Goal: Task Accomplishment & Management: Manage account settings

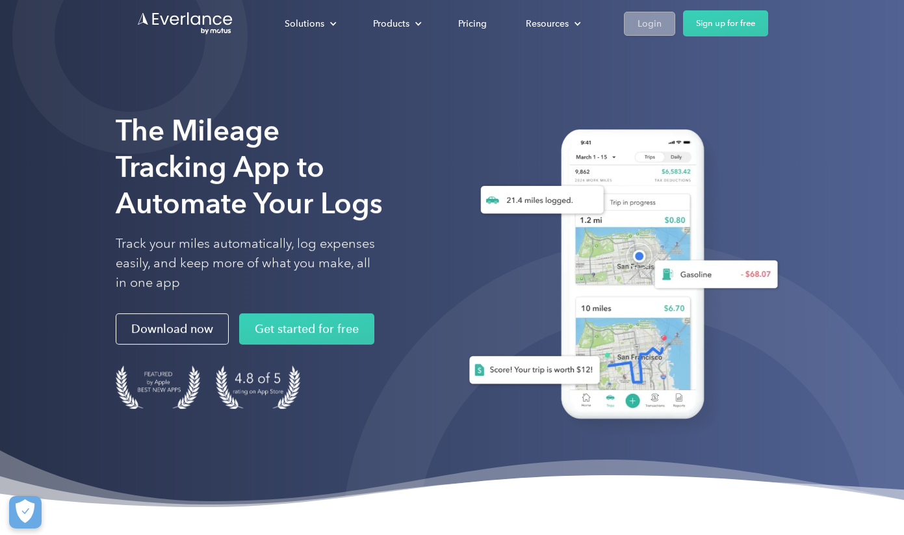
click at [664, 23] on link "Login" at bounding box center [649, 24] width 51 height 24
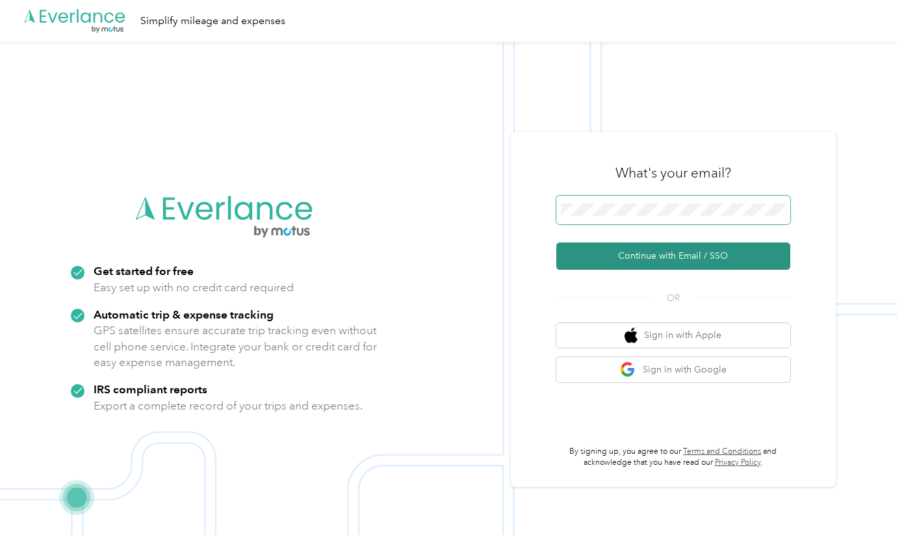
click at [678, 256] on button "Continue with Email / SSO" at bounding box center [673, 255] width 234 height 27
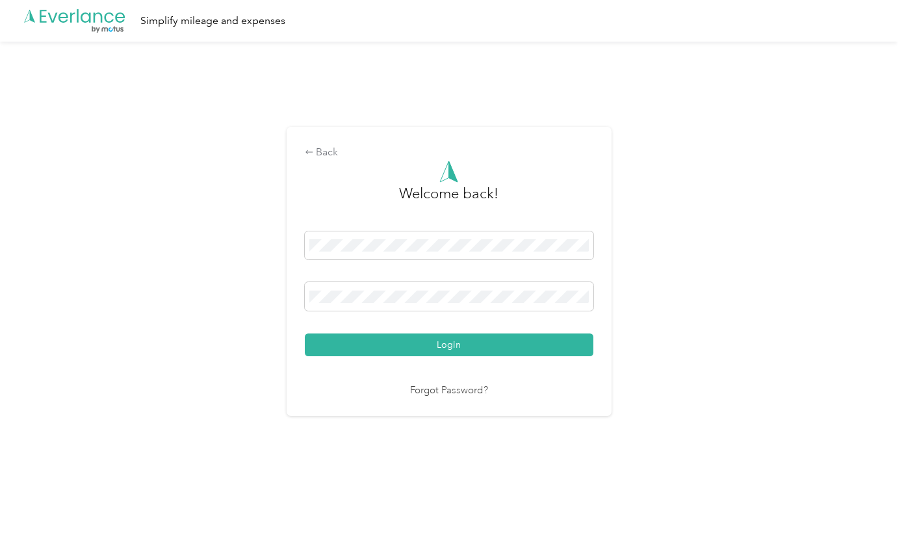
click at [0, 513] on nordpass-portal at bounding box center [0, 513] width 0 height 0
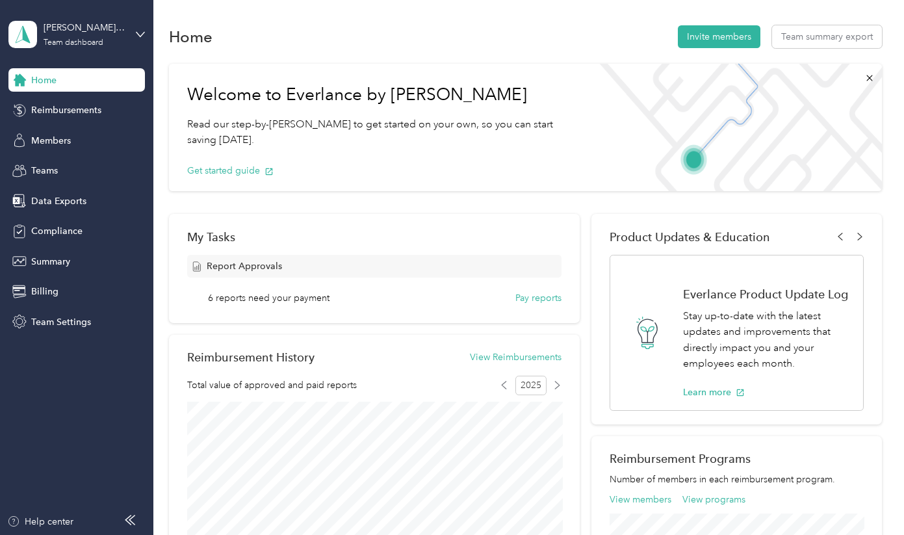
click at [135, 38] on div "John Im, Licensed Clinical Social Worker, Inc. Team dashboard" at bounding box center [76, 34] width 136 height 45
click at [81, 135] on div "Personal dashboard" at bounding box center [61, 134] width 82 height 14
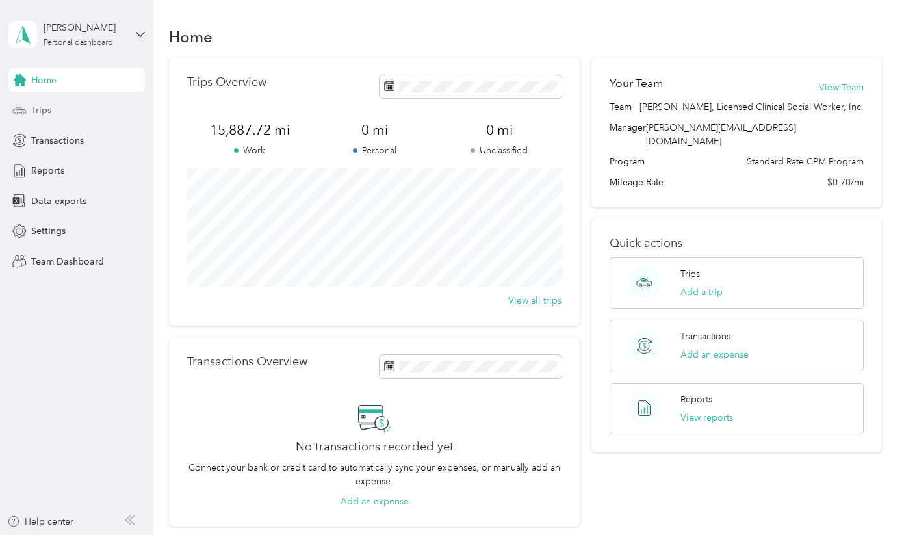
click at [58, 113] on div "Trips" at bounding box center [76, 110] width 136 height 23
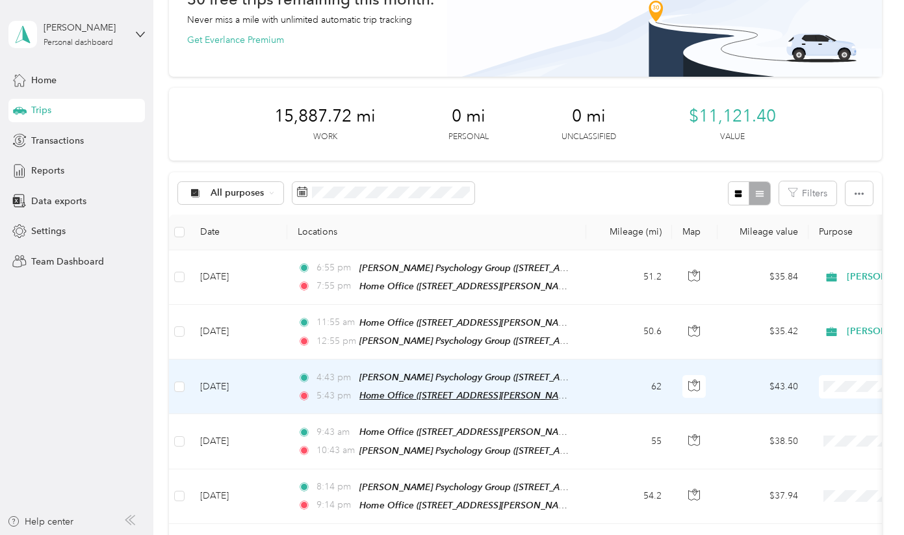
scroll to position [136, 0]
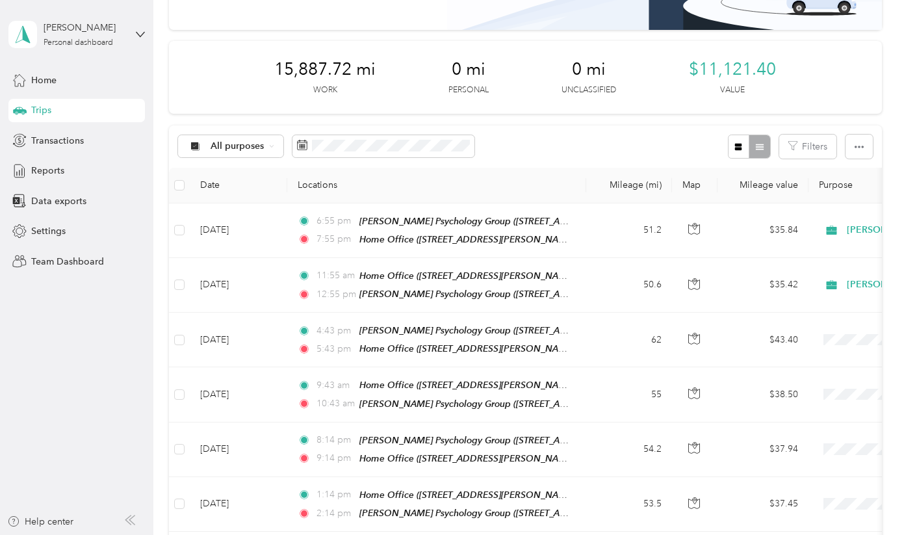
click at [70, 234] on div "Settings" at bounding box center [76, 231] width 136 height 23
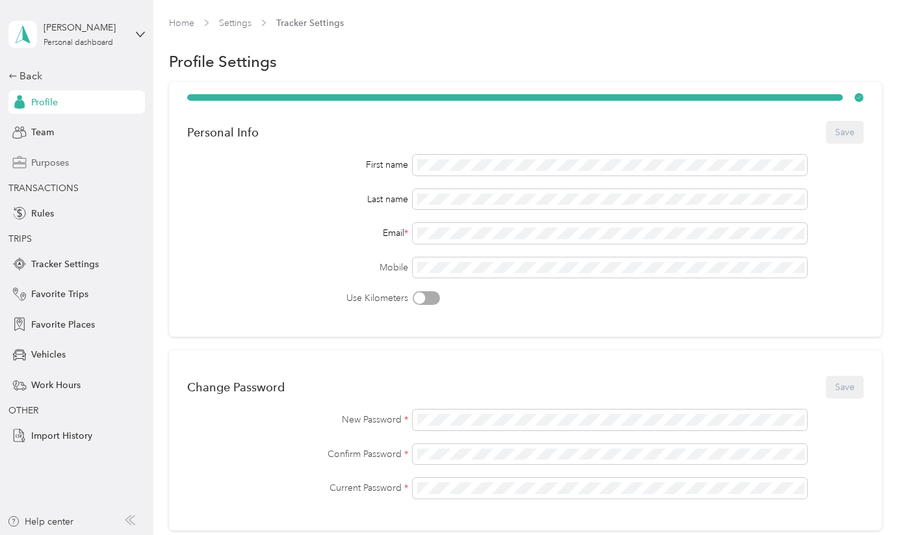
click at [50, 159] on span "Purposes" at bounding box center [50, 163] width 38 height 14
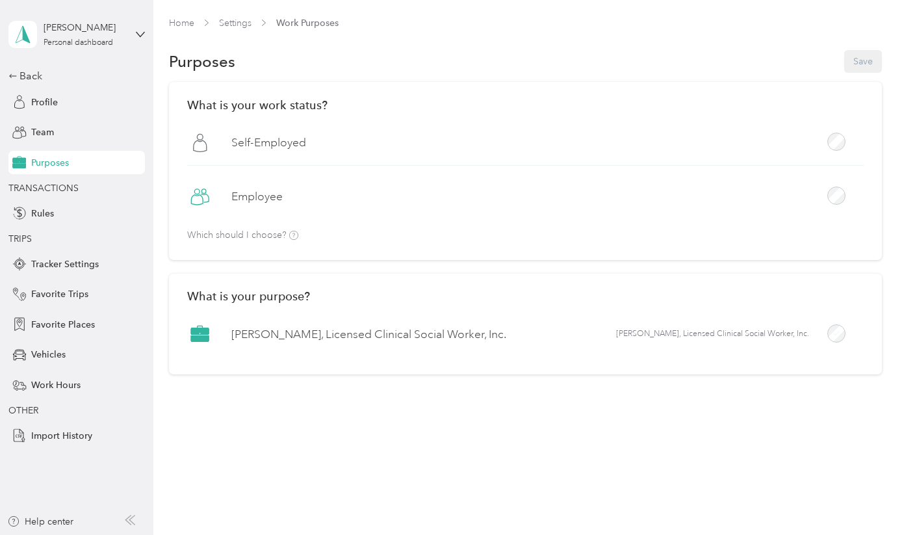
click at [842, 334] on div at bounding box center [836, 333] width 18 height 18
click at [138, 27] on div "John Im Personal dashboard" at bounding box center [76, 34] width 136 height 45
click at [81, 109] on div "Team dashboard" at bounding box center [55, 102] width 70 height 14
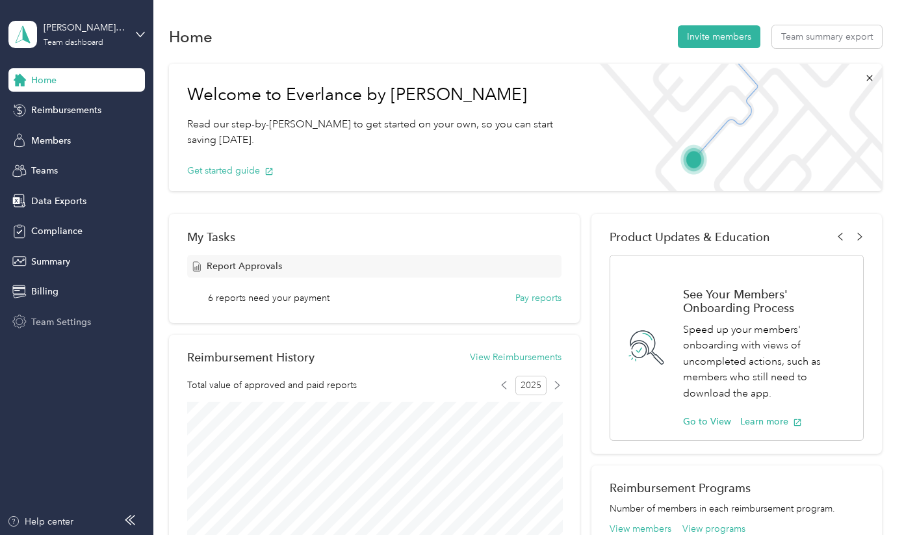
click at [58, 321] on span "Team Settings" at bounding box center [61, 322] width 60 height 14
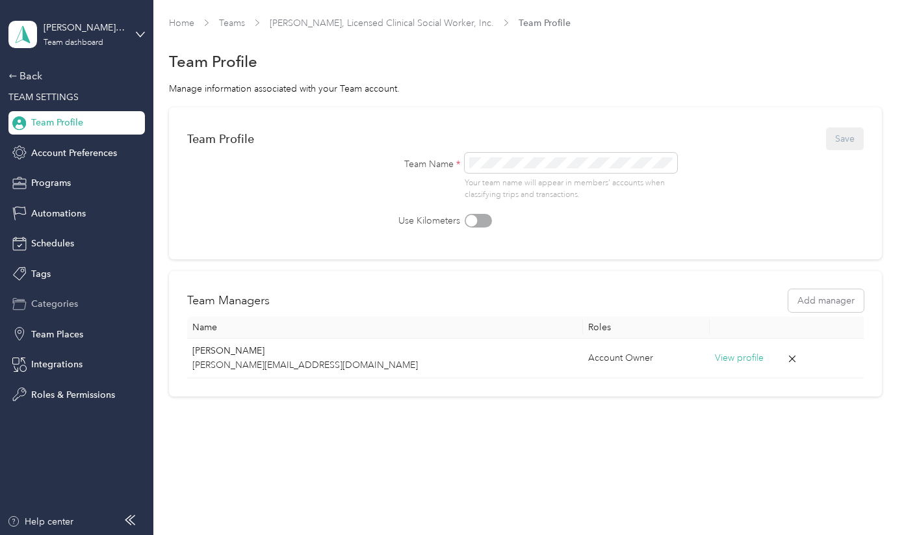
click at [67, 304] on span "Categories" at bounding box center [54, 304] width 47 height 14
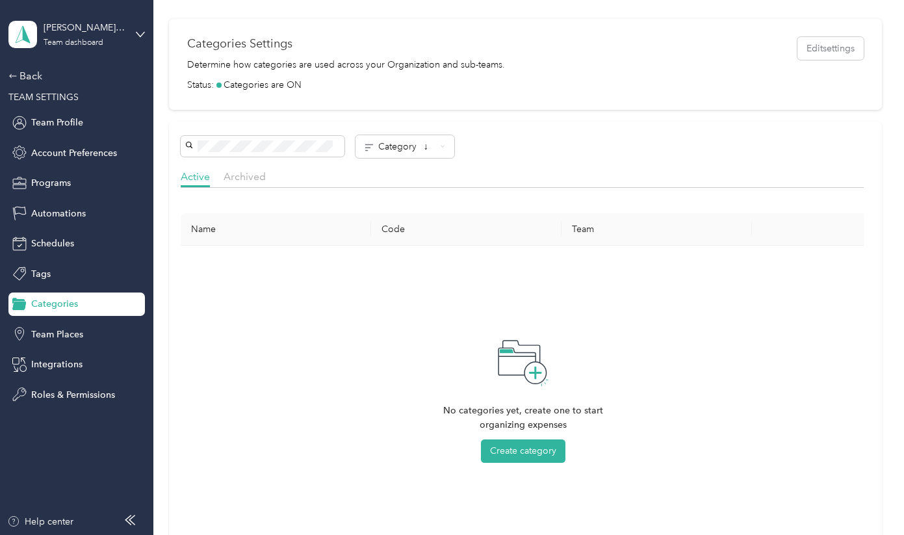
scroll to position [207, 0]
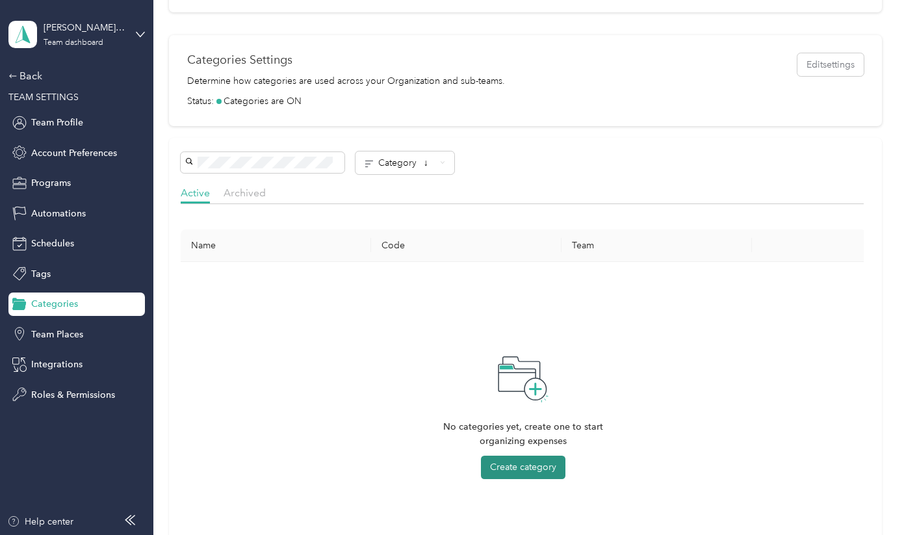
click at [521, 462] on button "Create category" at bounding box center [523, 467] width 84 height 23
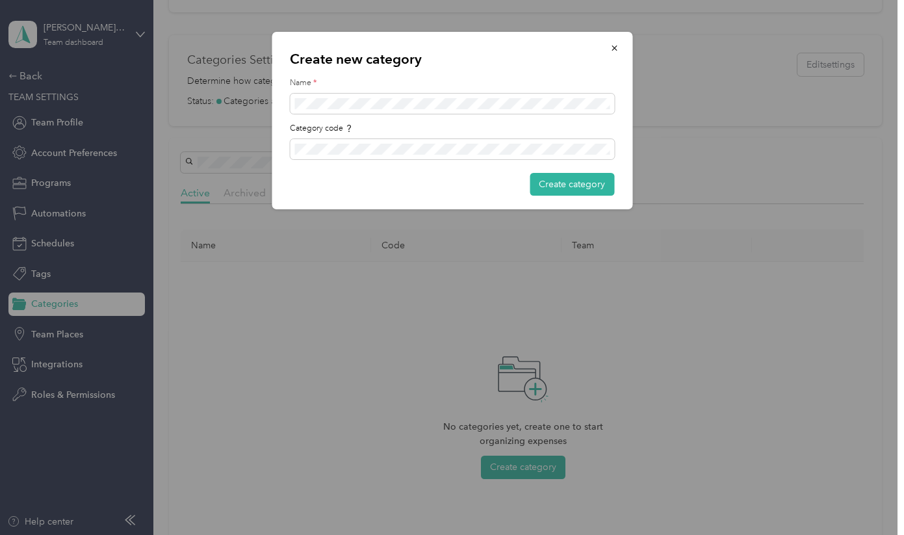
click at [576, 195] on div "Create new category Name * Category code Create category" at bounding box center [452, 120] width 361 height 177
click at [576, 182] on button "Create category" at bounding box center [572, 184] width 84 height 23
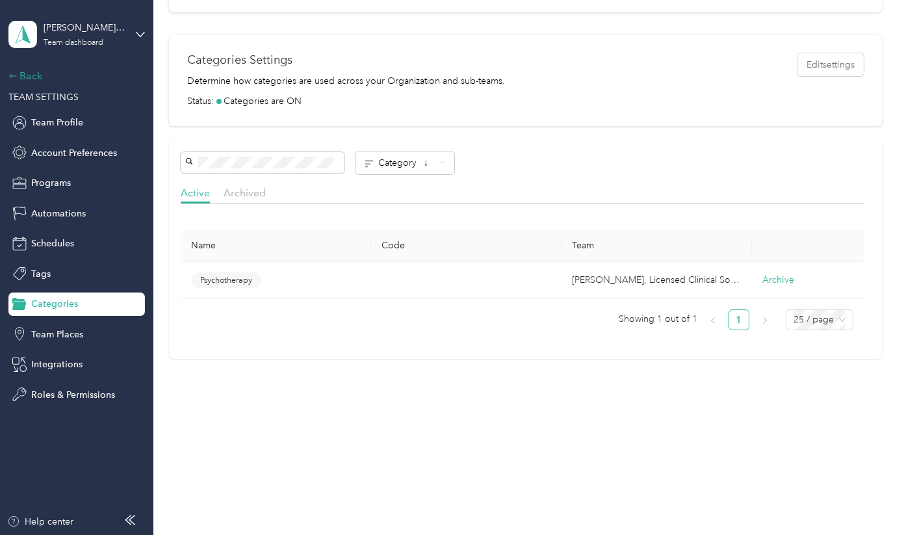
click at [49, 71] on div "Back" at bounding box center [73, 76] width 130 height 16
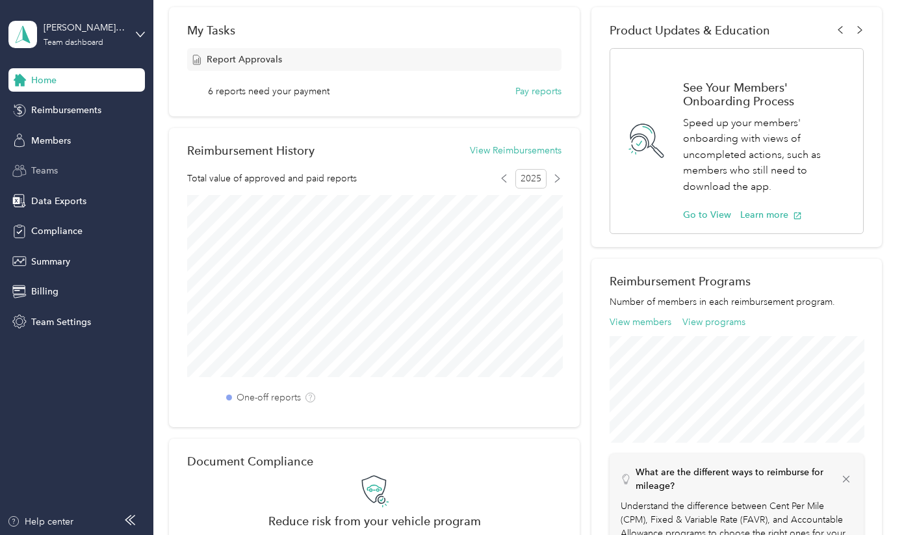
click at [59, 163] on div "Teams" at bounding box center [76, 170] width 136 height 23
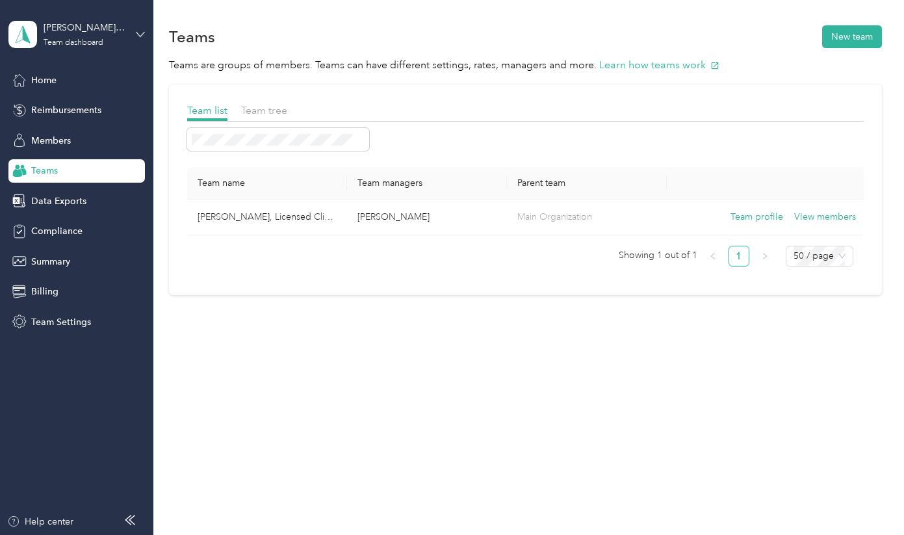
click at [142, 35] on icon at bounding box center [140, 34] width 9 height 9
click at [75, 132] on div "Personal dashboard" at bounding box center [61, 134] width 82 height 14
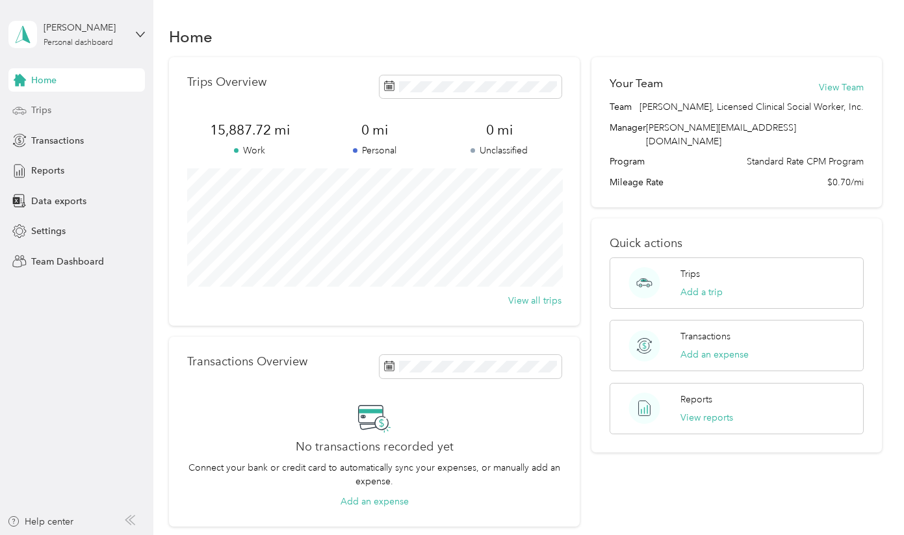
click at [57, 120] on div "Trips" at bounding box center [76, 110] width 136 height 23
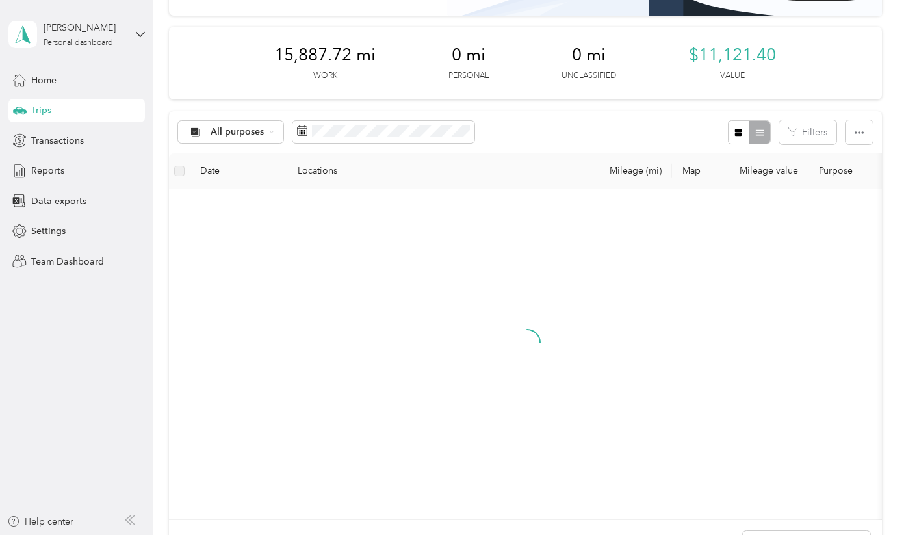
scroll to position [153, 0]
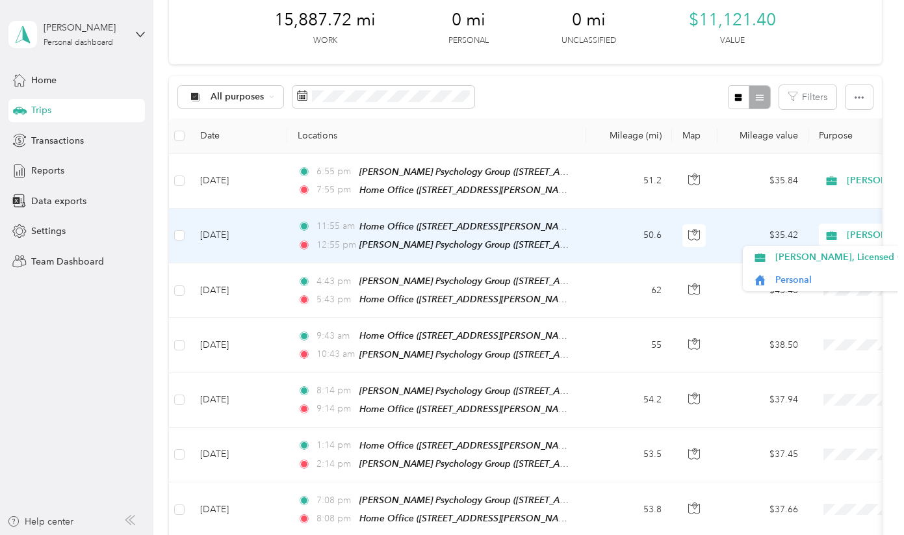
scroll to position [0, 0]
click at [592, 229] on td "50.6" at bounding box center [629, 236] width 86 height 55
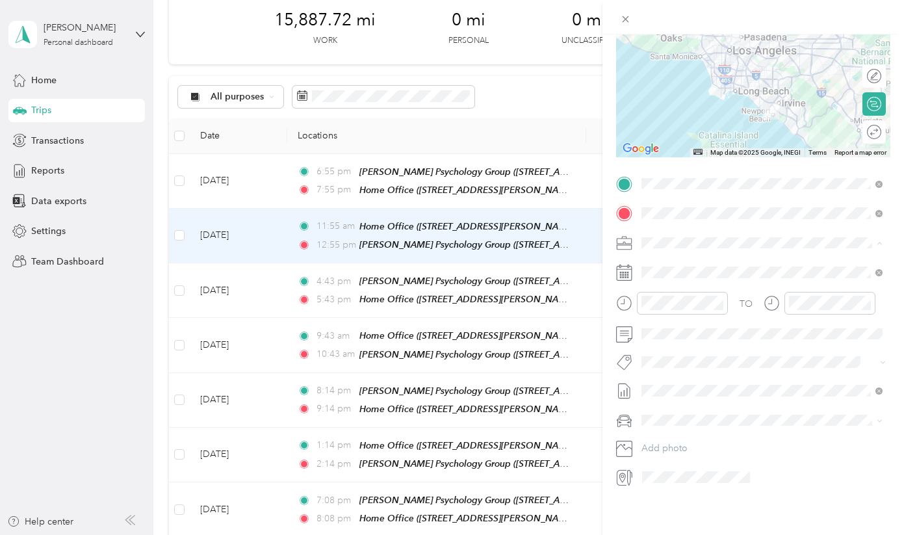
click at [701, 260] on span "John Im, Licensed Clinical Social Worker, Inc." at bounding box center [749, 269] width 207 height 25
click at [502, 112] on div "Trip details Save This trip cannot be edited because it is either under review,…" at bounding box center [452, 267] width 904 height 535
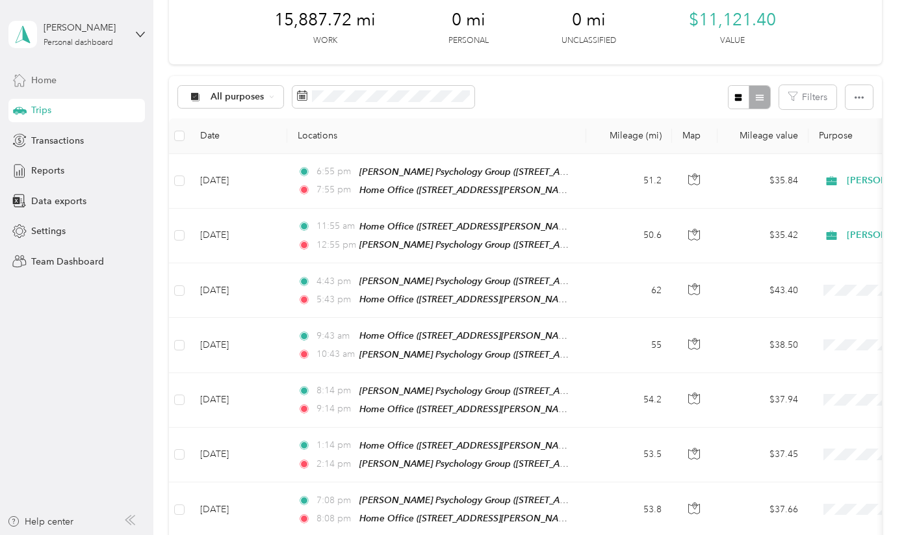
click at [50, 75] on span "Home" at bounding box center [43, 80] width 25 height 14
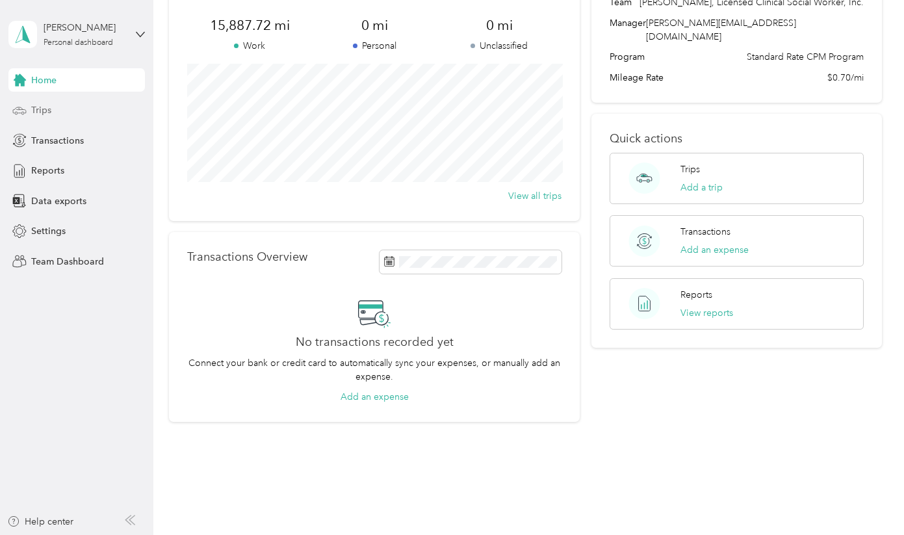
click at [72, 108] on div "Trips" at bounding box center [76, 110] width 136 height 23
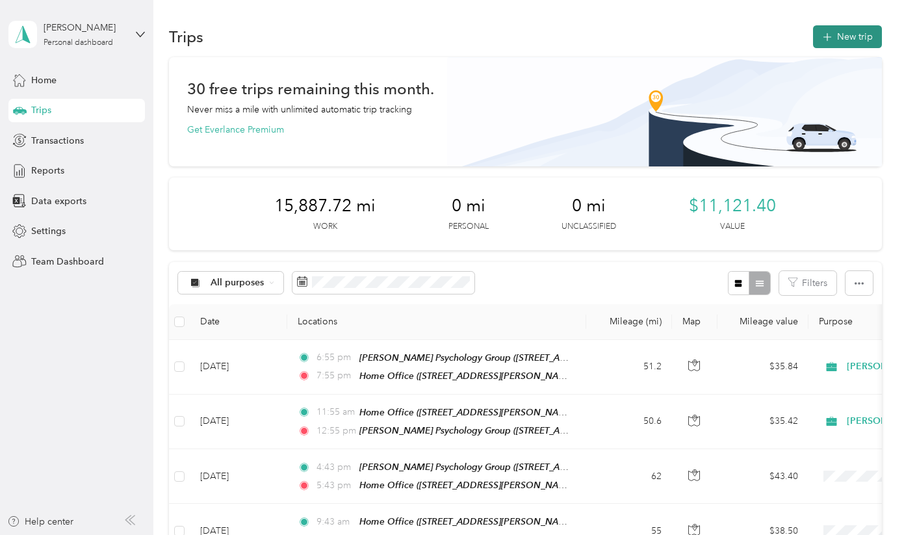
click at [849, 44] on button "New trip" at bounding box center [847, 36] width 69 height 23
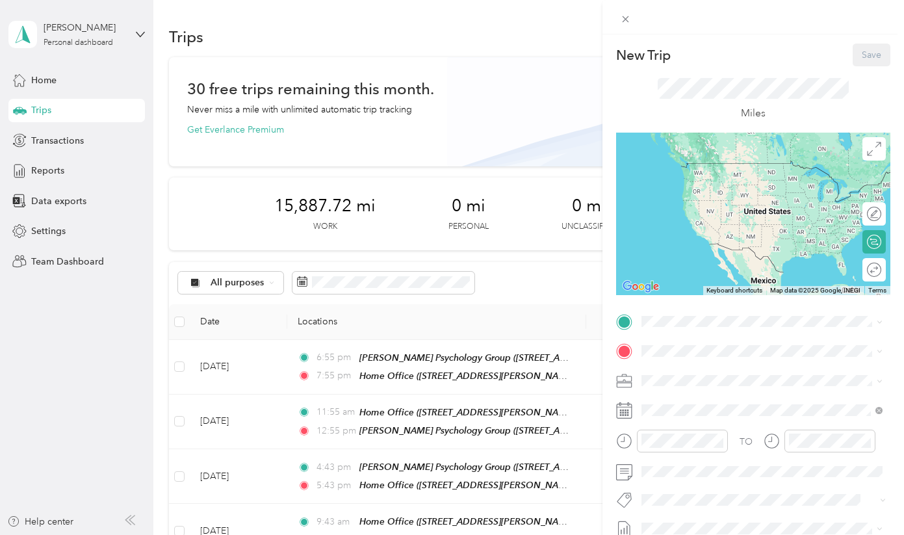
click at [575, 79] on div "New Trip Save This trip cannot be edited because it is either under review, app…" at bounding box center [452, 267] width 904 height 535
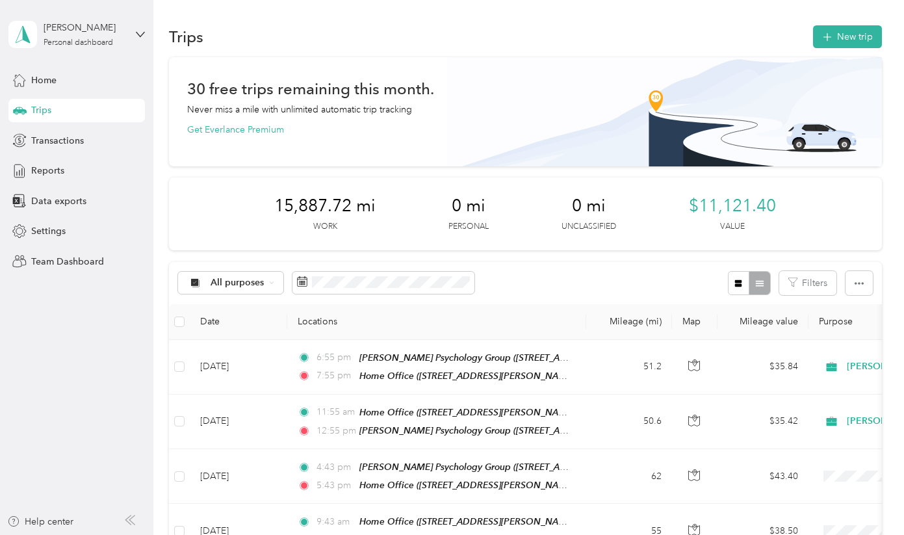
click at [132, 37] on div "John Im Personal dashboard" at bounding box center [76, 34] width 136 height 45
click at [70, 109] on div "Team dashboard" at bounding box center [182, 107] width 329 height 23
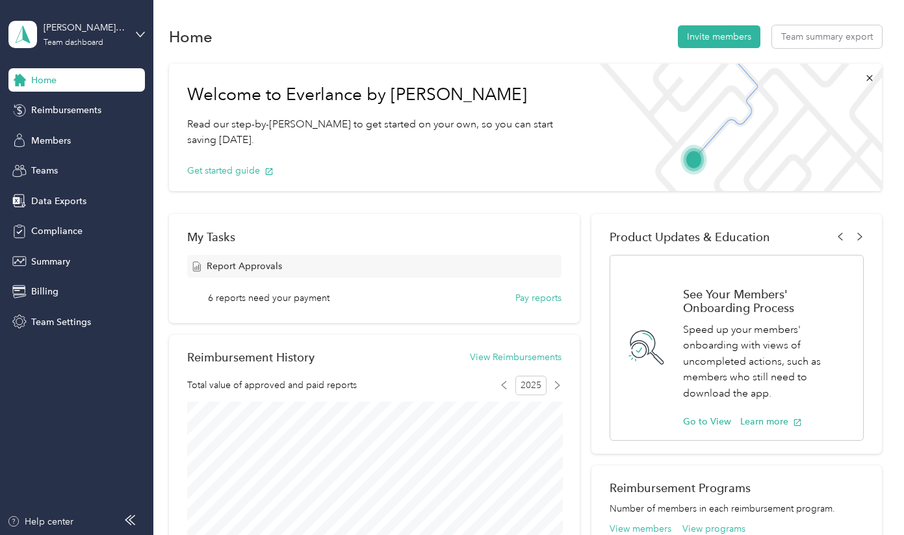
click at [132, 37] on div "John Im, Licensed Clinical Social Worker, Inc. Team dashboard" at bounding box center [76, 34] width 136 height 45
click at [70, 314] on div "Team Settings" at bounding box center [76, 321] width 136 height 23
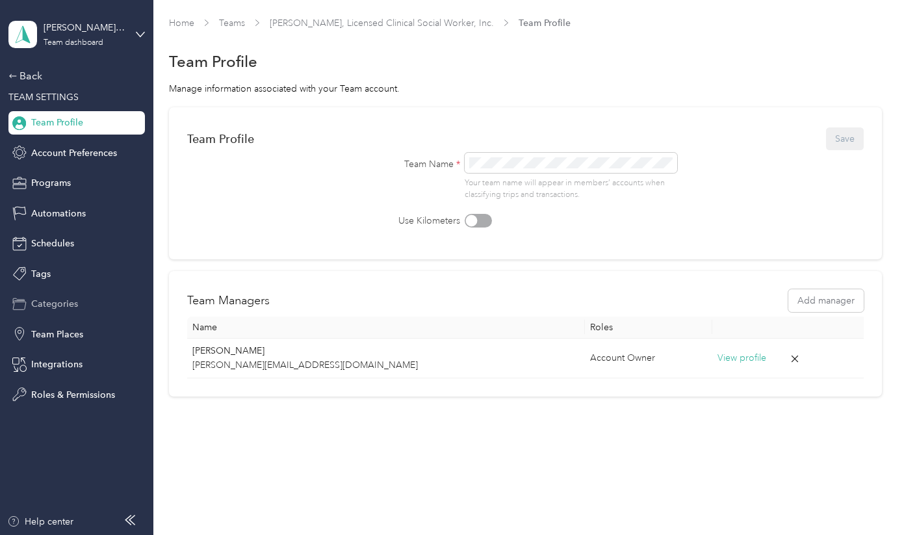
click at [71, 304] on span "Categories" at bounding box center [54, 304] width 47 height 14
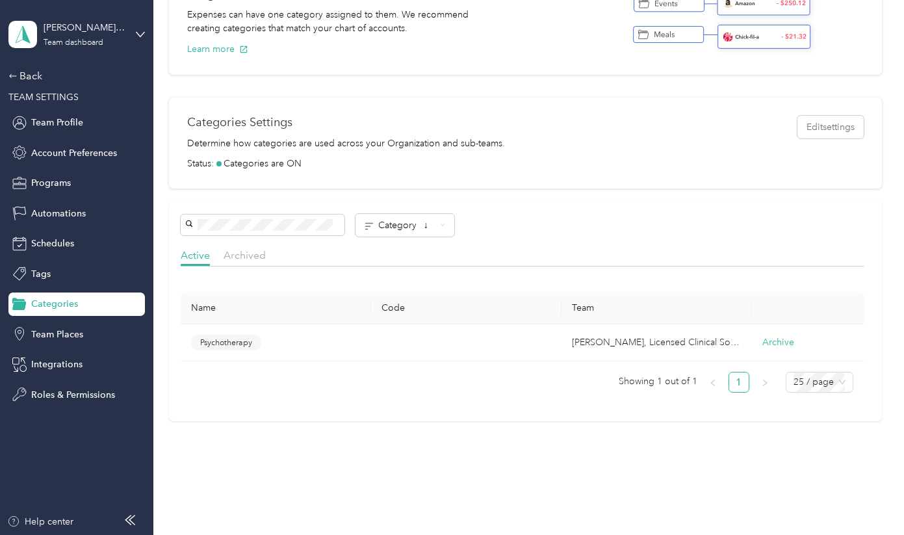
scroll to position [159, 0]
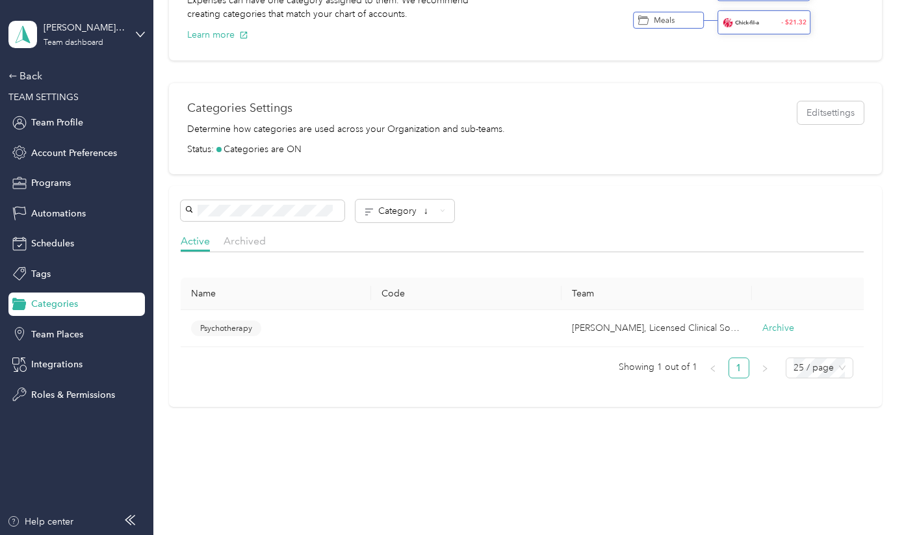
click at [226, 326] on span "Psychotherapy" at bounding box center [226, 328] width 52 height 12
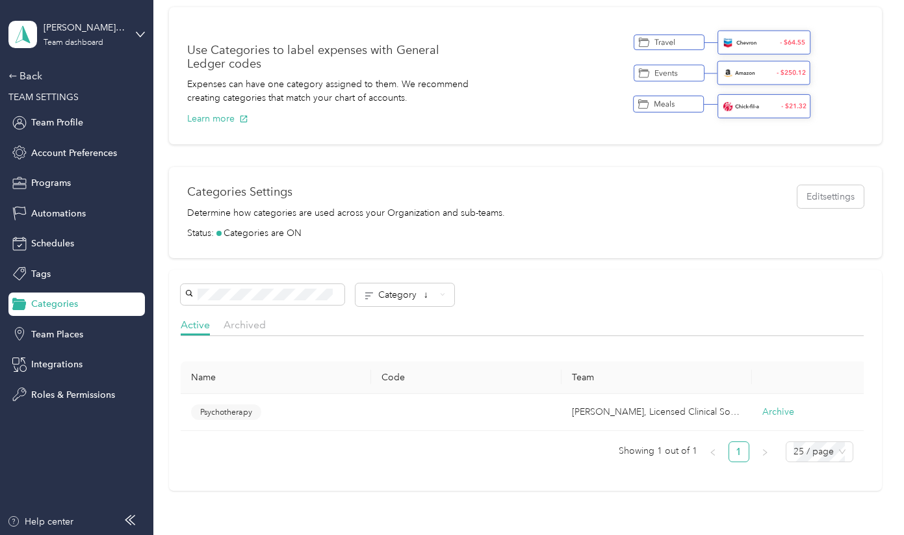
scroll to position [71, 0]
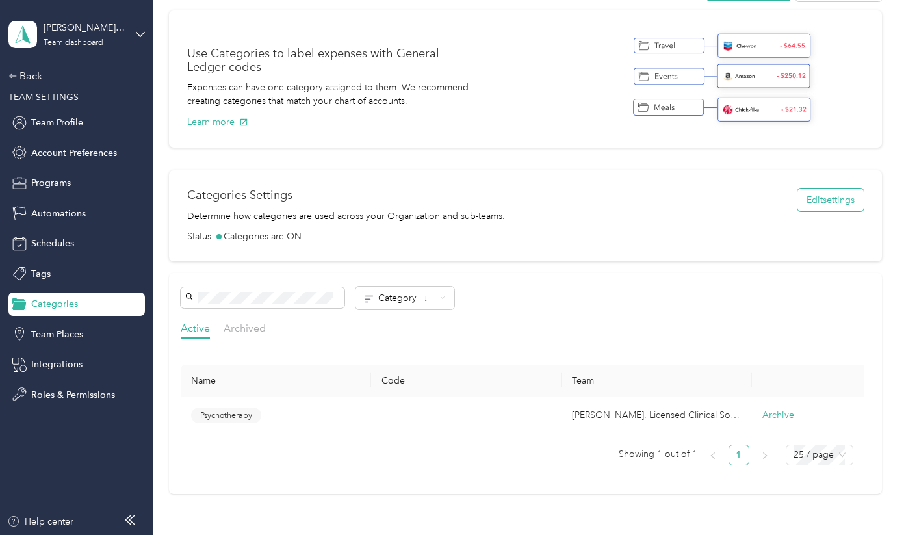
click at [823, 200] on button "Edit settings" at bounding box center [830, 199] width 66 height 23
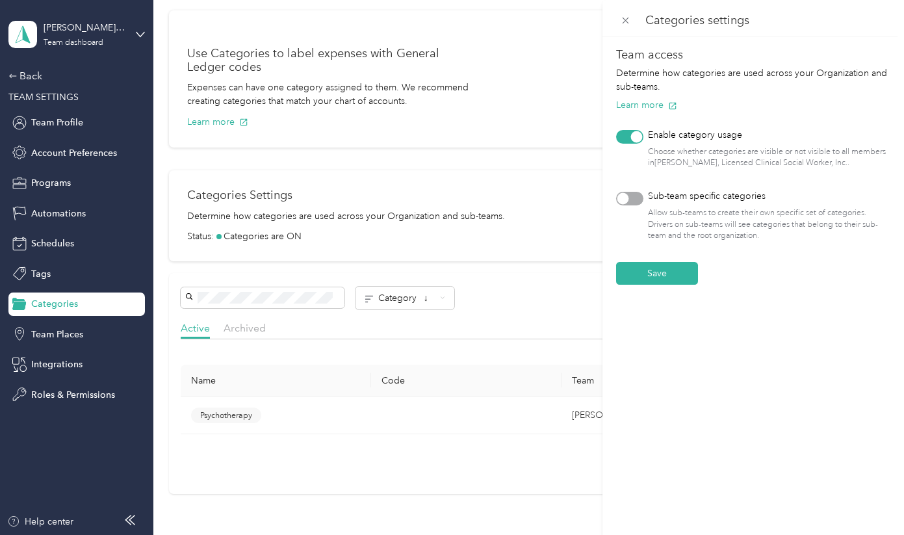
click at [634, 196] on div at bounding box center [629, 199] width 27 height 14
click at [651, 276] on button "Save" at bounding box center [657, 273] width 82 height 23
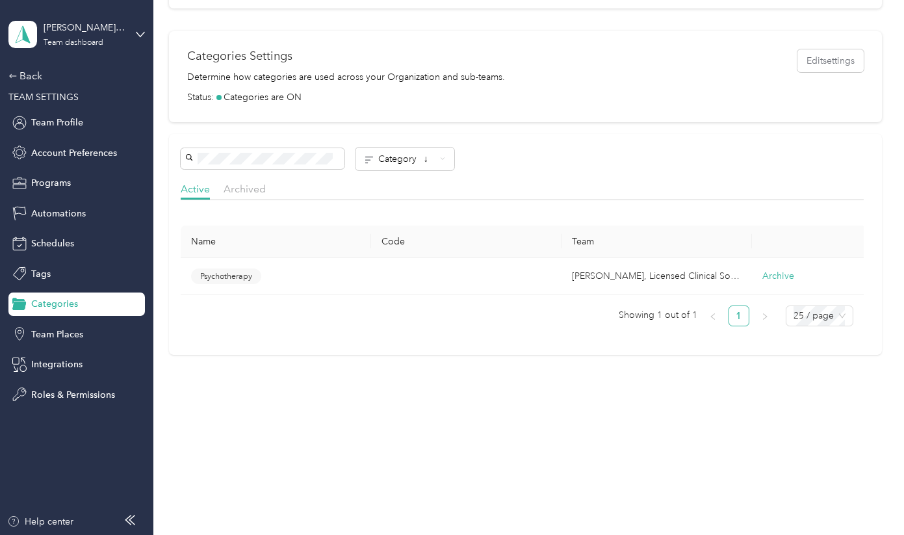
scroll to position [210, 0]
click at [601, 272] on td "John Im, Licensed Clinical Social Worker, Inc." at bounding box center [657, 278] width 190 height 38
click at [44, 68] on div "John Im, Licensed Clinical Social Worker, Inc. Team dashboard Back TEAM SETTING…" at bounding box center [76, 203] width 136 height 406
click at [35, 73] on div "Back" at bounding box center [73, 76] width 130 height 16
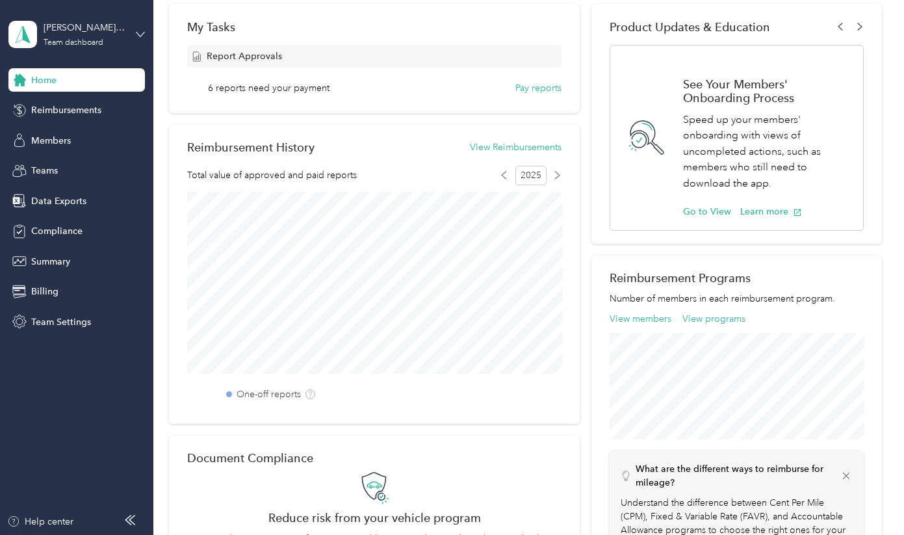
click at [138, 36] on icon at bounding box center [140, 34] width 9 height 9
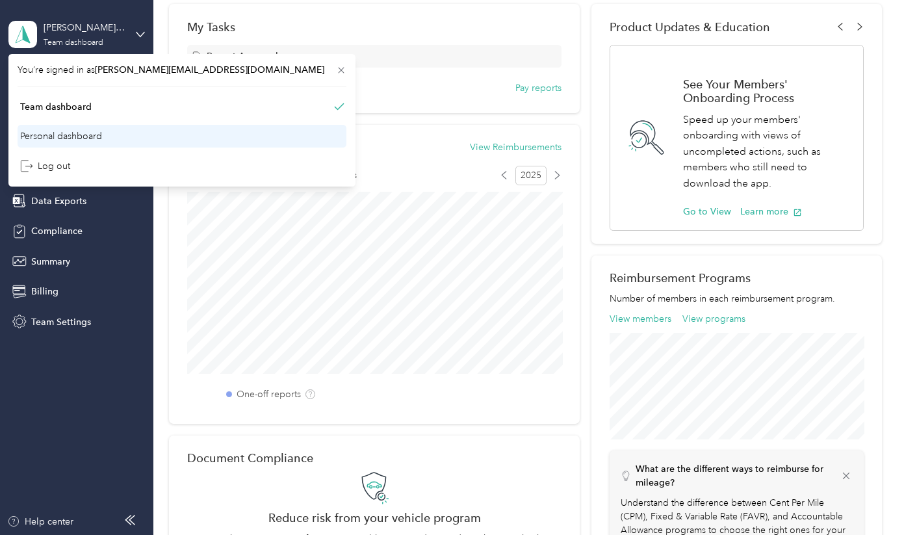
click at [81, 141] on div "Personal dashboard" at bounding box center [61, 136] width 82 height 14
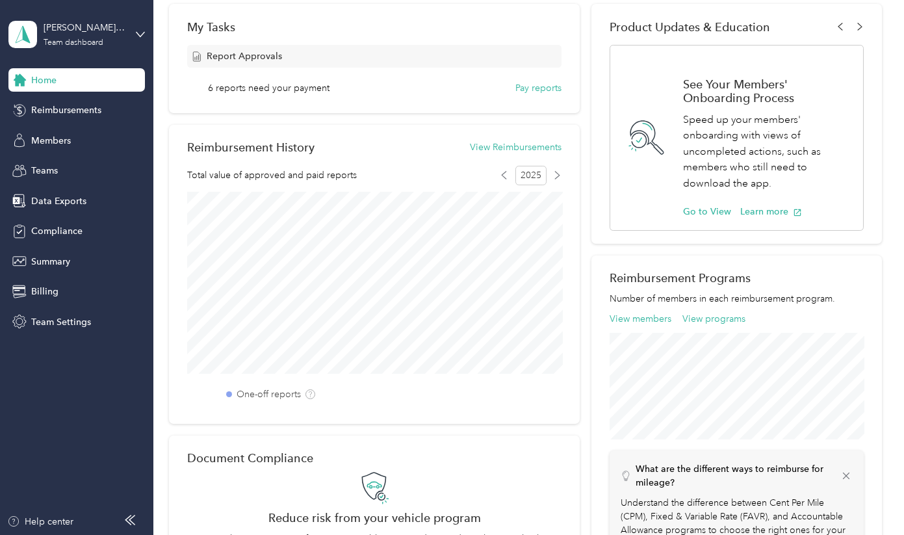
scroll to position [105, 0]
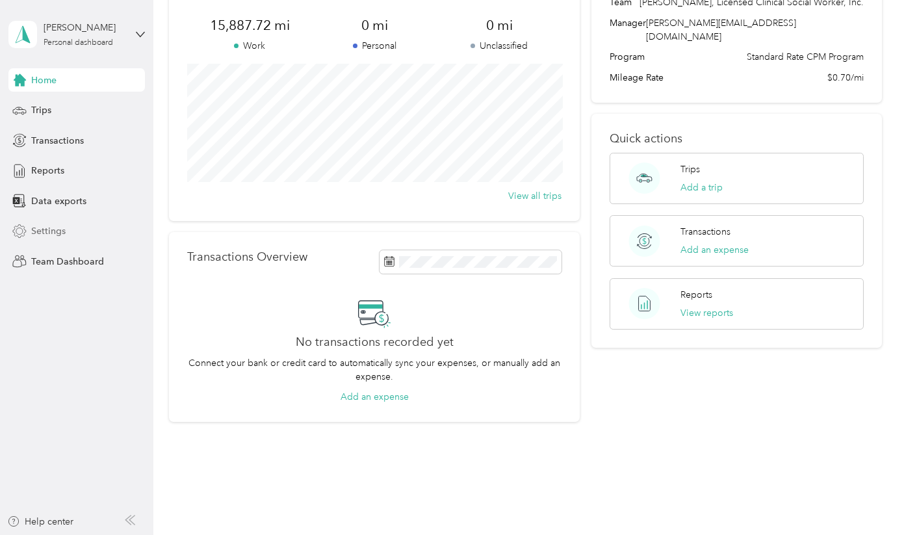
click at [50, 231] on span "Settings" at bounding box center [48, 231] width 34 height 14
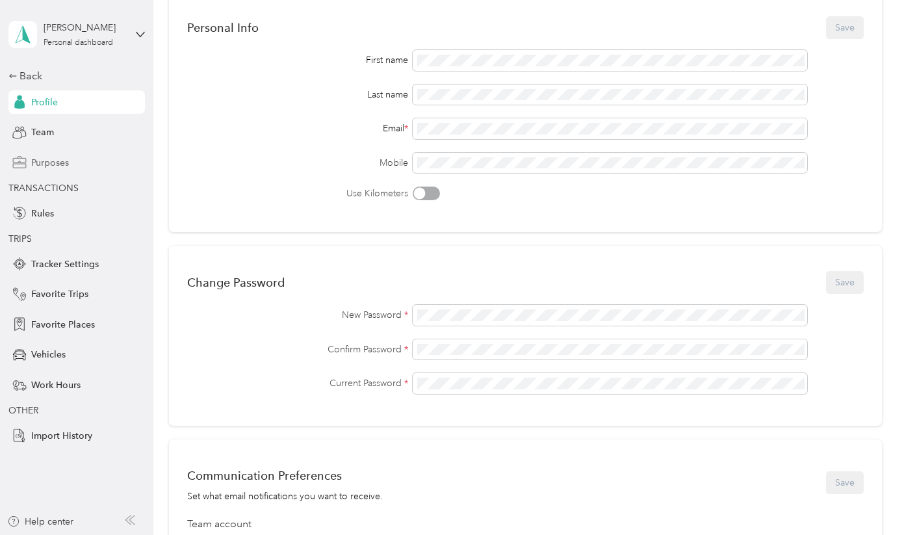
click at [92, 161] on div "Purposes" at bounding box center [76, 162] width 136 height 23
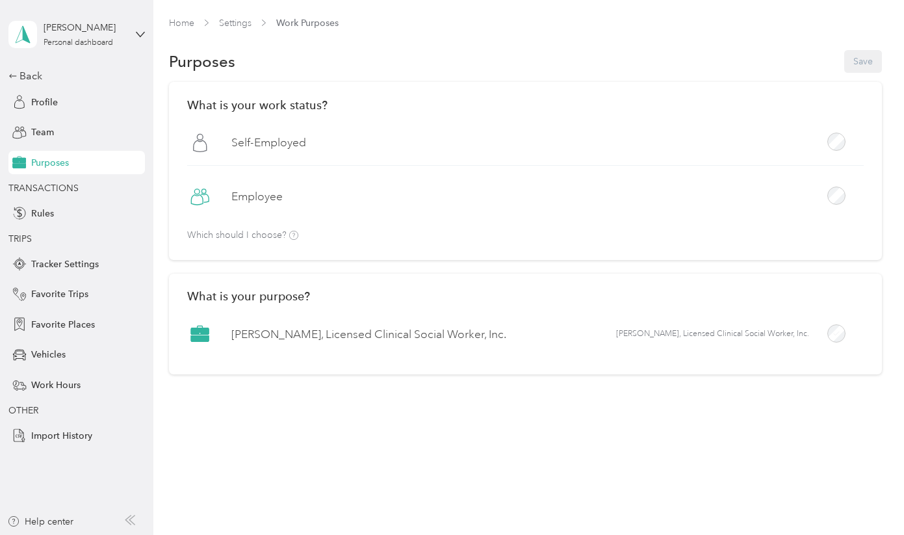
click at [376, 335] on label "John Im, Licensed Clinical Social Worker, Inc." at bounding box center [368, 334] width 275 height 16
click at [38, 75] on div "Back" at bounding box center [73, 76] width 130 height 16
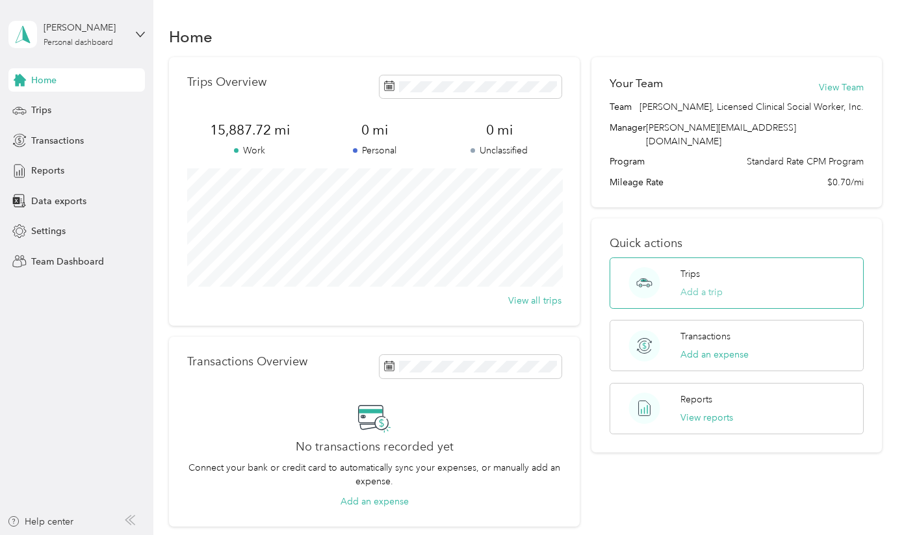
click at [706, 285] on button "Add a trip" at bounding box center [701, 292] width 42 height 14
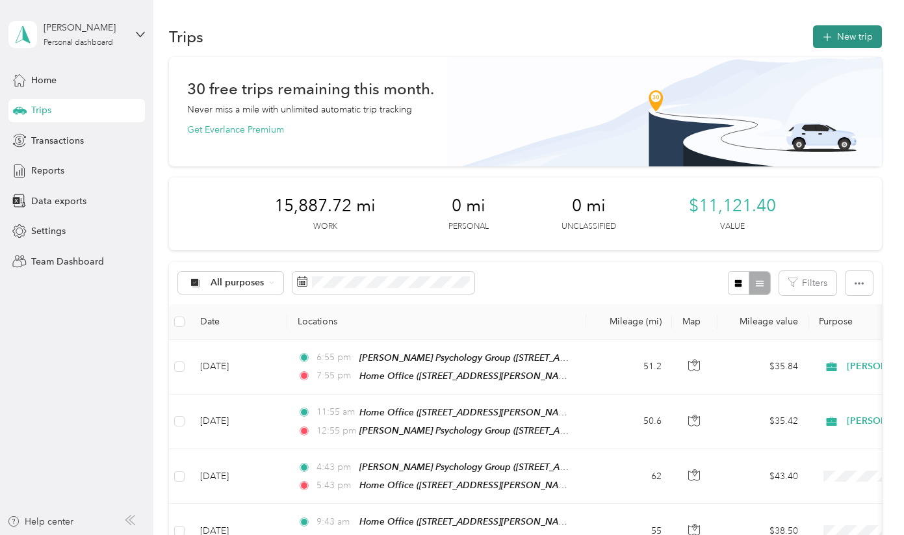
click at [852, 44] on button "New trip" at bounding box center [847, 36] width 69 height 23
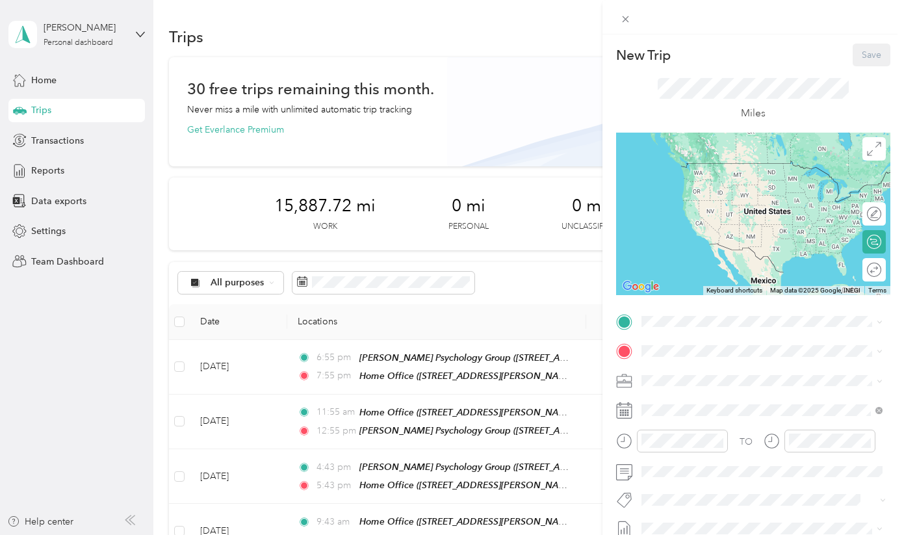
click at [505, 281] on div "New Trip Save This trip cannot be edited because it is either under review, app…" at bounding box center [452, 267] width 904 height 535
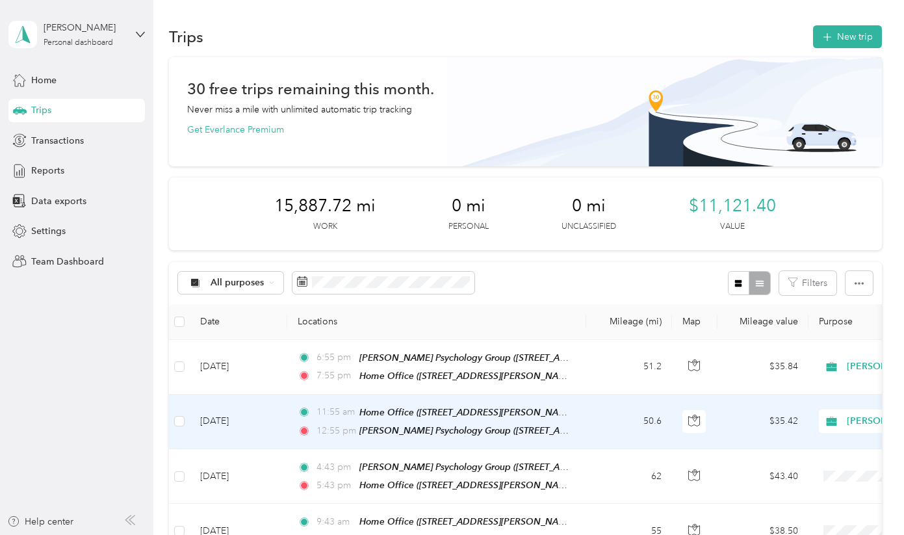
click at [625, 416] on td "50.6" at bounding box center [629, 422] width 86 height 55
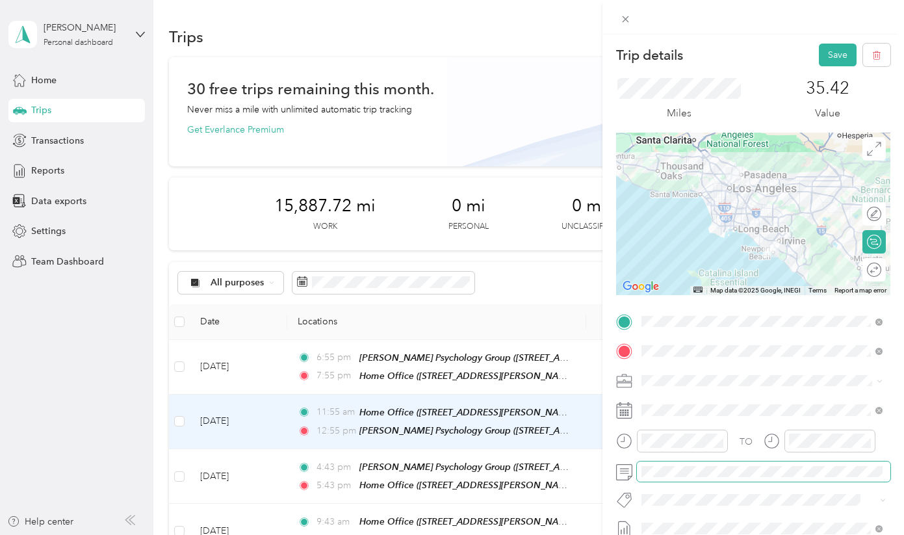
click at [604, 470] on form "Trip details Save This trip cannot be edited because it is either under review,…" at bounding box center [753, 335] width 302 height 582
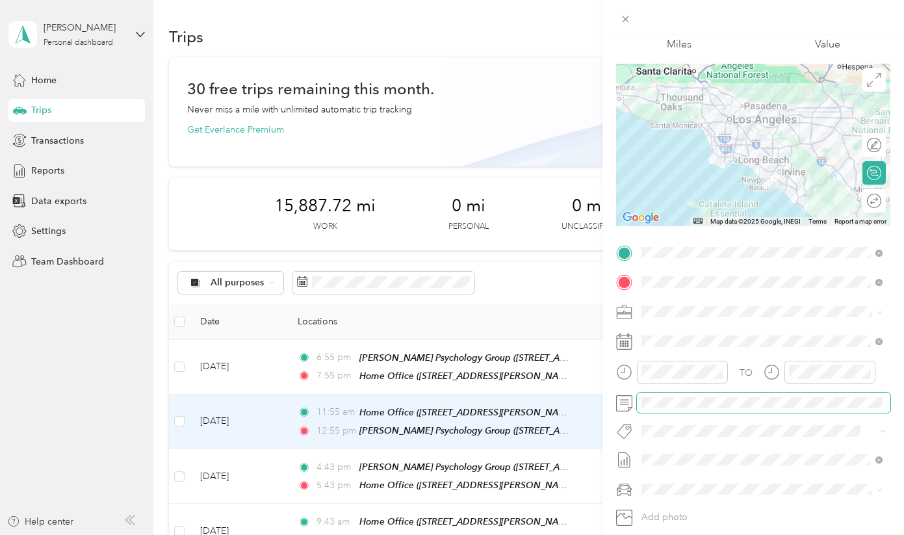
scroll to position [73, 0]
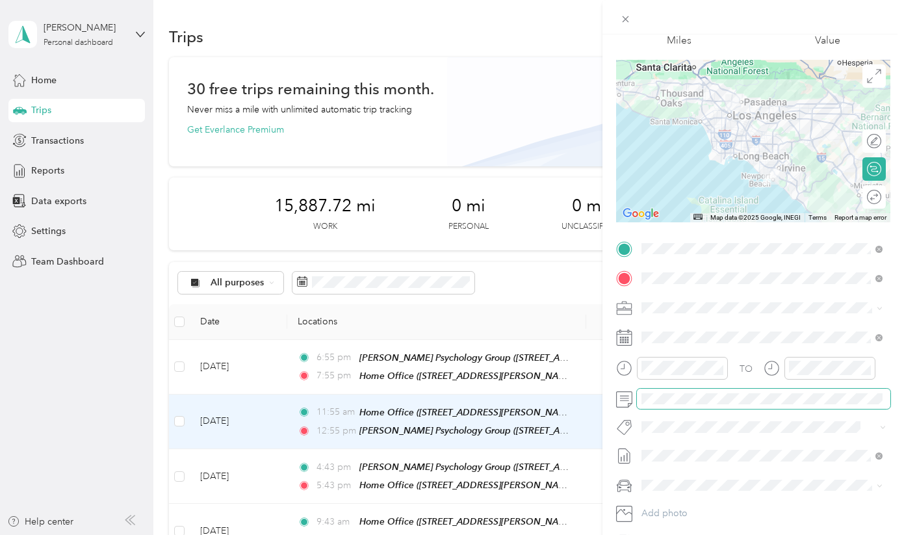
click at [811, 405] on span at bounding box center [763, 399] width 253 height 21
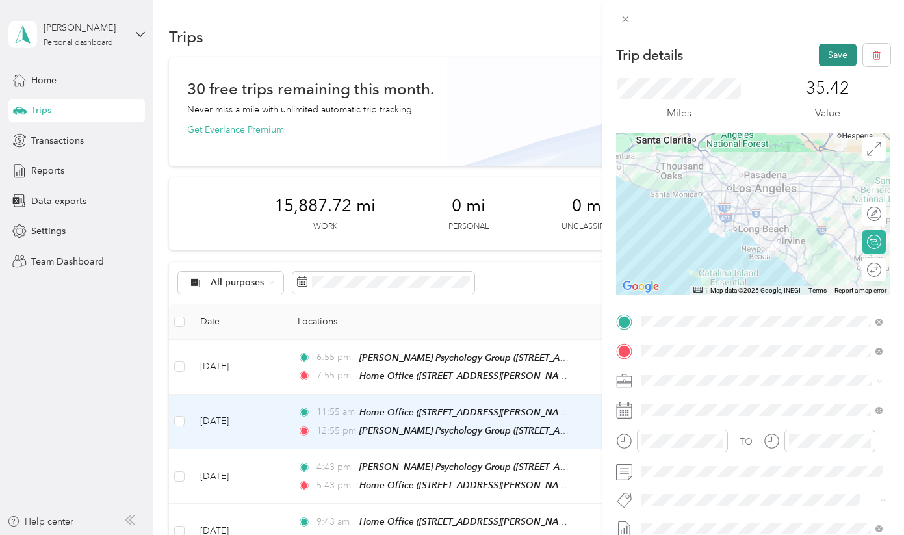
scroll to position [0, 0]
click at [834, 49] on button "Save" at bounding box center [838, 55] width 38 height 23
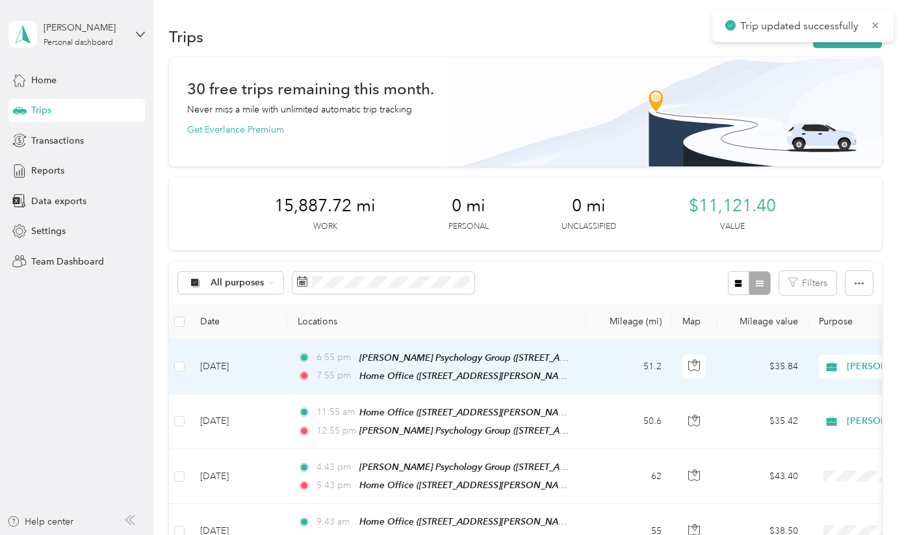
click at [746, 369] on td "$35.84" at bounding box center [763, 367] width 91 height 55
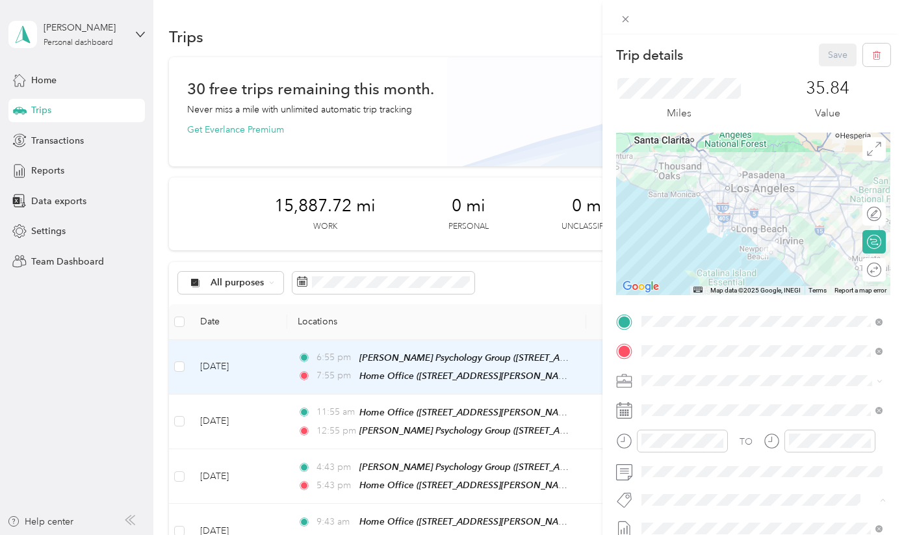
click at [771, 64] on div "Trip details Save" at bounding box center [753, 55] width 274 height 23
click at [770, 95] on div "35.84 Value" at bounding box center [827, 100] width 125 height 44
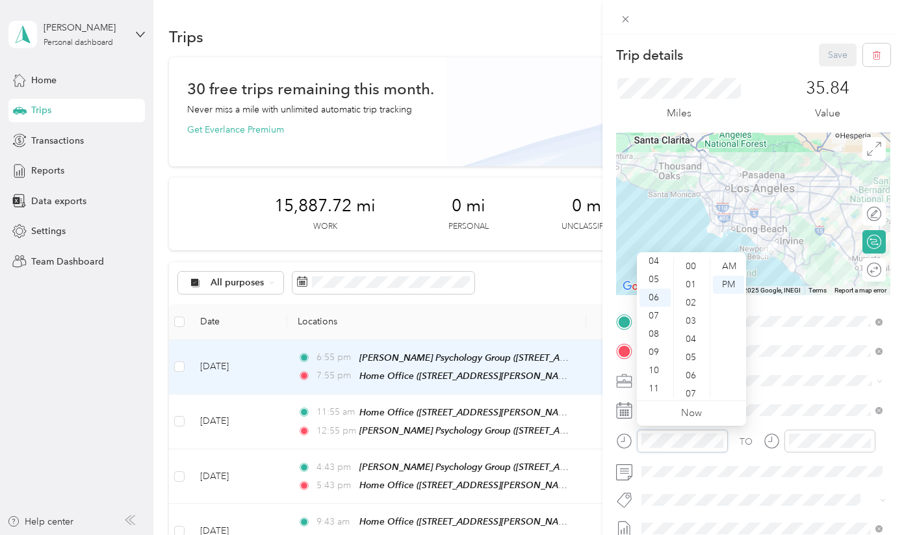
scroll to position [951, 0]
click at [781, 70] on div "Miles 35.84 Value" at bounding box center [753, 99] width 274 height 66
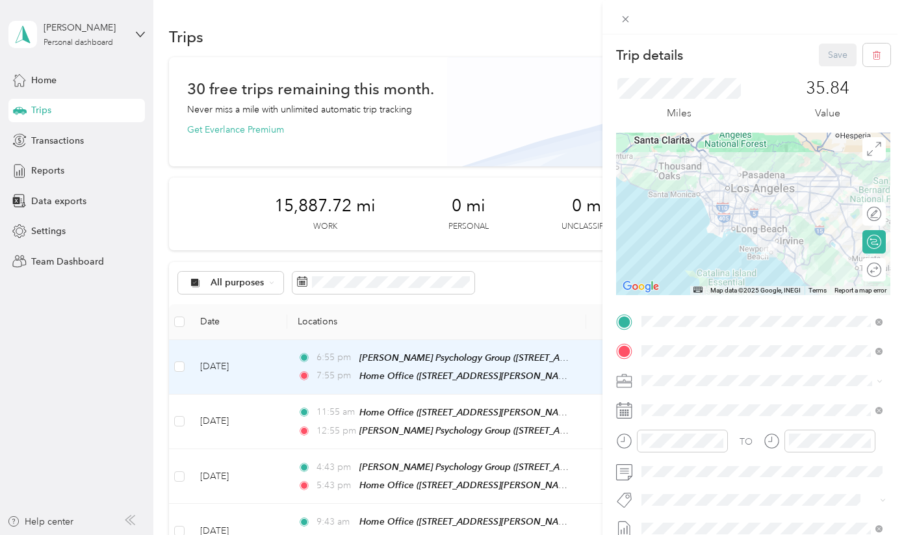
click at [707, 511] on div "TO Add photo" at bounding box center [753, 468] width 274 height 314
click at [757, 64] on div "Trip details Save" at bounding box center [753, 55] width 274 height 23
click at [855, 58] on div "Save" at bounding box center [855, 55] width 72 height 23
click at [842, 52] on div "Save" at bounding box center [855, 55] width 72 height 23
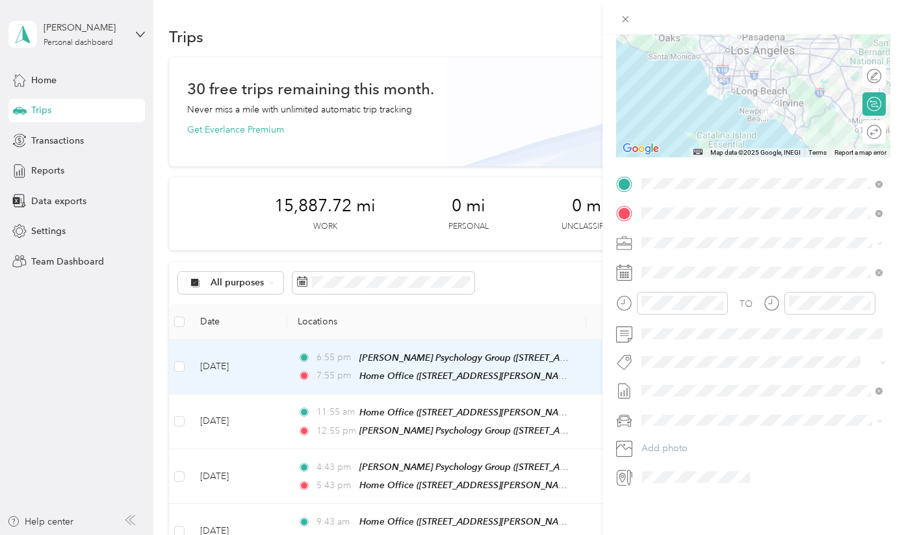
scroll to position [141, 0]
click at [730, 259] on span "John Im, Licensed Clinical Social Worker, Inc." at bounding box center [749, 269] width 207 height 25
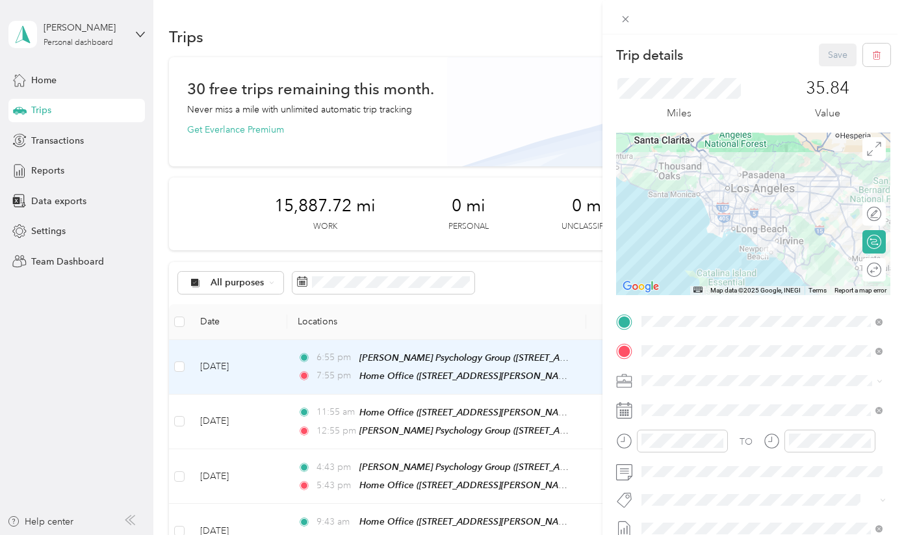
scroll to position [0, 0]
click at [630, 14] on icon at bounding box center [625, 19] width 11 height 11
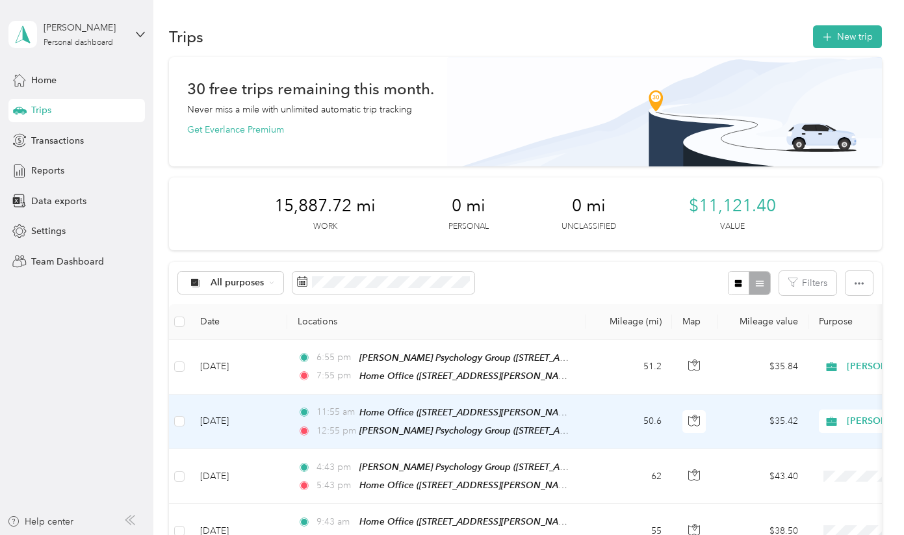
click at [572, 428] on td "11:55 am Home Office (4848 Hartwick Street, Los Angeles) (4848 Hartwick Street,…" at bounding box center [436, 422] width 299 height 55
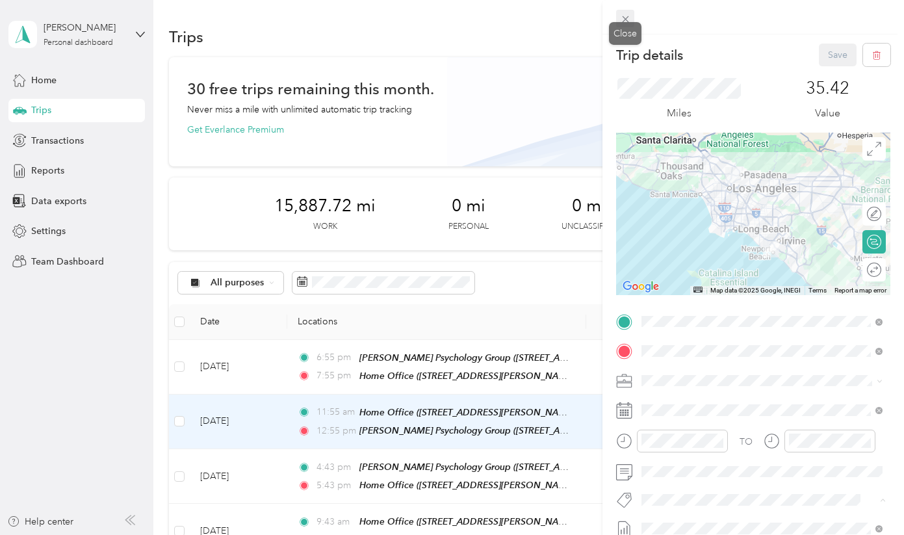
click at [630, 20] on icon at bounding box center [625, 19] width 11 height 11
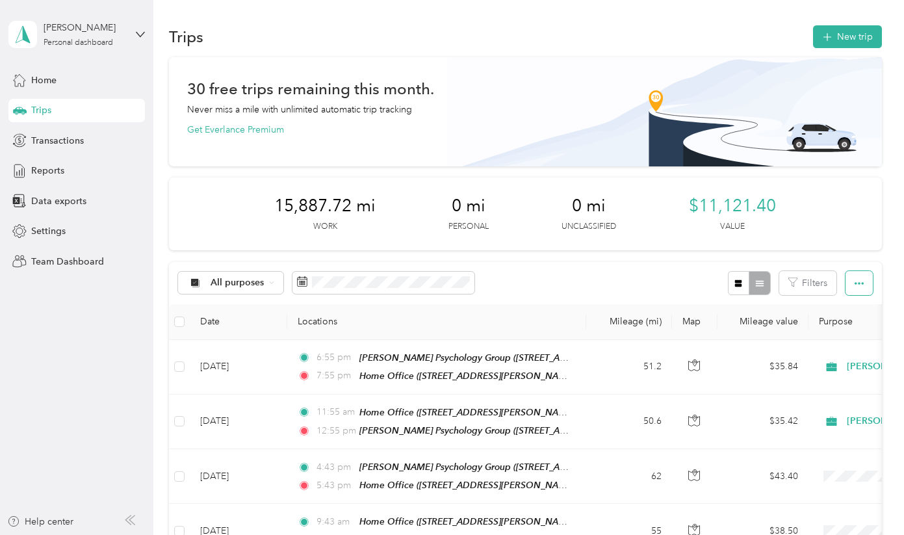
click at [855, 282] on button "button" at bounding box center [859, 283] width 27 height 24
click at [46, 263] on span "Team Dashboard" at bounding box center [67, 262] width 73 height 14
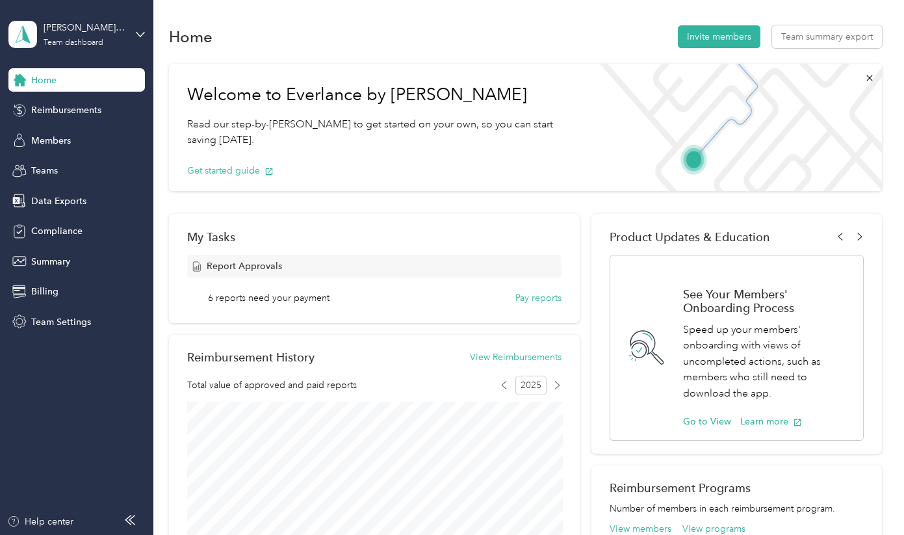
click at [67, 73] on div "Home" at bounding box center [76, 79] width 136 height 23
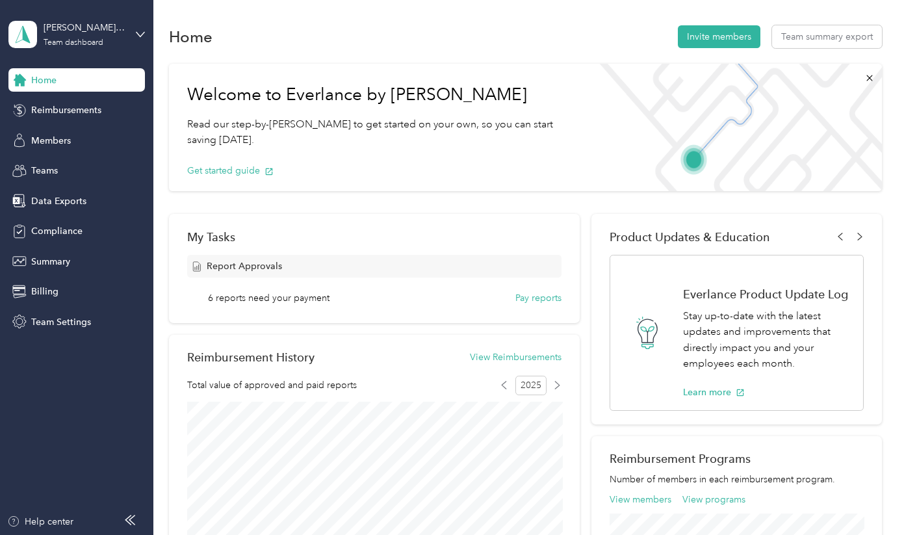
click at [127, 29] on div "John Im, Licensed Clinical Social Worker, Inc. Team dashboard" at bounding box center [76, 34] width 136 height 45
click at [95, 135] on div "Personal dashboard" at bounding box center [61, 136] width 82 height 14
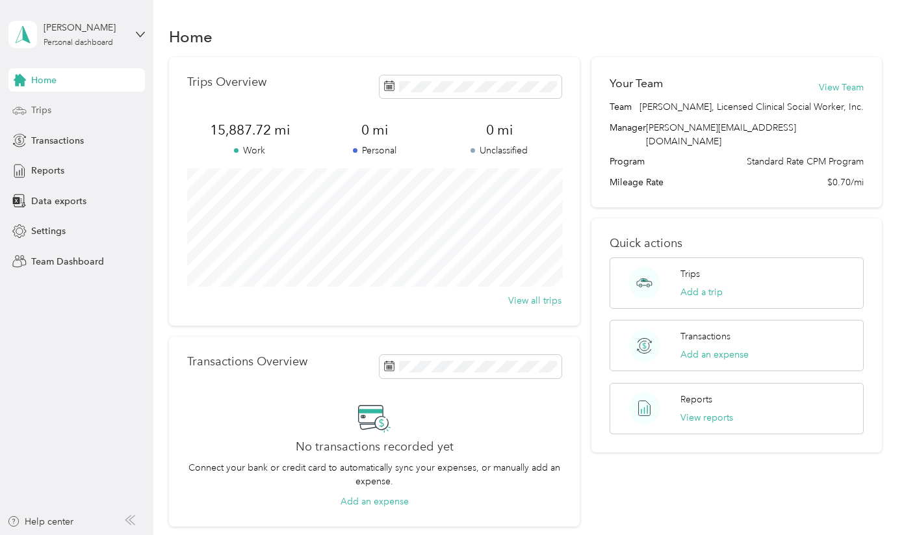
click at [47, 110] on span "Trips" at bounding box center [41, 110] width 20 height 14
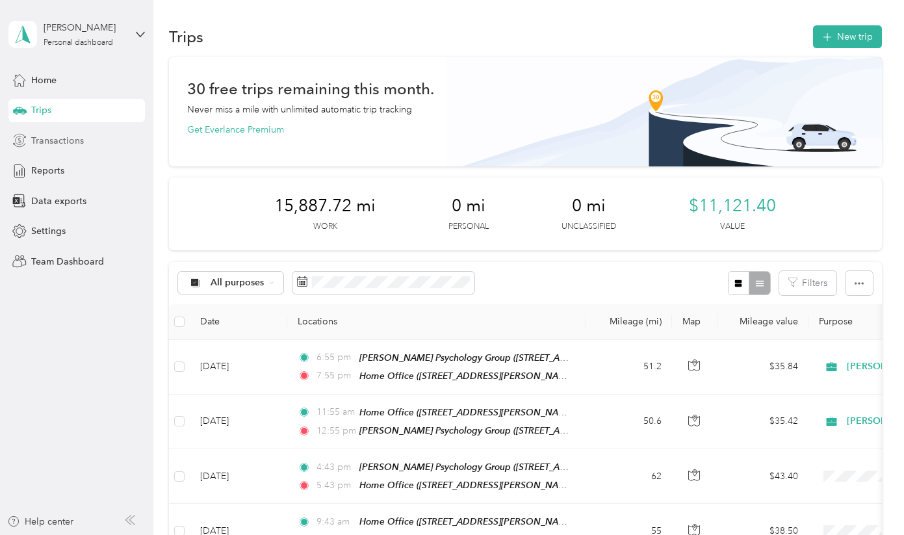
click at [95, 142] on div "Transactions" at bounding box center [76, 140] width 136 height 23
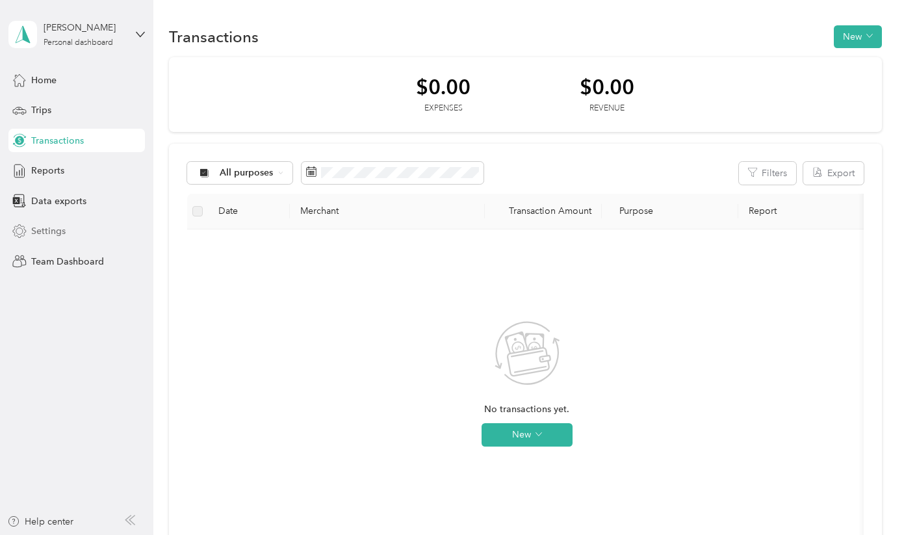
click at [67, 229] on div "Settings" at bounding box center [76, 231] width 136 height 23
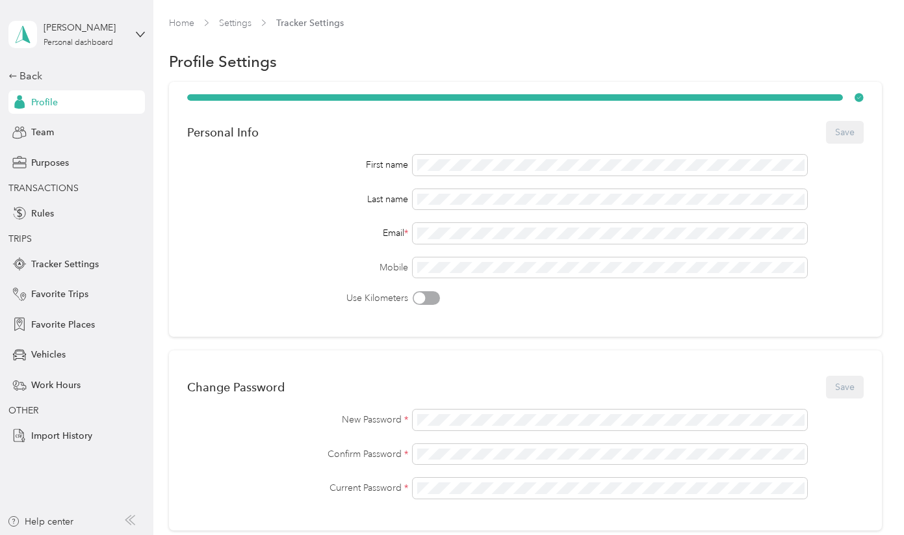
click at [60, 174] on div "Back Profile Team Purposes TRANSACTIONS Rules TRIPS Tracker Settings Favorite T…" at bounding box center [76, 257] width 136 height 379
click at [57, 158] on span "Purposes" at bounding box center [50, 163] width 38 height 14
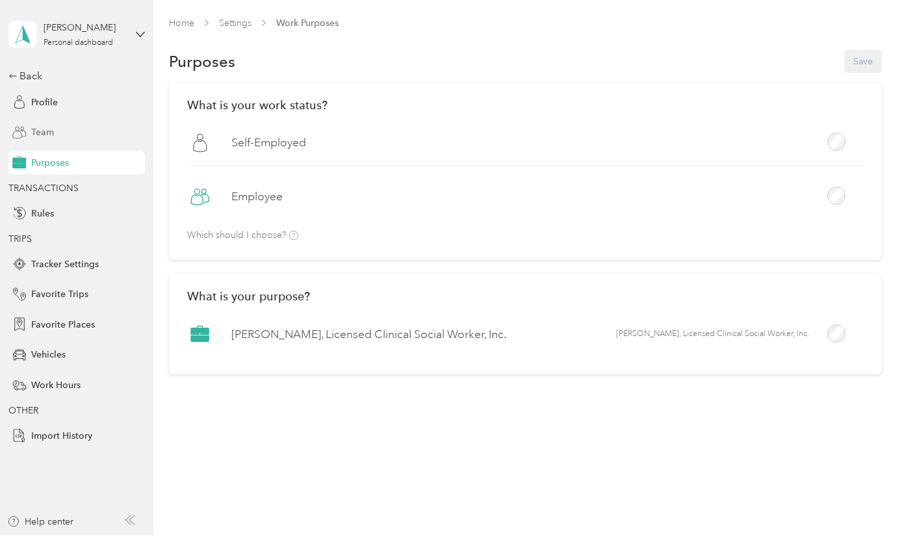
click at [66, 132] on div "Team" at bounding box center [76, 132] width 136 height 23
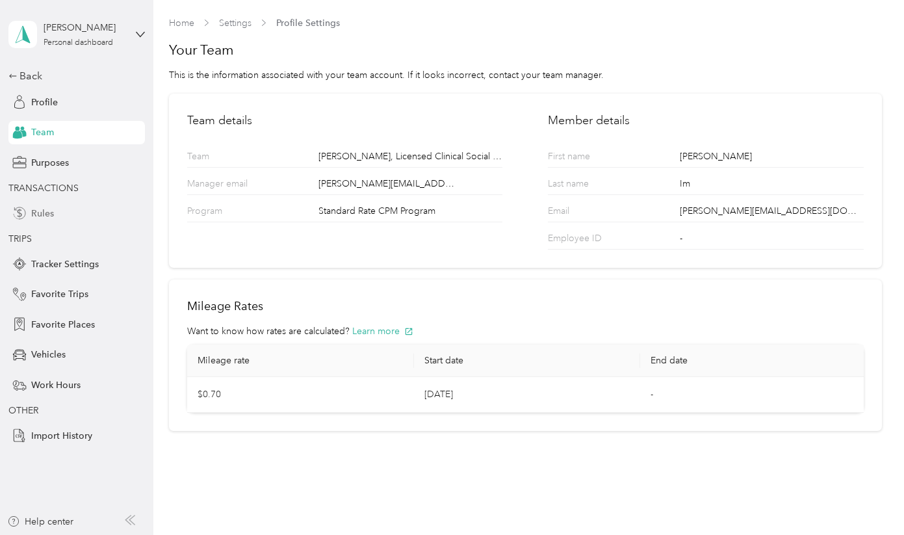
click at [50, 207] on span "Rules" at bounding box center [42, 214] width 23 height 14
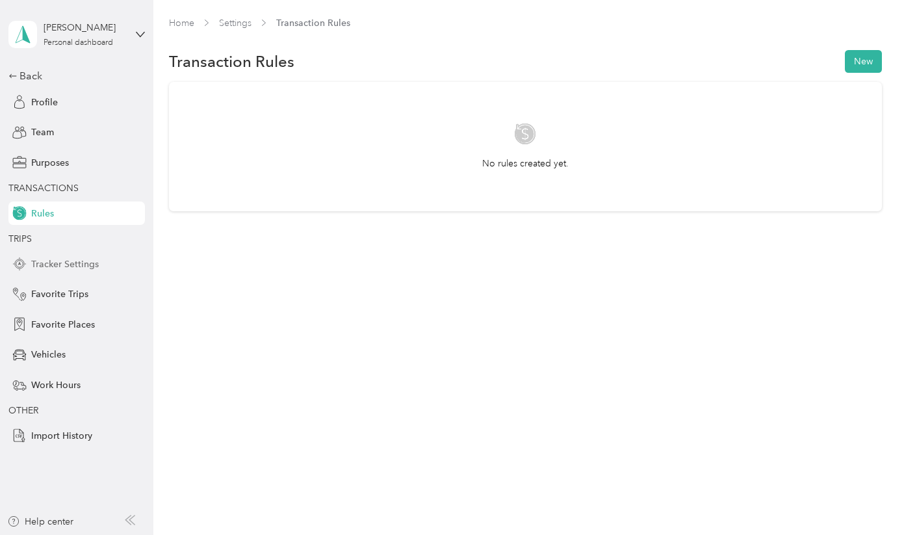
click at [59, 265] on span "Tracker Settings" at bounding box center [65, 264] width 68 height 14
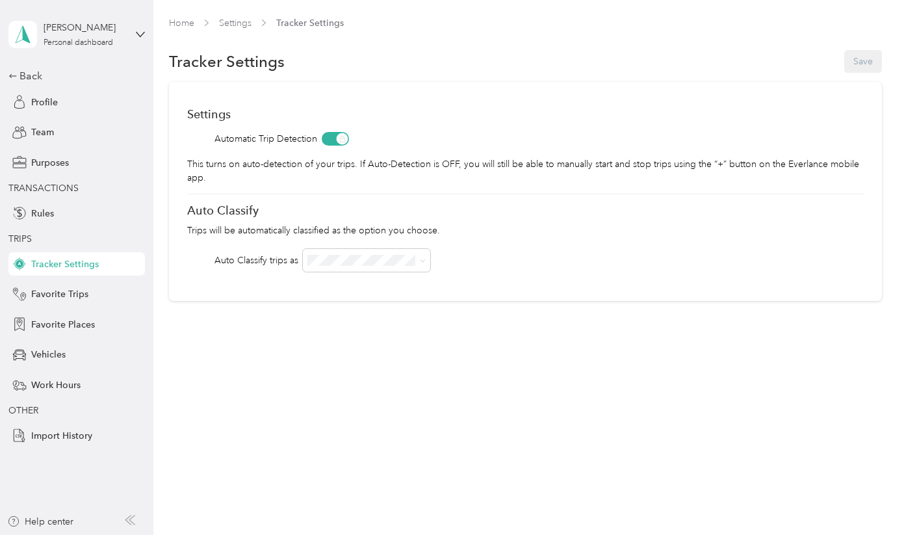
click at [334, 144] on span at bounding box center [335, 139] width 27 height 14
click at [395, 294] on div "John Im, Licensed Clinical Social Worker, Inc." at bounding box center [367, 298] width 109 height 41
click at [473, 245] on div "Settings Automatic Trip Detection This turns on auto-detection of your trips. I…" at bounding box center [525, 191] width 712 height 219
click at [77, 289] on span "Favorite Trips" at bounding box center [59, 294] width 57 height 14
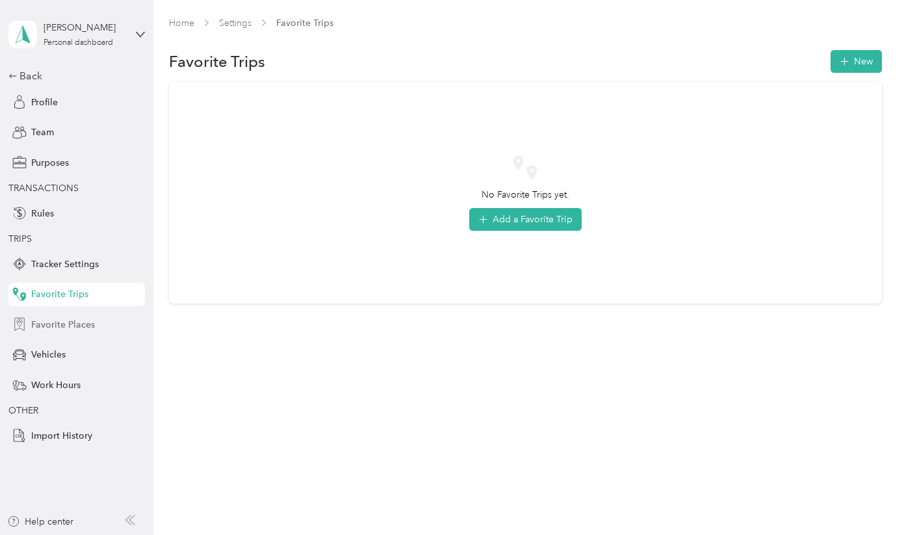
click at [78, 329] on span "Favorite Places" at bounding box center [63, 325] width 64 height 14
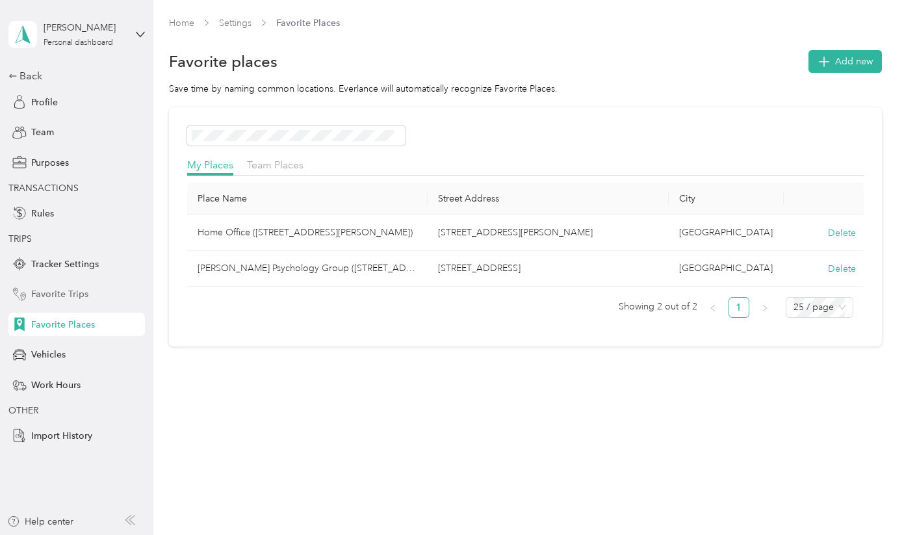
click at [76, 292] on span "Favorite Trips" at bounding box center [59, 294] width 57 height 14
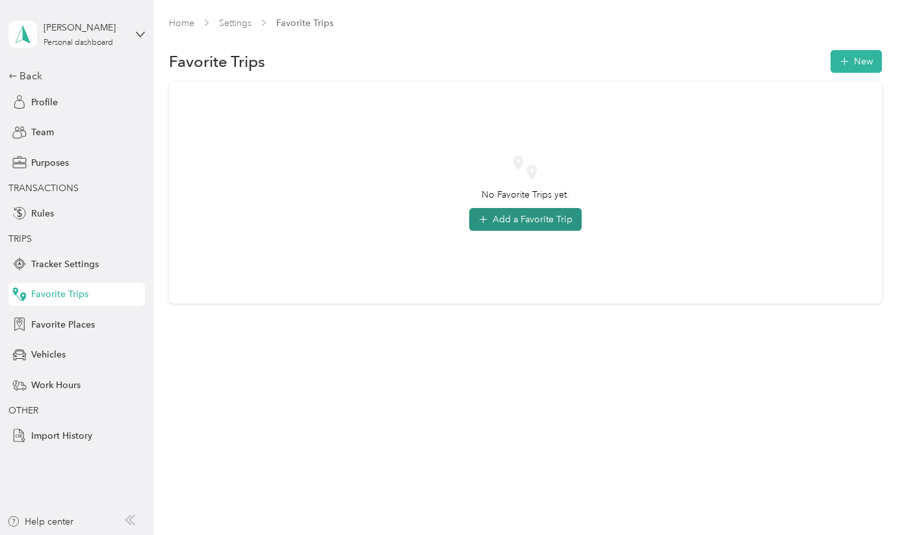
click at [507, 221] on button "Add a Favorite Trip" at bounding box center [525, 219] width 112 height 23
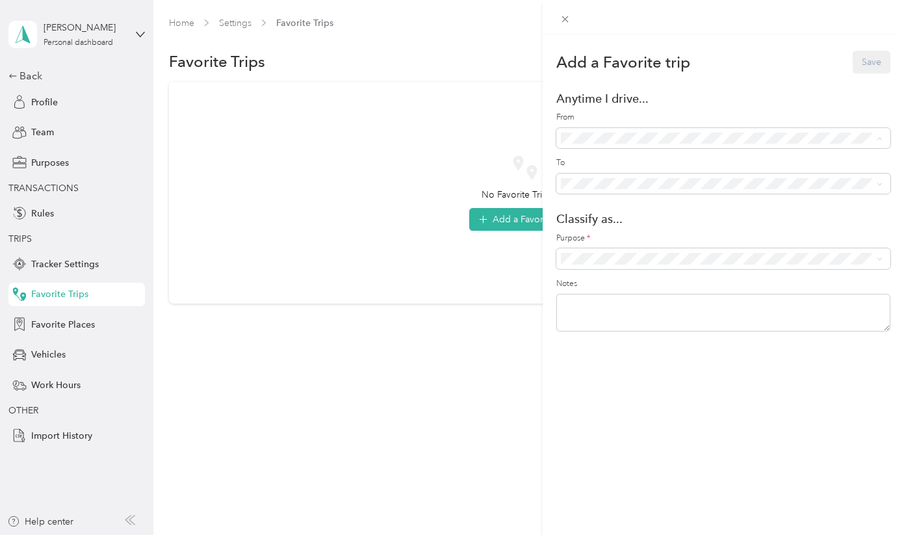
click at [615, 182] on span "Home Office (4848 Hartwick Street, Los Angeles) (4848 Hartwick Street)" at bounding box center [701, 190] width 215 height 25
click at [615, 266] on span "Curry Psychology Group (280 Newport Center Drive, Suite 230, Newport Beach) (28…" at bounding box center [715, 272] width 242 height 25
click at [615, 266] on span at bounding box center [723, 258] width 334 height 21
click at [614, 287] on ol "John Im, Licensed Clinical Social Worker, Inc. Personal" at bounding box center [721, 291] width 331 height 45
click at [692, 286] on ol "John Im, Licensed Clinical Social Worker, Inc. Personal" at bounding box center [721, 291] width 331 height 45
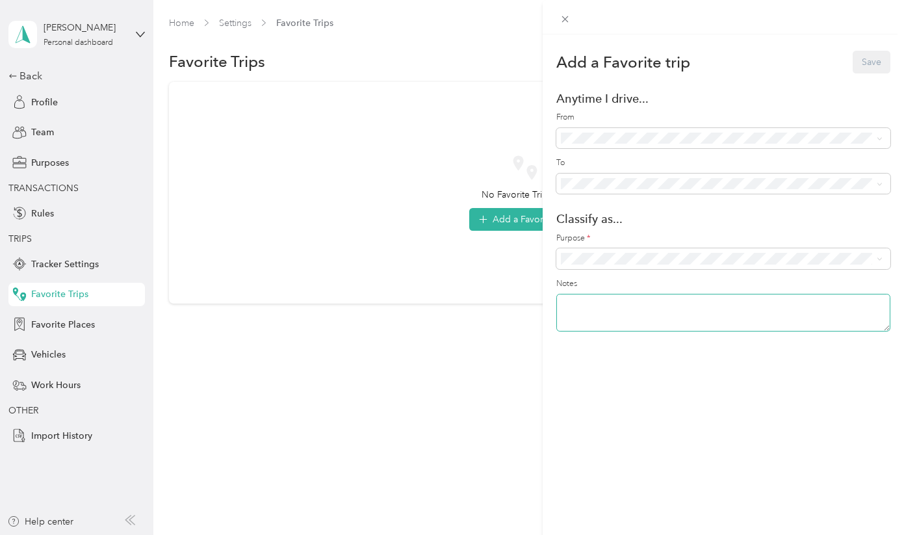
click at [701, 317] on textarea at bounding box center [723, 313] width 334 height 38
click at [671, 265] on span at bounding box center [723, 258] width 334 height 21
click at [618, 302] on span "Personal" at bounding box center [733, 301] width 290 height 14
click at [629, 263] on div "Personal" at bounding box center [723, 257] width 334 height 19
click at [626, 276] on span "John Im, Licensed Clinical Social Worker, Inc." at bounding box center [733, 280] width 290 height 14
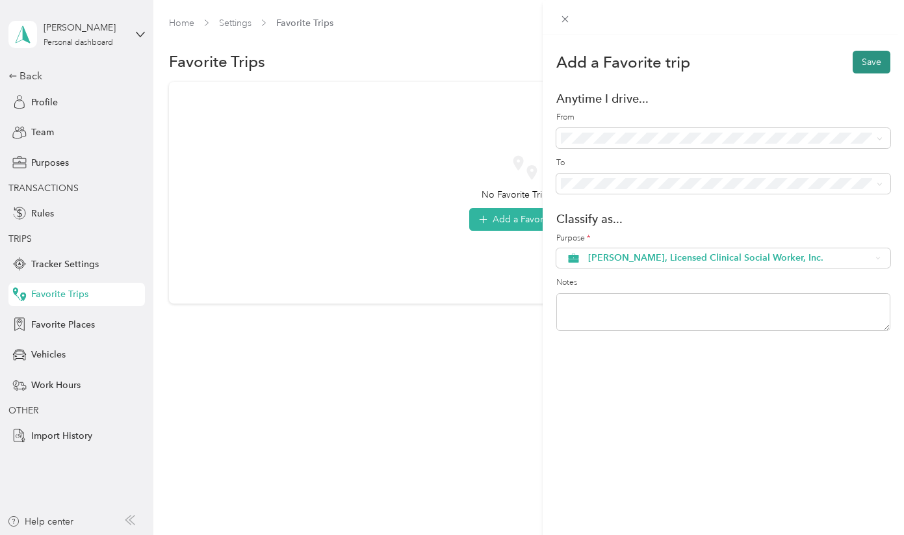
click at [873, 64] on button "Save" at bounding box center [872, 62] width 38 height 23
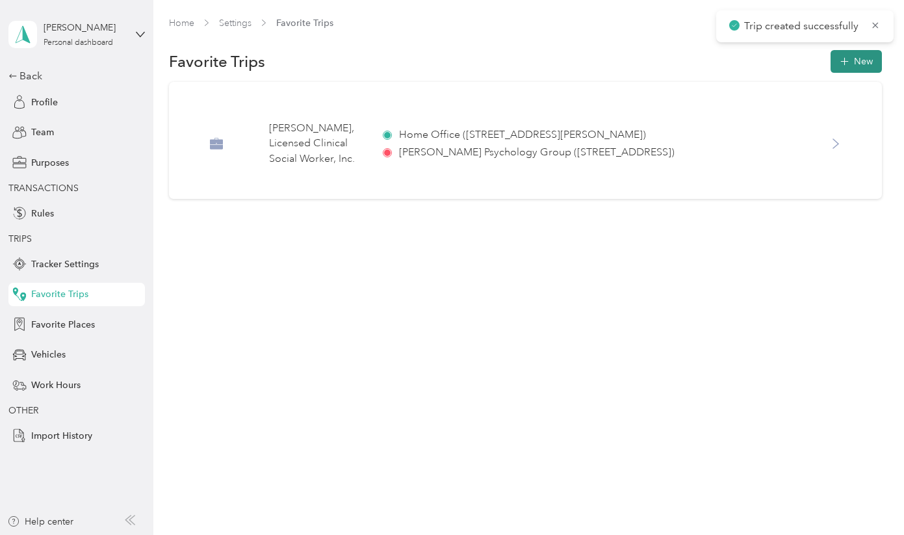
click at [862, 61] on button "New" at bounding box center [856, 61] width 51 height 23
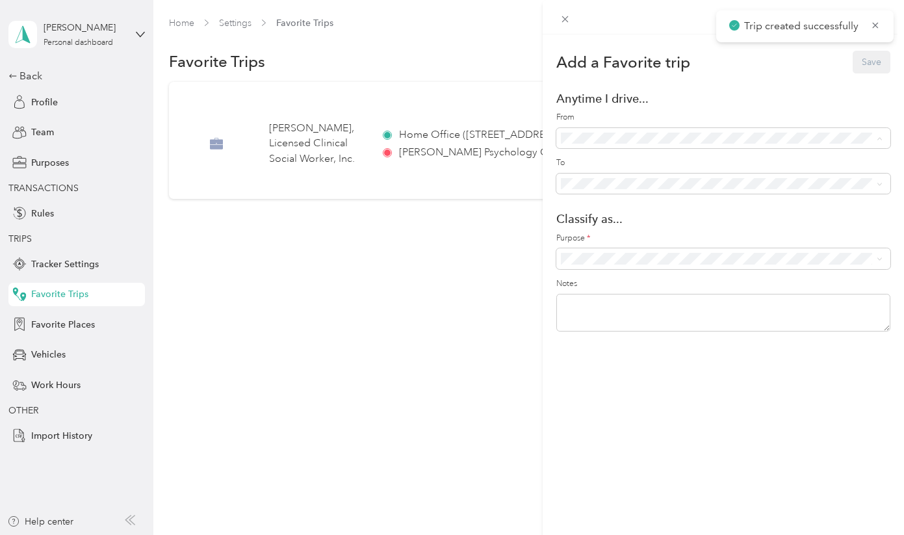
click at [608, 226] on div "Curry Psychology Group (280 Newport Center Drive, Suite 230, Newport Beach) (28…" at bounding box center [736, 226] width 284 height 27
click at [609, 231] on span "Home Office (4848 Hartwick Street, Los Angeles) (4848 Hartwick Street)" at bounding box center [701, 236] width 215 height 25
click at [608, 263] on span at bounding box center [723, 258] width 334 height 21
click at [619, 278] on span "John Im, Licensed Clinical Social Worker, Inc." at bounding box center [733, 281] width 290 height 14
click at [872, 64] on button "Save" at bounding box center [872, 62] width 38 height 23
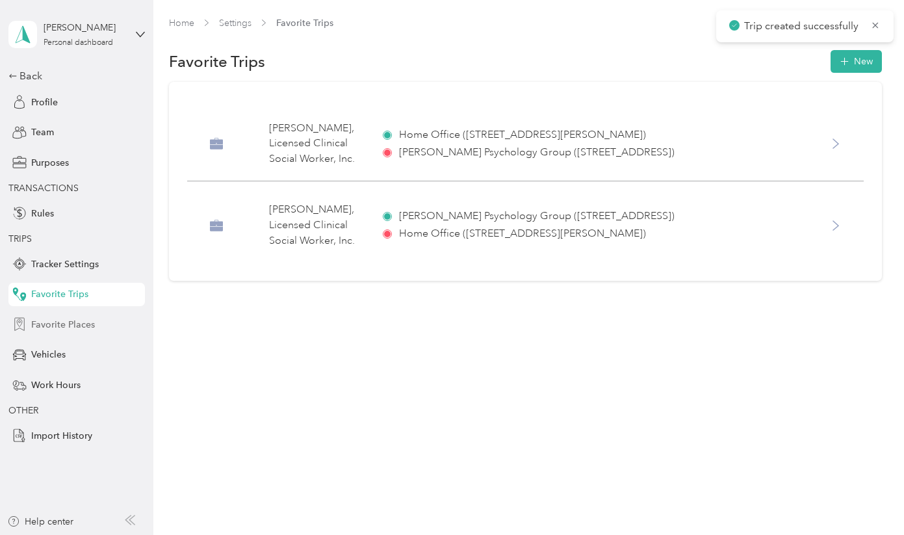
click at [44, 320] on span "Favorite Places" at bounding box center [63, 325] width 64 height 14
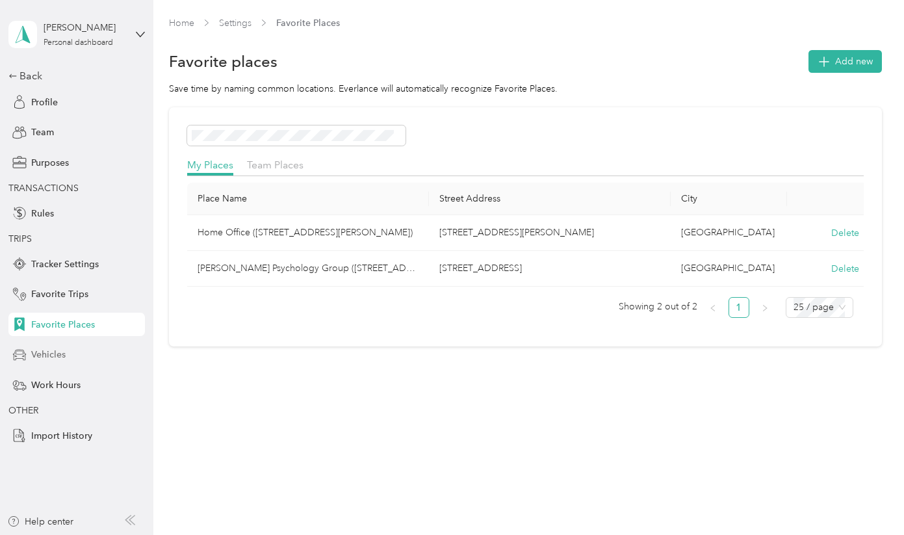
click at [50, 357] on span "Vehicles" at bounding box center [48, 355] width 34 height 14
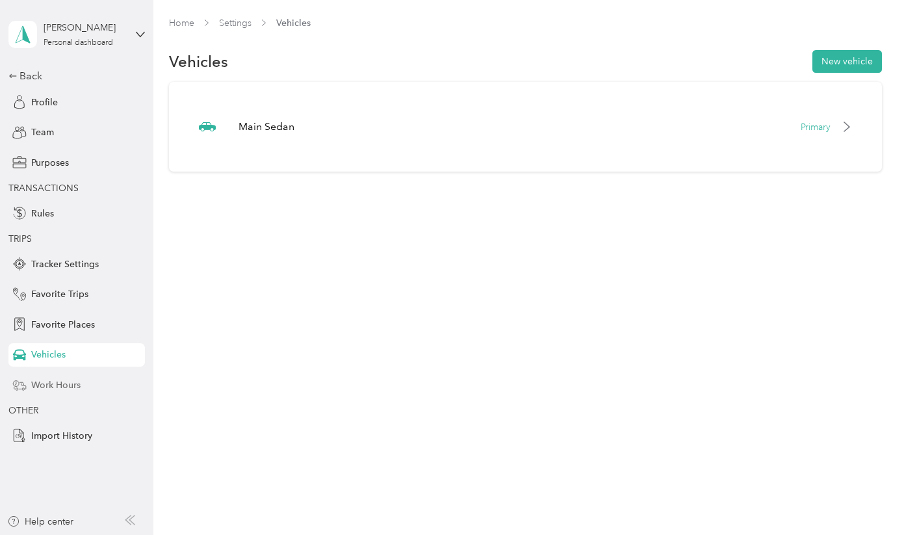
click at [58, 384] on span "Work Hours" at bounding box center [55, 385] width 49 height 14
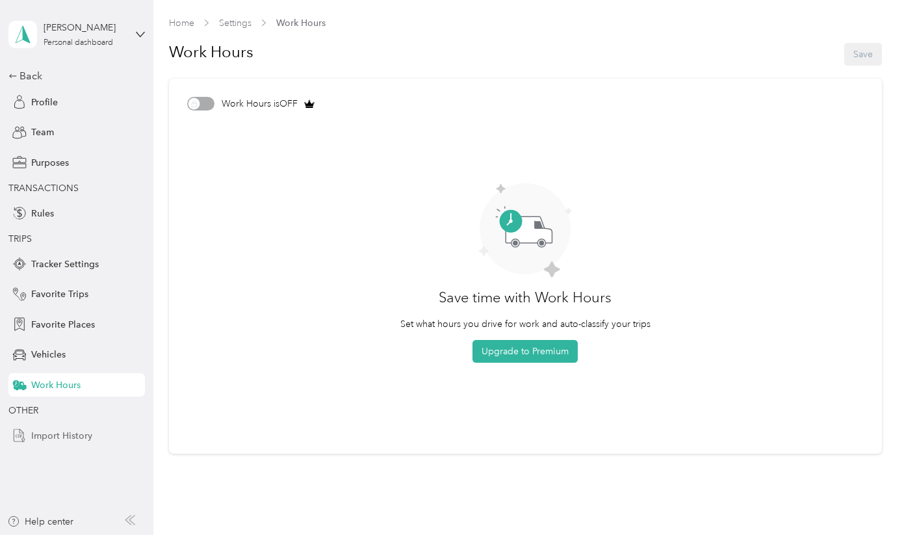
click at [69, 426] on div "Import History" at bounding box center [76, 435] width 136 height 23
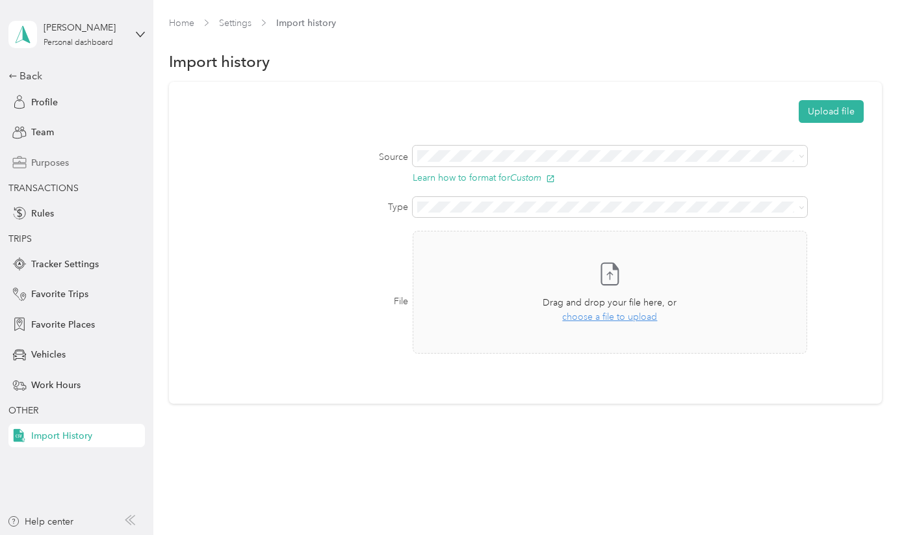
click at [47, 164] on span "Purposes" at bounding box center [50, 163] width 38 height 14
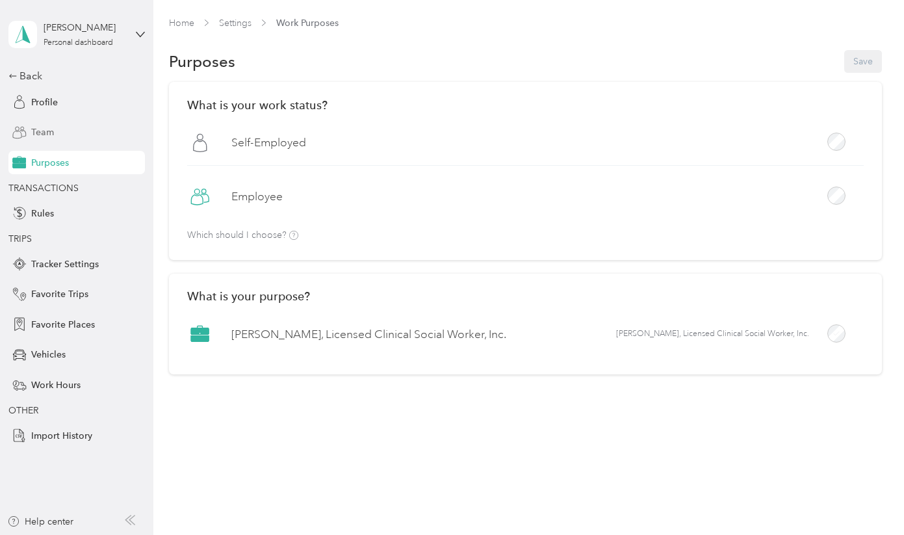
click at [53, 125] on span "Team" at bounding box center [42, 132] width 23 height 14
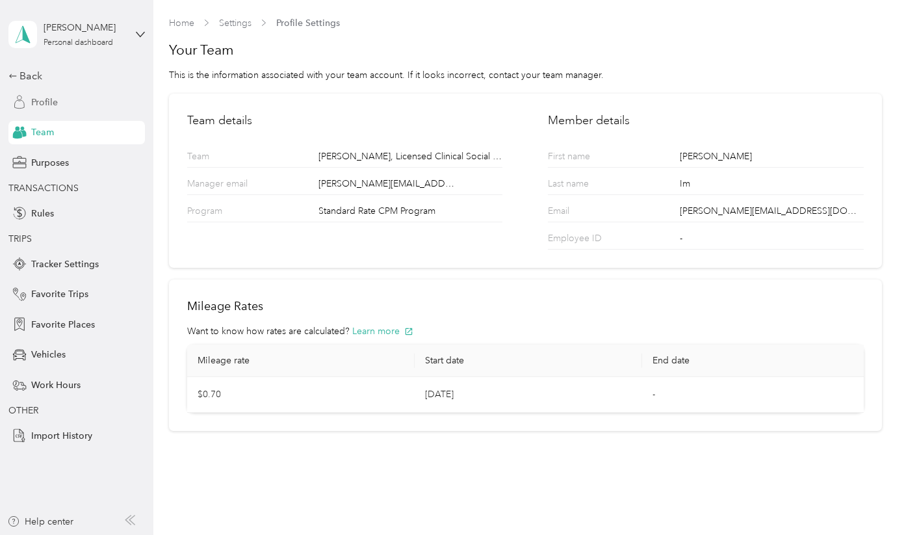
click at [57, 98] on span "Profile" at bounding box center [44, 103] width 27 height 14
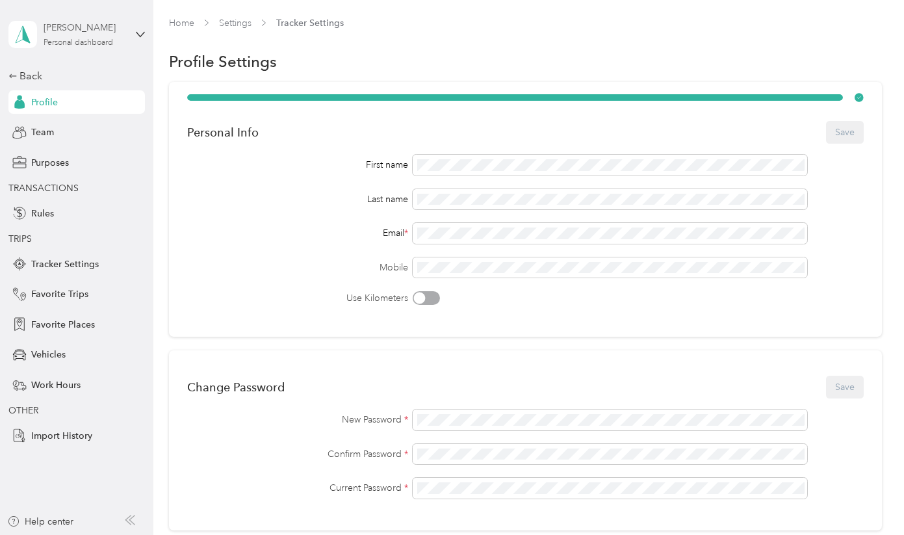
click at [97, 39] on div "Personal dashboard" at bounding box center [79, 43] width 70 height 8
click at [81, 103] on div "Team dashboard" at bounding box center [55, 107] width 70 height 14
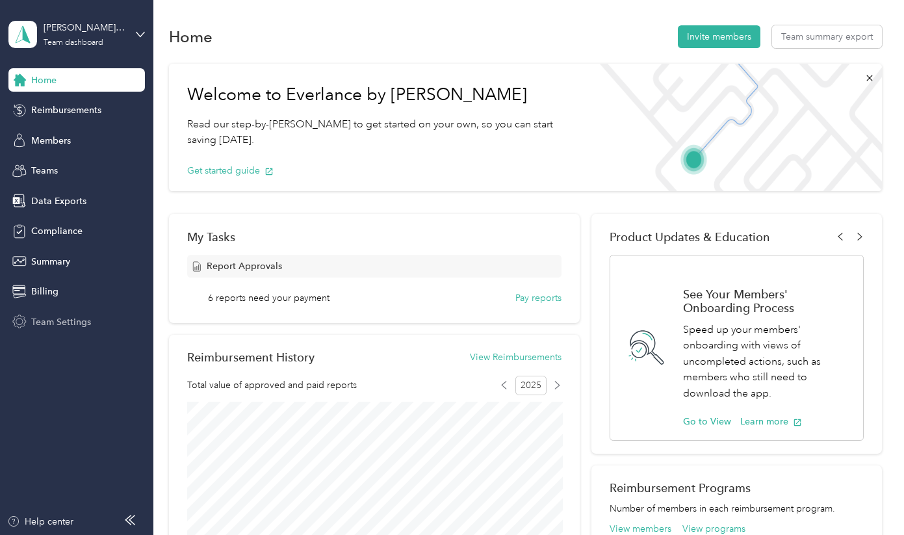
click at [85, 318] on span "Team Settings" at bounding box center [61, 322] width 60 height 14
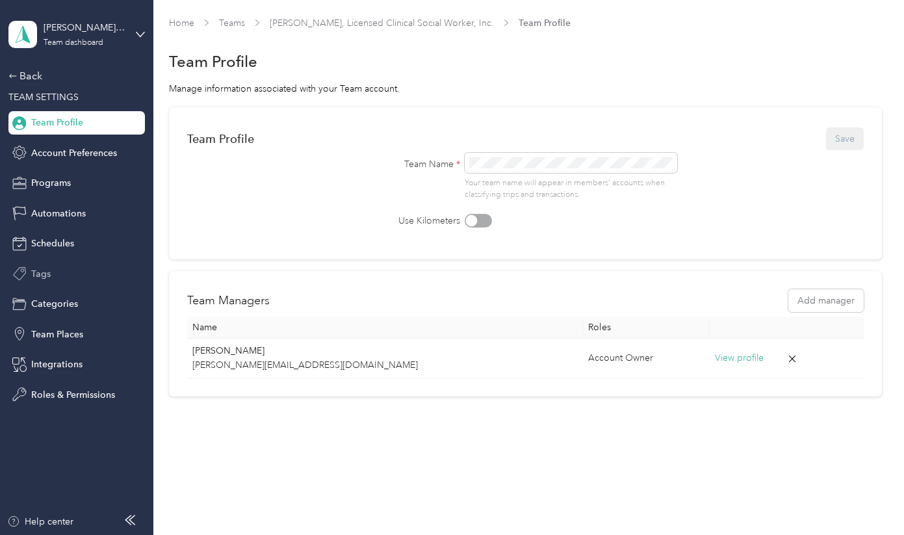
click at [47, 274] on span "Tags" at bounding box center [40, 274] width 19 height 14
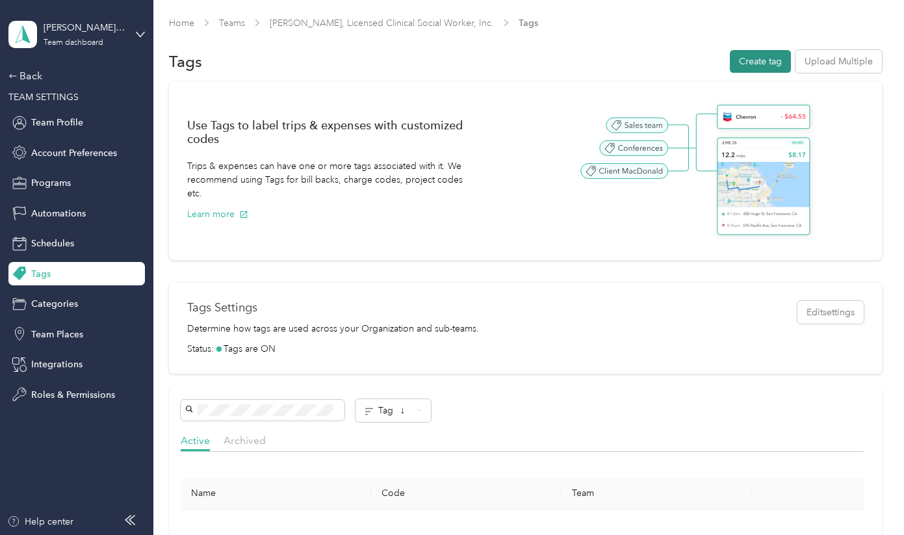
click at [773, 58] on button "Create tag" at bounding box center [760, 61] width 61 height 23
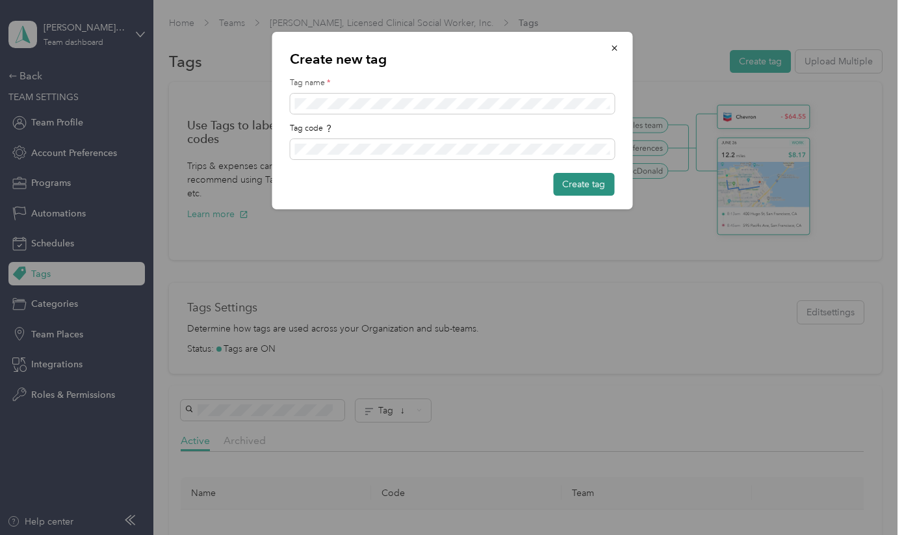
click at [579, 183] on button "Create tag" at bounding box center [583, 184] width 61 height 23
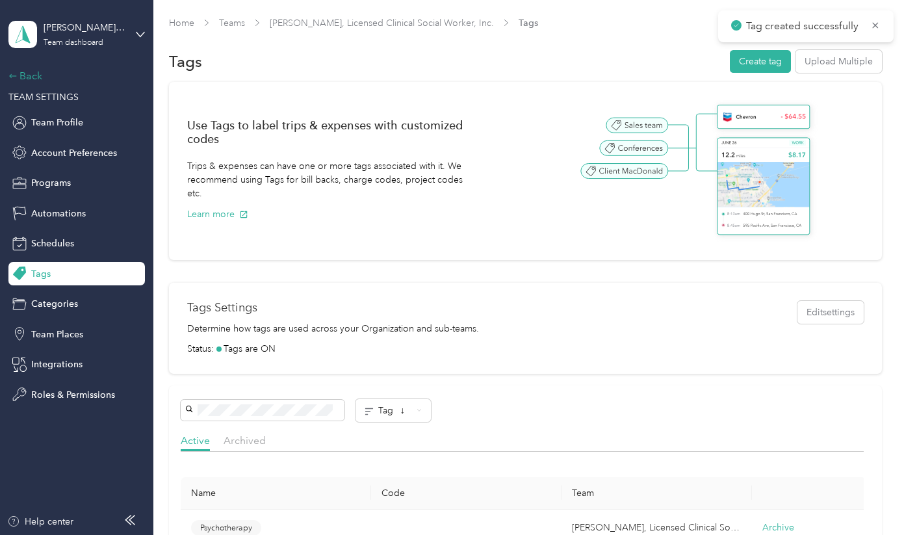
click at [28, 70] on div "Back" at bounding box center [73, 76] width 130 height 16
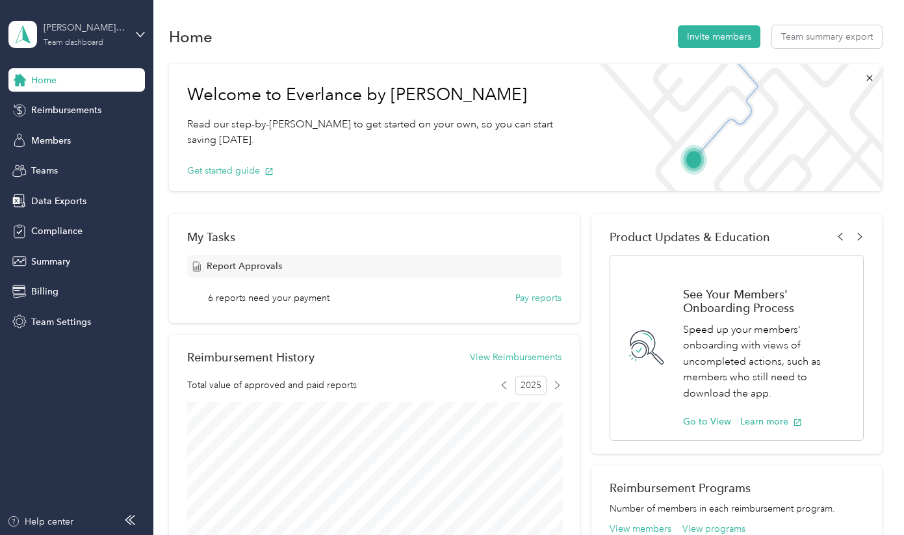
click at [99, 32] on div "John Im, Licensed Clinical Social Worker, Inc." at bounding box center [84, 28] width 81 height 14
click at [80, 130] on div "Personal dashboard" at bounding box center [61, 132] width 82 height 14
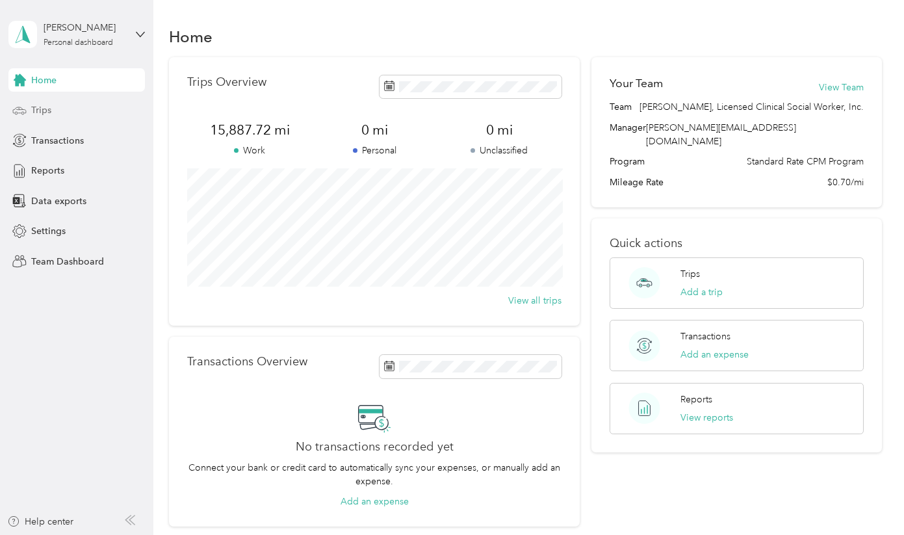
click at [70, 107] on div "Trips" at bounding box center [76, 110] width 136 height 23
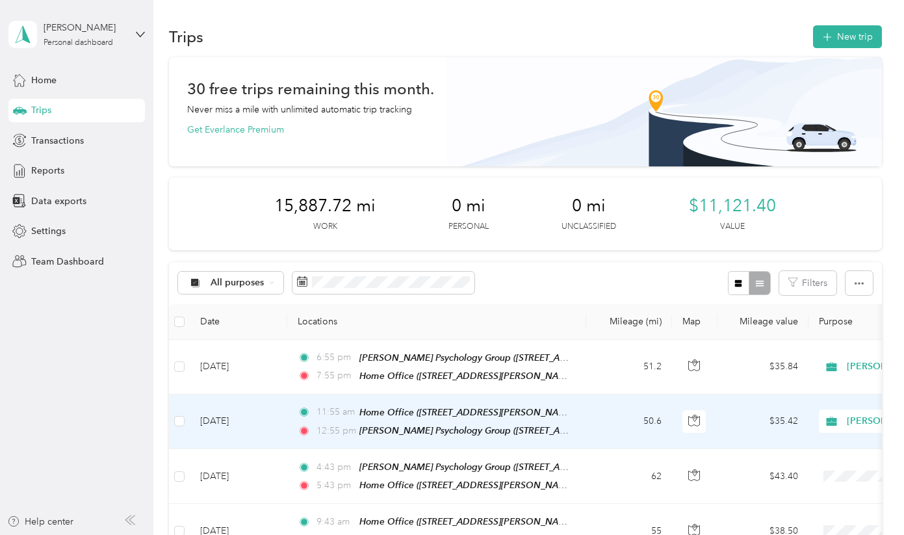
click at [597, 409] on td "50.6" at bounding box center [629, 422] width 86 height 55
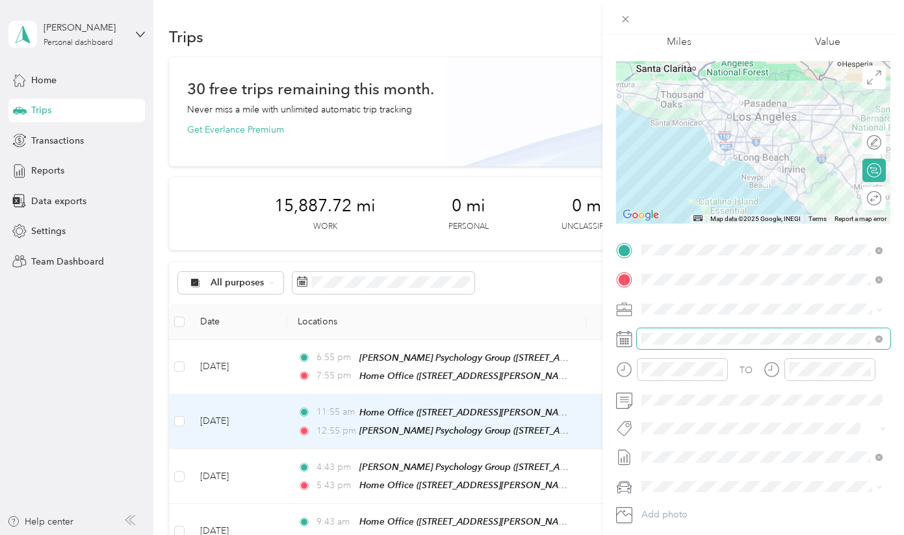
scroll to position [77, 0]
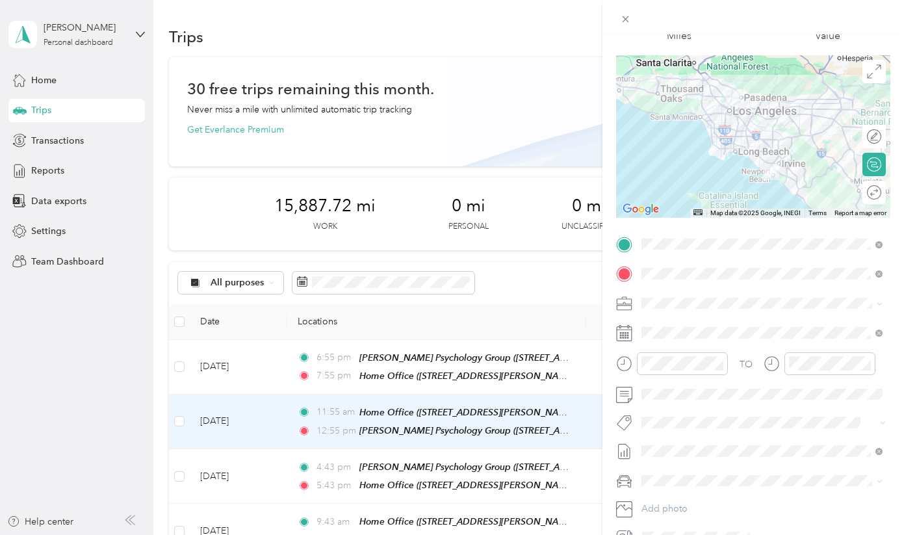
click at [686, 441] on span "Psychotherapy" at bounding box center [681, 446] width 52 height 12
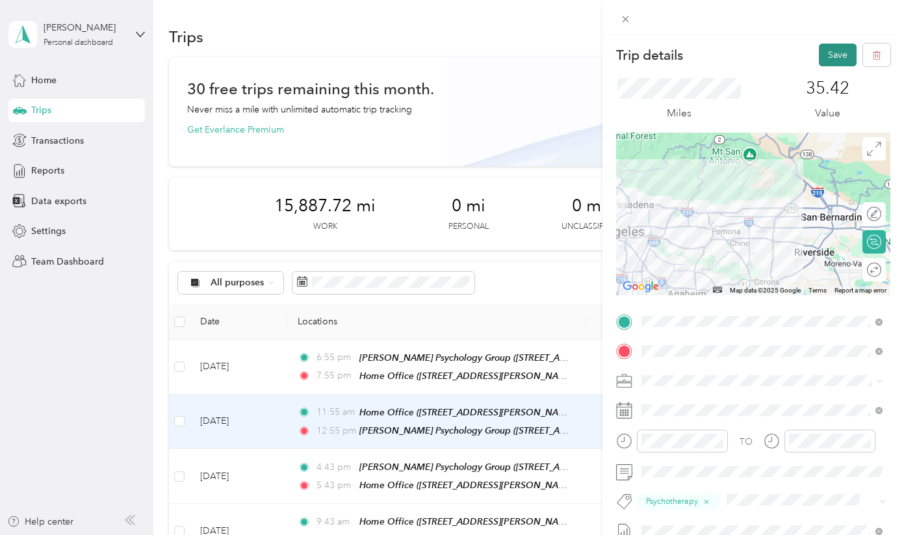
scroll to position [0, 0]
click at [834, 55] on button "Save" at bounding box center [838, 55] width 38 height 23
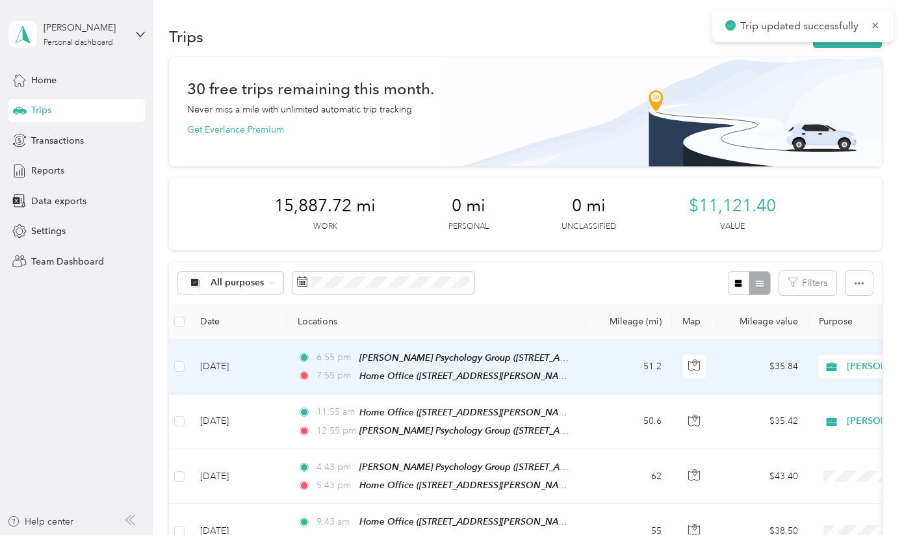
click at [733, 358] on td "$35.84" at bounding box center [763, 367] width 91 height 55
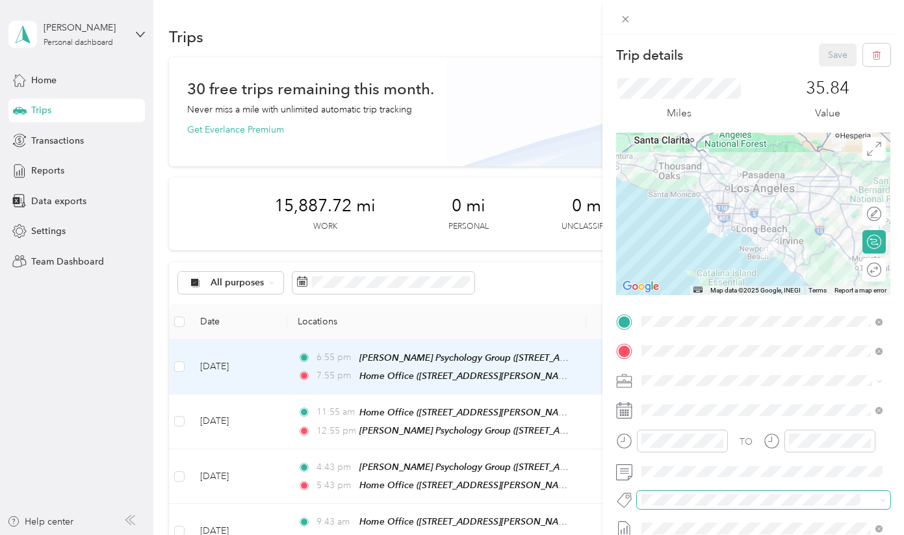
click at [680, 506] on span at bounding box center [752, 500] width 231 height 14
click at [679, 526] on li "Psychotherapy" at bounding box center [762, 522] width 250 height 25
click at [834, 52] on button "Save" at bounding box center [838, 55] width 38 height 23
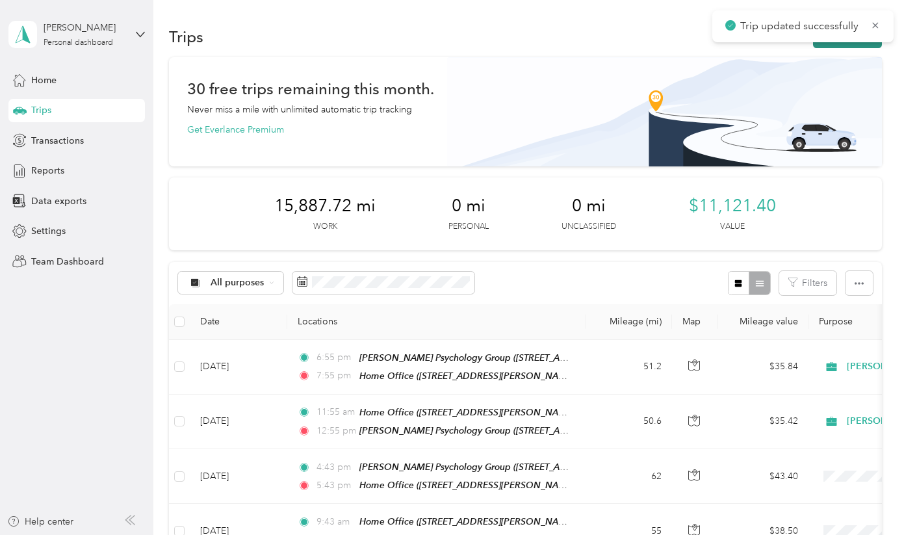
click at [850, 44] on button "New trip" at bounding box center [847, 36] width 69 height 23
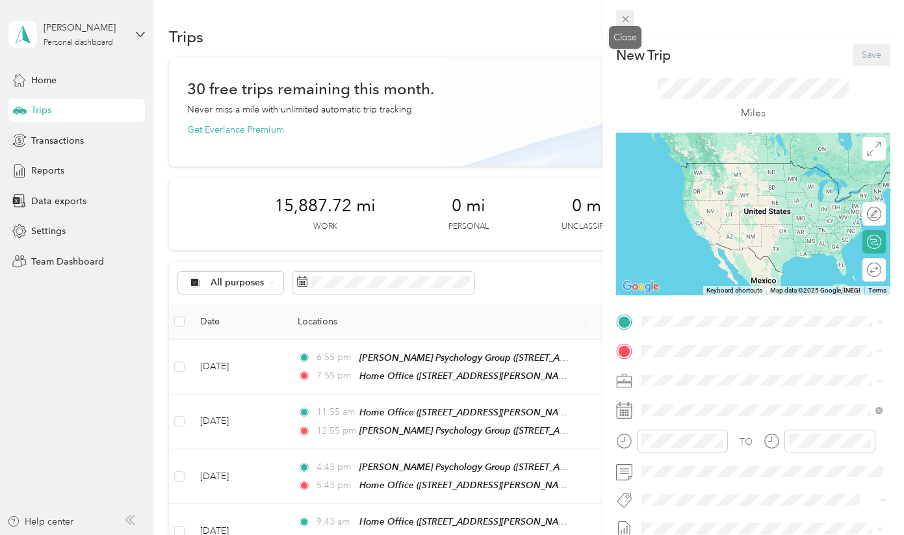
click at [632, 13] on span at bounding box center [625, 19] width 18 height 18
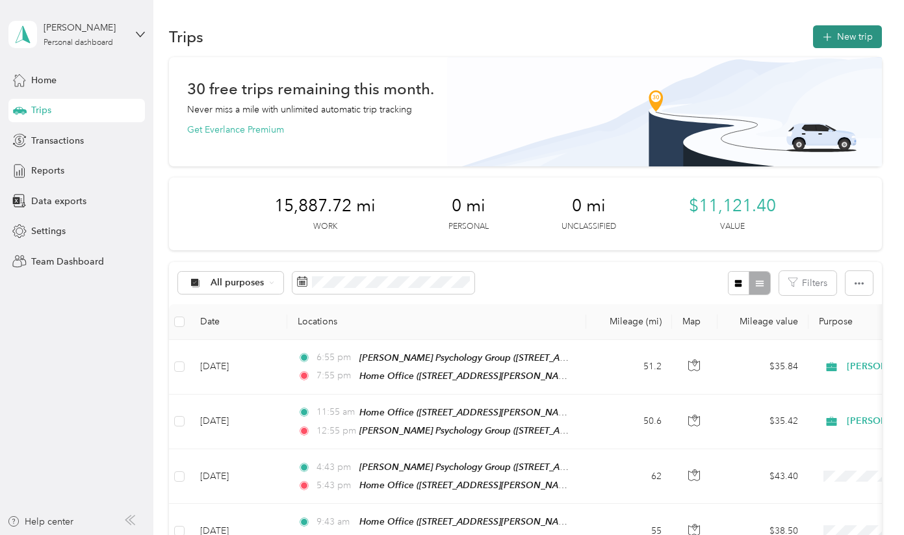
click at [851, 34] on button "New trip" at bounding box center [847, 36] width 69 height 23
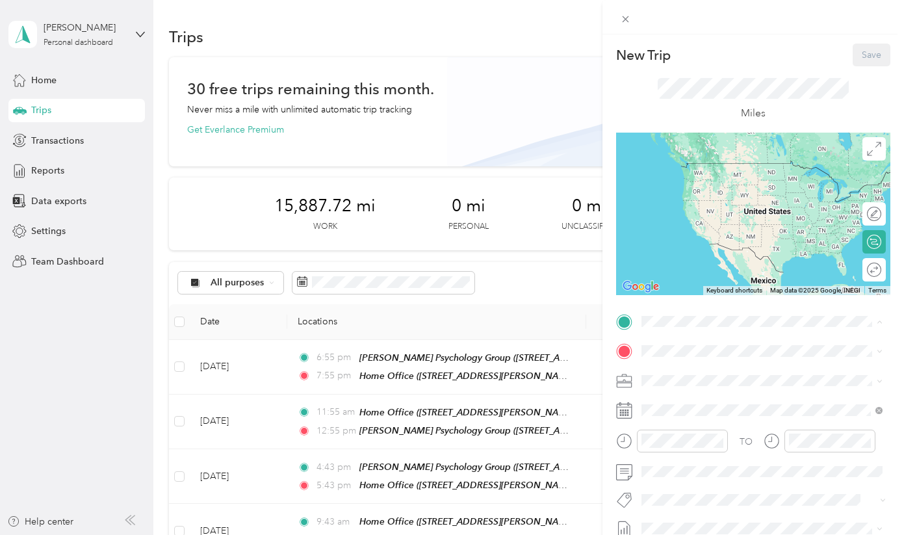
click at [694, 371] on strong "Home Office (4848 Hartwick Street, Los Angeles)" at bounding box center [772, 378] width 212 height 23
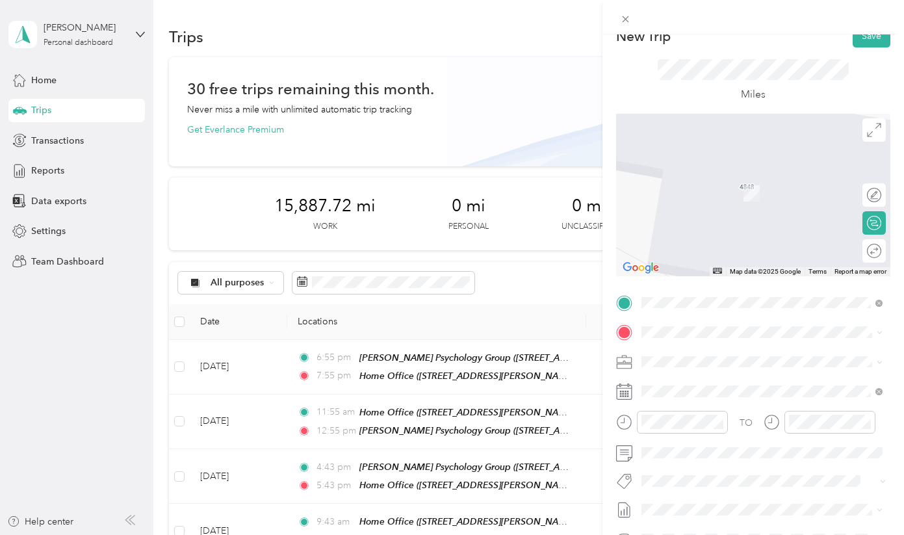
scroll to position [15, 0]
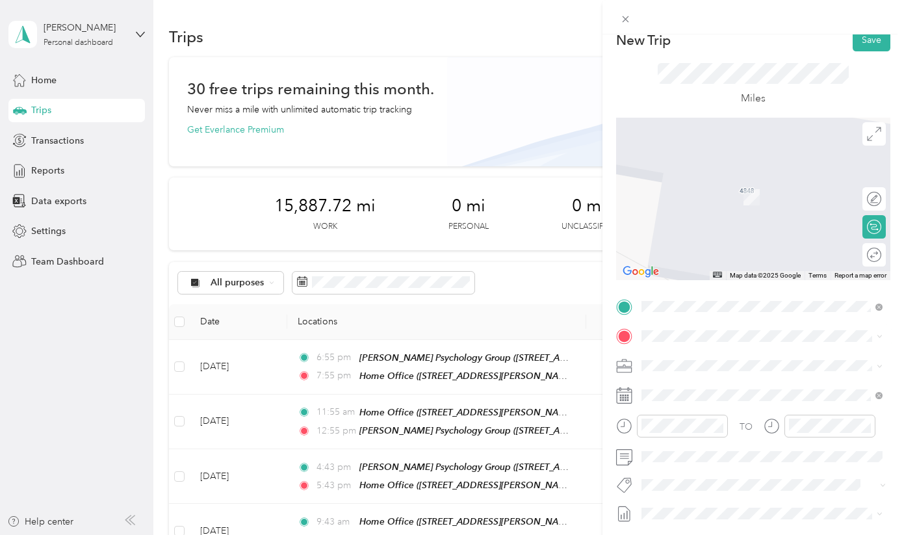
click at [684, 436] on strong "Curry Psychology Group (280 Newport Center Drive, Suite 230, Newport Beach)" at bounding box center [772, 443] width 212 height 23
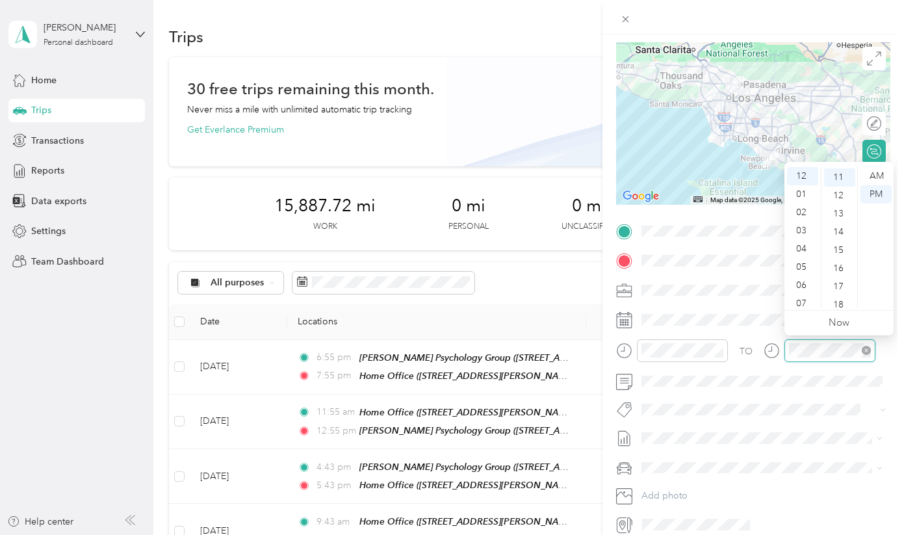
scroll to position [17, 0]
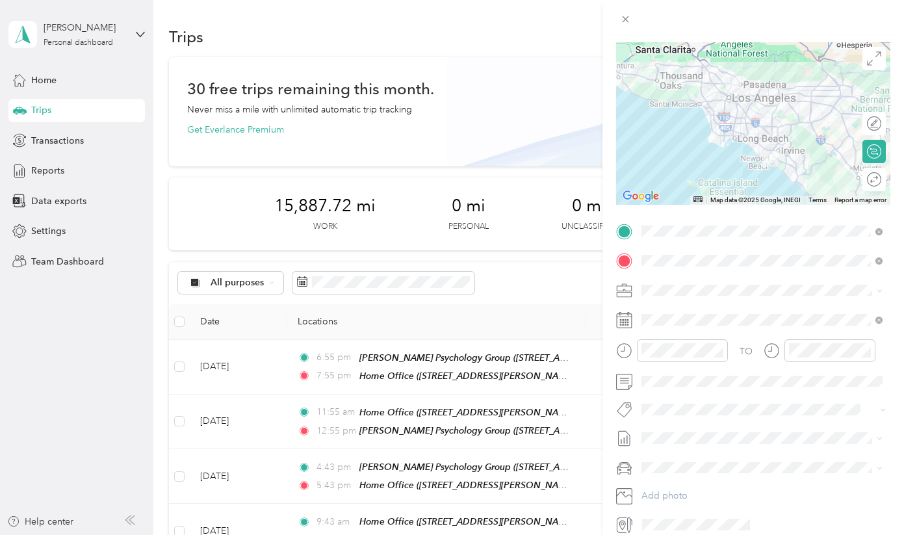
click at [682, 430] on span "Psychotherapy" at bounding box center [681, 430] width 52 height 12
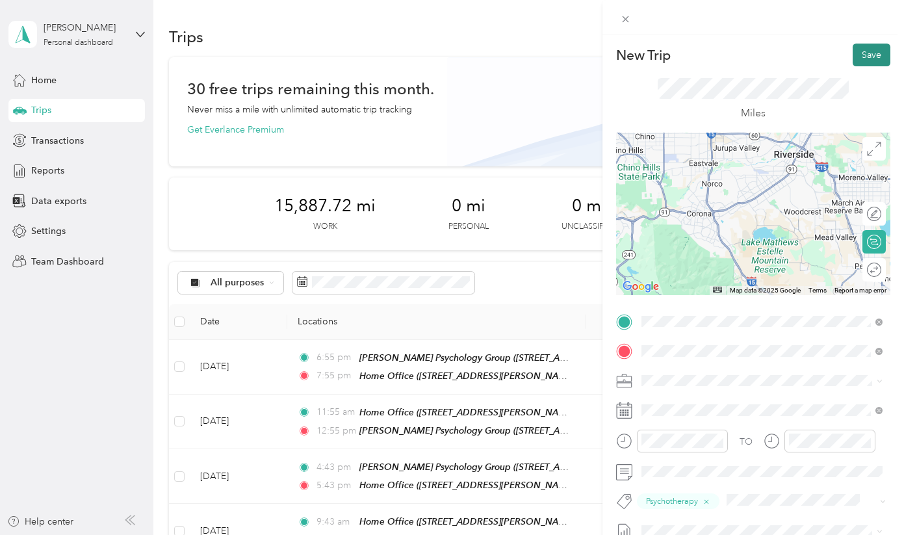
scroll to position [0, 0]
click at [866, 53] on button "Save" at bounding box center [872, 55] width 38 height 23
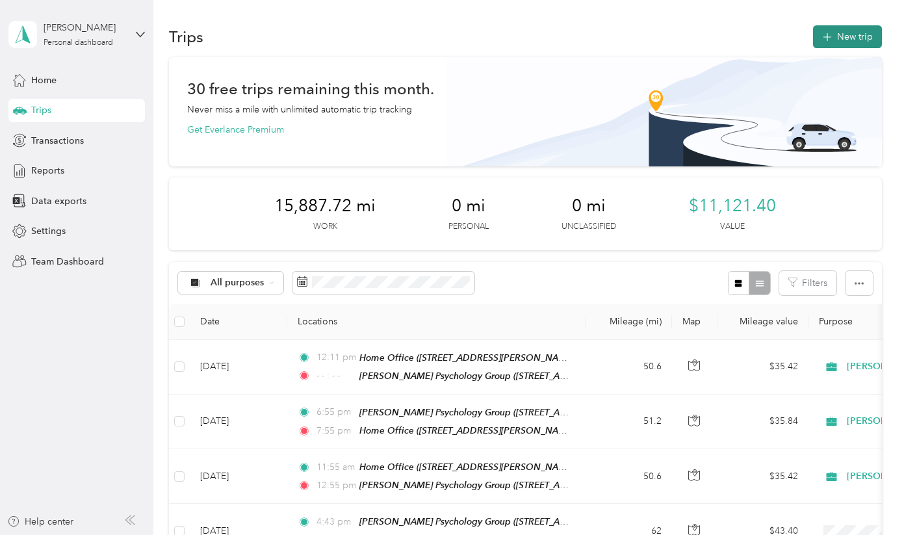
click at [831, 40] on icon "button" at bounding box center [827, 37] width 8 height 8
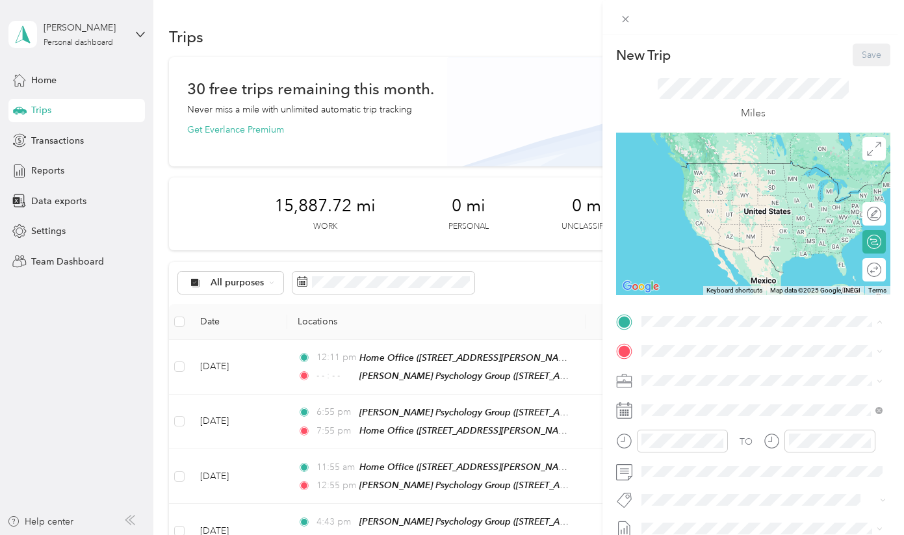
click at [680, 444] on div "Curry Psychology Group (280 Newport Center Drive, Suite 230, Newport Beach) 280…" at bounding box center [772, 438] width 212 height 39
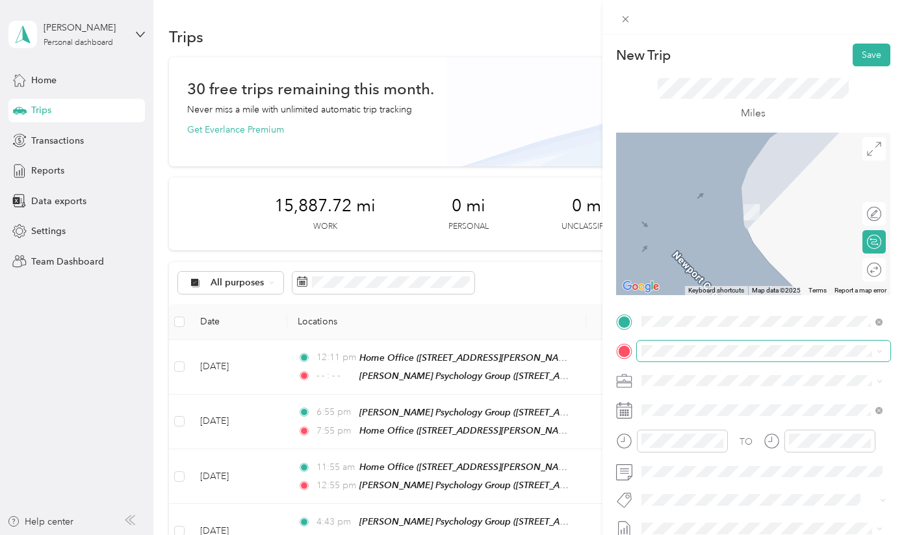
click at [687, 360] on span at bounding box center [763, 351] width 253 height 21
click at [684, 407] on div "Home Office (4848 Hartwick Street, Los Angeles) 4848 Hartwick Street, 90041, Lo…" at bounding box center [772, 412] width 212 height 39
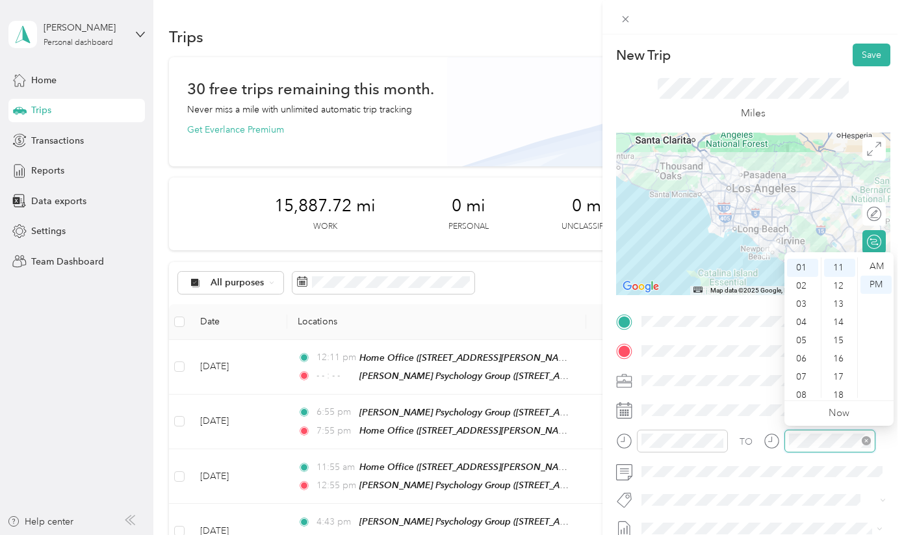
scroll to position [78, 0]
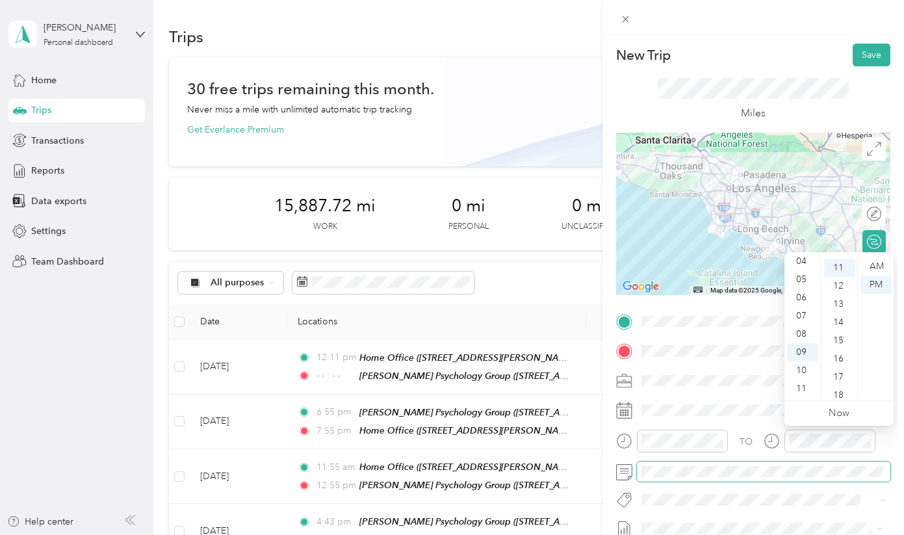
click at [774, 461] on span at bounding box center [763, 471] width 253 height 21
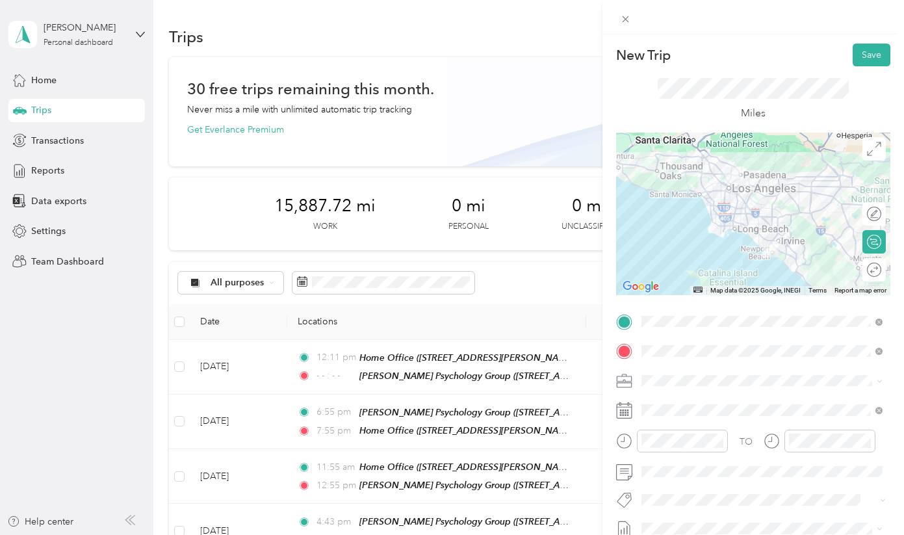
click at [674, 520] on span "Psychotherapy" at bounding box center [681, 523] width 52 height 12
click at [862, 56] on button "Save" at bounding box center [872, 55] width 38 height 23
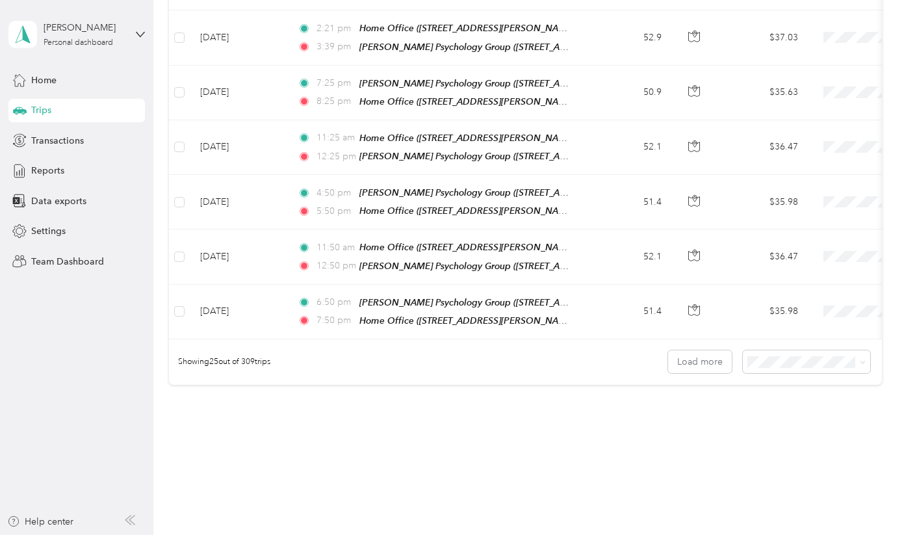
scroll to position [1369, 0]
click at [706, 351] on button "Load more" at bounding box center [700, 362] width 64 height 23
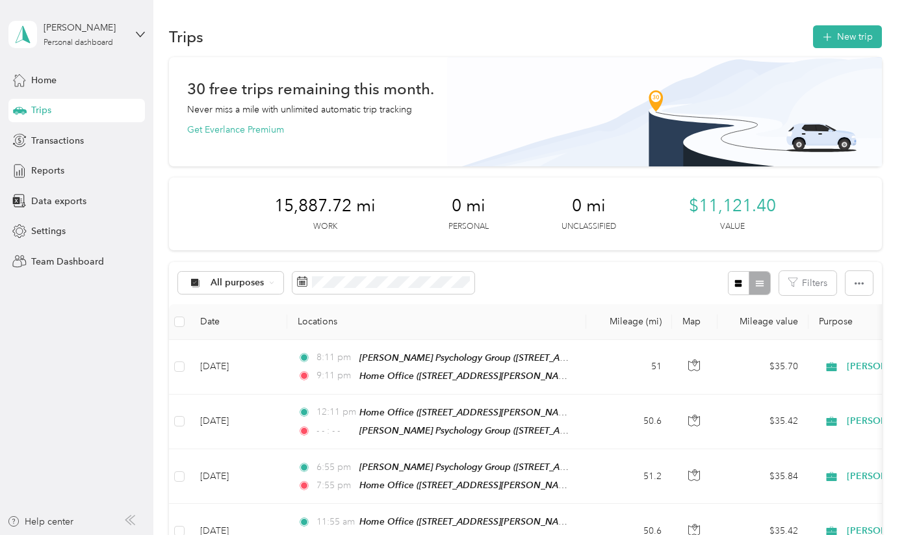
scroll to position [0, 0]
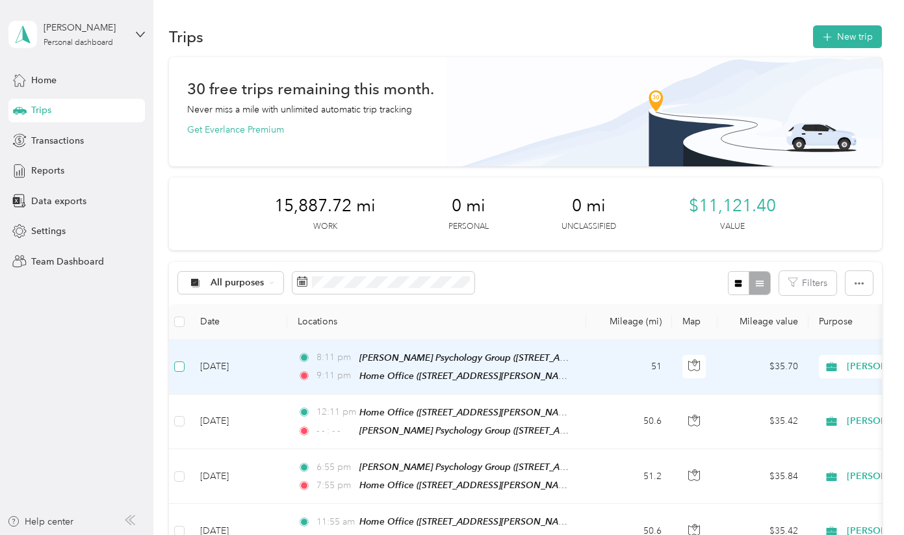
click at [177, 372] on label at bounding box center [179, 366] width 10 height 14
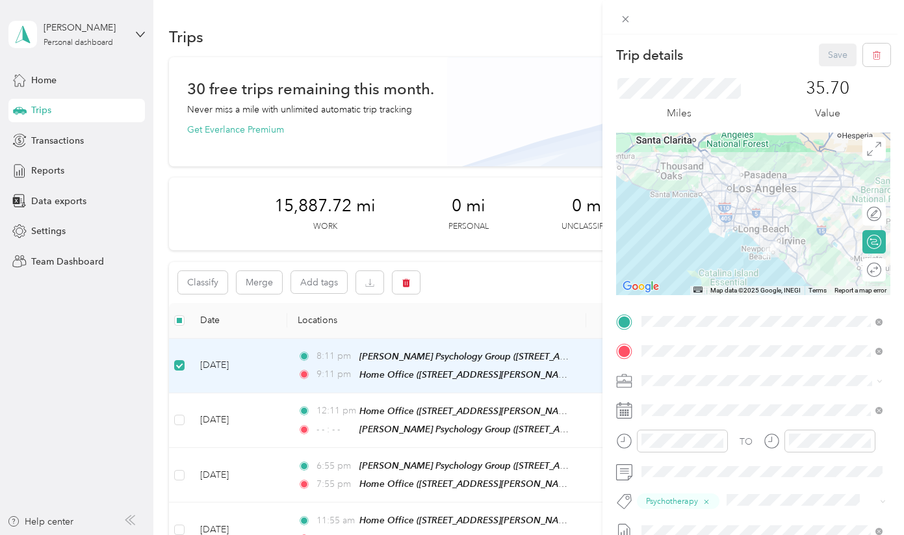
click at [179, 417] on div "Trip details Save This trip cannot be edited because it is either under review,…" at bounding box center [452, 267] width 904 height 535
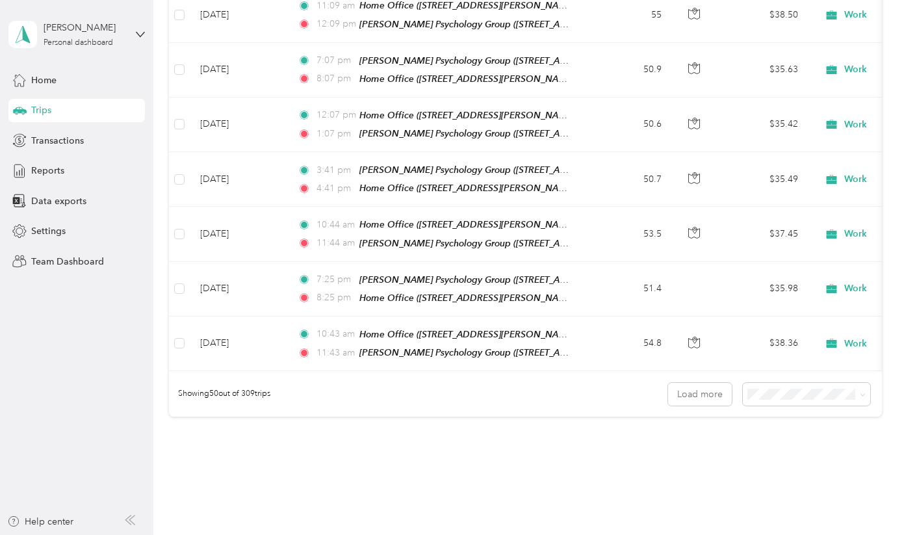
scroll to position [2706, 0]
click at [721, 383] on button "Load more" at bounding box center [700, 394] width 64 height 23
click at [789, 396] on span "100 per load" at bounding box center [781, 401] width 53 height 11
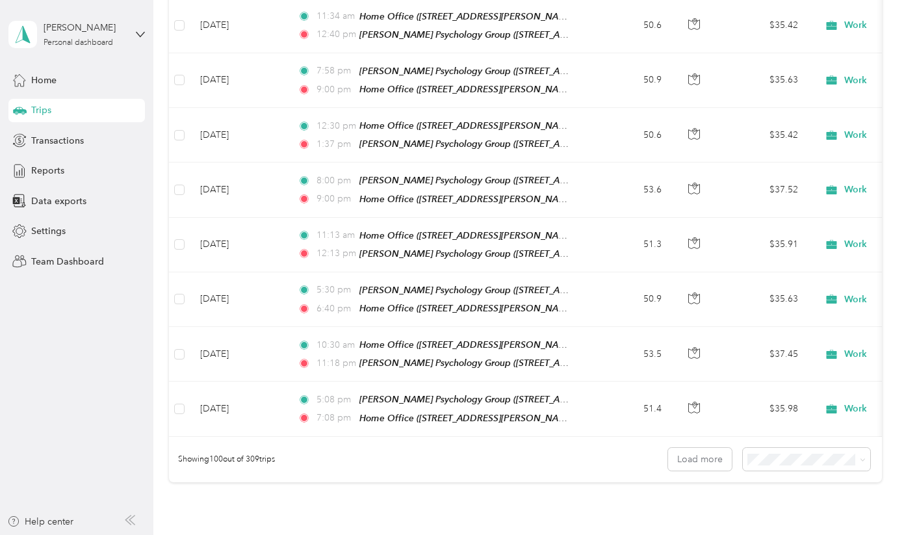
scroll to position [5378, 0]
click at [715, 448] on button "Load more" at bounding box center [700, 459] width 64 height 23
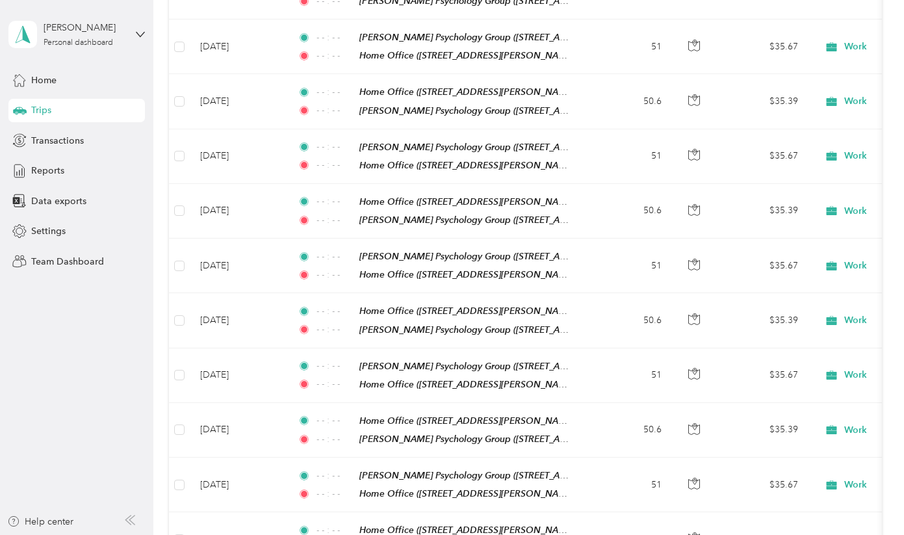
scroll to position [0, 0]
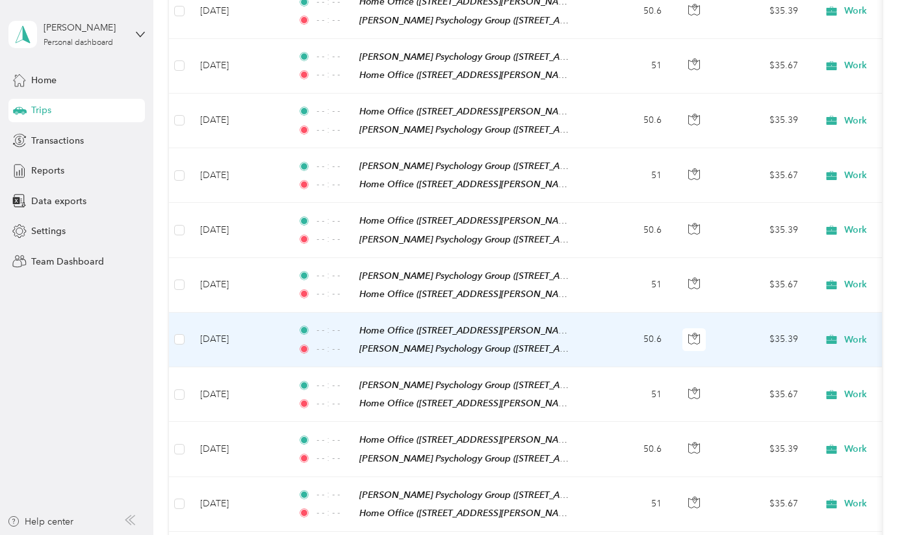
scroll to position [16069, 0]
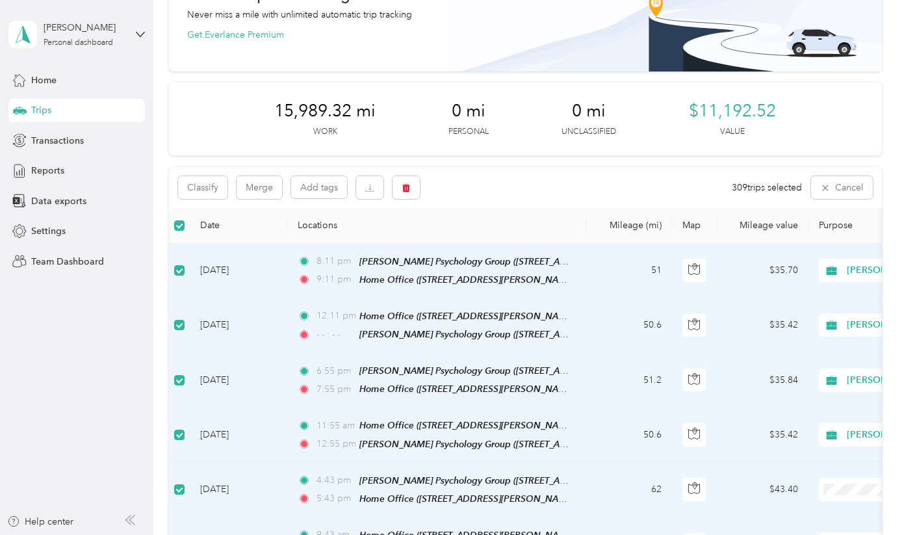
scroll to position [96, 0]
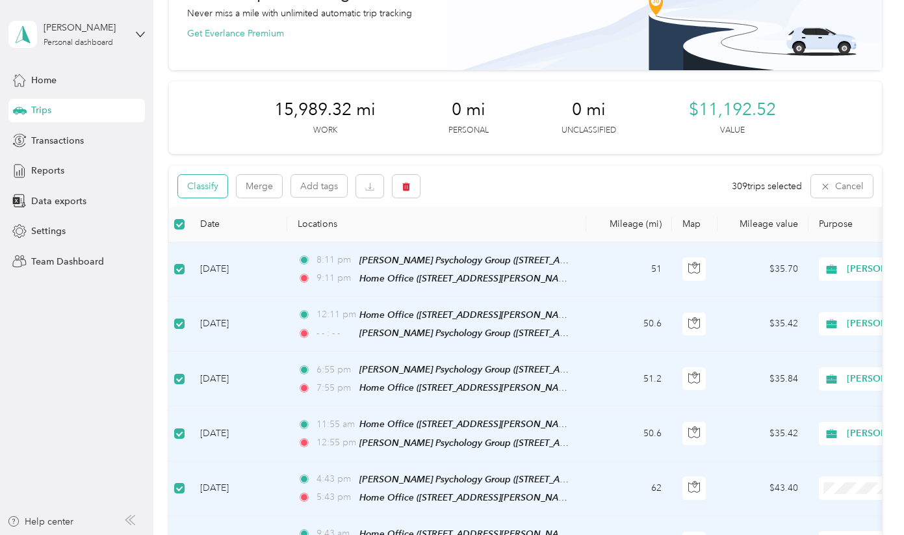
click at [205, 184] on button "Classify" at bounding box center [202, 186] width 49 height 23
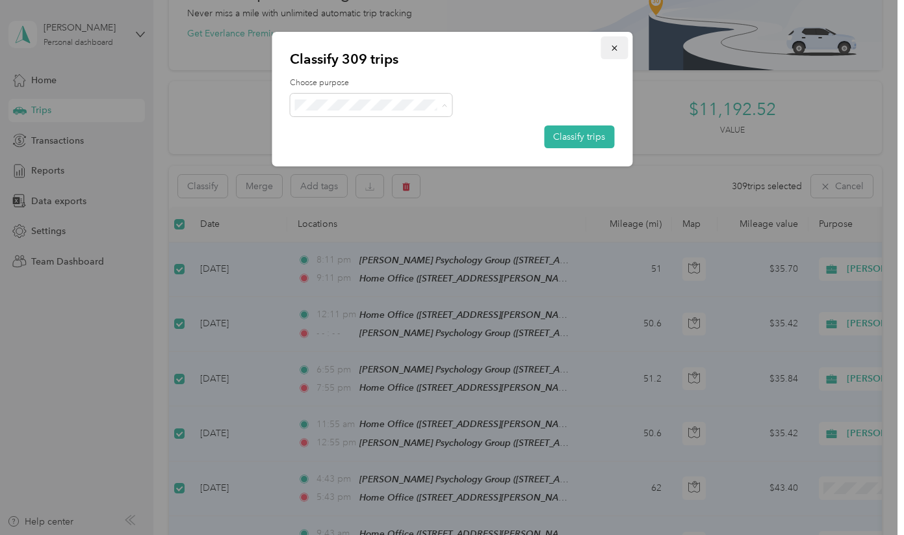
click at [615, 44] on icon "button" at bounding box center [614, 48] width 9 height 9
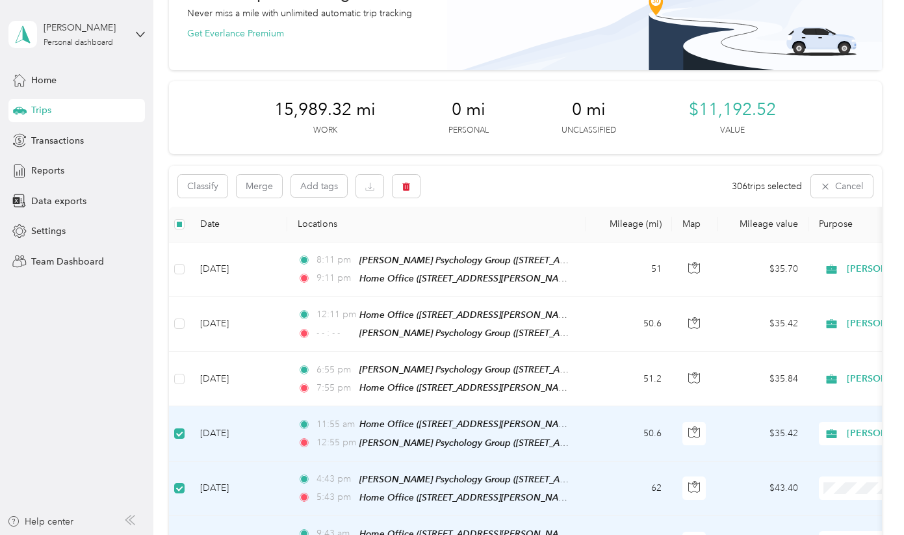
click at [180, 432] on span at bounding box center [179, 433] width 10 height 10
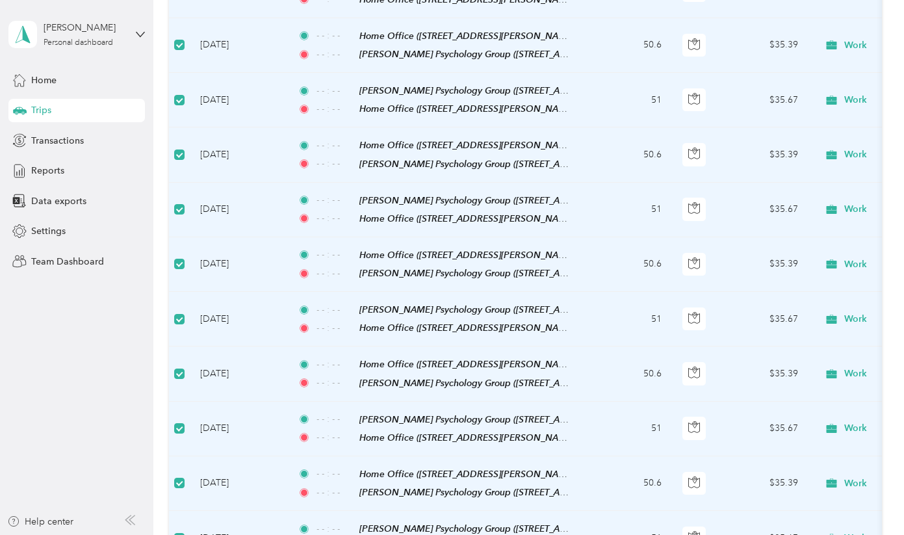
scroll to position [15943, 0]
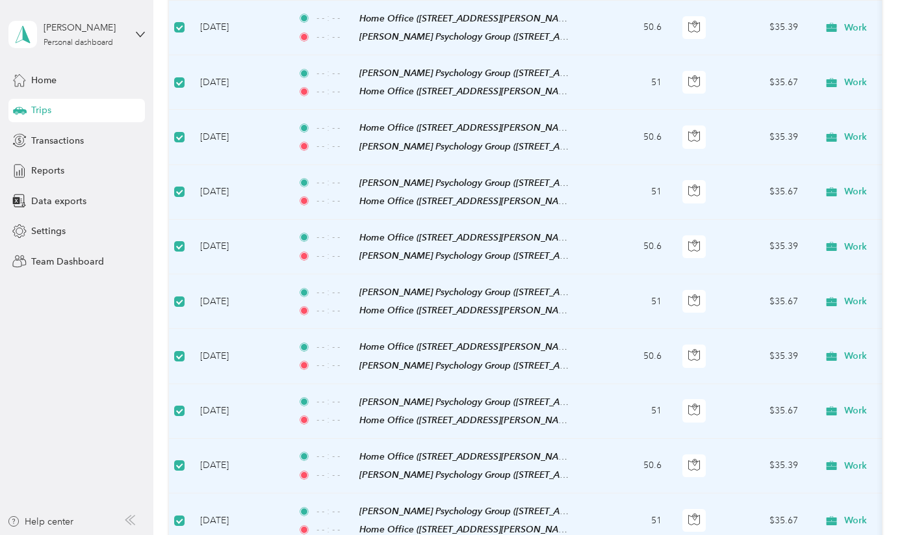
click at [183, 515] on span at bounding box center [179, 520] width 10 height 10
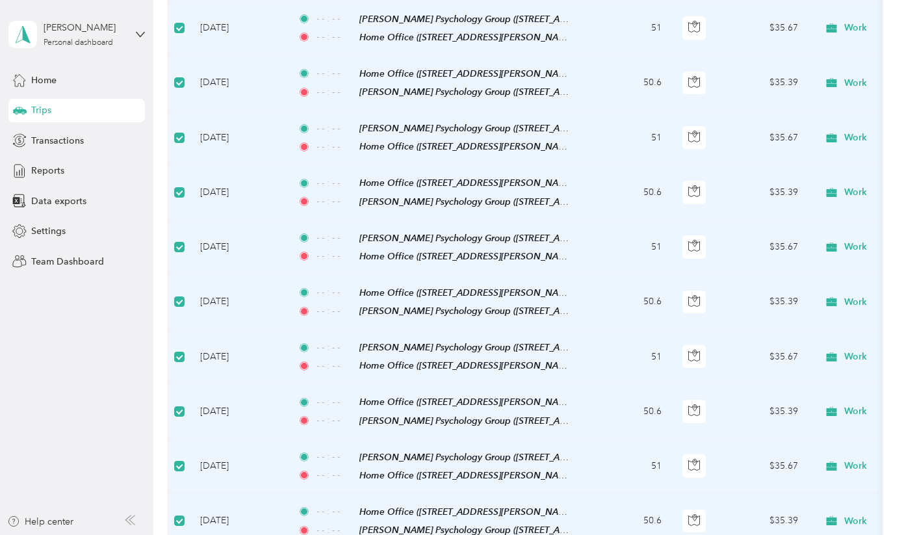
scroll to position [15658, 0]
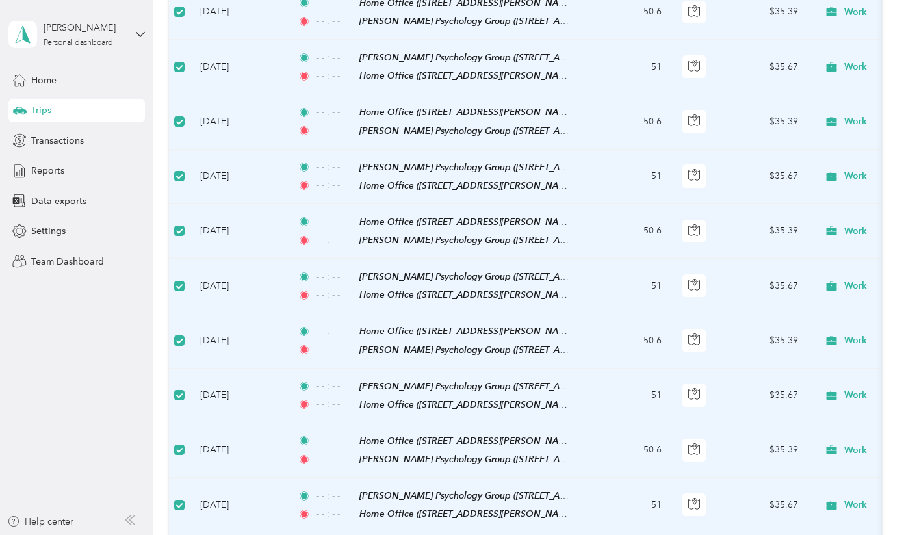
scroll to position [15071, 0]
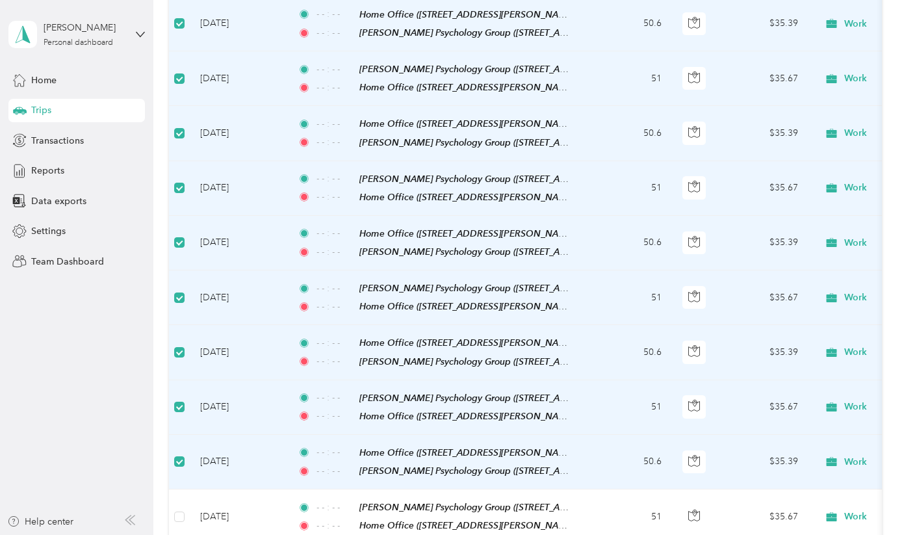
click at [179, 435] on td at bounding box center [179, 462] width 21 height 55
click at [179, 454] on label at bounding box center [179, 461] width 10 height 14
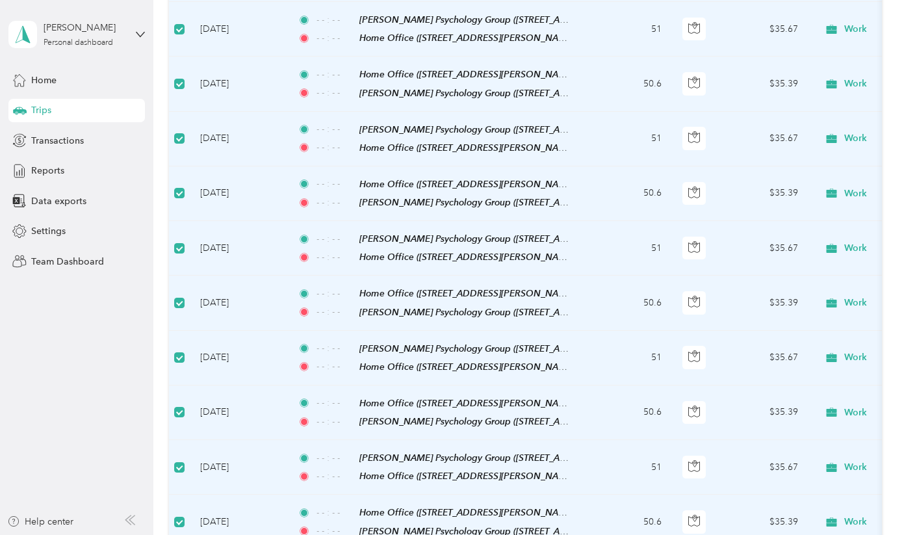
scroll to position [14652, 0]
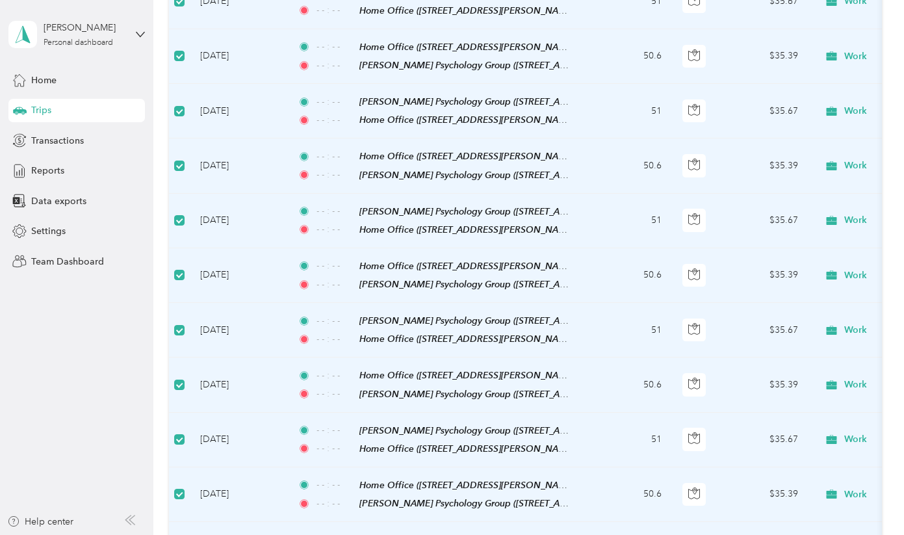
scroll to position [14158, 0]
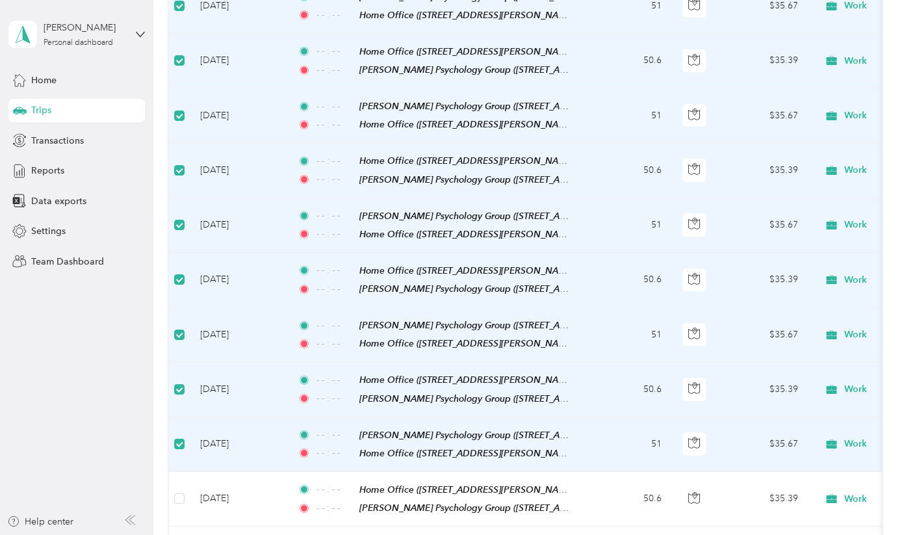
click at [182, 439] on span at bounding box center [179, 444] width 10 height 10
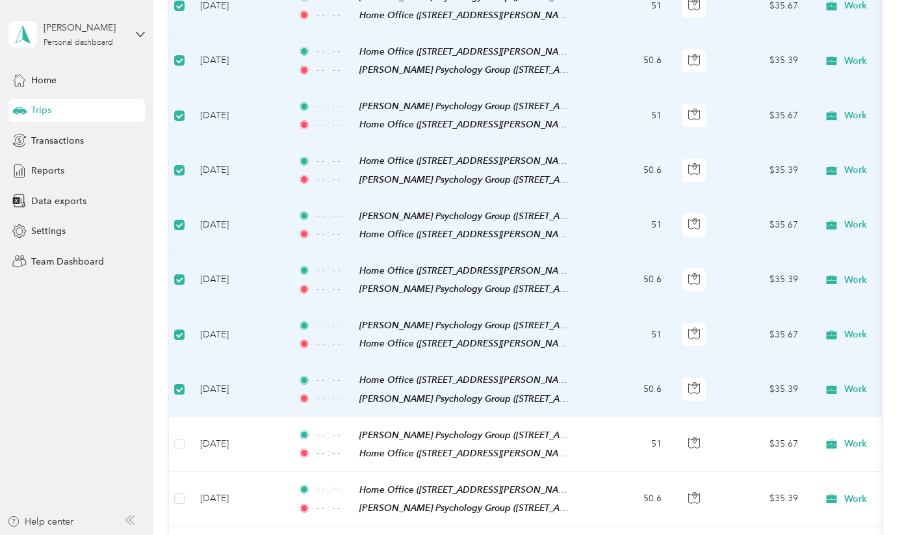
click at [181, 384] on span at bounding box center [179, 389] width 10 height 10
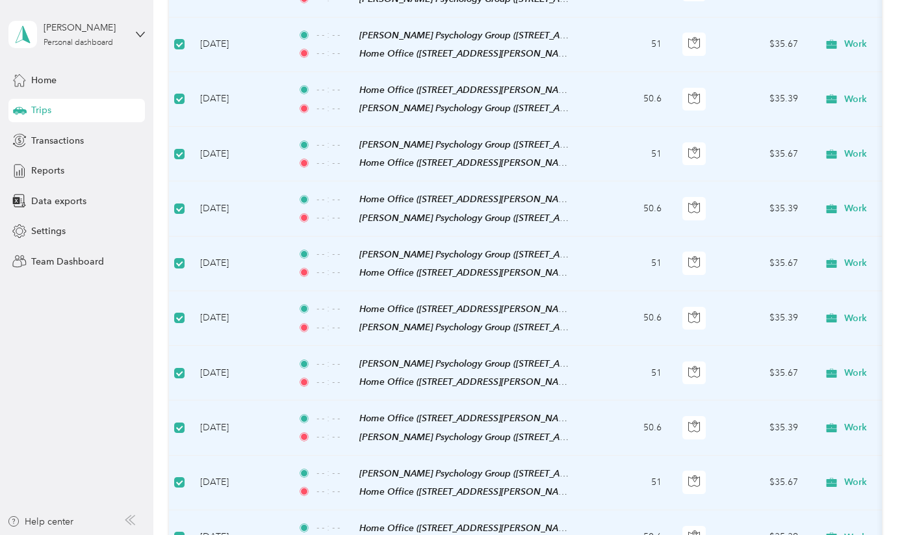
scroll to position [13860, 0]
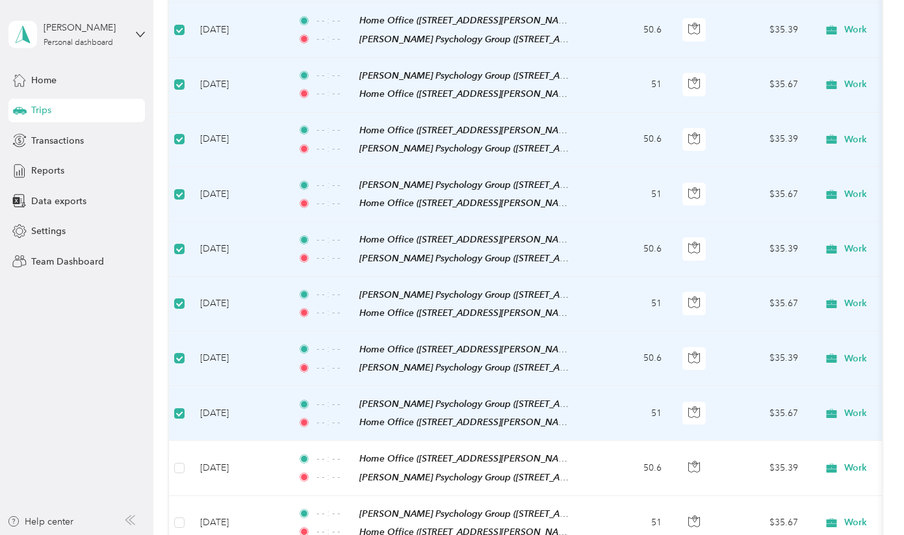
click at [181, 408] on span at bounding box center [179, 413] width 10 height 10
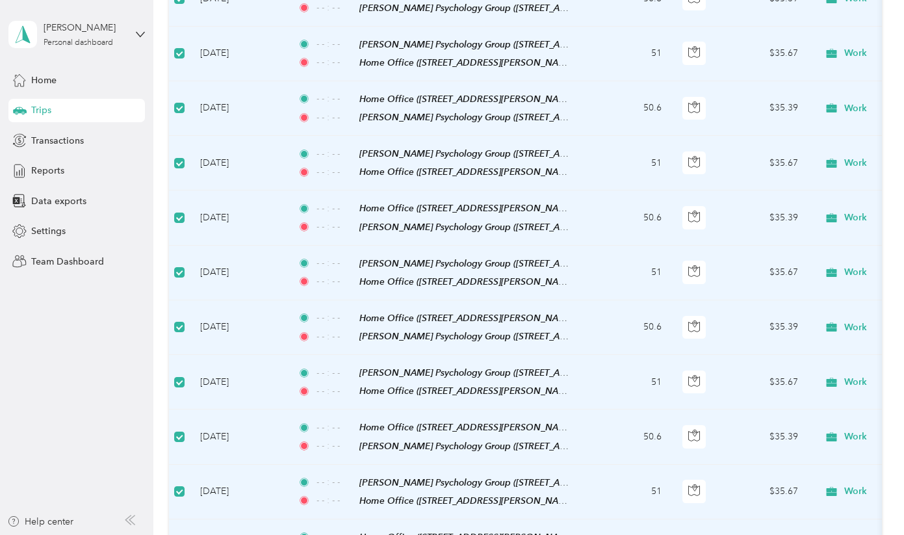
scroll to position [13668, 0]
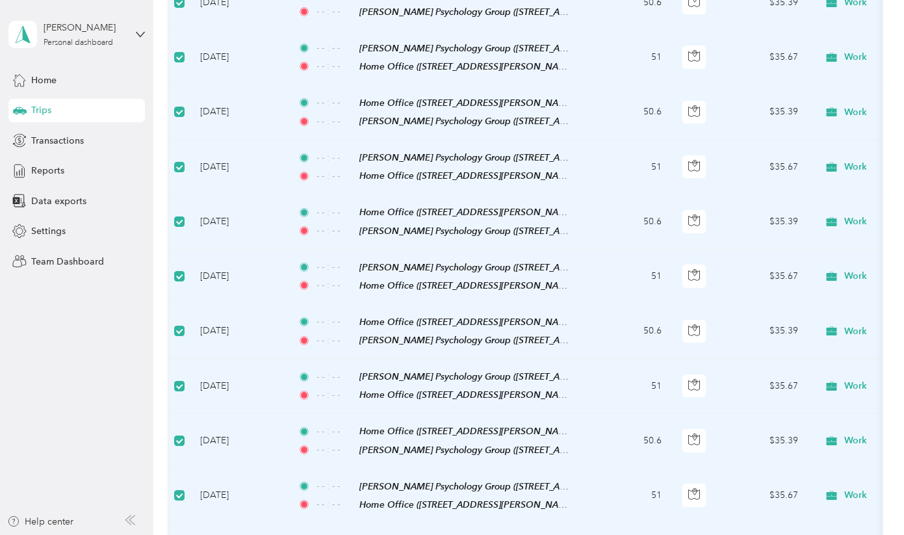
click at [178, 490] on span at bounding box center [179, 495] width 10 height 10
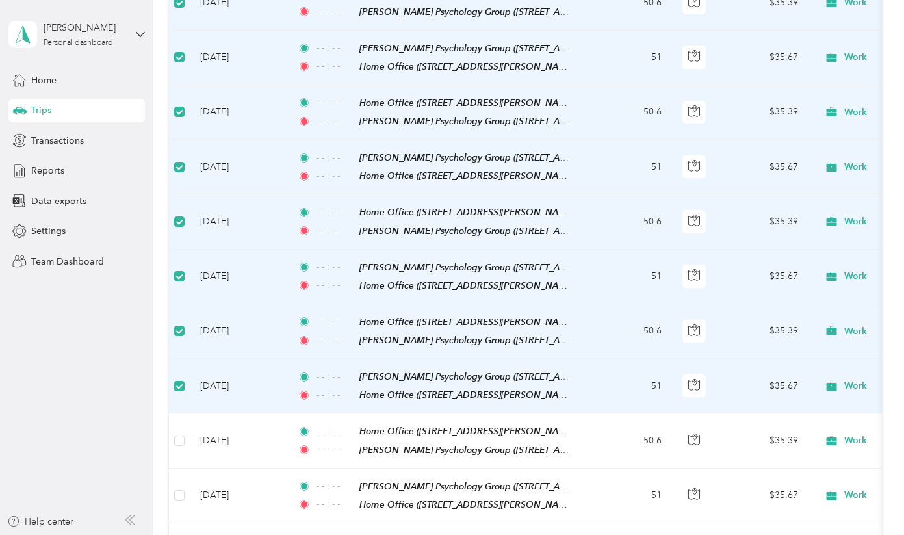
click at [177, 379] on label at bounding box center [179, 386] width 10 height 14
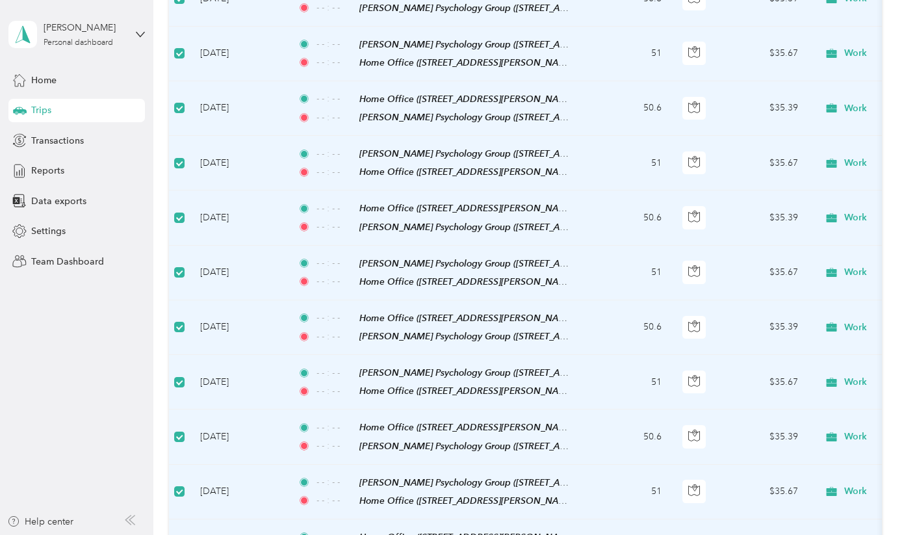
scroll to position [13371, 0]
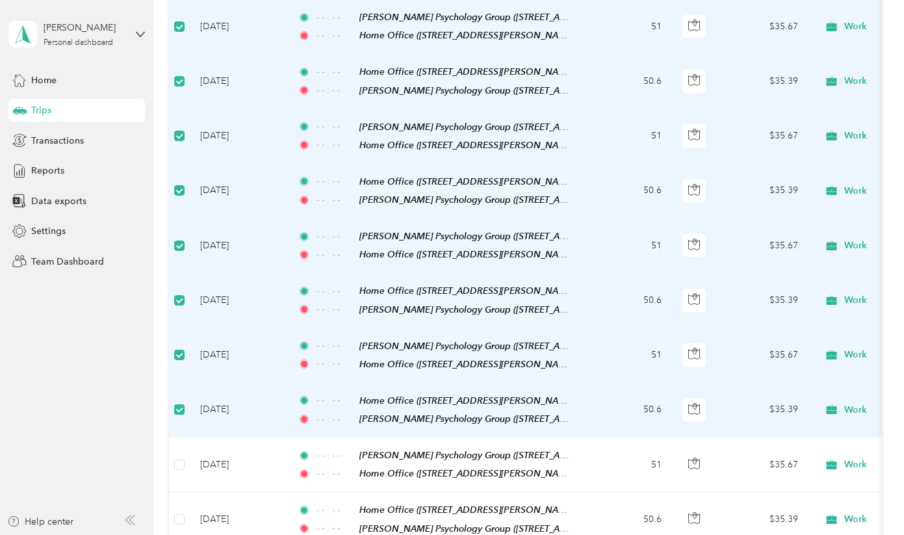
click at [181, 404] on span at bounding box center [179, 409] width 10 height 10
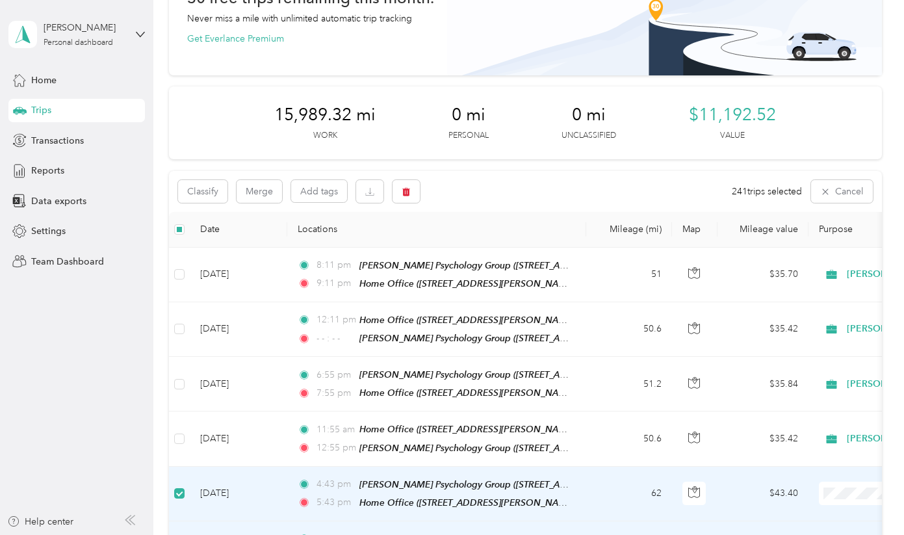
scroll to position [90, 0]
click at [200, 194] on button "Classify" at bounding box center [202, 192] width 49 height 23
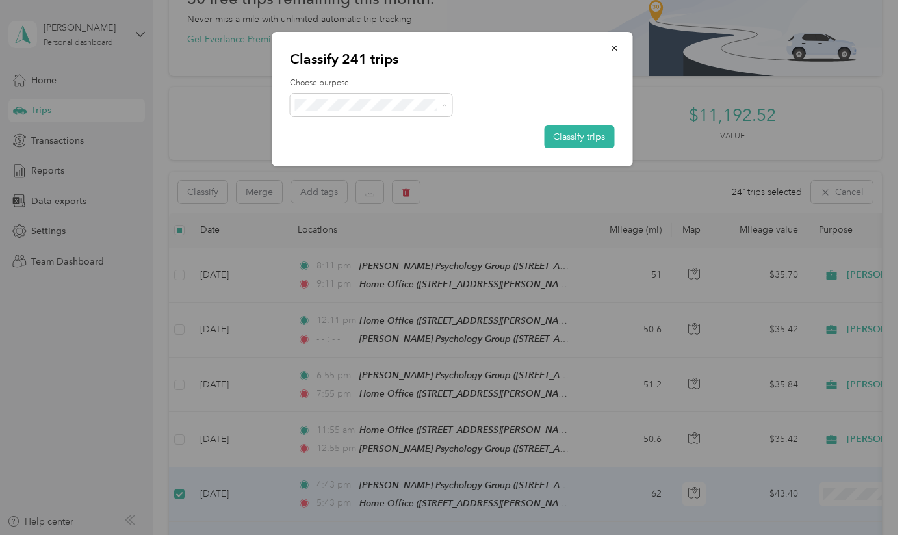
click at [416, 125] on span "John Im, Licensed Clinical Social Worker, Inc." at bounding box center [439, 129] width 235 height 14
click at [574, 135] on button "Classify trips" at bounding box center [579, 136] width 70 height 23
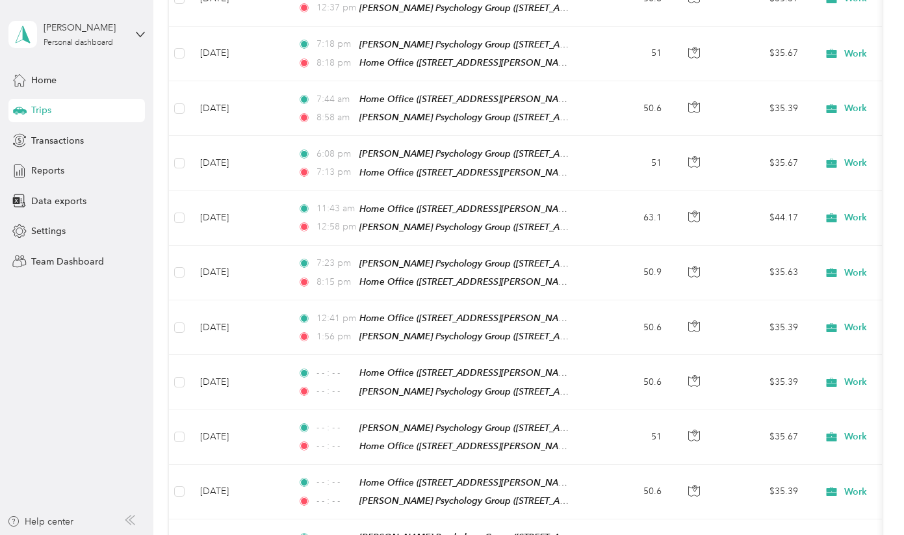
scroll to position [7757, 0]
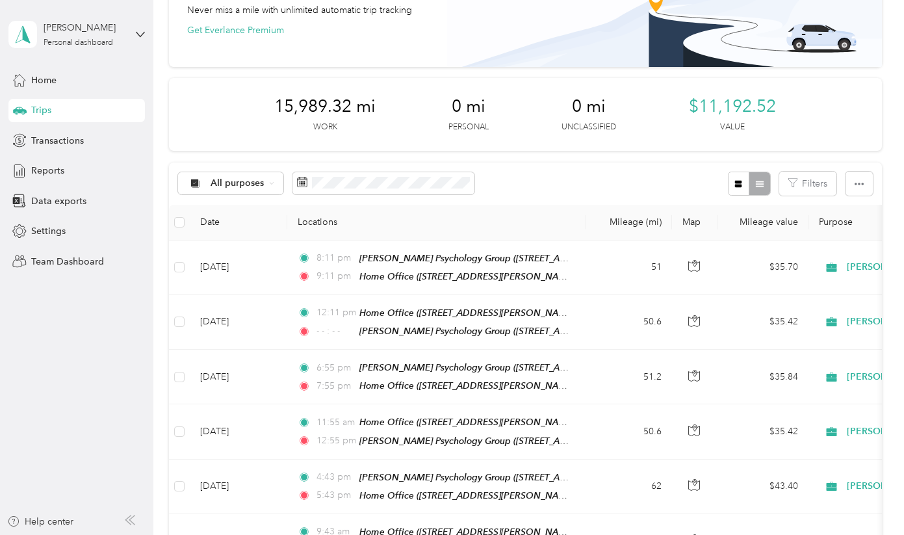
scroll to position [99, 0]
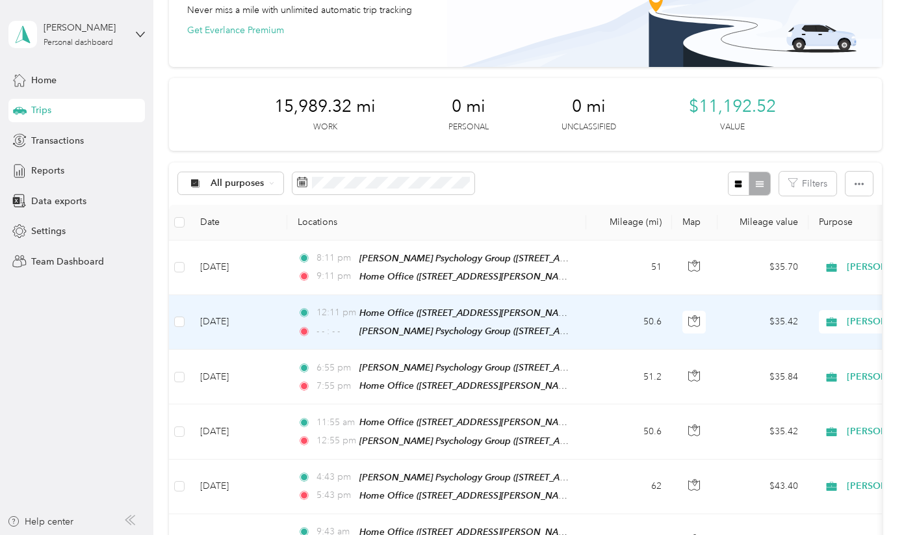
click at [597, 322] on td "50.6" at bounding box center [629, 322] width 86 height 55
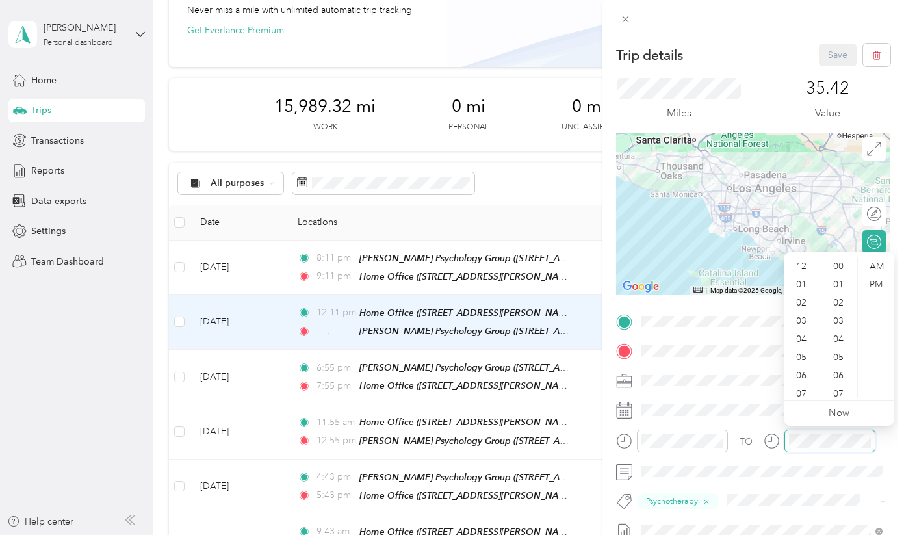
scroll to position [290, 0]
click at [800, 291] on div "01" at bounding box center [802, 285] width 31 height 18
click at [874, 278] on div "PM" at bounding box center [875, 285] width 31 height 18
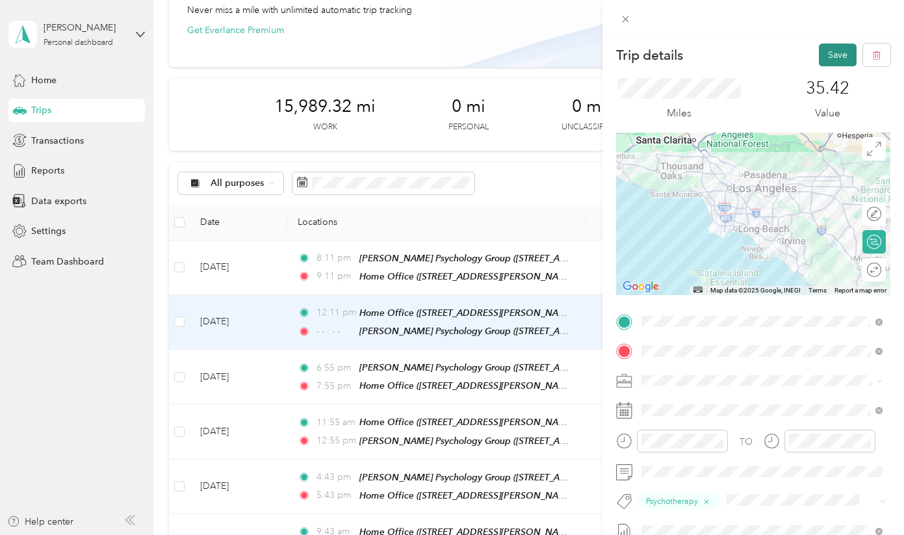
click at [838, 56] on button "Save" at bounding box center [838, 55] width 38 height 23
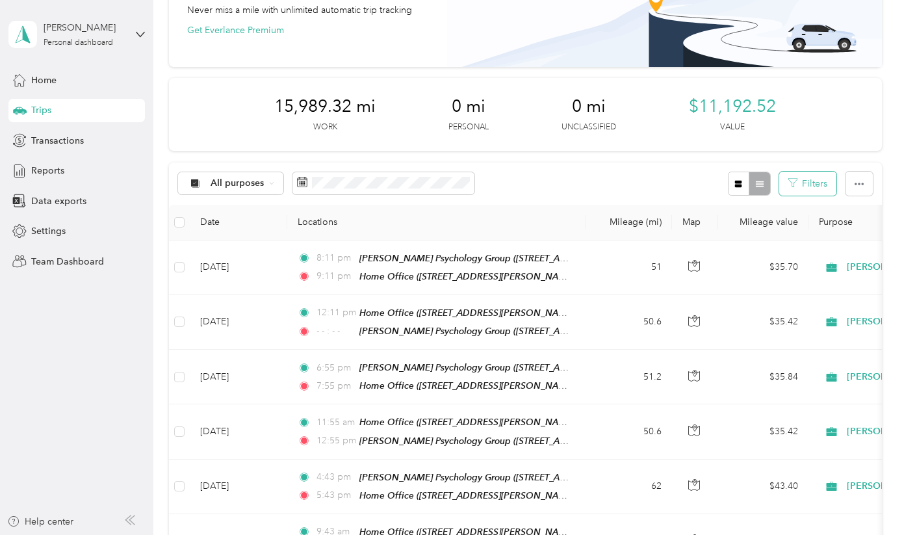
click at [812, 184] on button "Filters" at bounding box center [807, 184] width 57 height 24
click at [864, 180] on icon "button" at bounding box center [859, 183] width 9 height 9
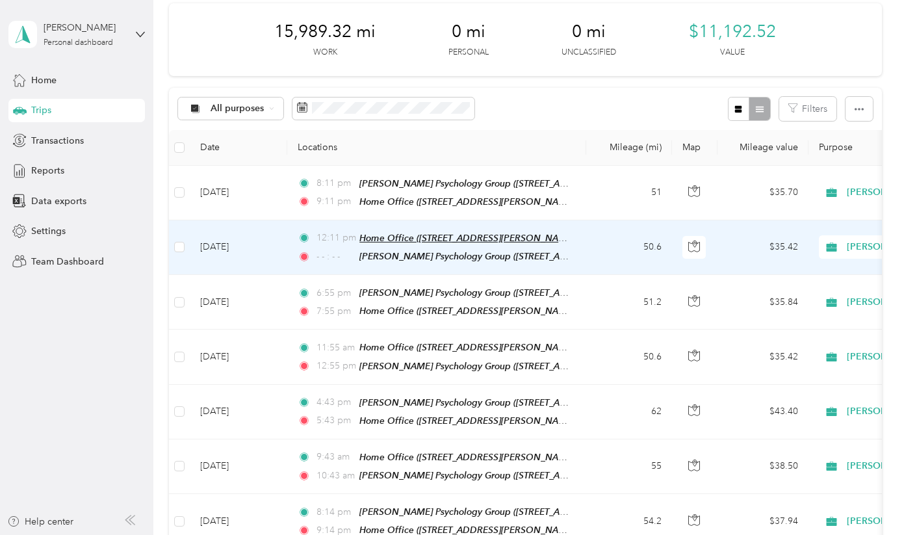
scroll to position [177, 0]
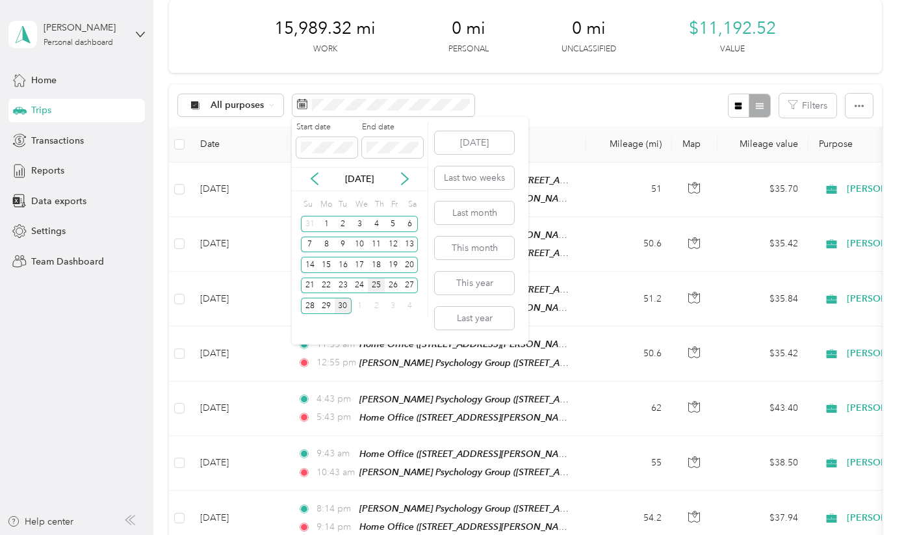
click at [375, 287] on div "25" at bounding box center [376, 286] width 17 height 16
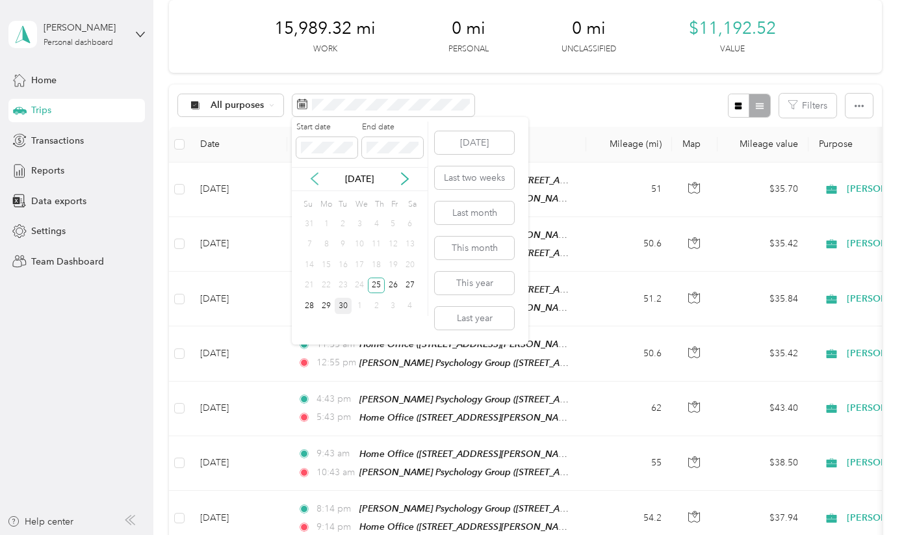
click at [312, 177] on icon at bounding box center [314, 178] width 13 height 13
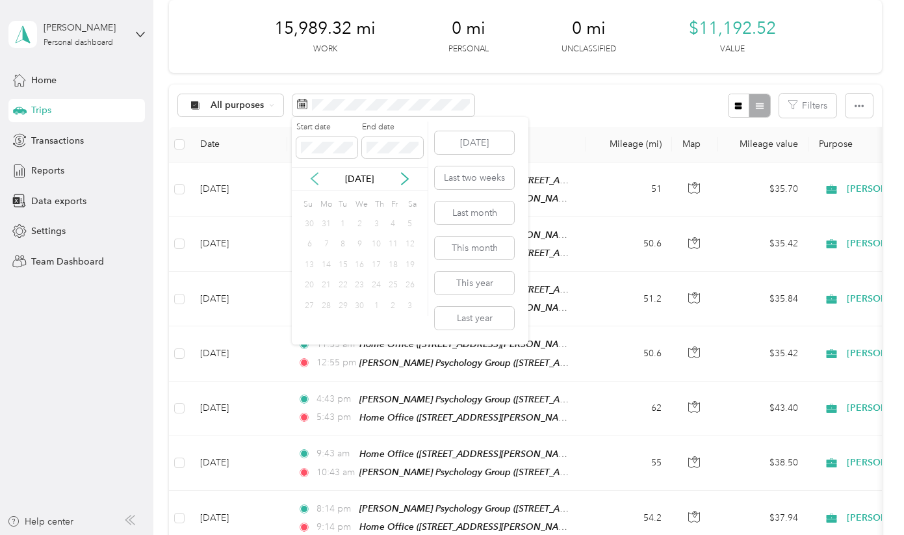
click at [312, 177] on icon at bounding box center [314, 178] width 13 height 13
click at [411, 223] on div "1" at bounding box center [410, 224] width 17 height 16
click at [315, 232] on div "23" at bounding box center [309, 224] width 17 height 21
click at [310, 244] on div "2" at bounding box center [309, 245] width 17 height 16
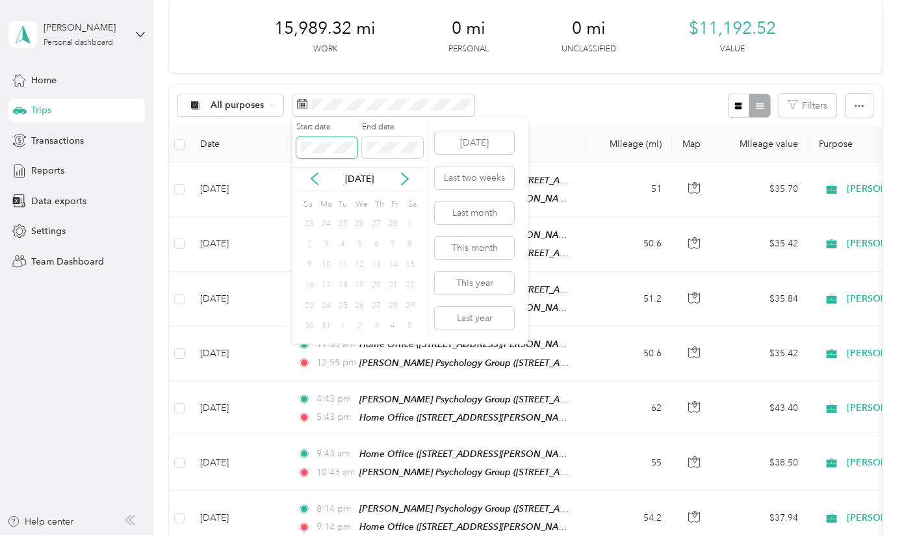
click at [290, 148] on body "John Im Personal dashboard Home Trips Transactions Reports Data exports Setting…" at bounding box center [449, 267] width 898 height 535
click at [403, 179] on icon at bounding box center [404, 178] width 13 height 13
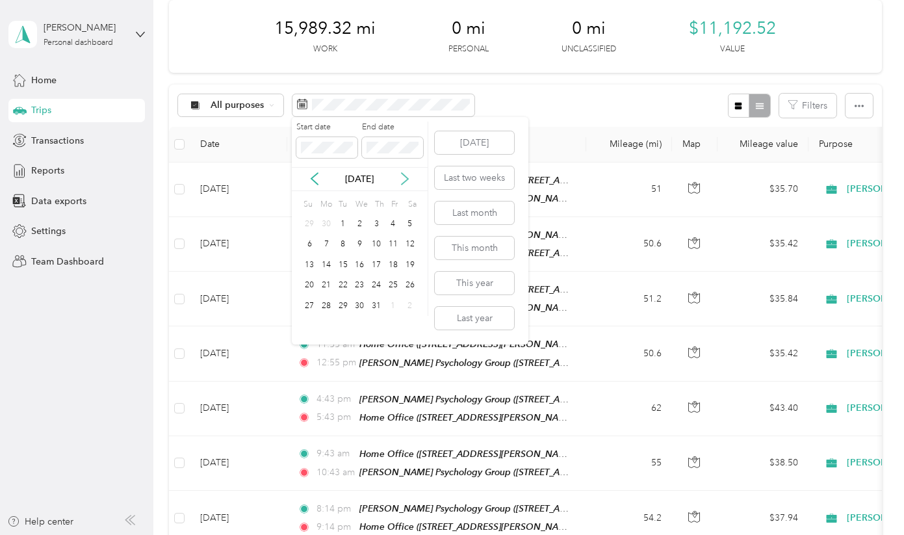
click at [403, 179] on icon at bounding box center [404, 178] width 13 height 13
click at [374, 286] on div "25" at bounding box center [376, 286] width 17 height 16
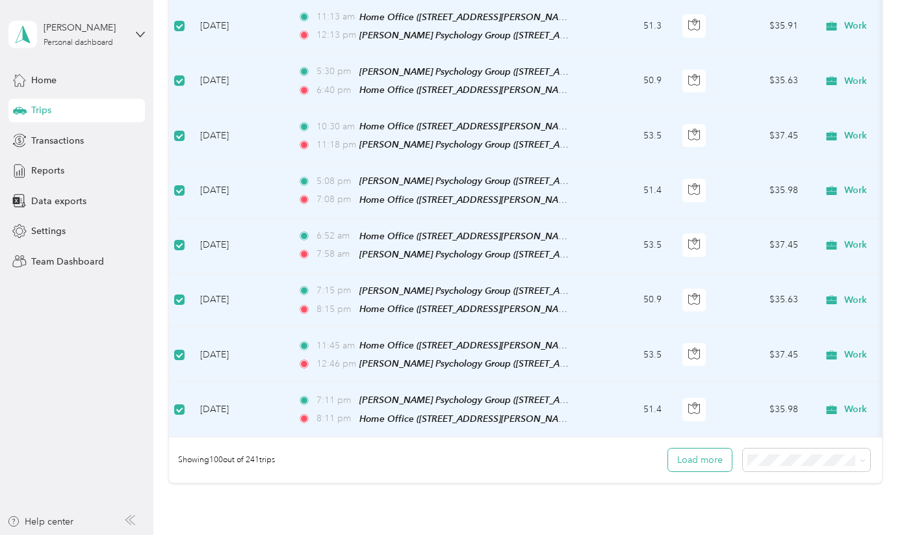
click at [714, 448] on button "Load more" at bounding box center [700, 459] width 64 height 23
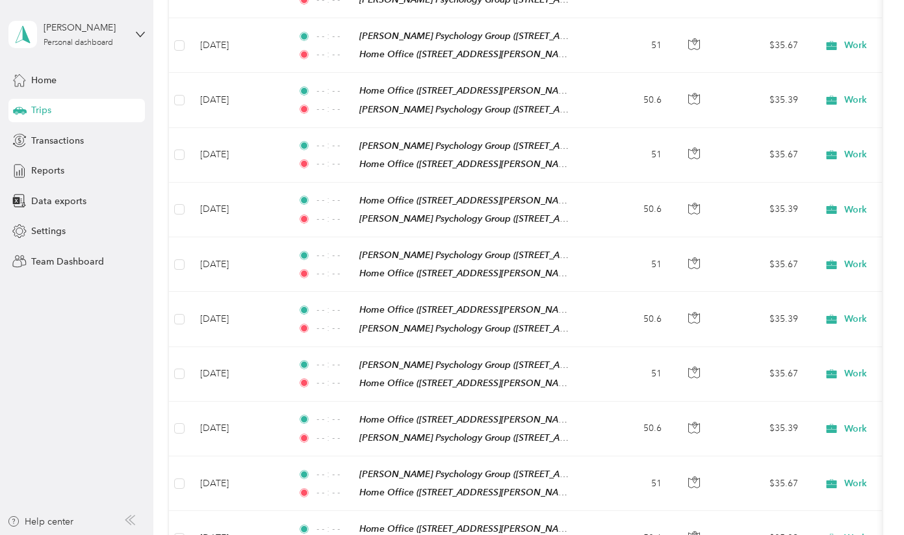
scroll to position [10722, 0]
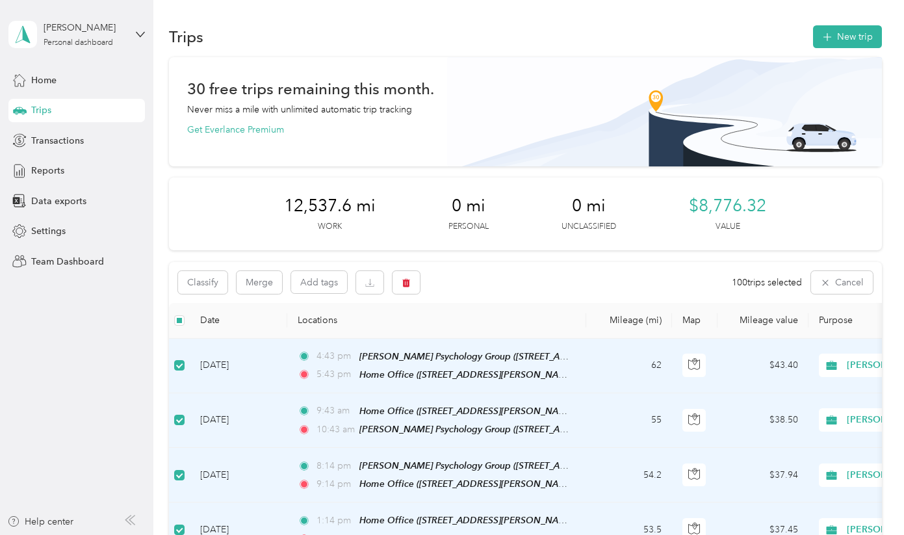
scroll to position [0, 0]
click at [325, 278] on button "Add tags" at bounding box center [319, 282] width 56 height 22
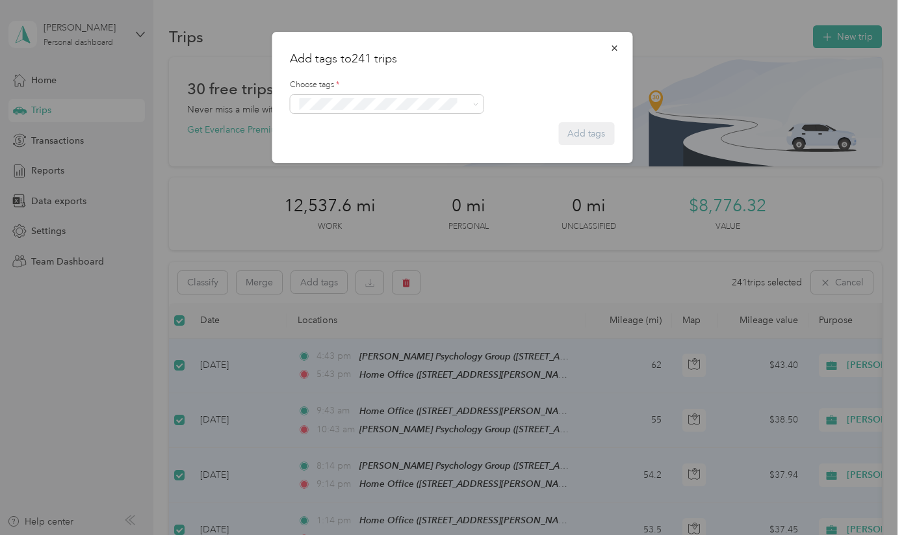
click at [353, 129] on li "Psychotherapy" at bounding box center [387, 122] width 194 height 25
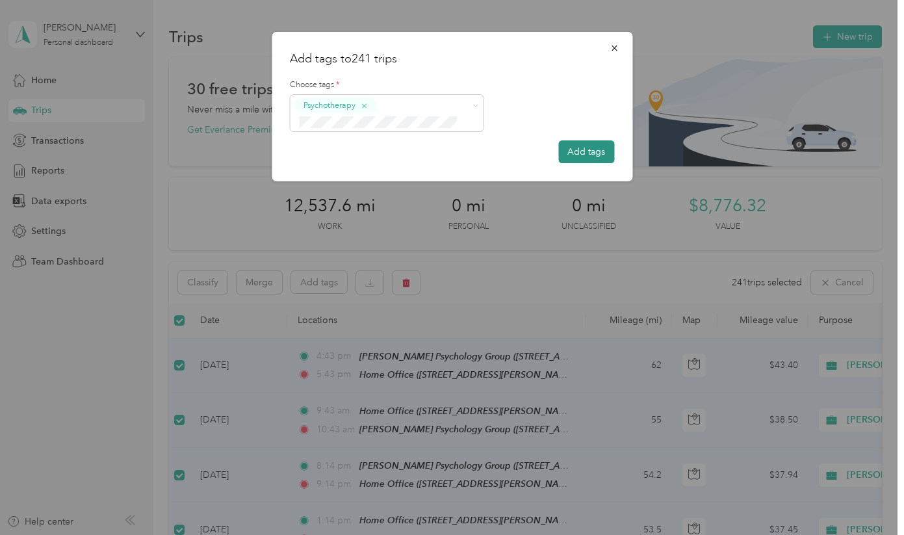
click at [596, 148] on button "Add tags" at bounding box center [586, 151] width 56 height 23
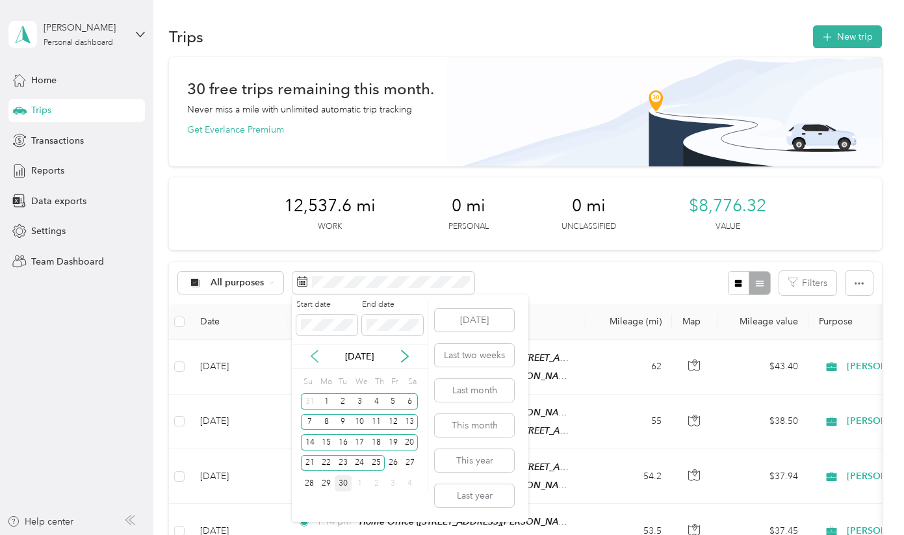
click at [318, 358] on icon at bounding box center [314, 356] width 13 height 13
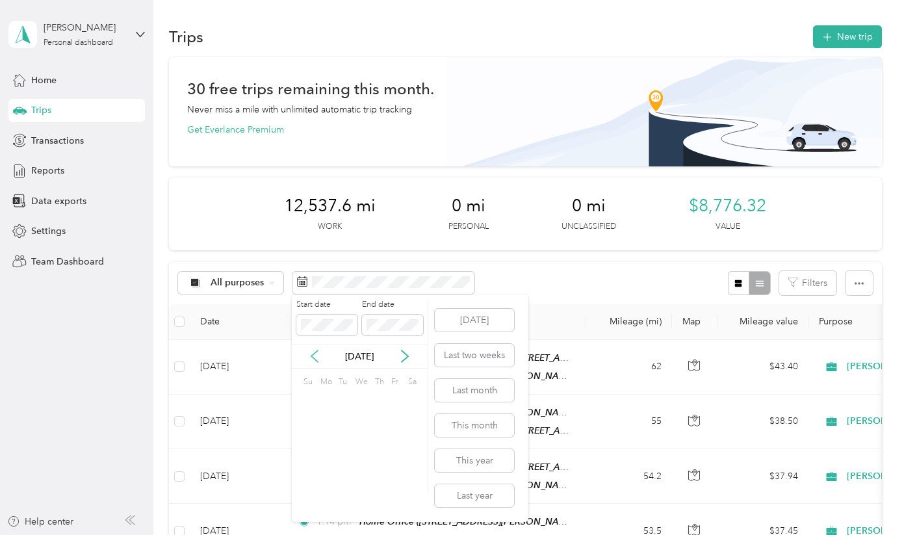
click at [318, 358] on icon at bounding box center [314, 356] width 13 height 13
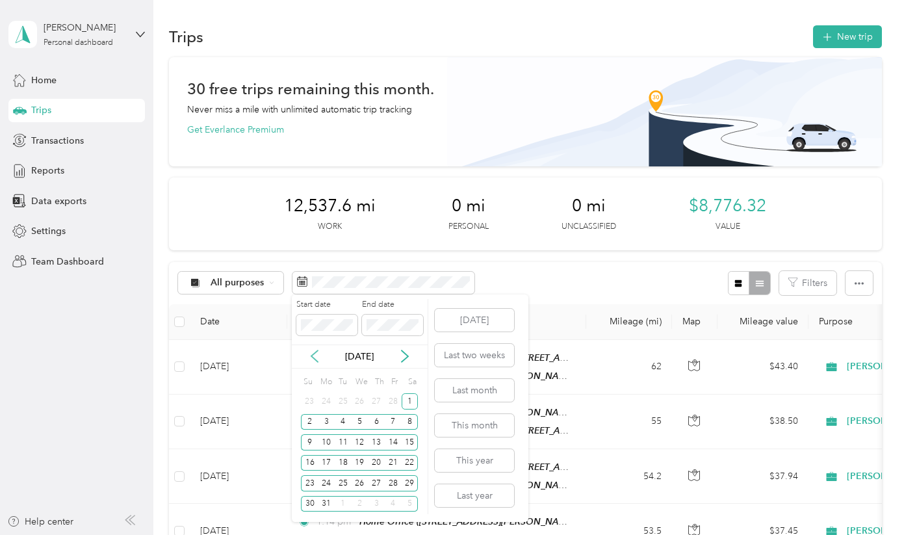
click at [318, 358] on icon at bounding box center [314, 356] width 13 height 13
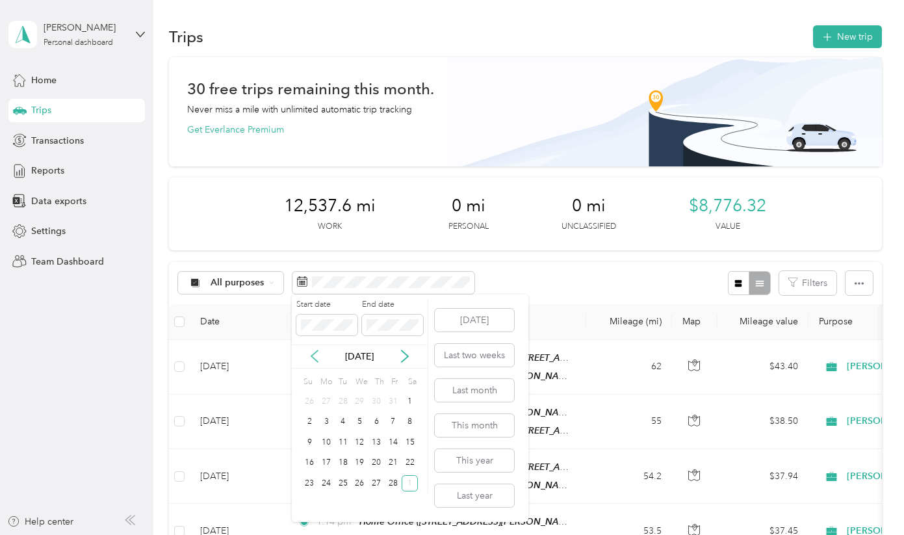
click at [318, 358] on icon at bounding box center [314, 356] width 13 height 13
click at [357, 399] on div "1" at bounding box center [360, 401] width 17 height 16
click at [404, 356] on icon at bounding box center [404, 356] width 13 height 13
click at [392, 483] on div "28" at bounding box center [393, 483] width 17 height 16
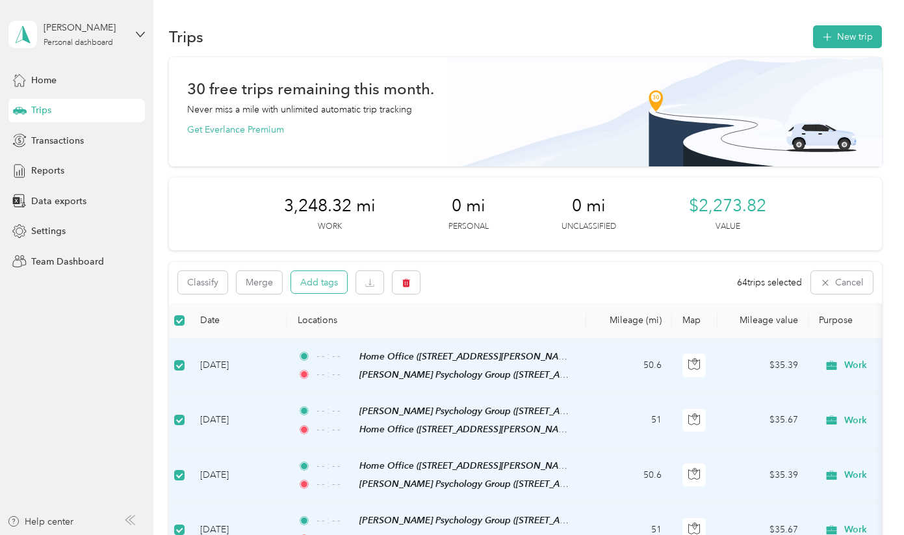
click at [313, 281] on button "Add tags" at bounding box center [319, 282] width 56 height 22
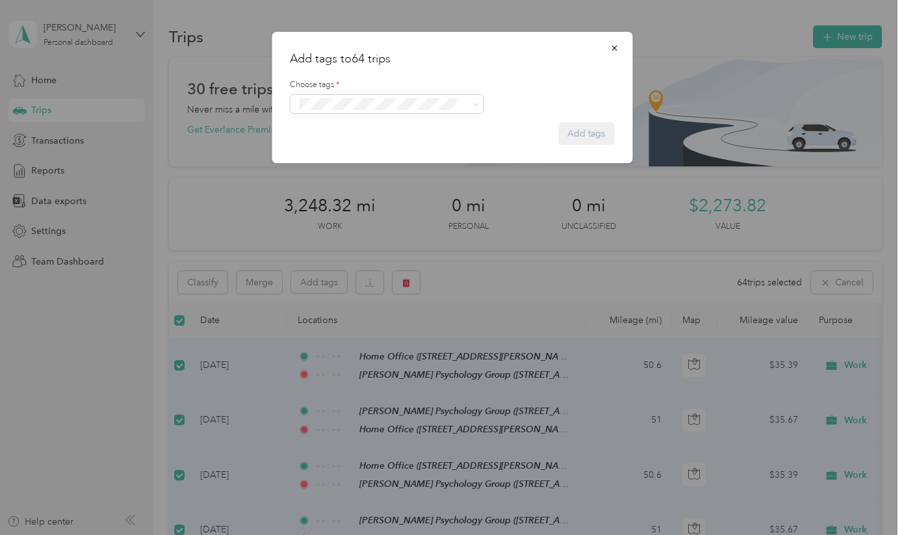
click at [337, 127] on span "Psychotherapy" at bounding box center [334, 124] width 52 height 12
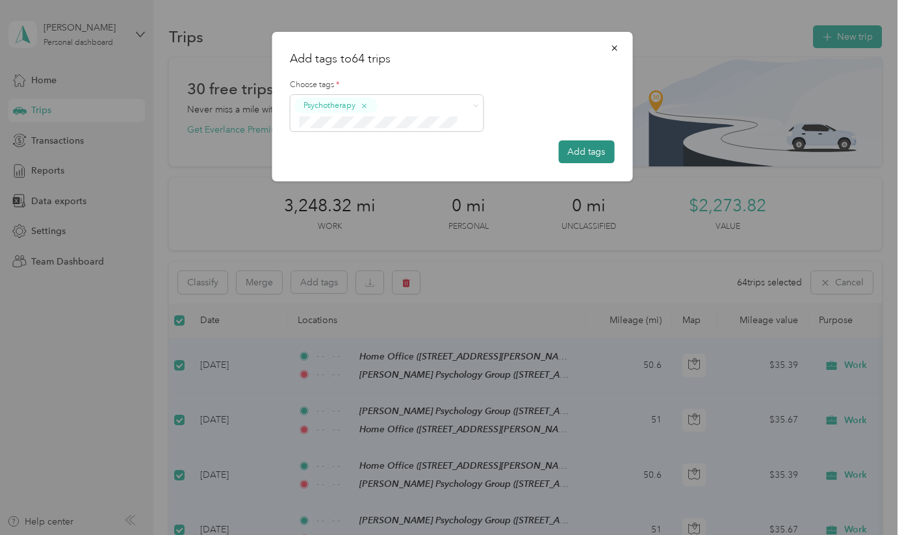
click at [599, 149] on button "Add tags" at bounding box center [586, 151] width 56 height 23
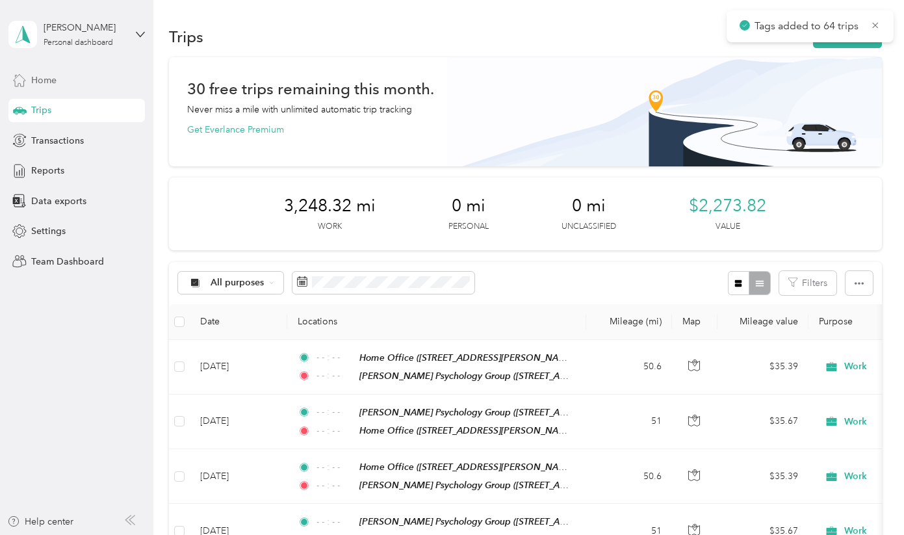
click at [54, 82] on span "Home" at bounding box center [43, 80] width 25 height 14
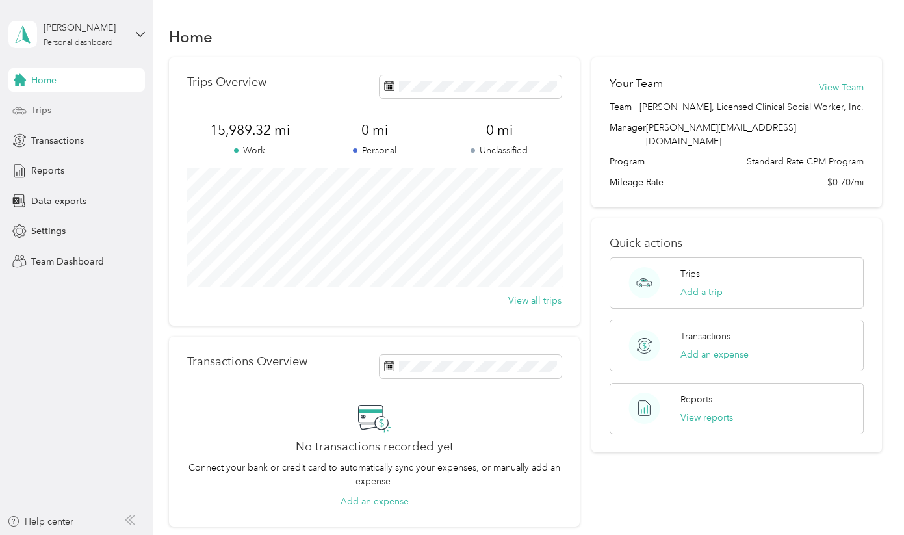
click at [45, 114] on span "Trips" at bounding box center [41, 110] width 20 height 14
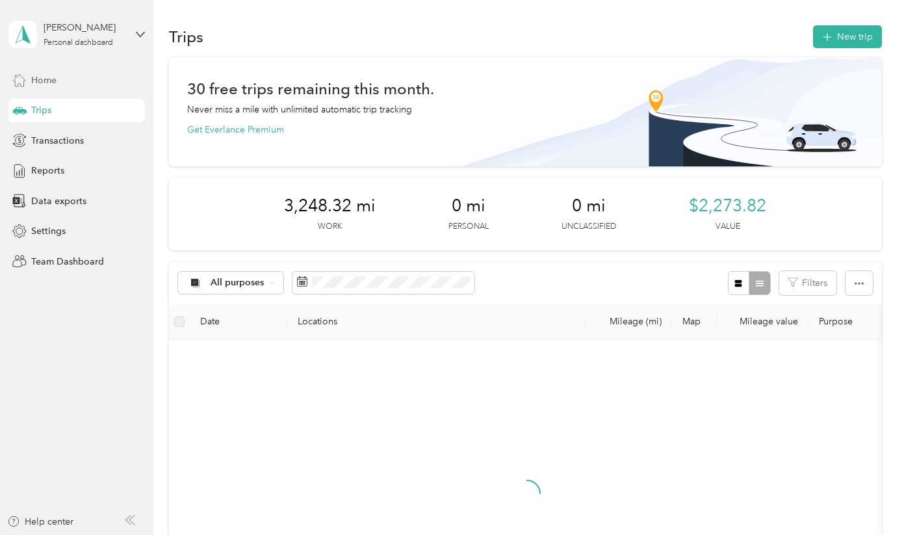
click at [45, 84] on span "Home" at bounding box center [43, 80] width 25 height 14
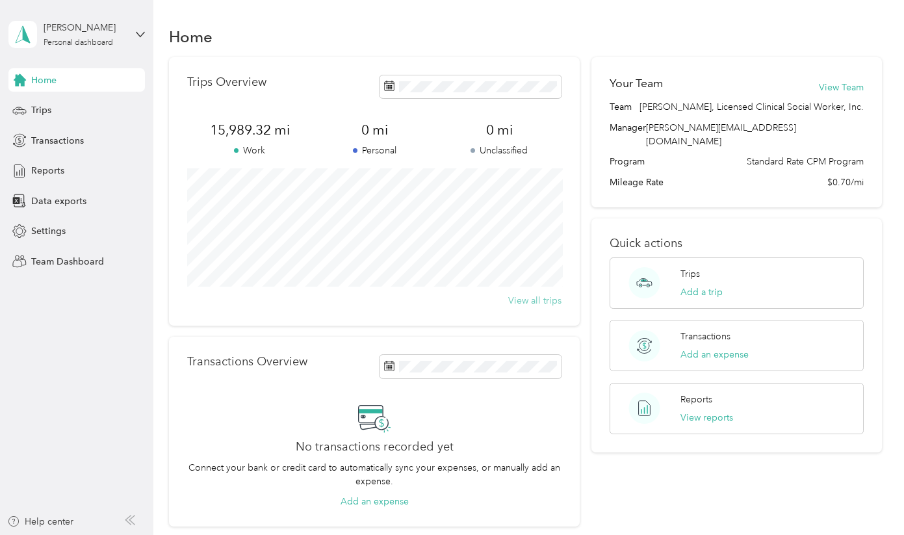
click at [536, 301] on button "View all trips" at bounding box center [534, 301] width 53 height 14
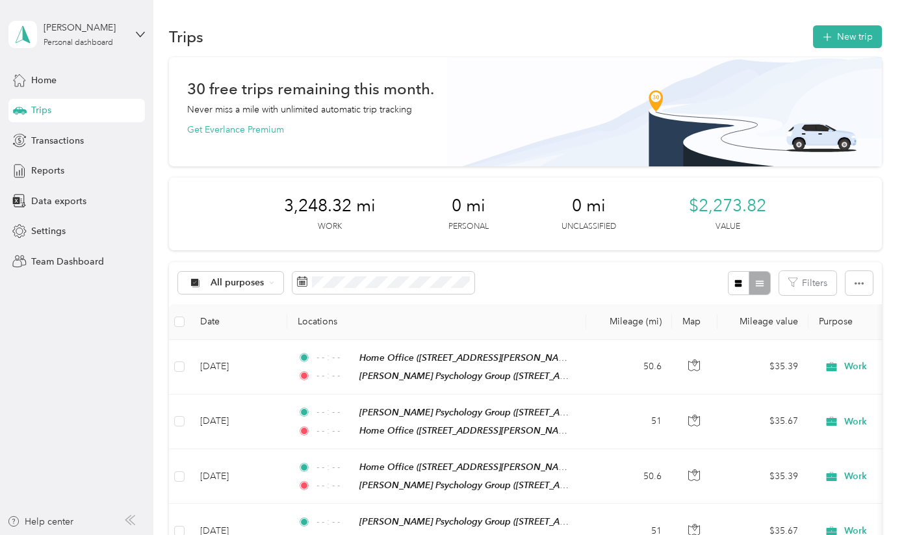
click at [56, 113] on div "Trips" at bounding box center [76, 110] width 136 height 23
click at [237, 279] on span "All purposes" at bounding box center [238, 282] width 54 height 9
click at [522, 283] on div "All purposes Filters" at bounding box center [525, 283] width 712 height 42
click at [55, 124] on div "Home Trips Transactions Reports Data exports Settings Team Dashboard" at bounding box center [76, 170] width 136 height 205
click at [57, 136] on span "Transactions" at bounding box center [57, 141] width 53 height 14
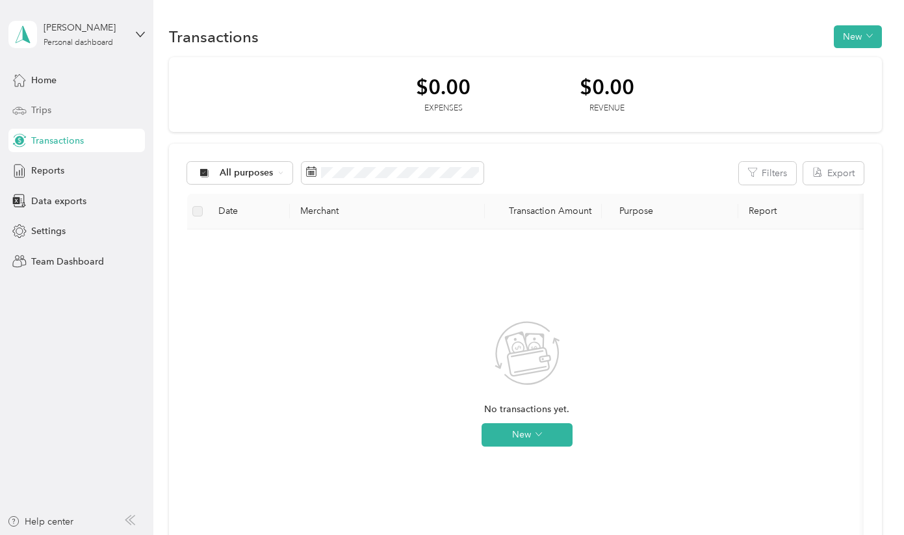
click at [45, 111] on span "Trips" at bounding box center [41, 110] width 20 height 14
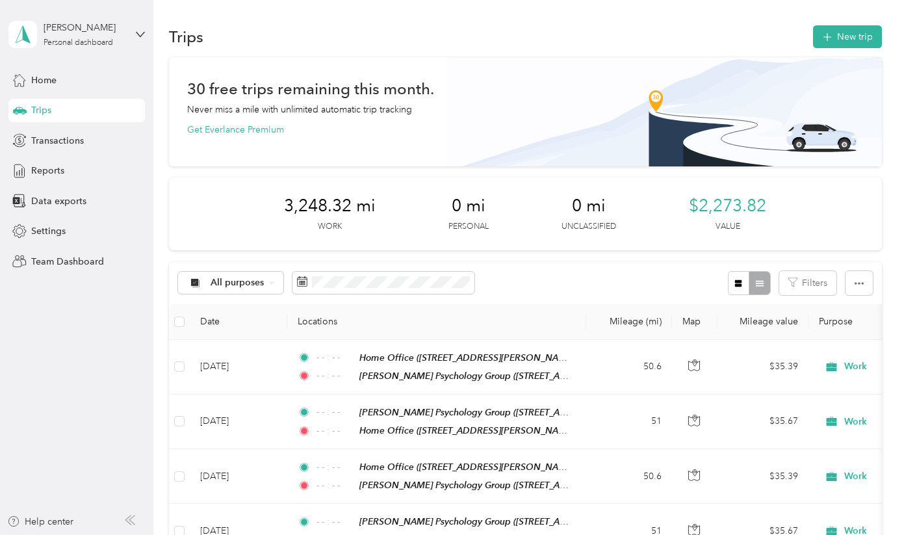
click at [356, 222] on div "3,248.32 mi Work" at bounding box center [330, 214] width 92 height 36
click at [81, 73] on div "Home" at bounding box center [76, 79] width 136 height 23
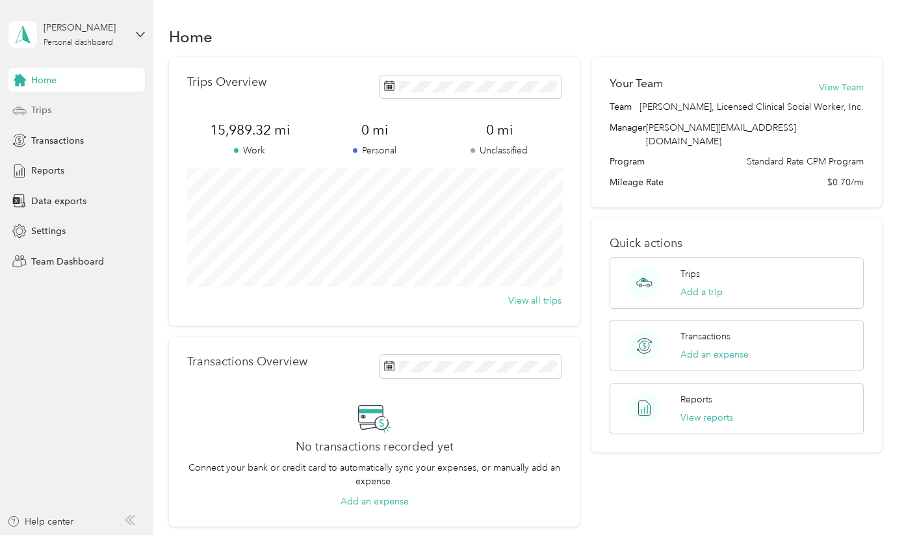
click at [61, 107] on div "Trips" at bounding box center [76, 110] width 136 height 23
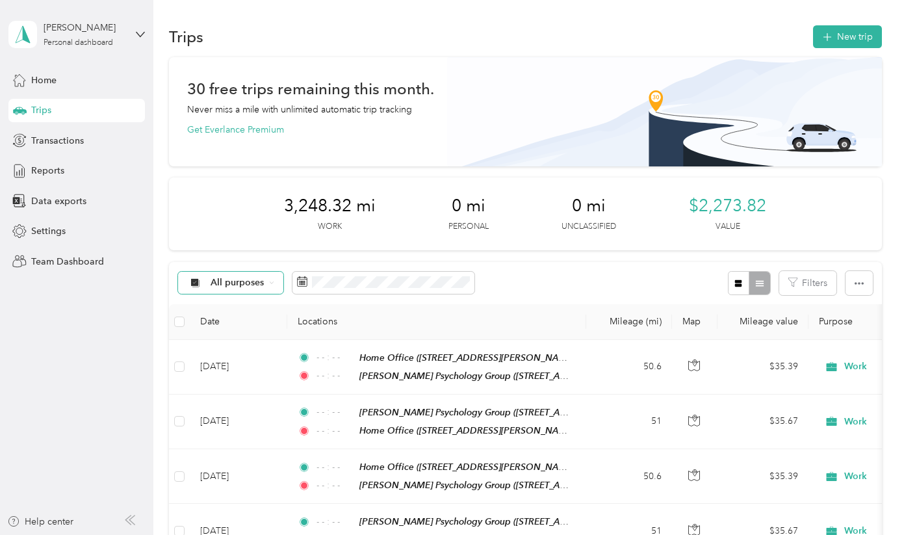
click at [257, 286] on span "All purposes" at bounding box center [238, 282] width 54 height 9
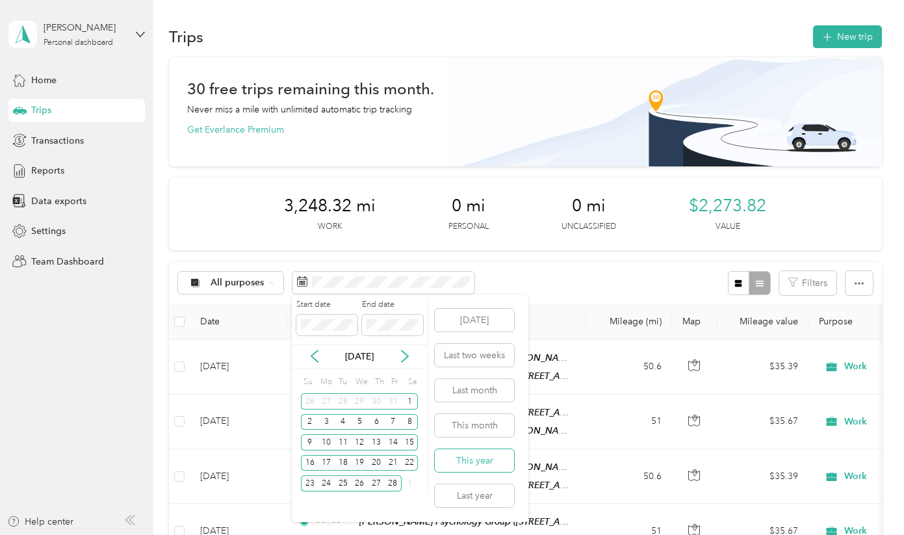
click at [475, 461] on button "This year" at bounding box center [474, 460] width 79 height 23
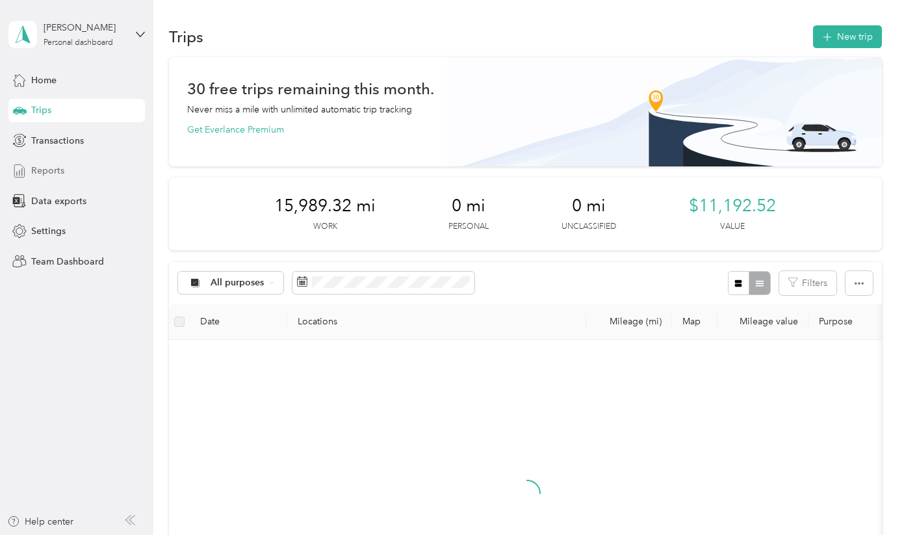
click at [60, 166] on span "Reports" at bounding box center [47, 171] width 33 height 14
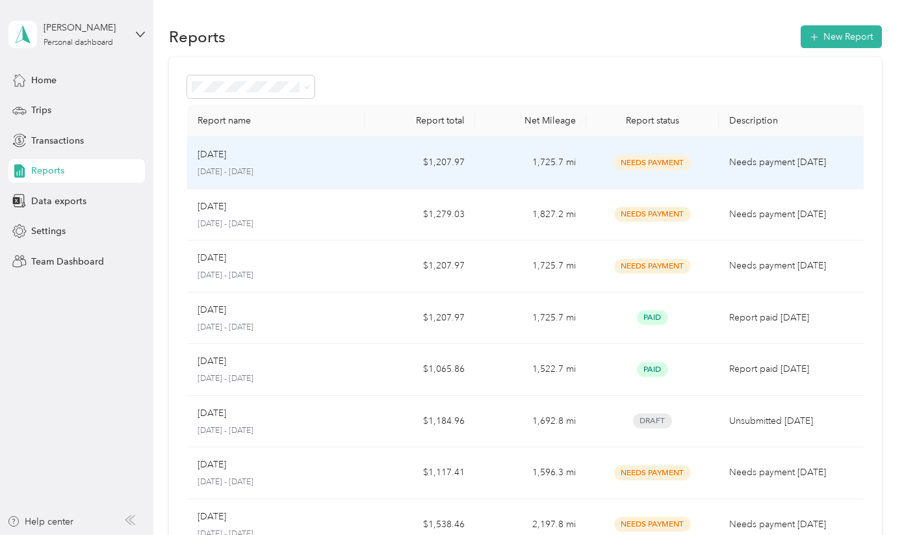
click at [350, 176] on p "March 1 - 31, 2025" at bounding box center [276, 172] width 157 height 12
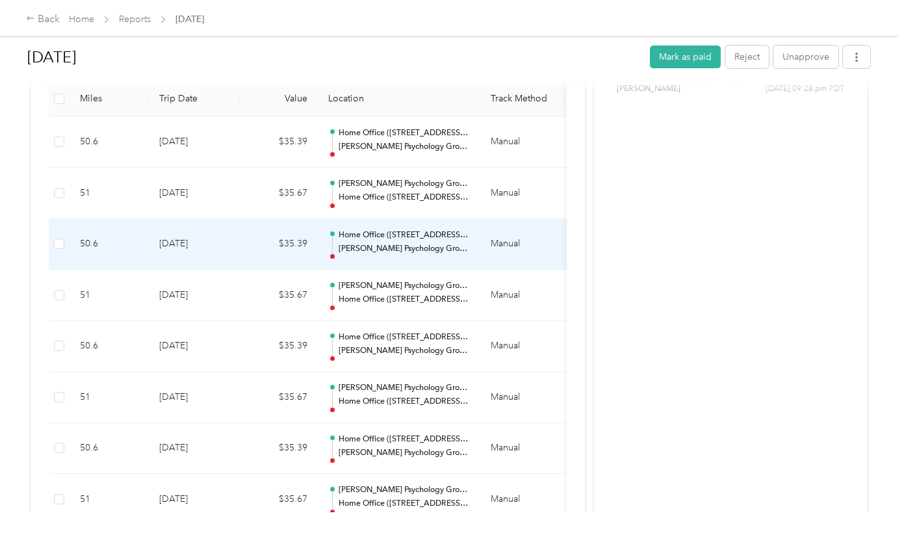
scroll to position [347, 0]
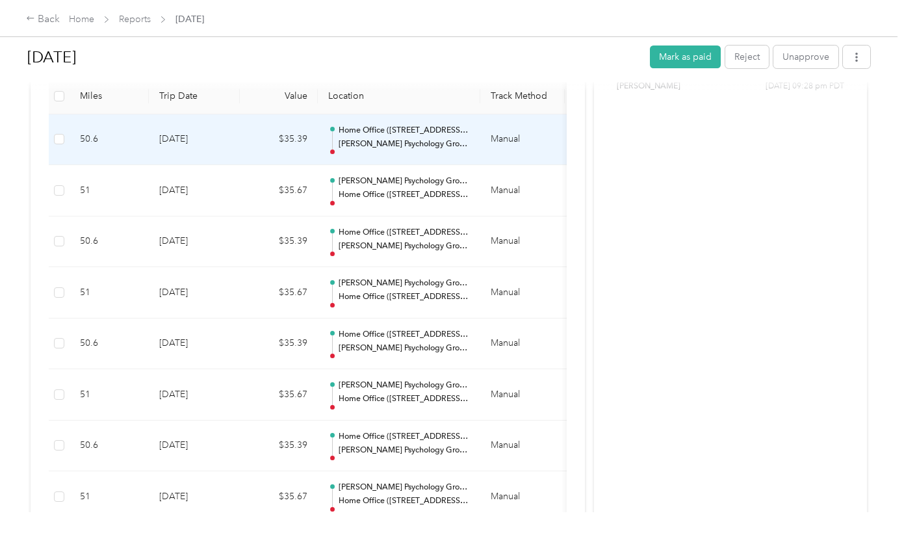
click at [408, 143] on p "Curry Psychology Group (280 Newport Center Drive, Suite 230, Newport Beach)" at bounding box center [404, 144] width 131 height 12
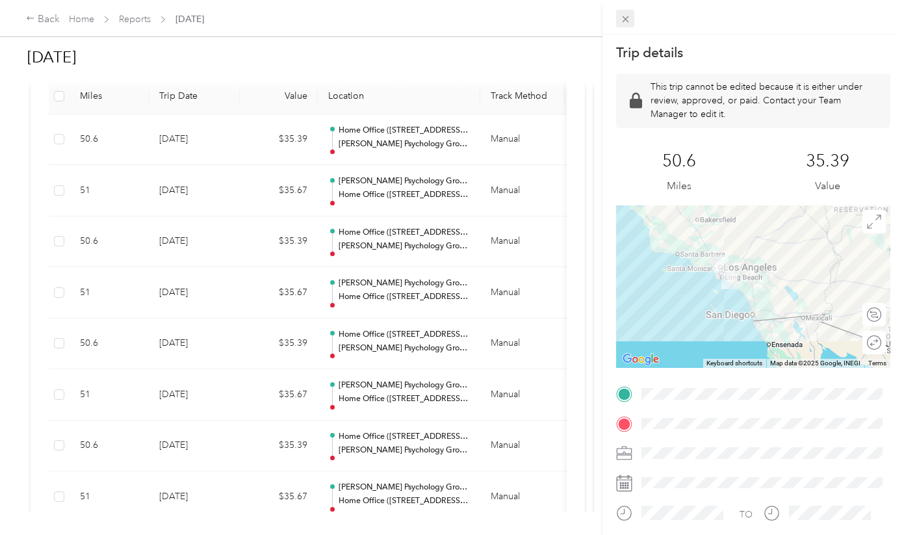
click at [625, 21] on icon at bounding box center [625, 19] width 11 height 11
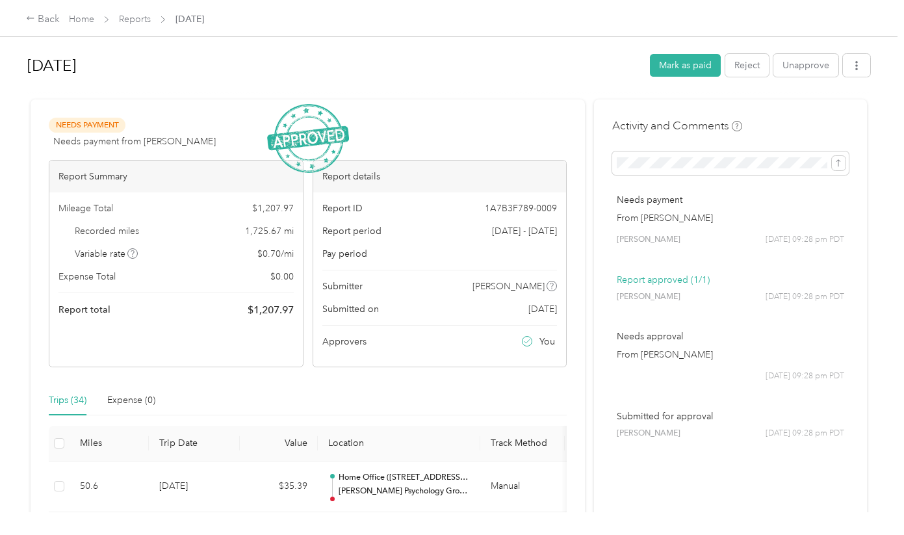
scroll to position [0, 0]
click at [803, 66] on button "Unapprove" at bounding box center [805, 65] width 65 height 23
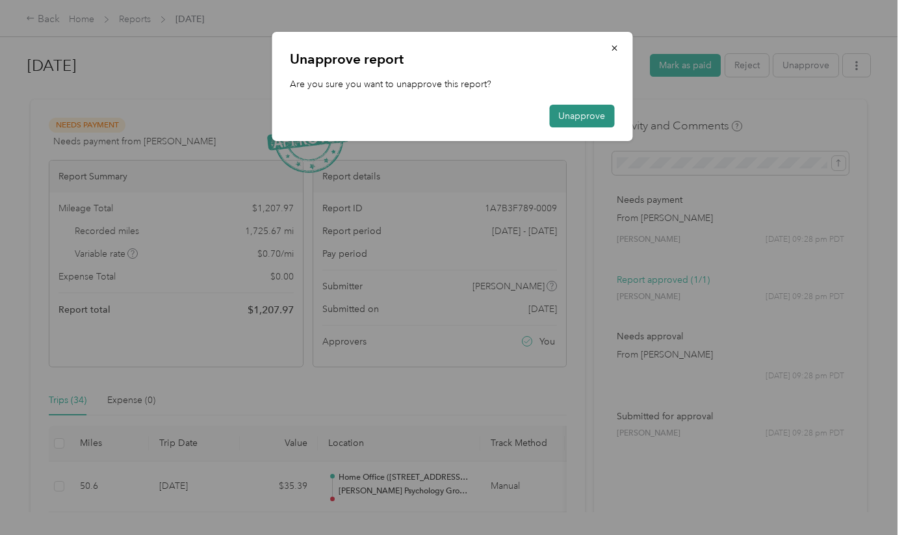
click at [597, 111] on button "Unapprove" at bounding box center [581, 116] width 65 height 23
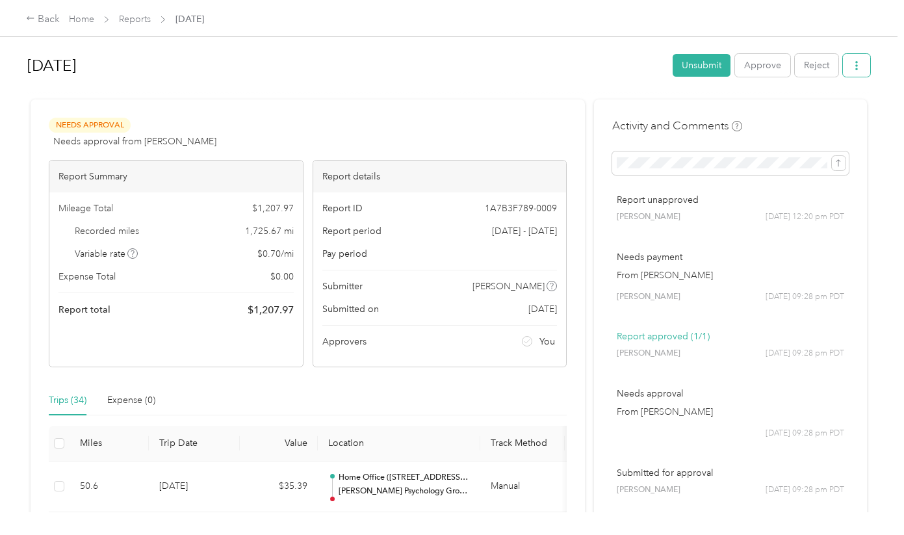
click at [866, 66] on button "button" at bounding box center [856, 65] width 27 height 23
click at [687, 57] on button "Unsubmit" at bounding box center [702, 65] width 58 height 23
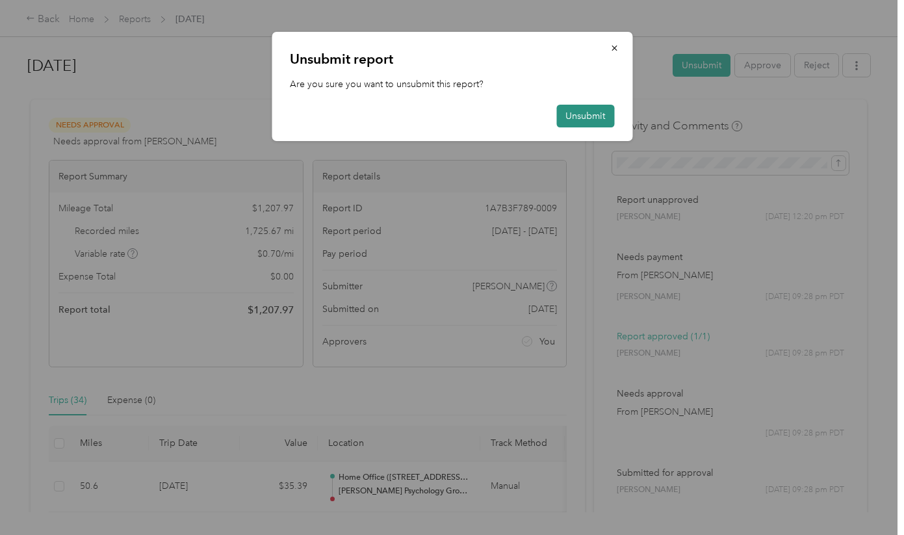
click at [601, 121] on button "Unsubmit" at bounding box center [585, 116] width 58 height 23
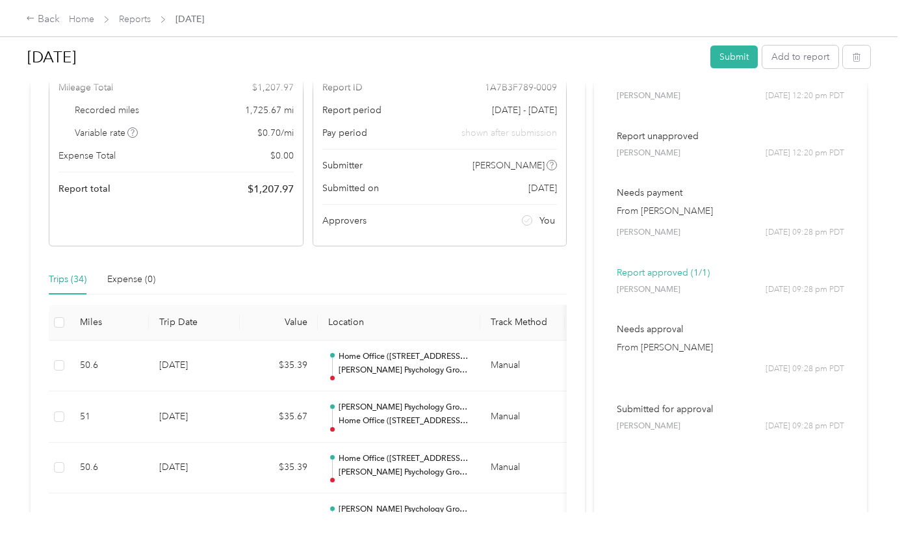
scroll to position [120, 0]
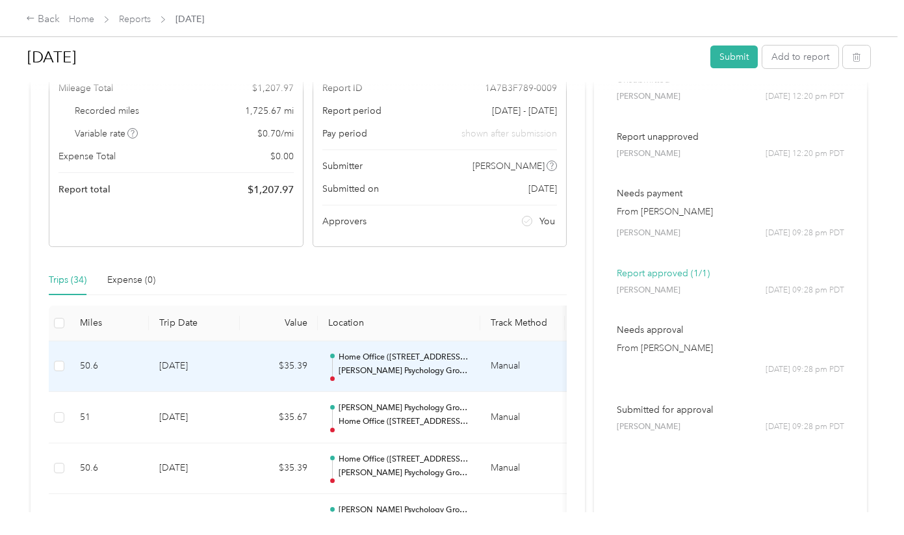
click at [263, 367] on td "$35.39" at bounding box center [279, 366] width 78 height 51
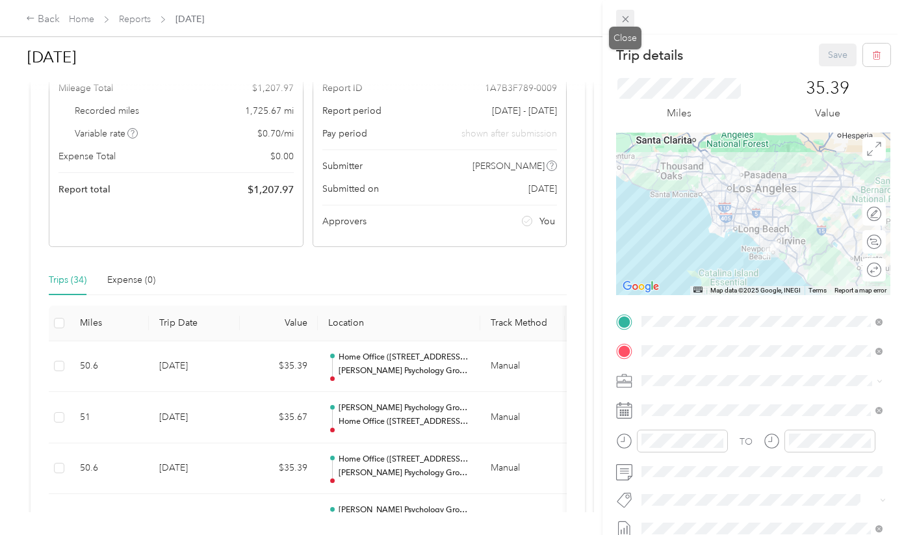
click at [623, 22] on icon at bounding box center [625, 19] width 11 height 11
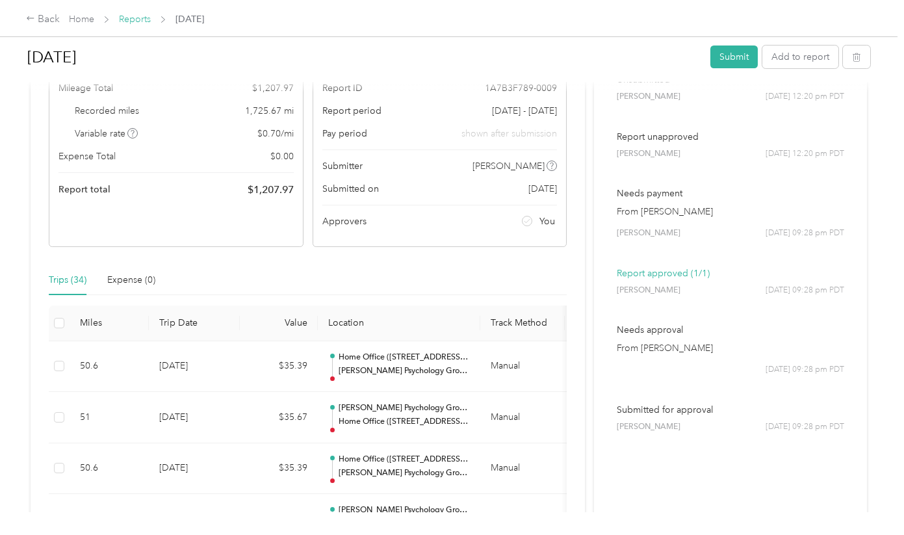
click at [123, 19] on link "Reports" at bounding box center [135, 19] width 32 height 11
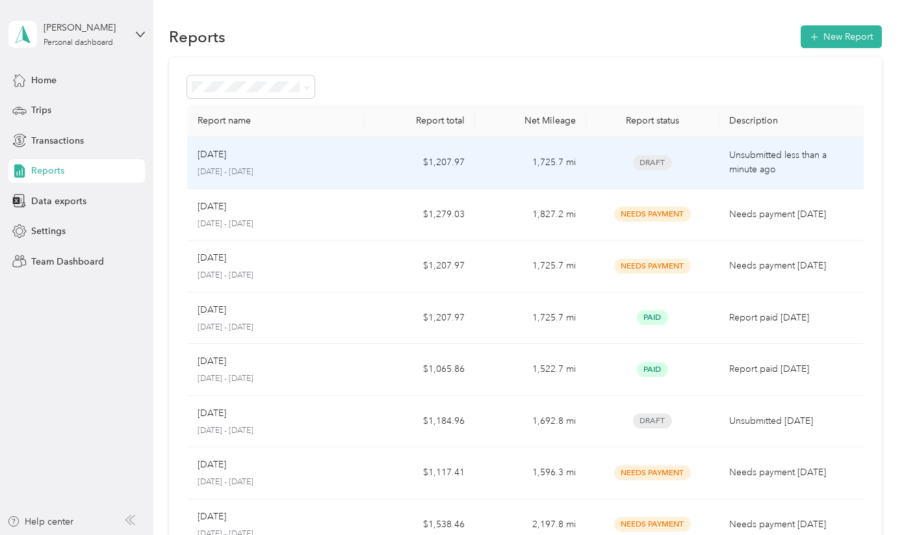
click at [291, 166] on p "March 1 - 31, 2025" at bounding box center [276, 172] width 157 height 12
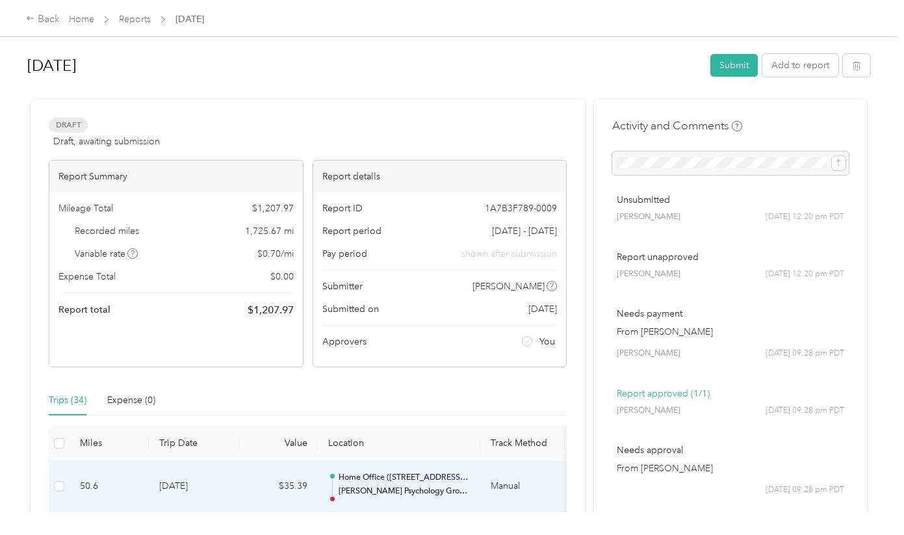
click at [466, 480] on p "Home Office (4848 Hartwick Street, Los Angeles)" at bounding box center [404, 478] width 131 height 12
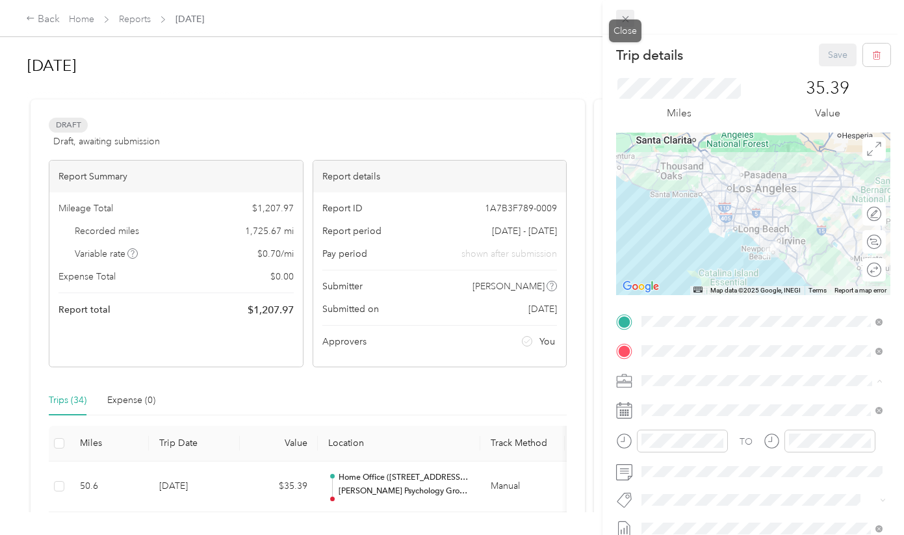
click at [620, 23] on icon at bounding box center [625, 19] width 11 height 11
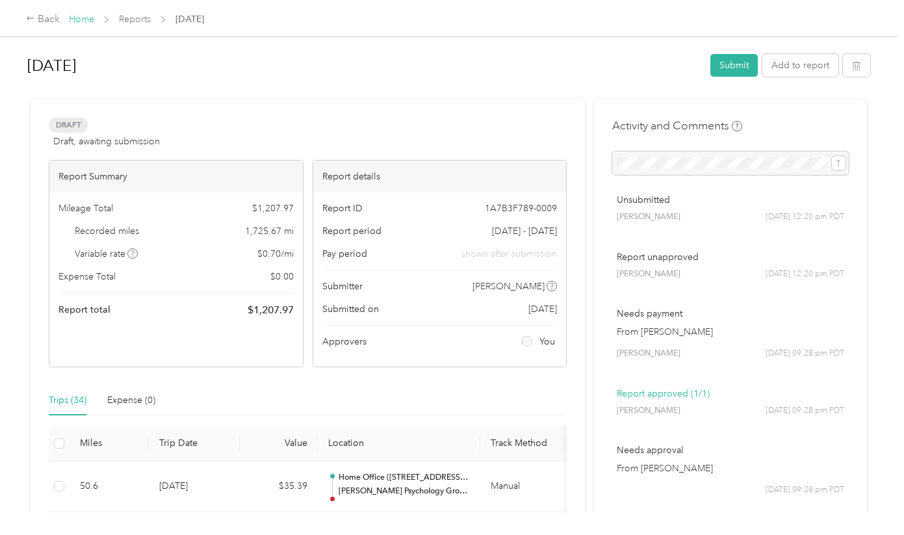
click at [83, 19] on link "Home" at bounding box center [81, 19] width 25 height 11
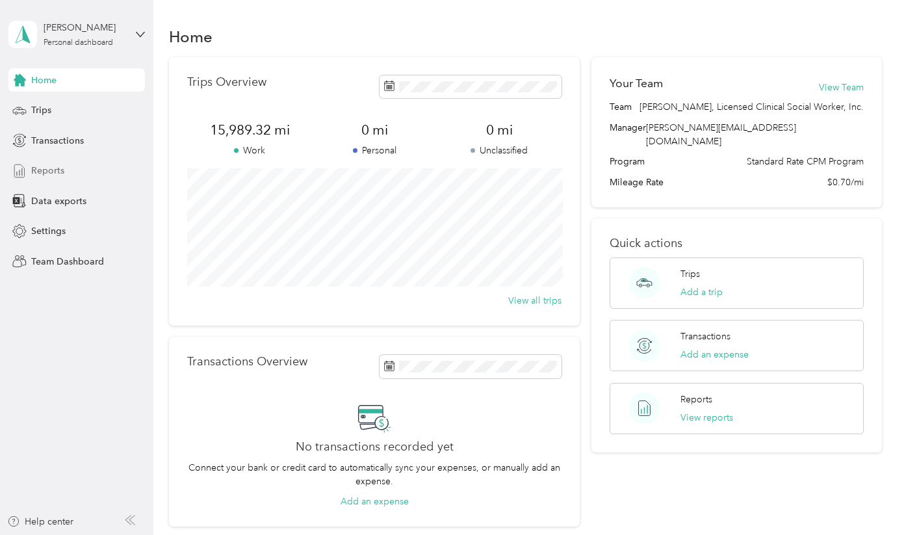
click at [51, 164] on span "Reports" at bounding box center [47, 171] width 33 height 14
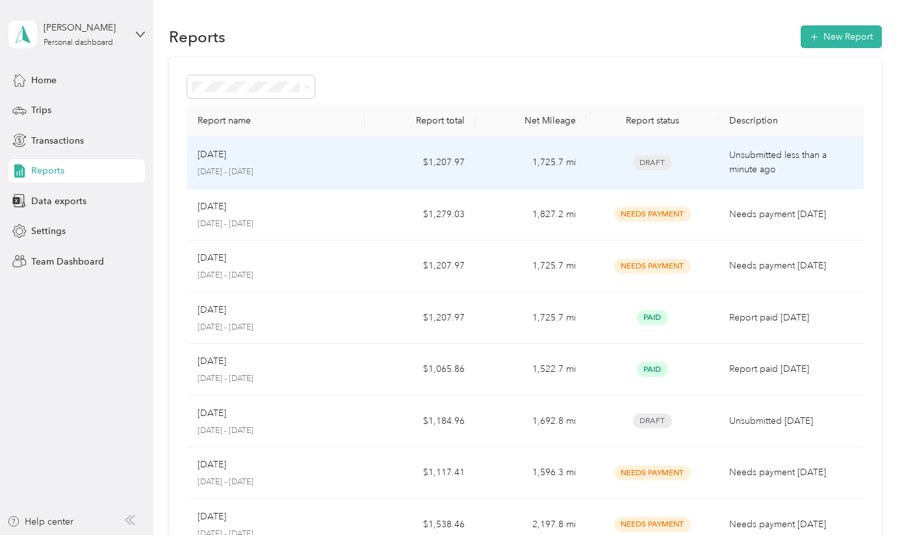
click at [345, 155] on div "Mar 2025" at bounding box center [276, 155] width 157 height 14
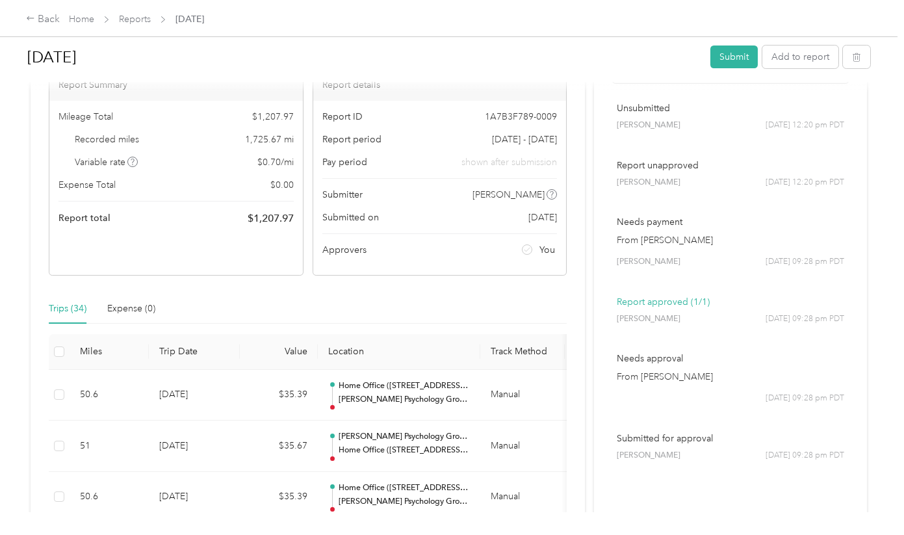
scroll to position [97, 0]
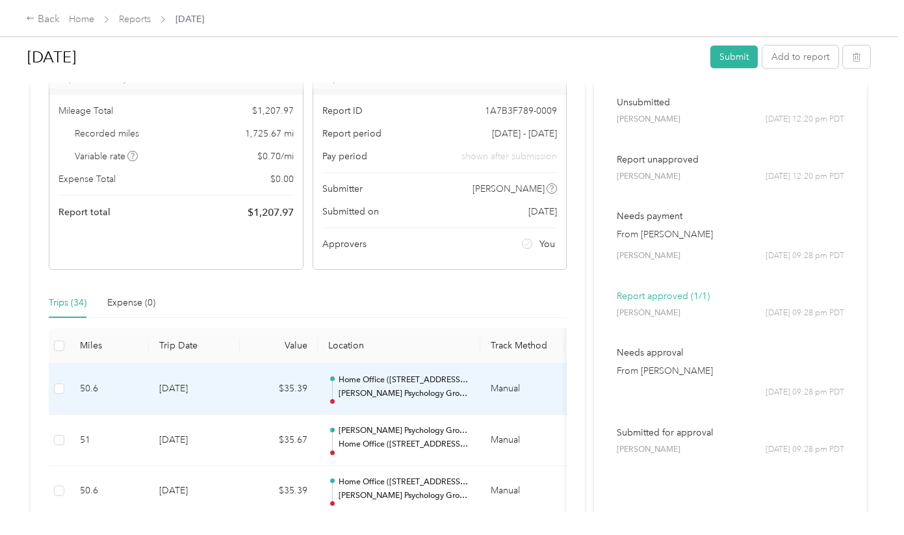
click at [495, 383] on td "Manual" at bounding box center [522, 389] width 84 height 51
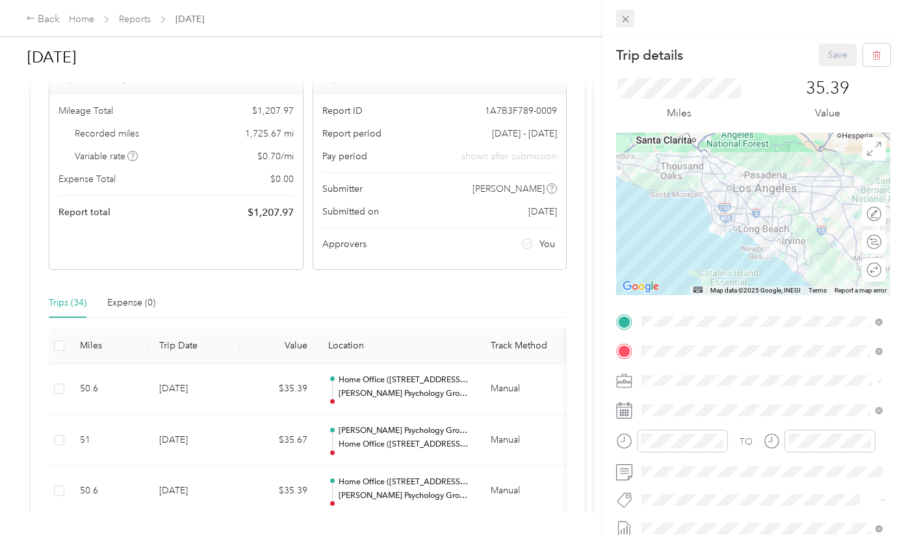
click at [627, 12] on span at bounding box center [625, 19] width 18 height 18
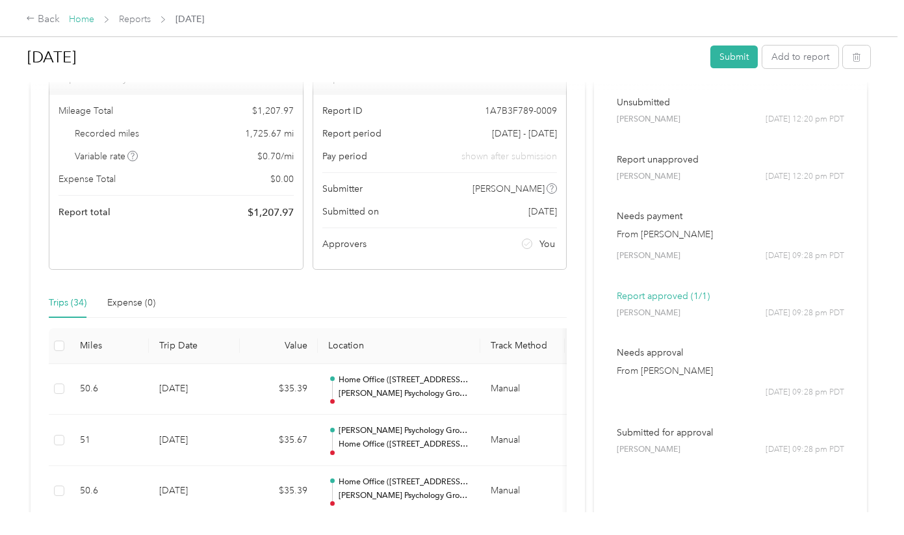
click at [77, 16] on link "Home" at bounding box center [81, 19] width 25 height 11
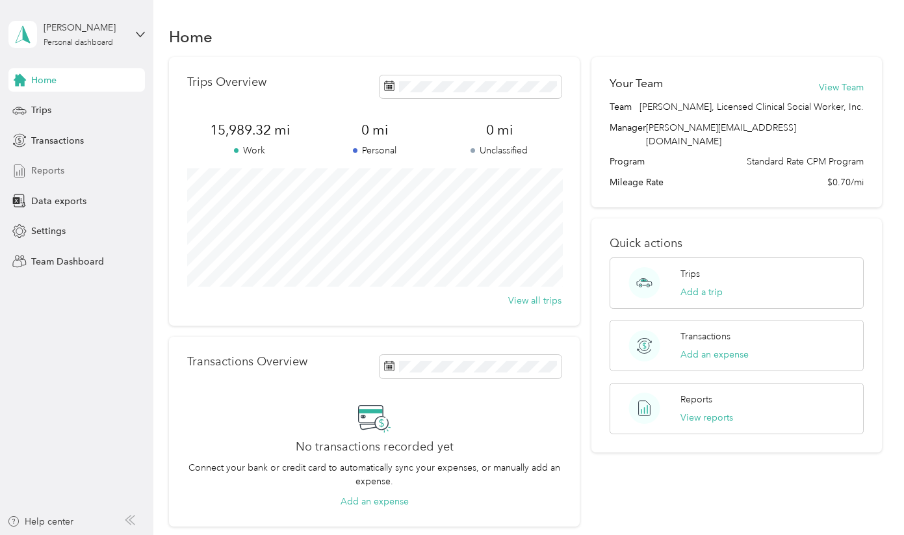
click at [49, 173] on span "Reports" at bounding box center [47, 171] width 33 height 14
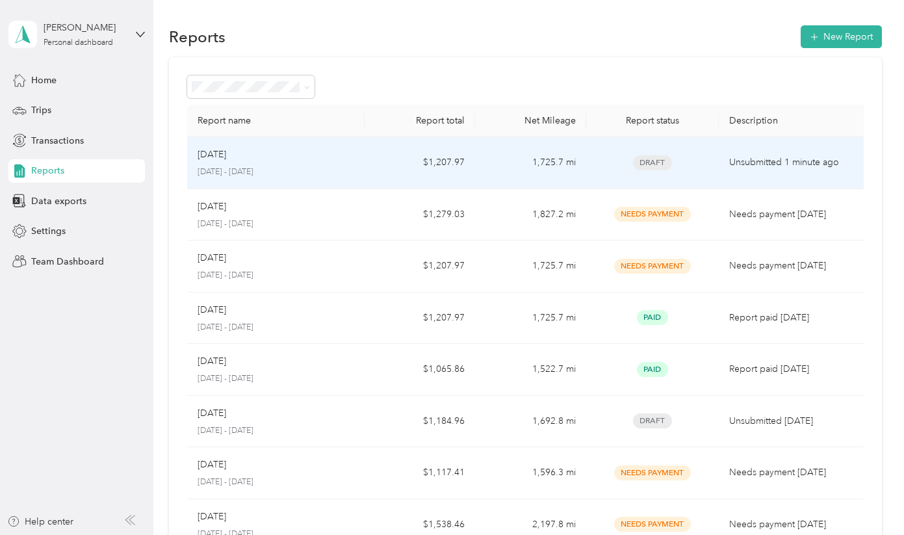
click at [385, 159] on td "$1,207.97" at bounding box center [420, 163] width 110 height 52
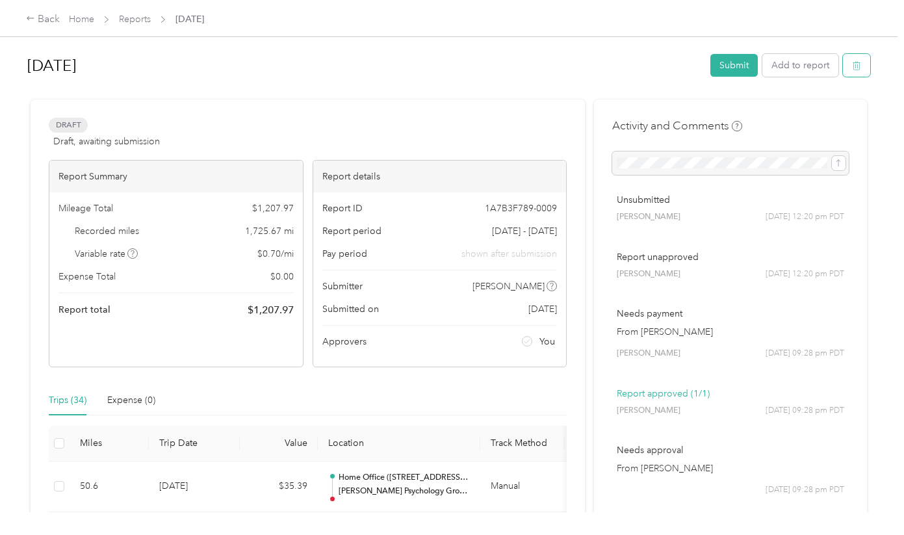
click at [861, 62] on icon "button" at bounding box center [856, 65] width 9 height 9
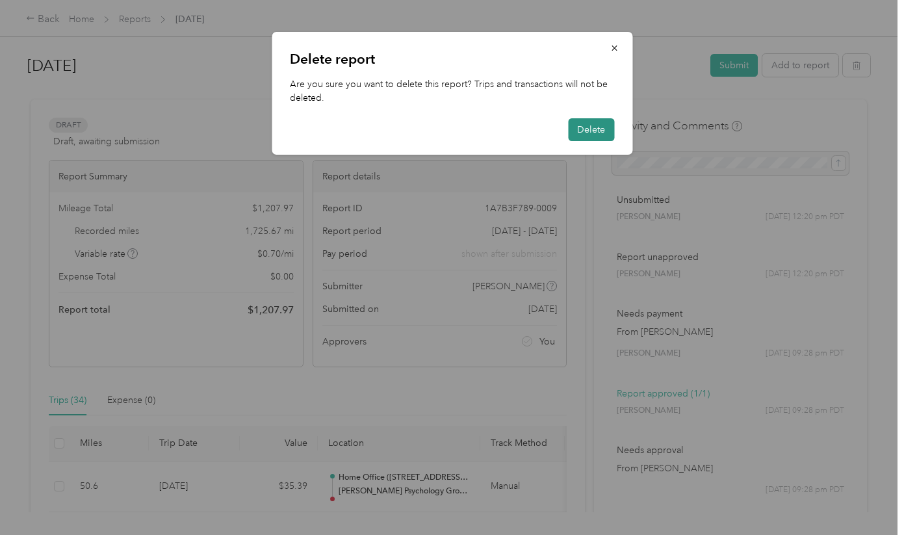
click at [595, 129] on button "Delete" at bounding box center [591, 129] width 46 height 23
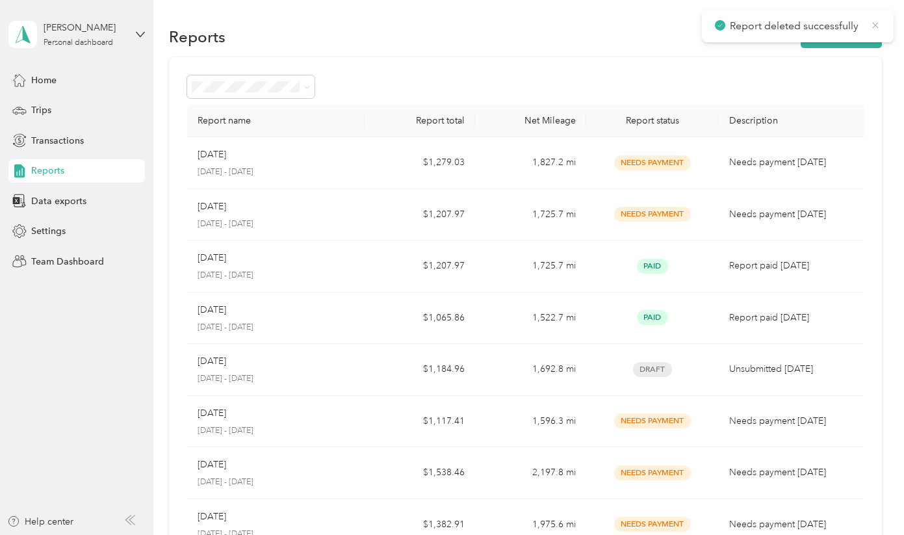
click at [877, 31] on icon at bounding box center [875, 25] width 10 height 12
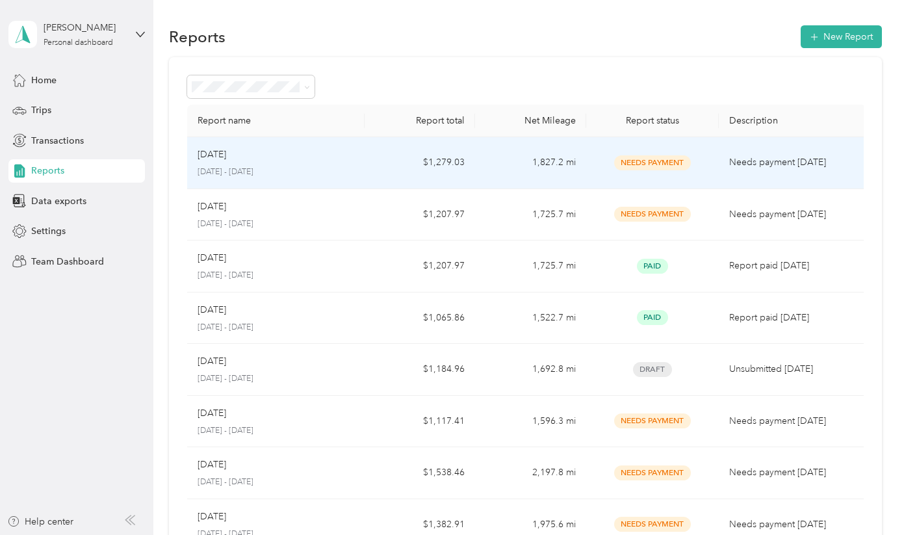
click at [295, 160] on div "Apr 2025" at bounding box center [276, 155] width 157 height 14
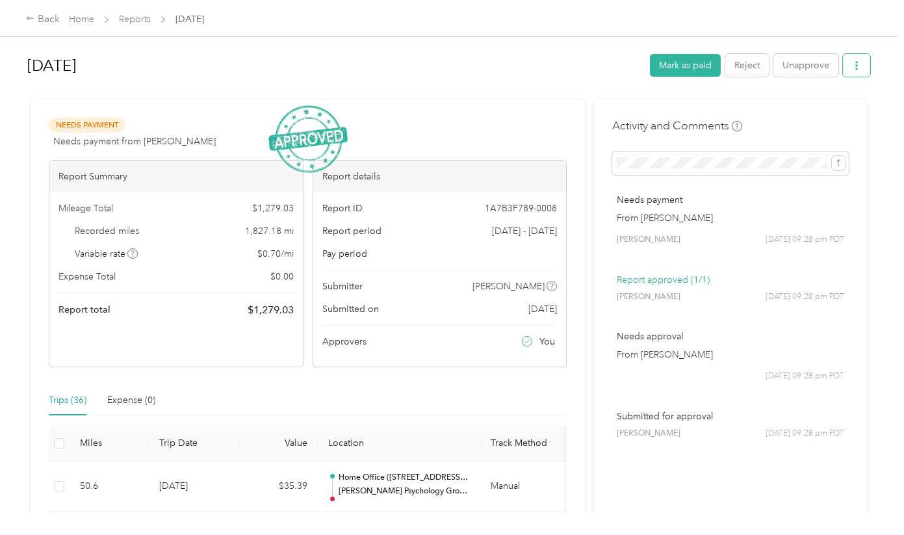
click at [859, 68] on icon "button" at bounding box center [856, 65] width 9 height 9
click at [803, 64] on button "Unapprove" at bounding box center [805, 65] width 65 height 23
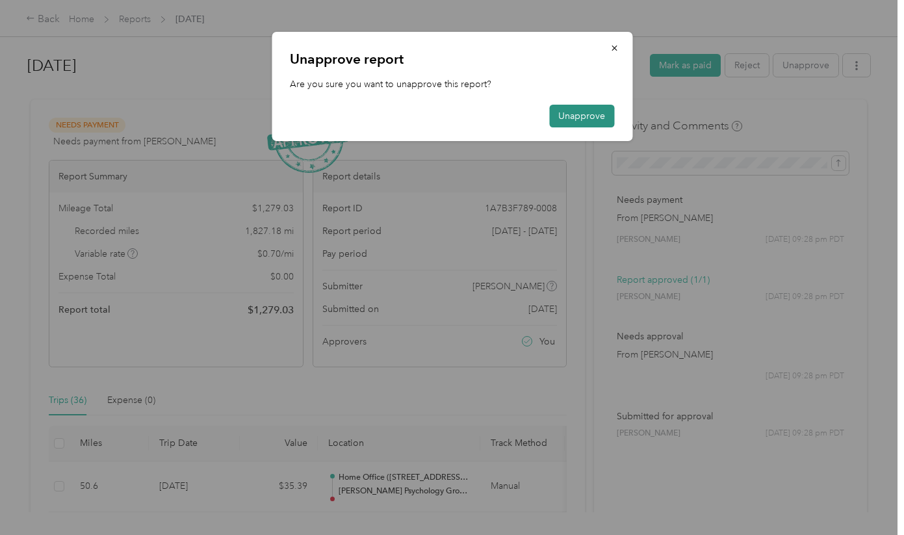
click at [584, 112] on button "Unapprove" at bounding box center [581, 116] width 65 height 23
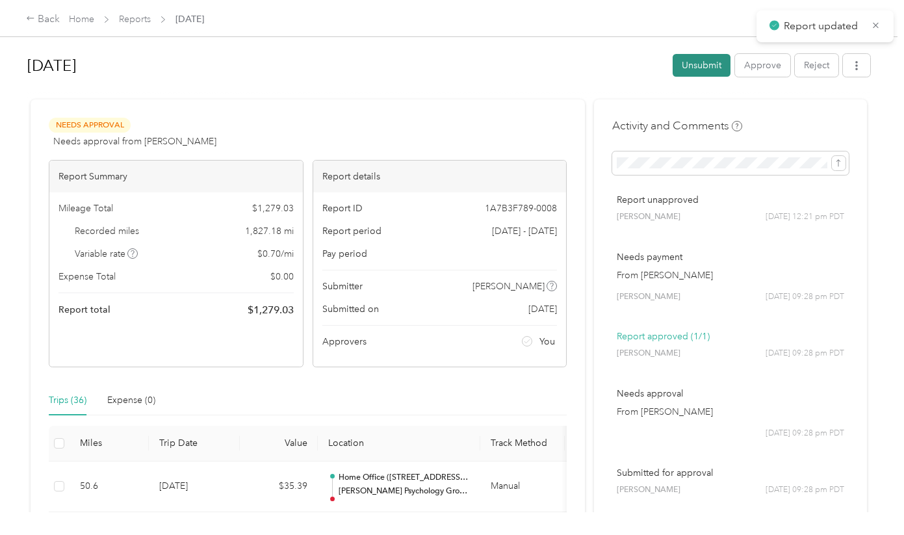
click at [703, 62] on button "Unsubmit" at bounding box center [702, 65] width 58 height 23
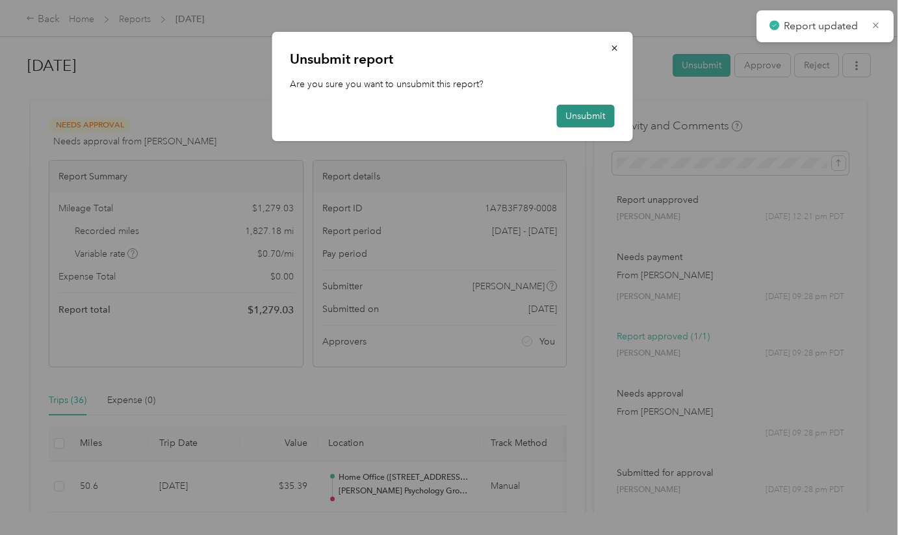
click at [593, 113] on button "Unsubmit" at bounding box center [585, 116] width 58 height 23
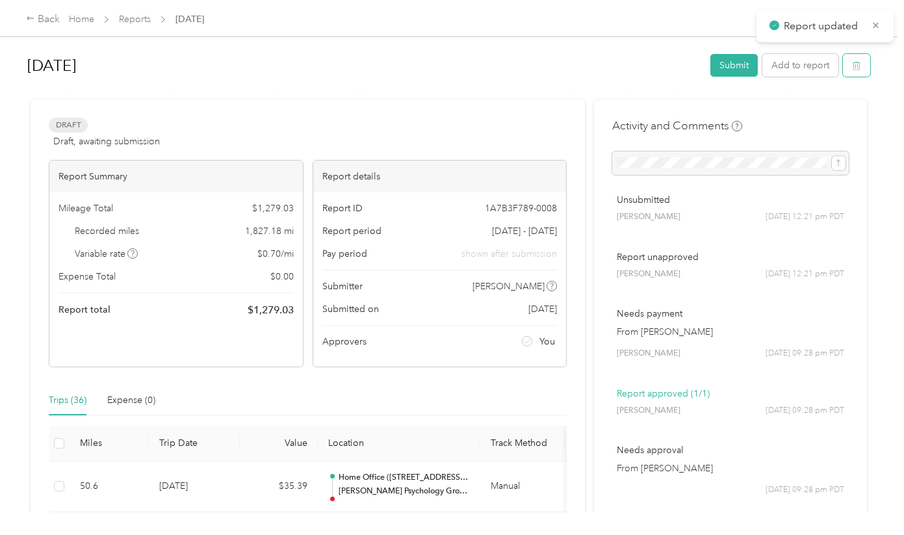
click at [864, 68] on button "button" at bounding box center [856, 65] width 27 height 23
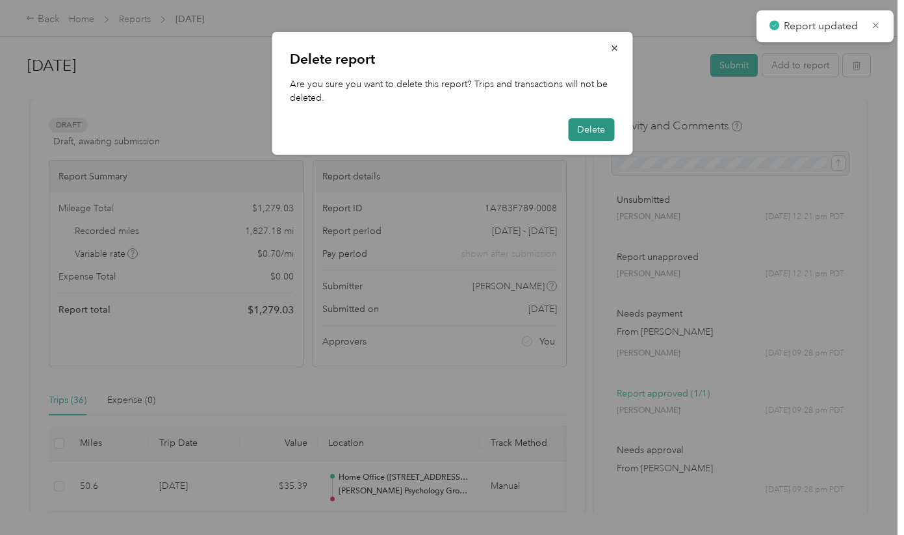
click at [599, 131] on button "Delete" at bounding box center [591, 129] width 46 height 23
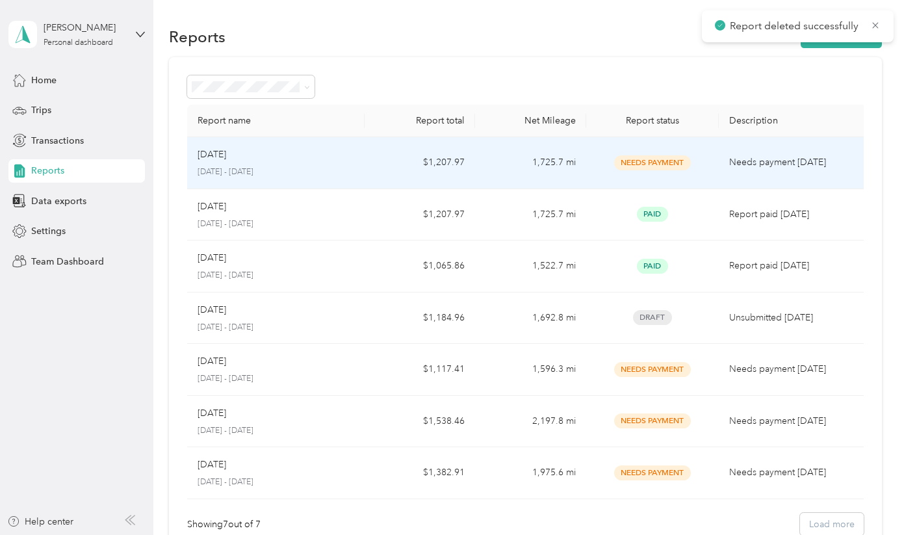
click at [591, 155] on td "Needs Payment" at bounding box center [652, 163] width 133 height 52
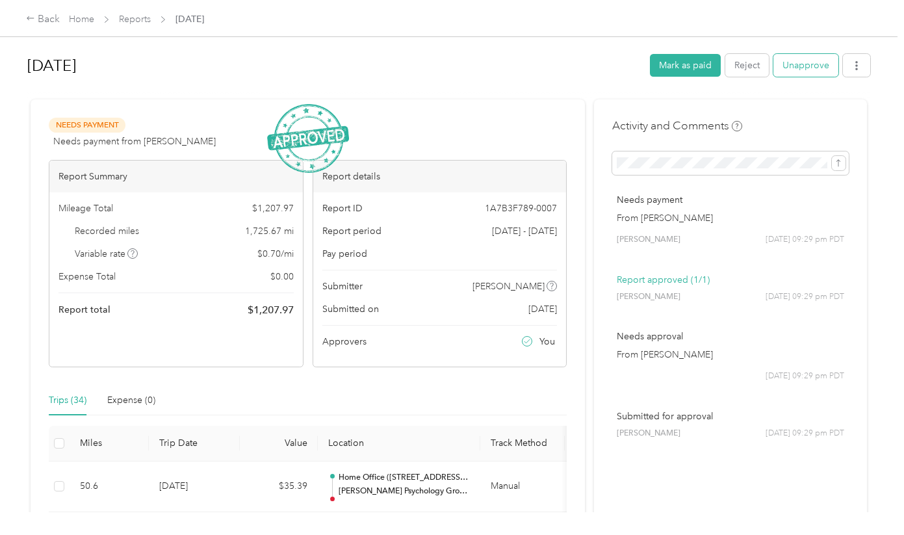
click at [805, 65] on button "Unapprove" at bounding box center [805, 65] width 65 height 23
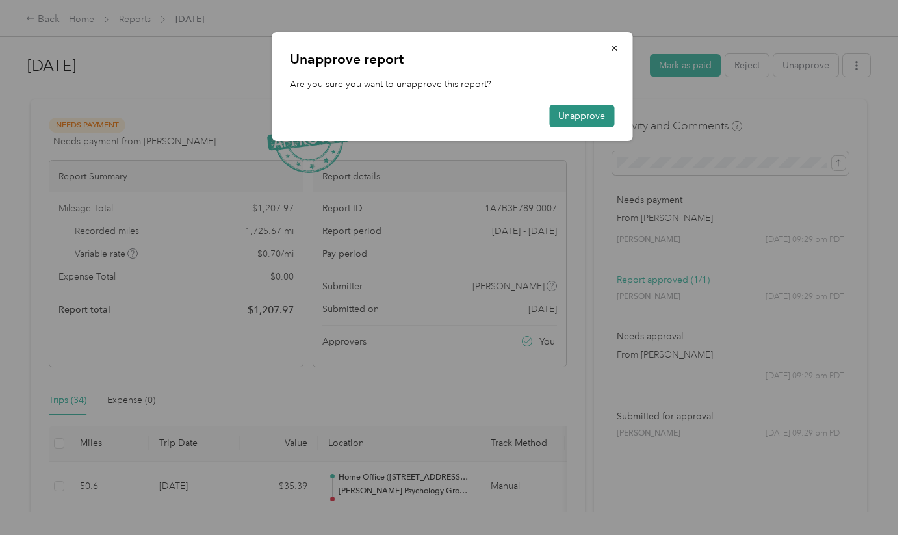
click at [597, 114] on button "Unapprove" at bounding box center [581, 116] width 65 height 23
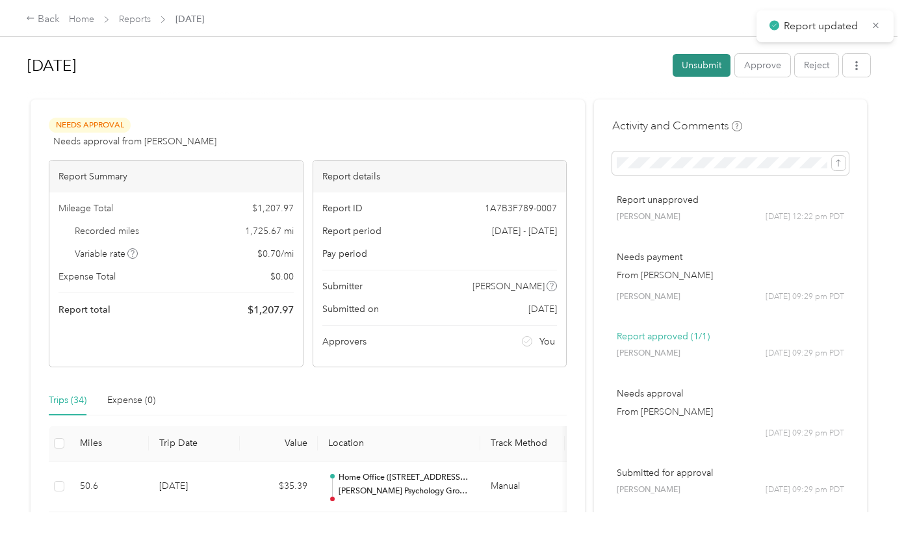
click at [712, 66] on button "Unsubmit" at bounding box center [702, 65] width 58 height 23
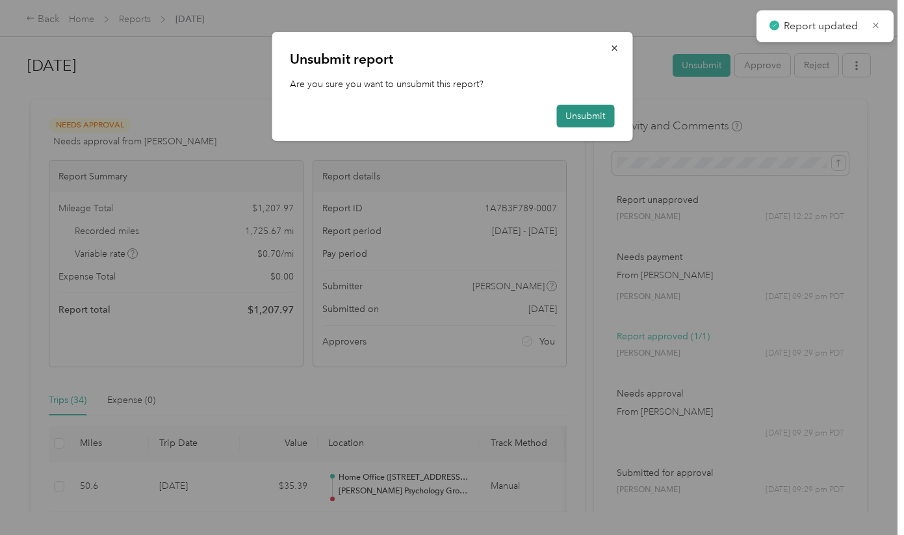
click at [598, 107] on button "Unsubmit" at bounding box center [585, 116] width 58 height 23
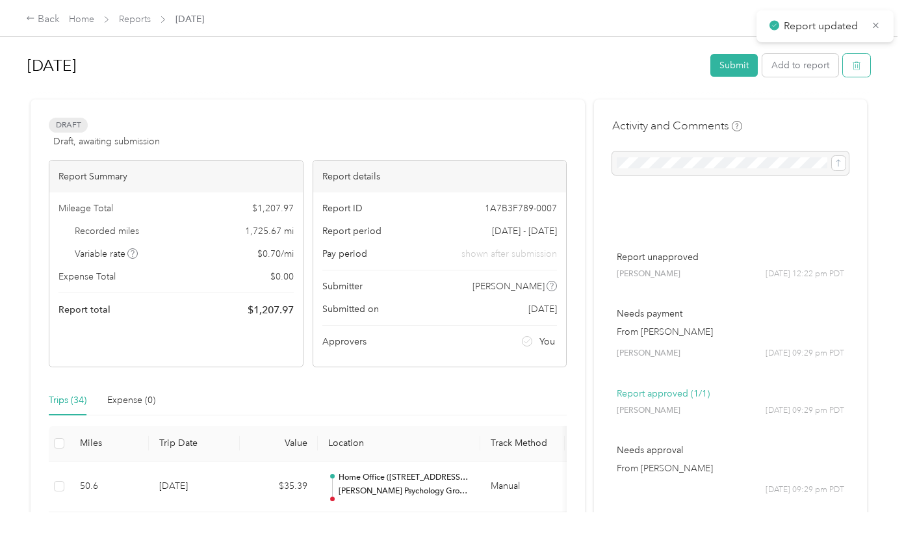
click at [855, 68] on button "button" at bounding box center [856, 65] width 27 height 23
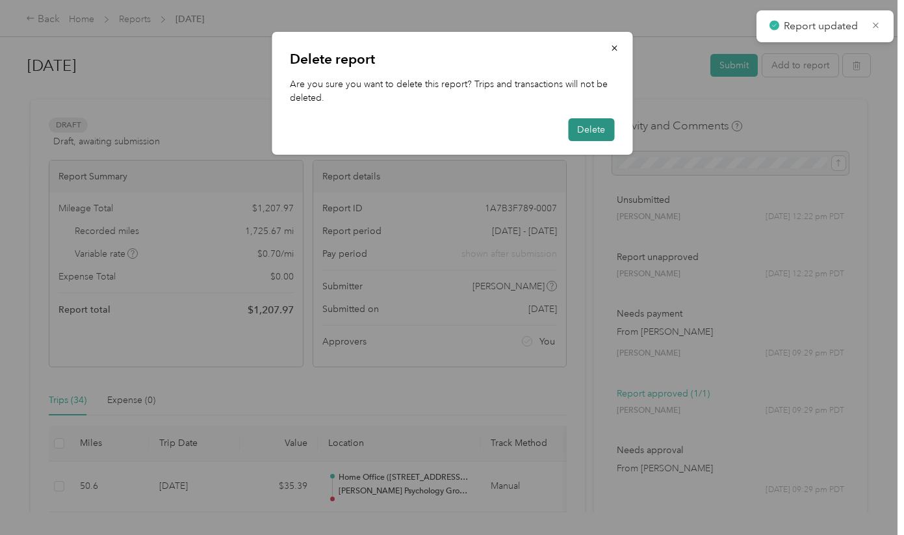
click at [584, 128] on button "Delete" at bounding box center [591, 129] width 46 height 23
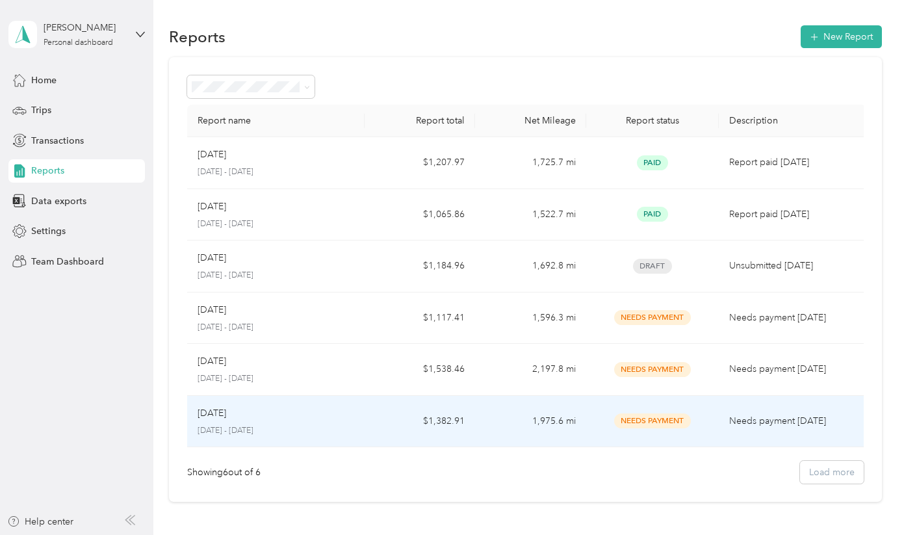
click at [346, 409] on div "Jun 2025" at bounding box center [276, 413] width 157 height 14
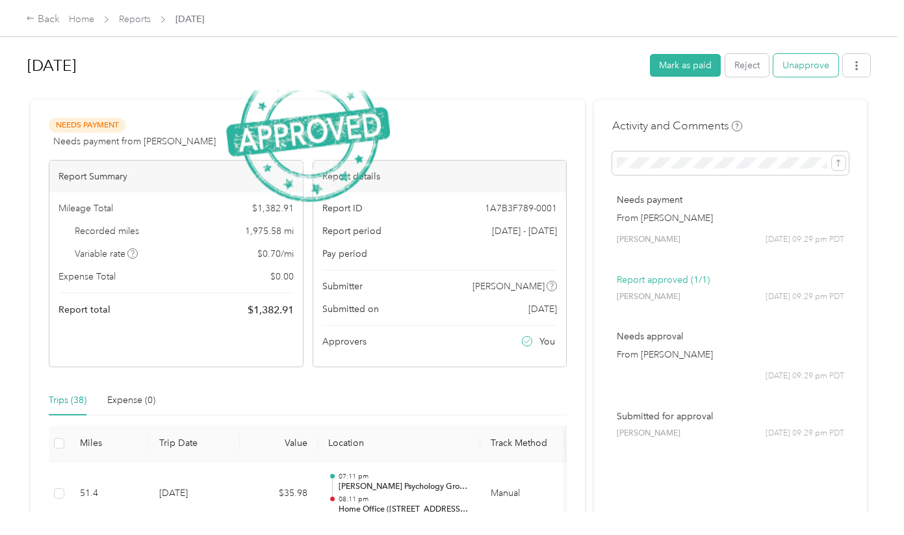
click at [807, 66] on button "Unapprove" at bounding box center [805, 65] width 65 height 23
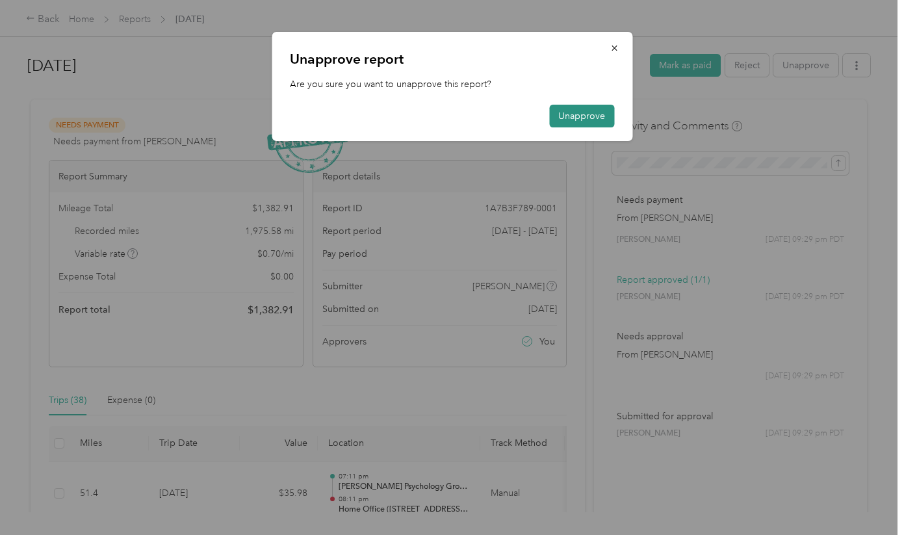
click at [571, 110] on button "Unapprove" at bounding box center [581, 116] width 65 height 23
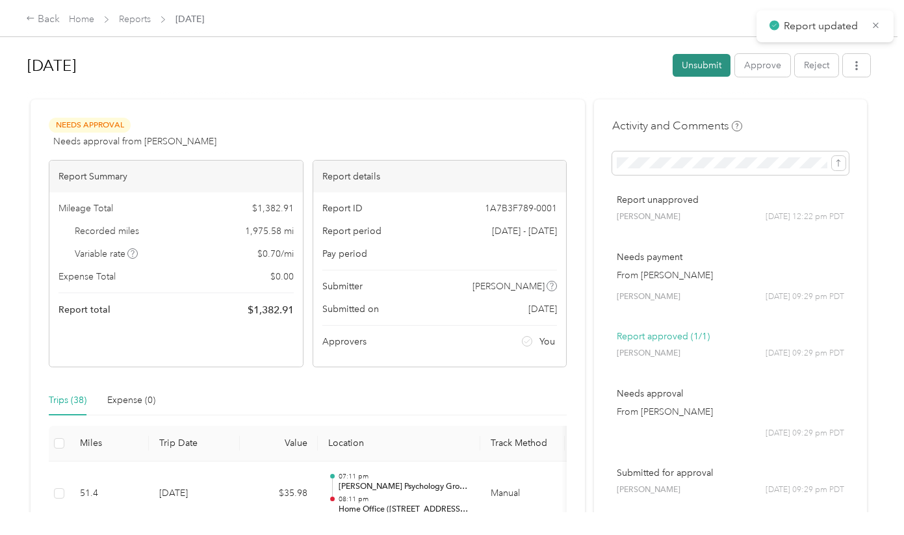
click at [717, 65] on button "Unsubmit" at bounding box center [702, 65] width 58 height 23
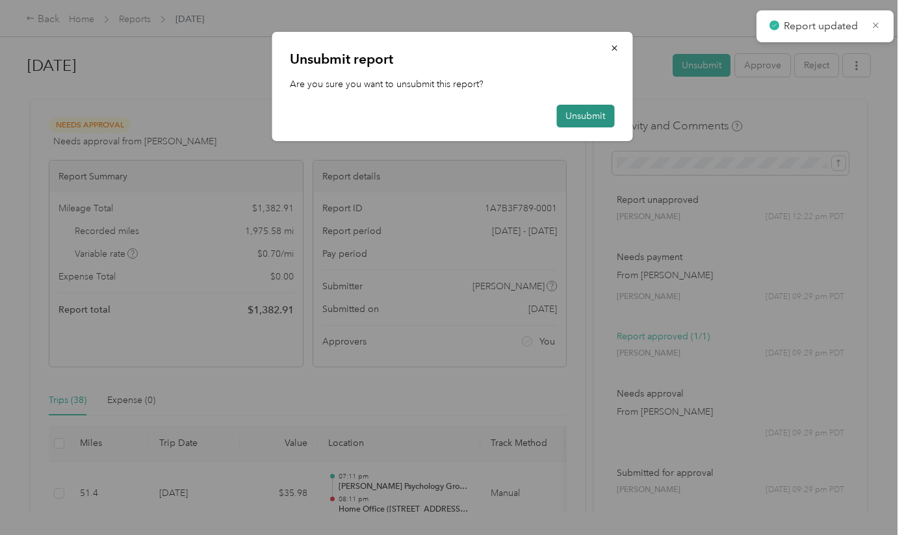
click at [593, 113] on button "Unsubmit" at bounding box center [585, 116] width 58 height 23
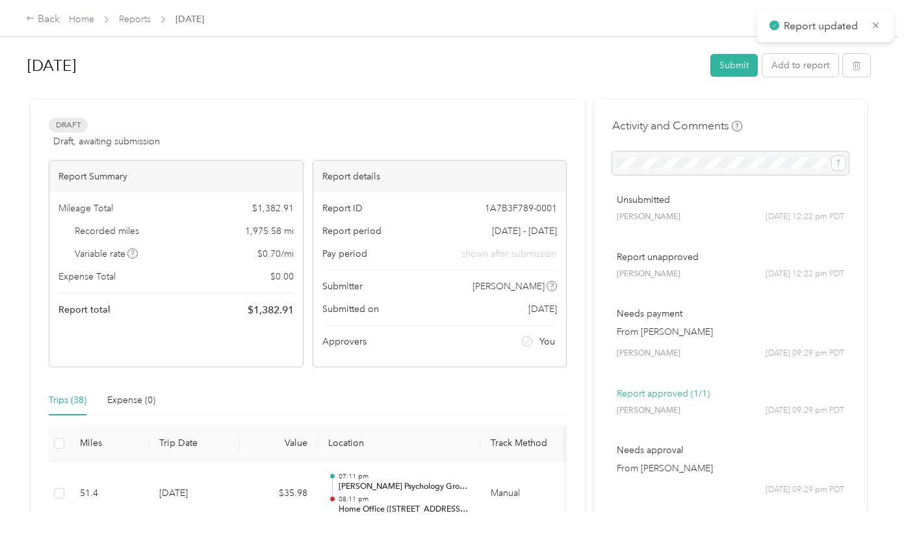
click at [861, 68] on icon "button" at bounding box center [856, 65] width 9 height 9
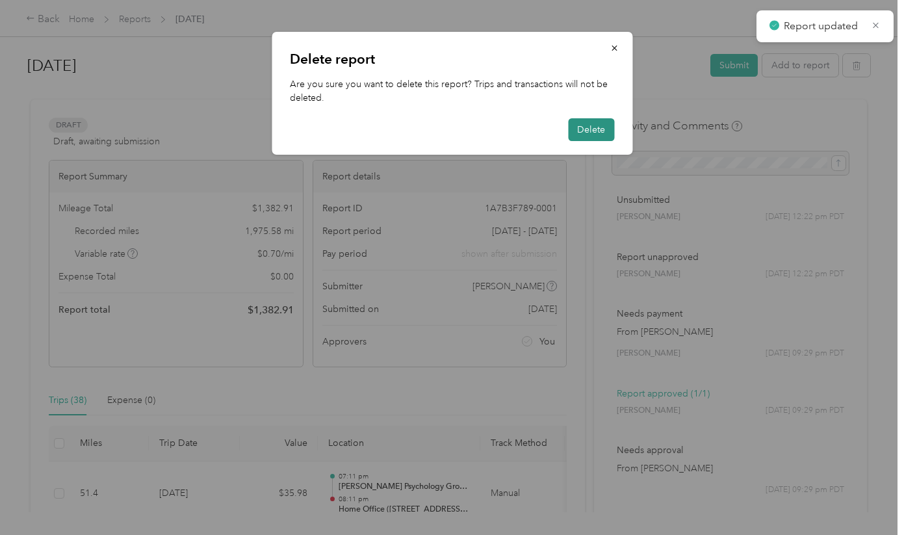
click at [603, 129] on button "Delete" at bounding box center [591, 129] width 46 height 23
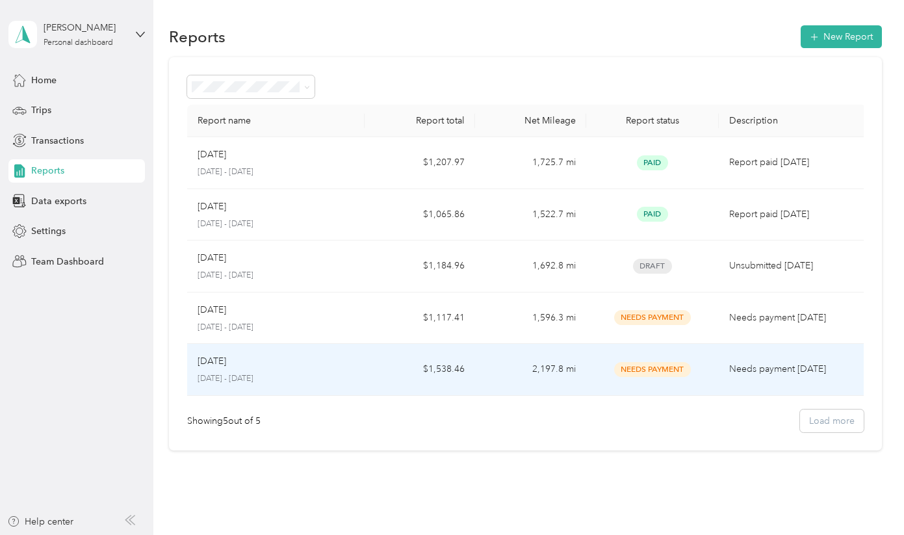
click at [492, 357] on td "2,197.8 mi" at bounding box center [530, 370] width 110 height 52
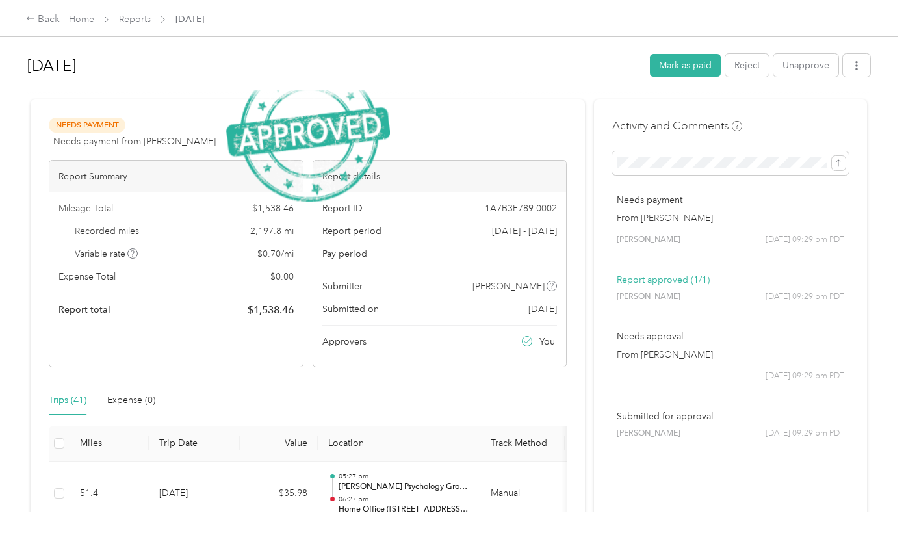
click at [803, 62] on button "Unapprove" at bounding box center [805, 65] width 65 height 23
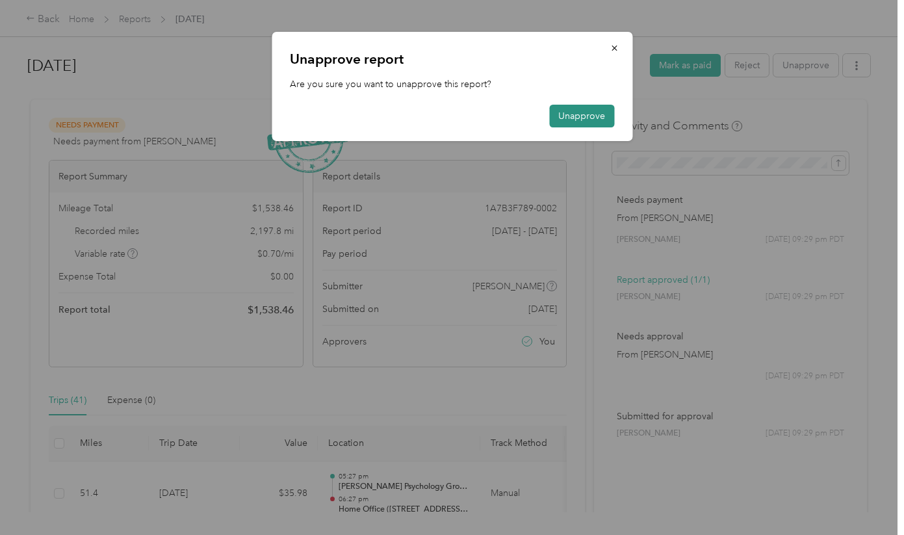
click at [586, 120] on button "Unapprove" at bounding box center [581, 116] width 65 height 23
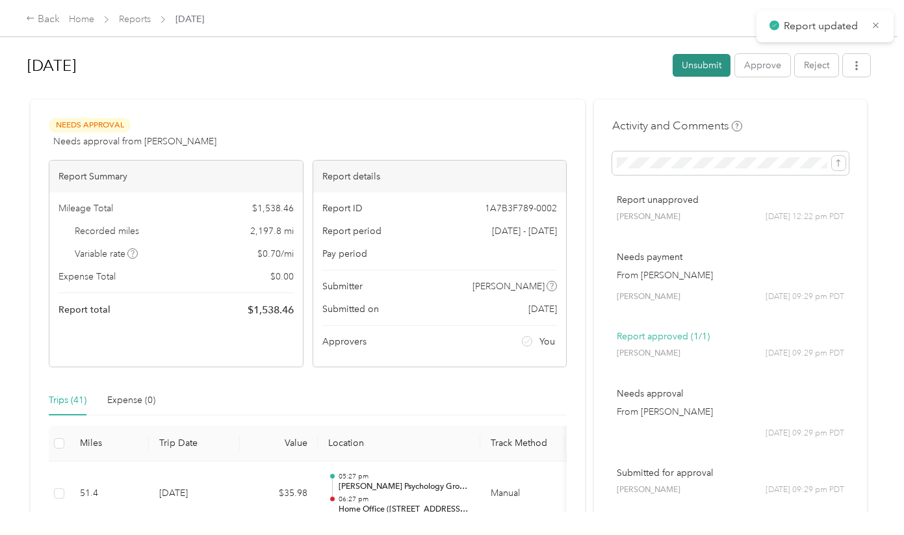
click at [705, 68] on button "Unsubmit" at bounding box center [702, 65] width 58 height 23
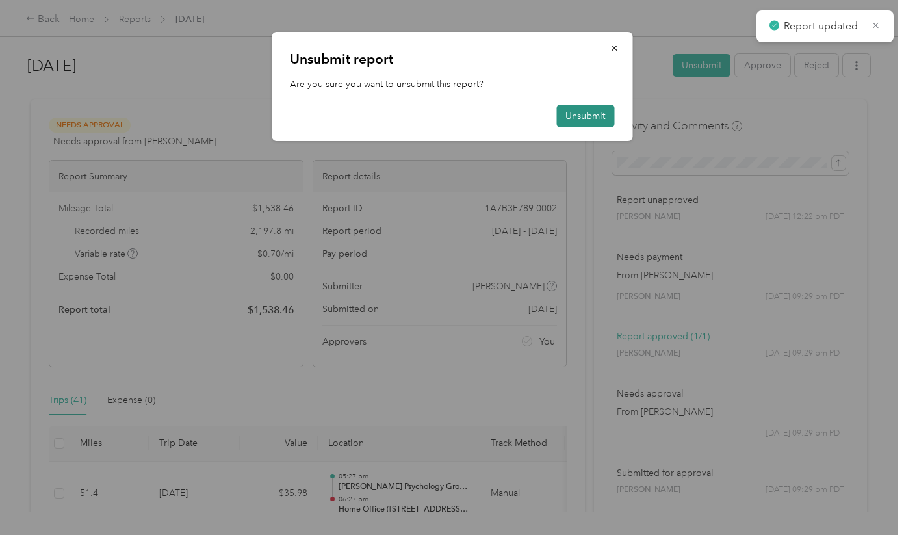
click at [594, 116] on button "Unsubmit" at bounding box center [585, 116] width 58 height 23
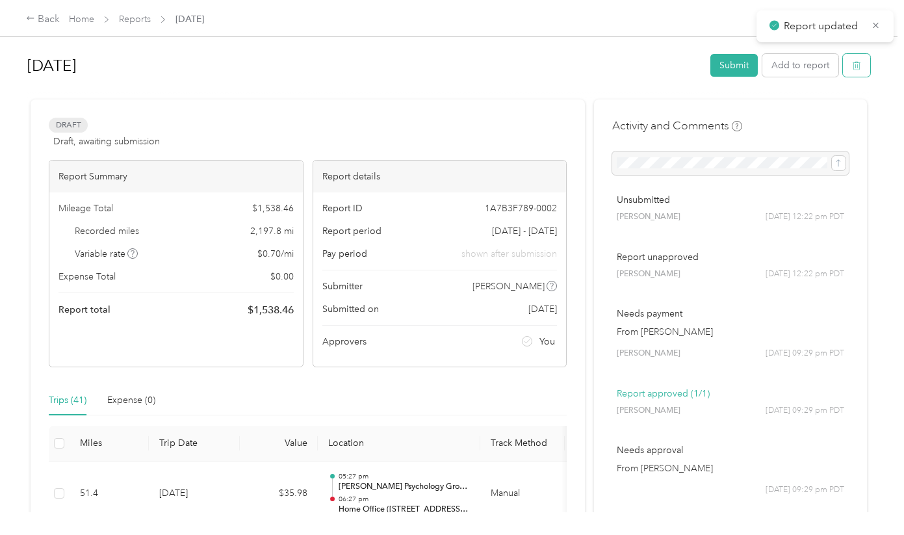
click at [859, 70] on icon "button" at bounding box center [856, 65] width 9 height 9
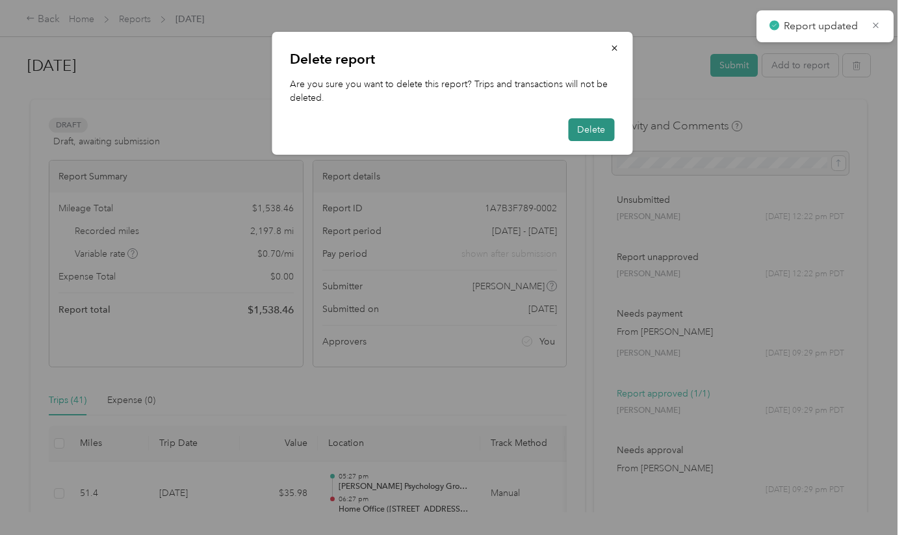
click at [584, 129] on button "Delete" at bounding box center [591, 129] width 46 height 23
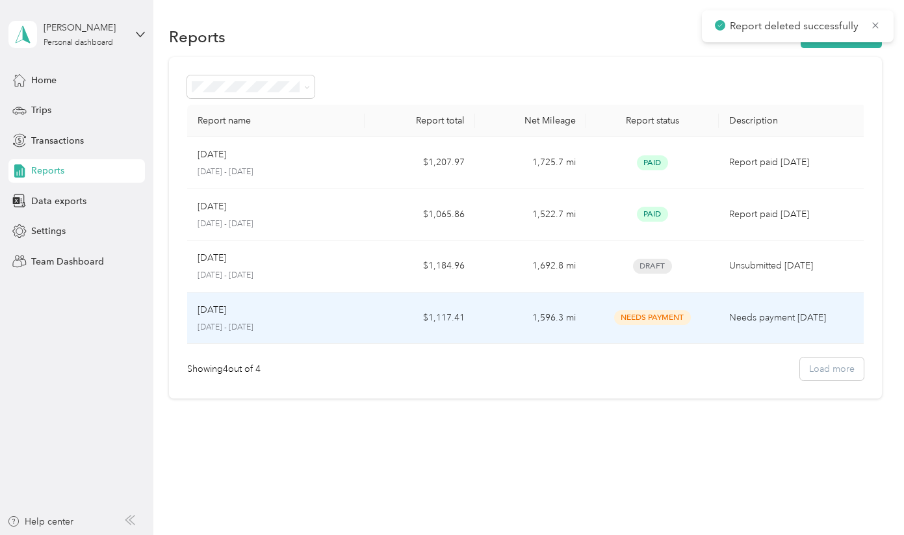
click at [395, 309] on td "$1,117.41" at bounding box center [420, 318] width 110 height 52
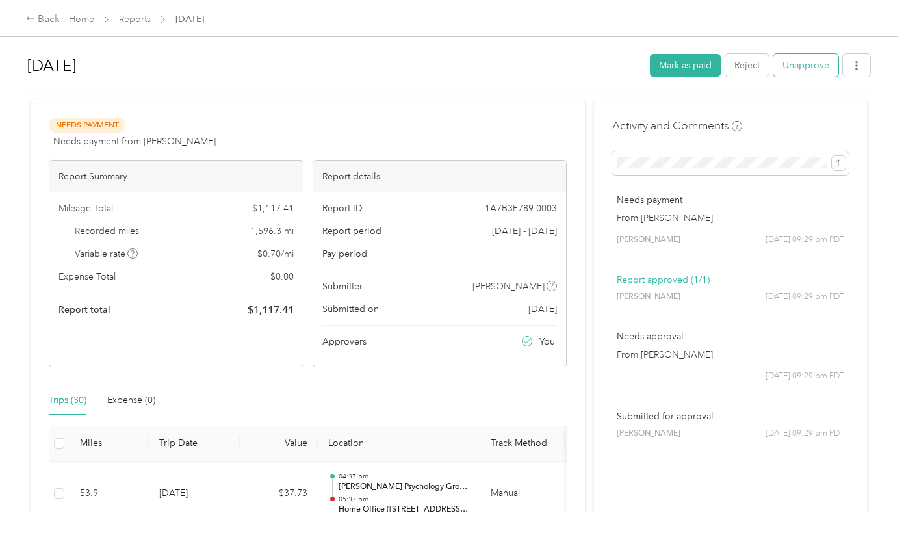
click at [811, 64] on button "Unapprove" at bounding box center [805, 65] width 65 height 23
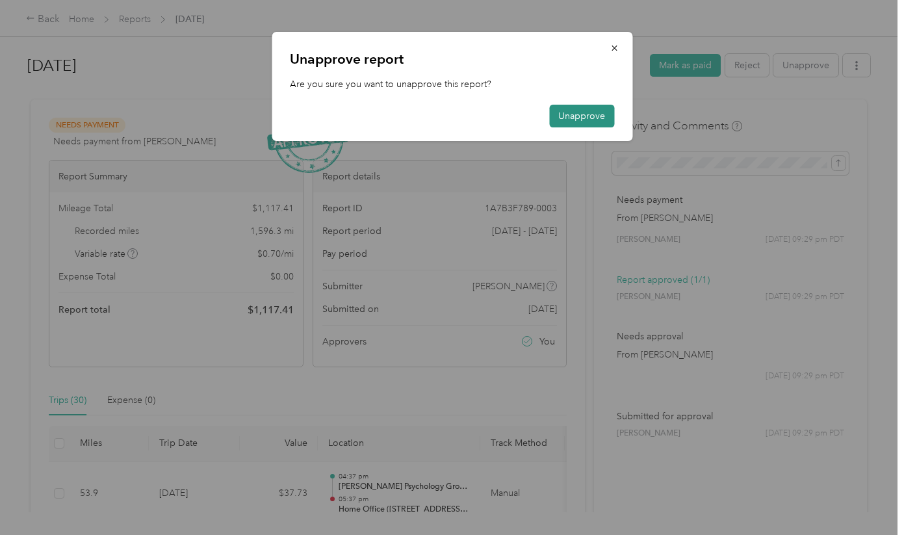
click at [589, 109] on button "Unapprove" at bounding box center [581, 116] width 65 height 23
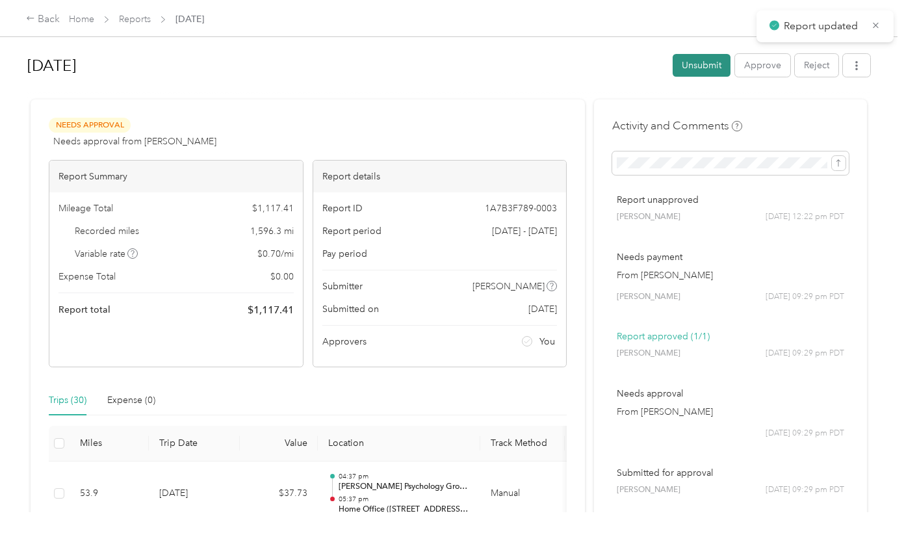
click at [722, 63] on button "Unsubmit" at bounding box center [702, 65] width 58 height 23
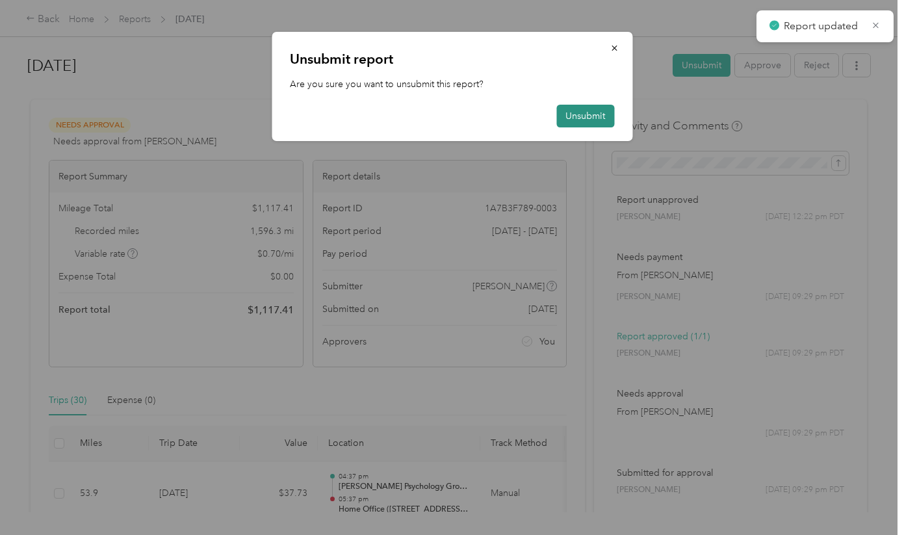
click at [592, 111] on button "Unsubmit" at bounding box center [585, 116] width 58 height 23
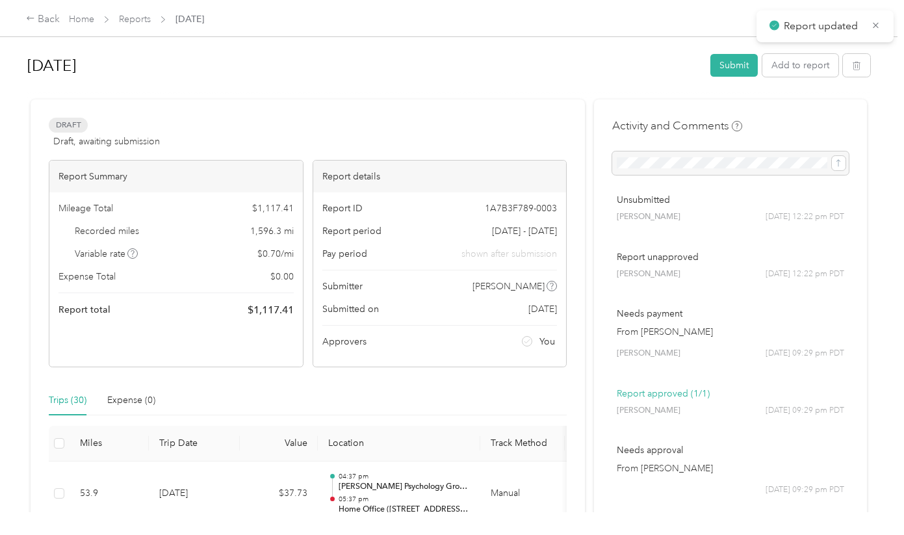
click at [860, 63] on icon "button" at bounding box center [857, 66] width 8 height 8
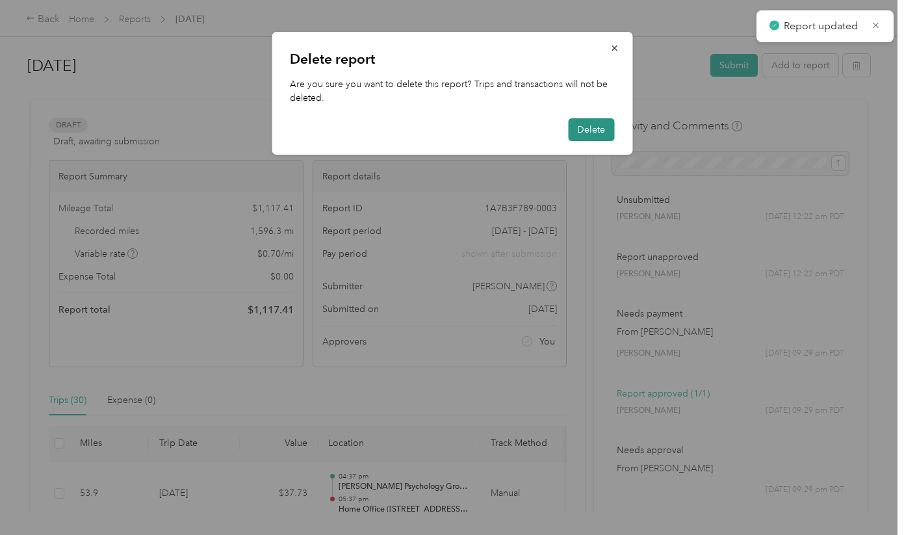
click at [605, 125] on button "Delete" at bounding box center [591, 129] width 46 height 23
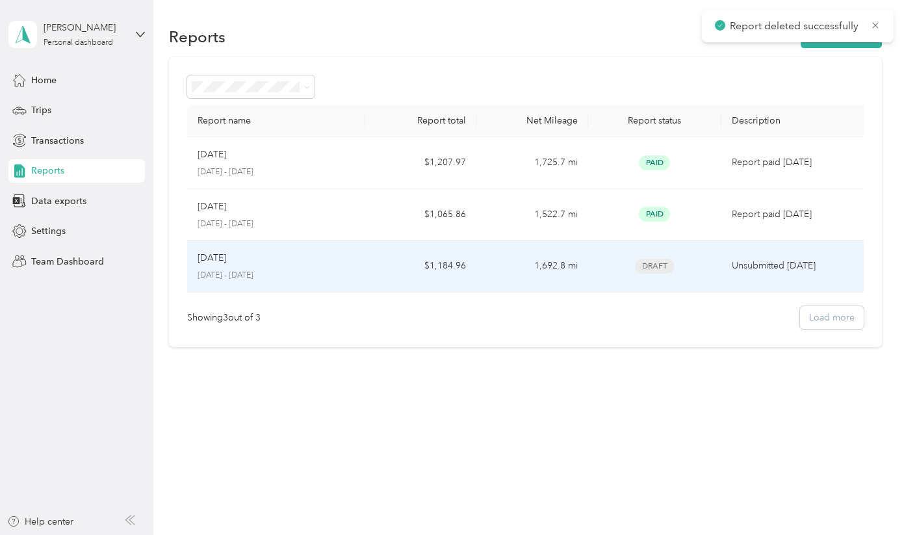
click at [392, 256] on td "$1,184.96" at bounding box center [420, 266] width 111 height 52
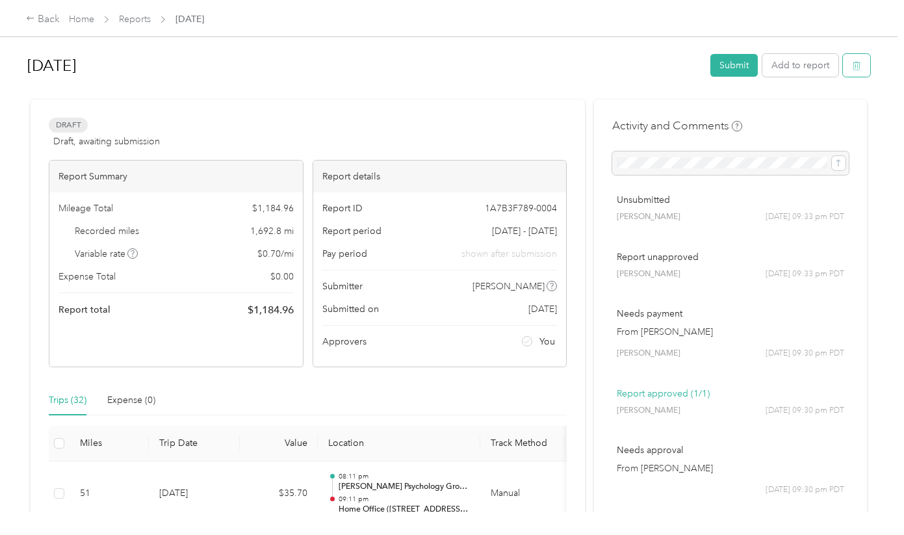
click at [860, 70] on icon "button" at bounding box center [856, 65] width 9 height 9
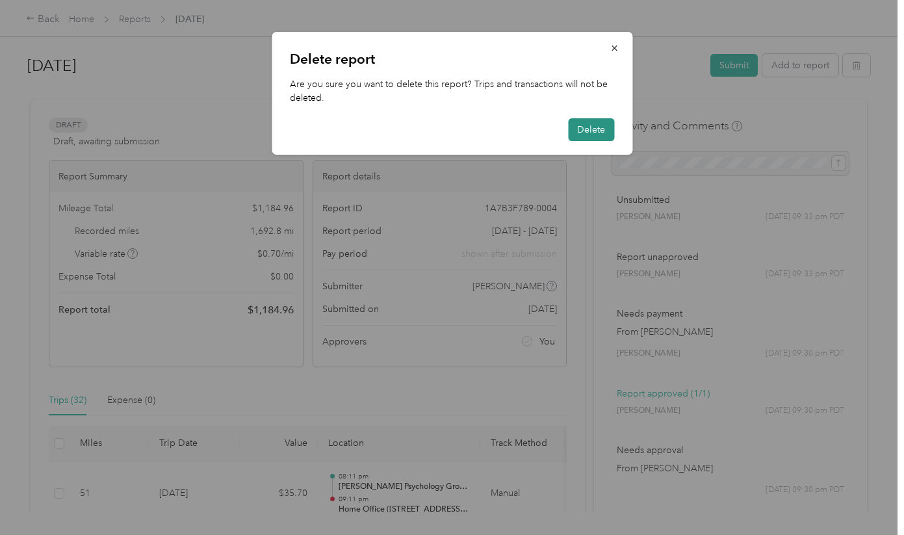
click at [590, 132] on button "Delete" at bounding box center [591, 129] width 46 height 23
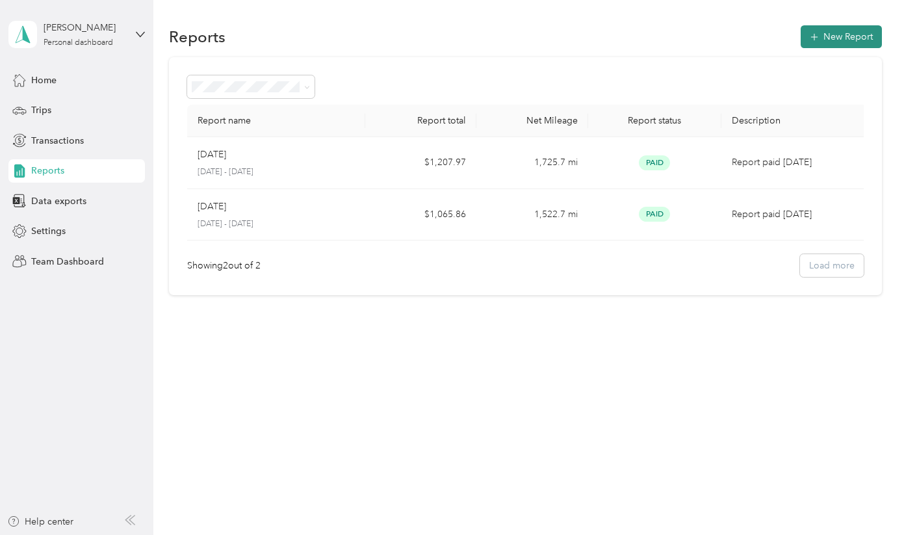
click at [842, 38] on button "New Report" at bounding box center [841, 36] width 81 height 23
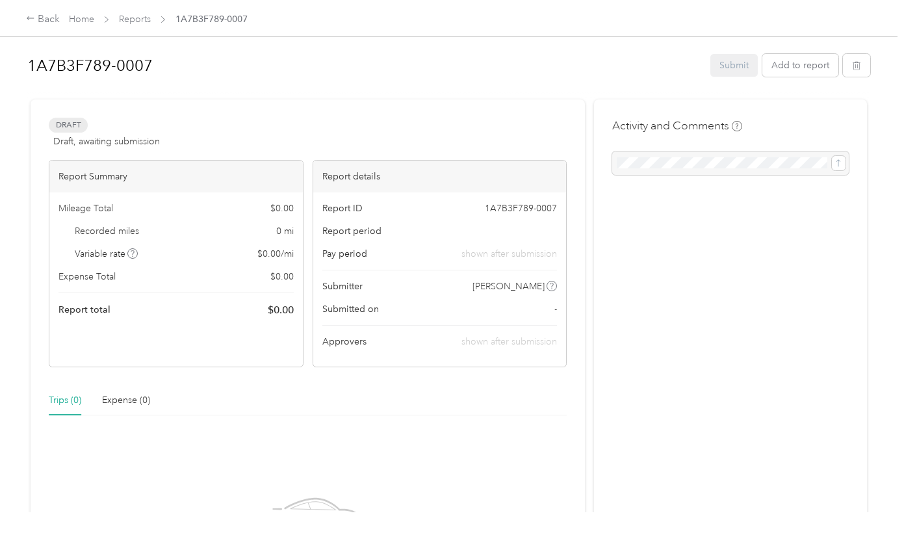
click at [108, 70] on h1 "1A7B3F789-0007" at bounding box center [364, 65] width 674 height 31
click at [796, 97] on div at bounding box center [448, 94] width 843 height 14
click at [861, 70] on icon "button" at bounding box center [856, 65] width 9 height 9
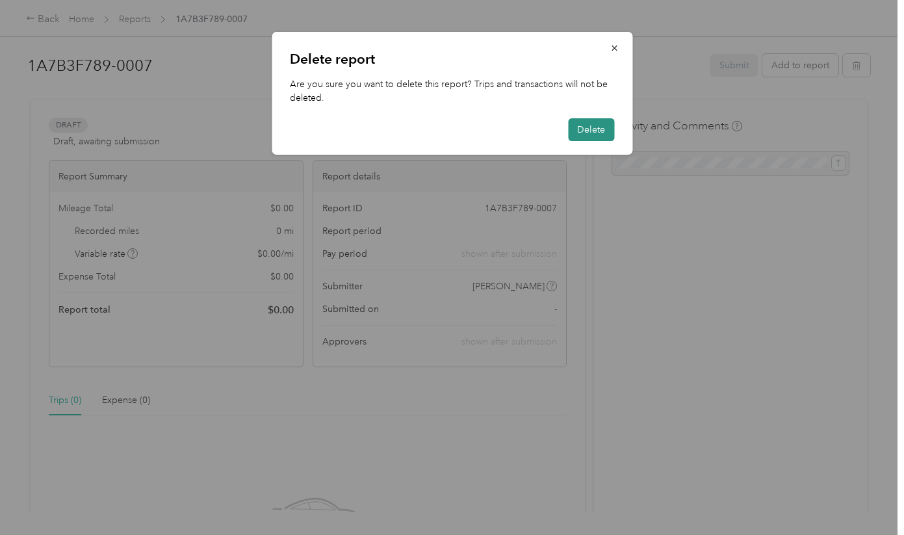
click at [591, 133] on button "Delete" at bounding box center [591, 129] width 46 height 23
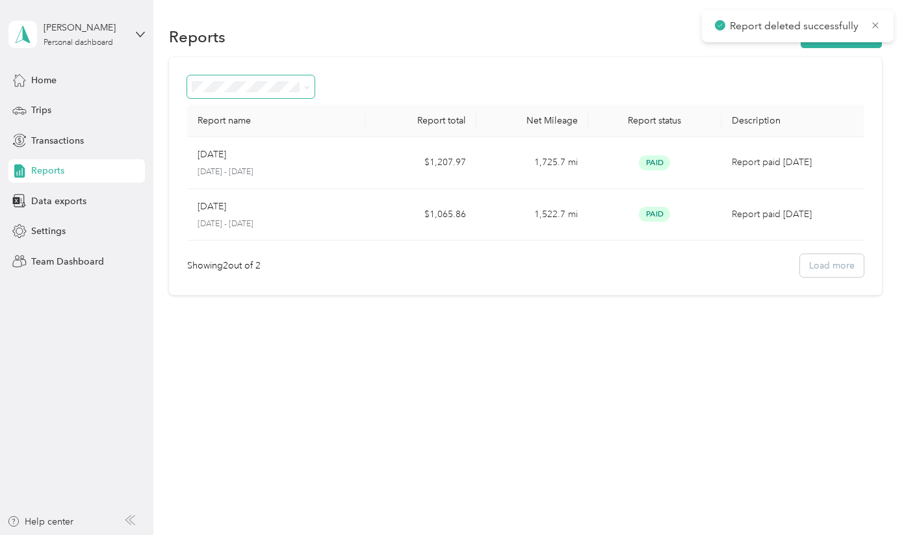
click at [300, 88] on span at bounding box center [305, 87] width 10 height 14
click at [823, 267] on div "Showing 2 out of 2 Load more" at bounding box center [525, 265] width 676 height 23
click at [64, 137] on span "Transactions" at bounding box center [57, 141] width 53 height 14
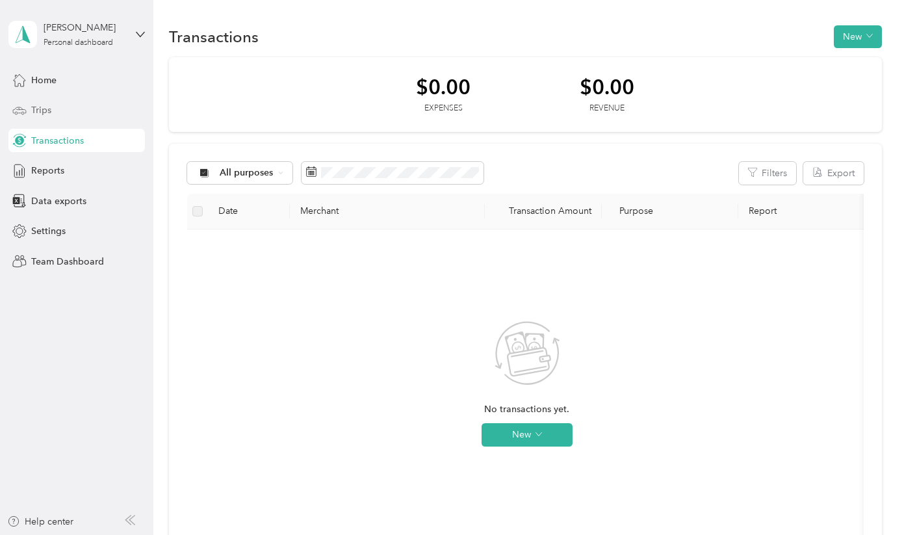
click at [50, 109] on span "Trips" at bounding box center [41, 110] width 20 height 14
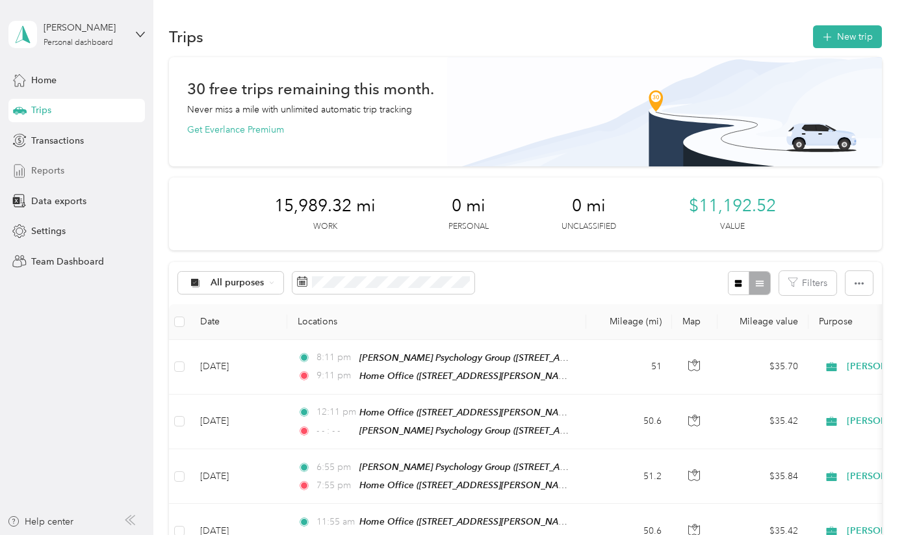
click at [52, 171] on span "Reports" at bounding box center [47, 171] width 33 height 14
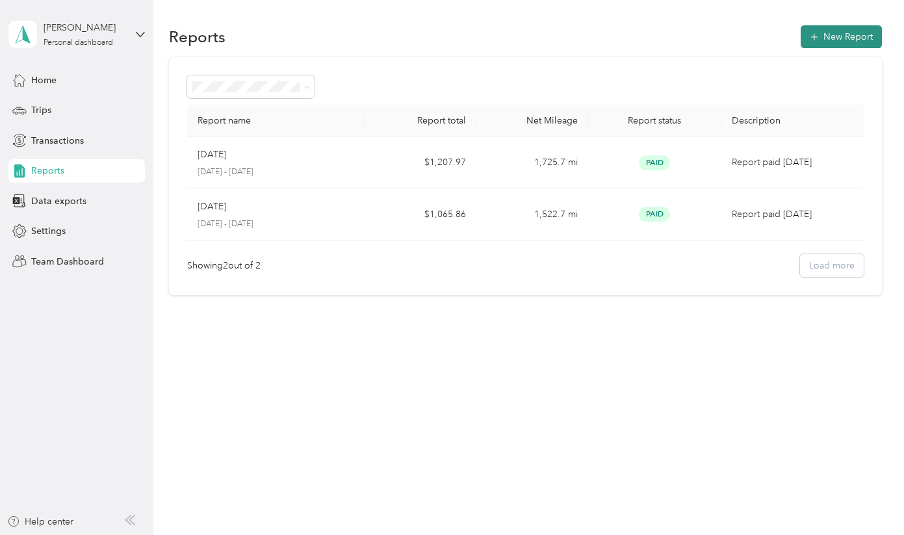
click at [862, 39] on button "New Report" at bounding box center [841, 36] width 81 height 23
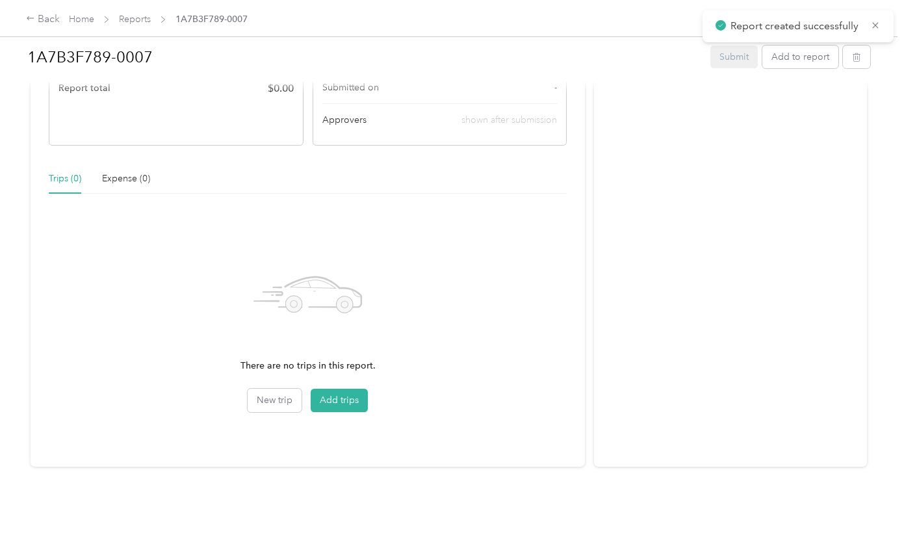
scroll to position [225, 0]
click at [332, 398] on button "Add trips" at bounding box center [339, 400] width 57 height 23
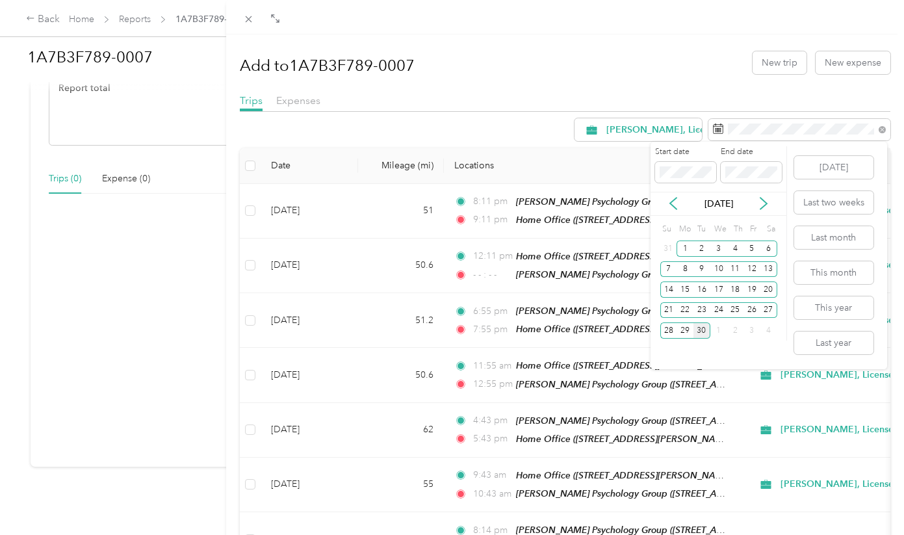
click at [716, 205] on p "Sep 2025" at bounding box center [719, 204] width 55 height 14
click at [677, 206] on icon at bounding box center [673, 203] width 13 height 13
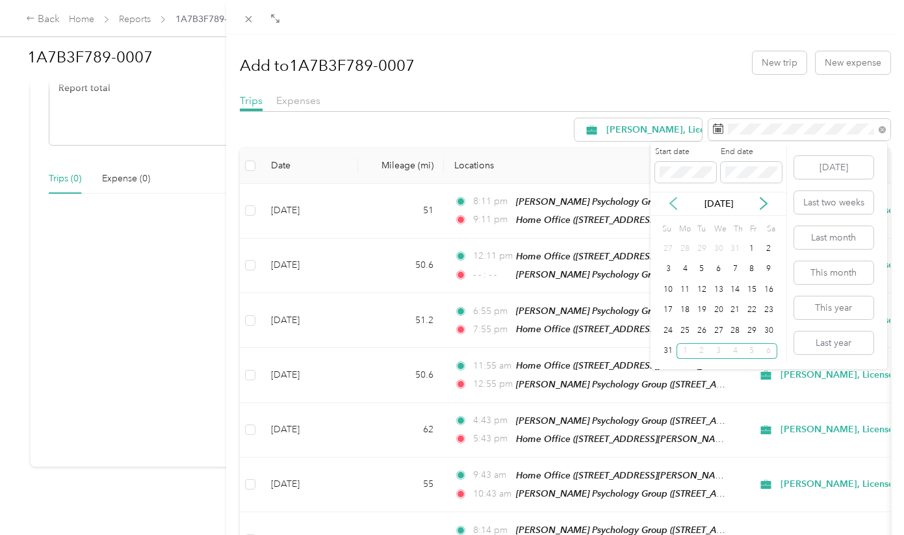
click at [677, 206] on icon at bounding box center [673, 203] width 13 height 13
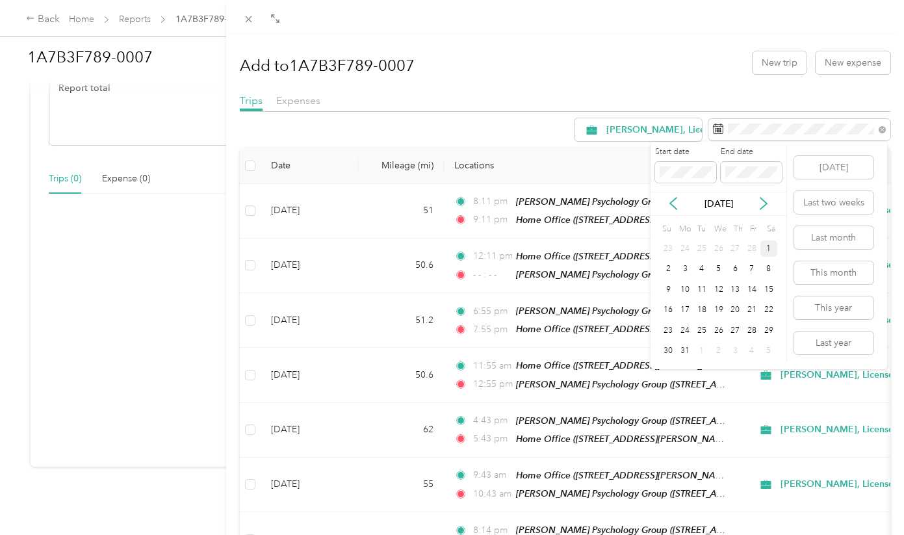
click at [767, 246] on div "1" at bounding box center [768, 248] width 17 height 16
click at [682, 350] on div "31" at bounding box center [685, 351] width 17 height 16
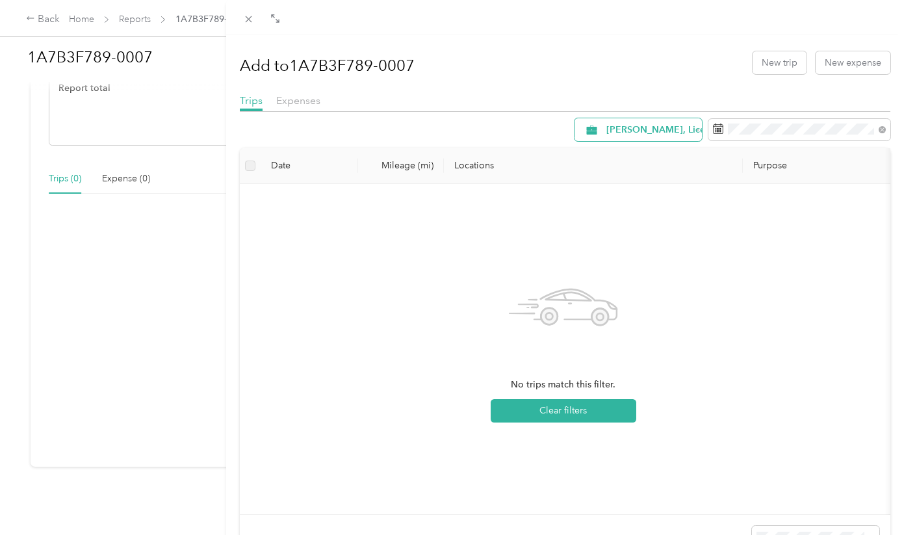
click at [665, 128] on span "John Im, Licensed Clinical Social Worker, Inc." at bounding box center [723, 129] width 235 height 9
click at [653, 193] on span "John Im, Licensed Clinical Social Worker, Inc." at bounding box center [721, 199] width 236 height 14
click at [729, 259] on div "No trips match this filter. Clear filters" at bounding box center [563, 348] width 627 height 309
click at [656, 126] on span "John Im, Licensed Clinical Social Worker, Inc." at bounding box center [723, 129] width 235 height 9
click at [637, 151] on span "All Purposes" at bounding box center [729, 152] width 252 height 14
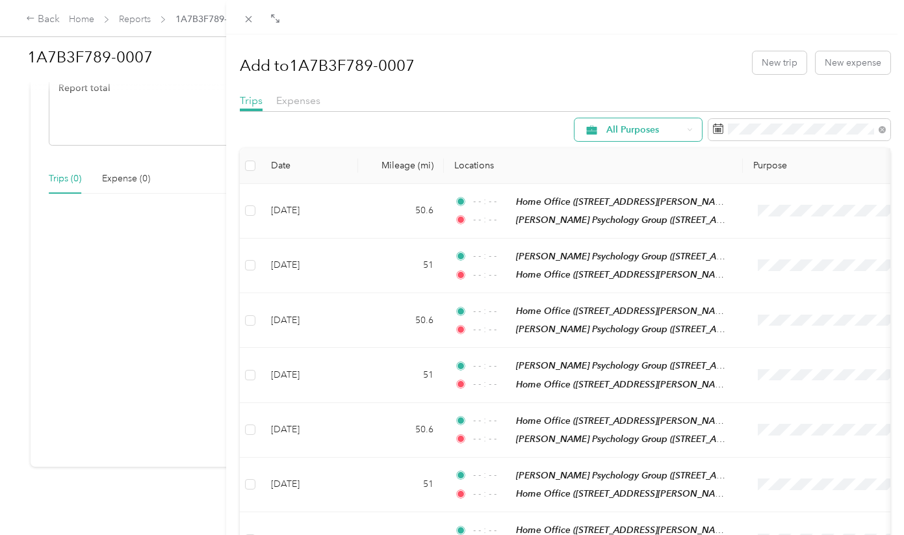
click at [651, 128] on span "All Purposes" at bounding box center [644, 129] width 76 height 9
click at [640, 204] on li "John Im, Licensed Clinical Social Worker, Inc." at bounding box center [709, 194] width 277 height 23
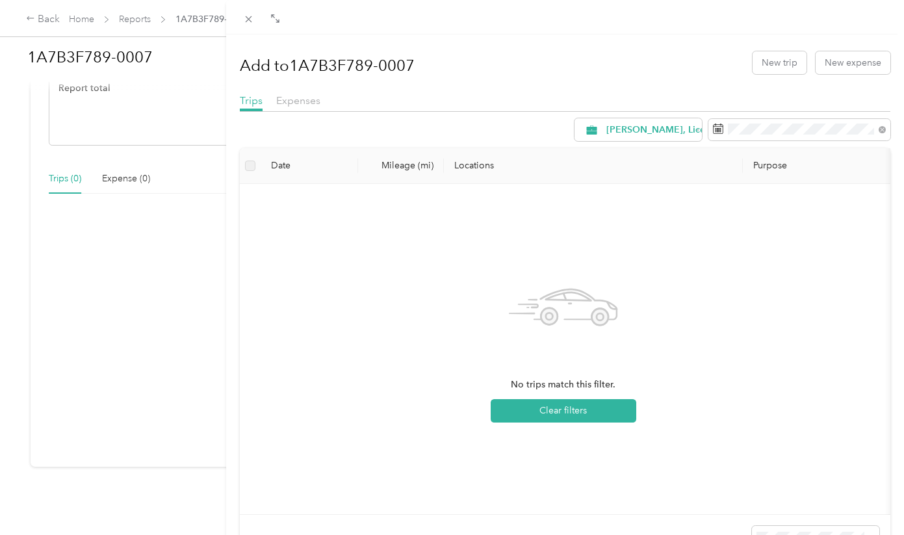
click at [73, 19] on div "Add to 1A7B3F789-0007 New trip New expense Trips Expenses John Im, Licensed Cli…" at bounding box center [452, 267] width 904 height 535
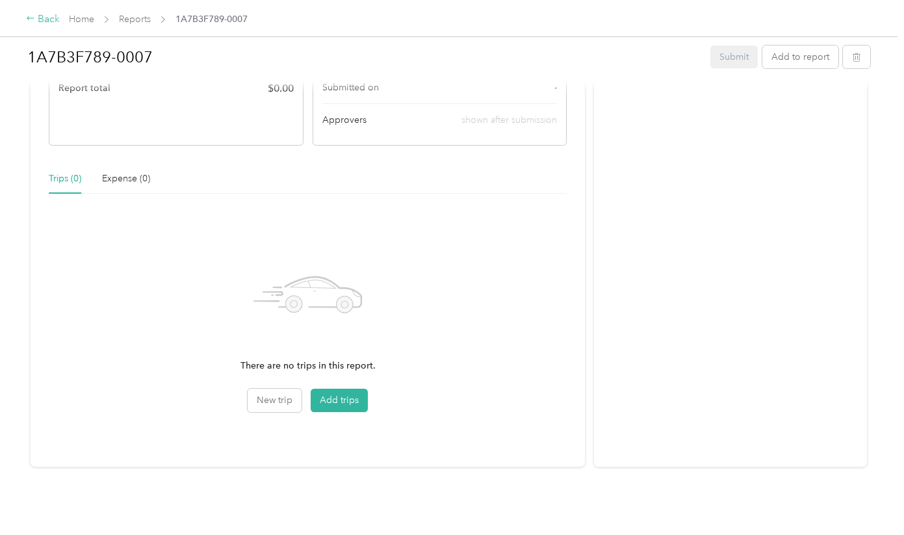
click at [47, 18] on div "Back" at bounding box center [43, 20] width 34 height 16
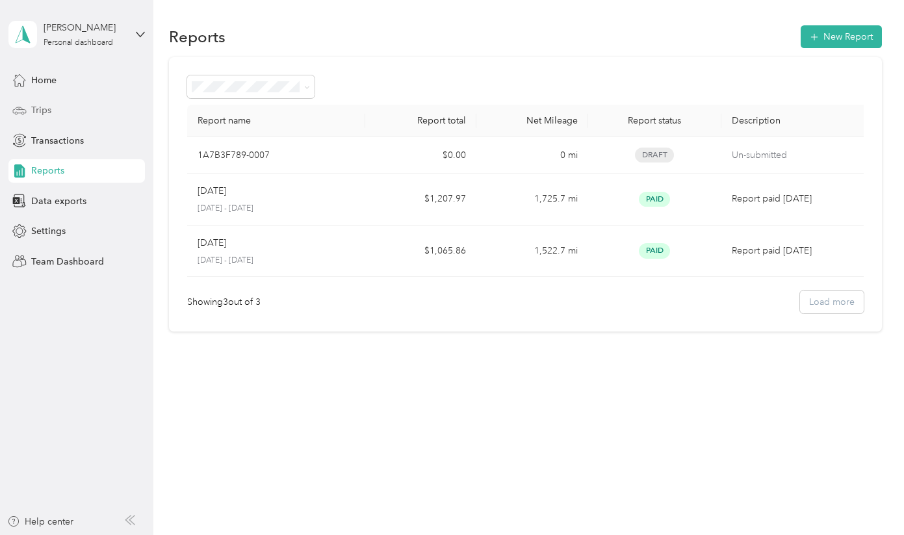
click at [88, 103] on div "Trips" at bounding box center [76, 110] width 136 height 23
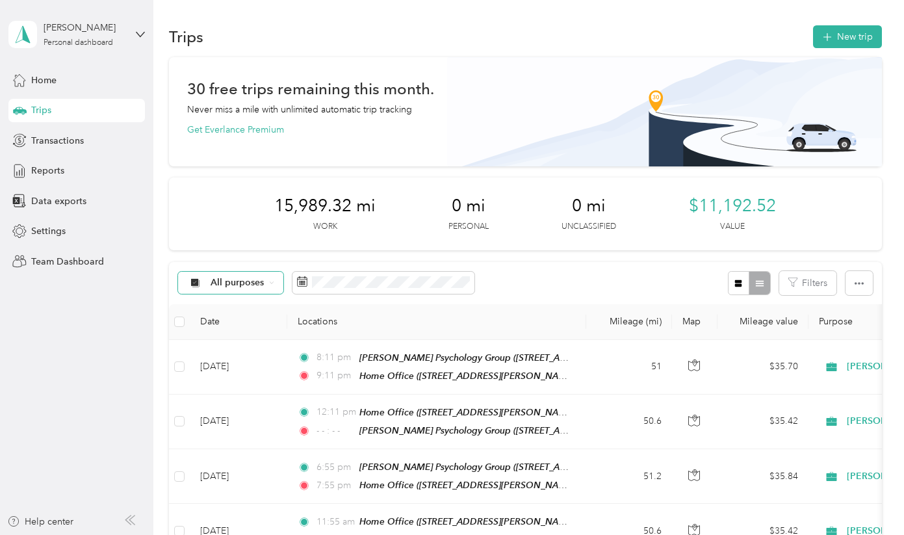
click at [262, 279] on span "All purposes" at bounding box center [238, 282] width 54 height 9
click at [250, 348] on span "John Im, Licensed Clinical Social Worker, Inc." at bounding box center [328, 351] width 235 height 14
click at [450, 280] on icon at bounding box center [453, 283] width 6 height 6
click at [64, 140] on span "Transactions" at bounding box center [57, 141] width 53 height 14
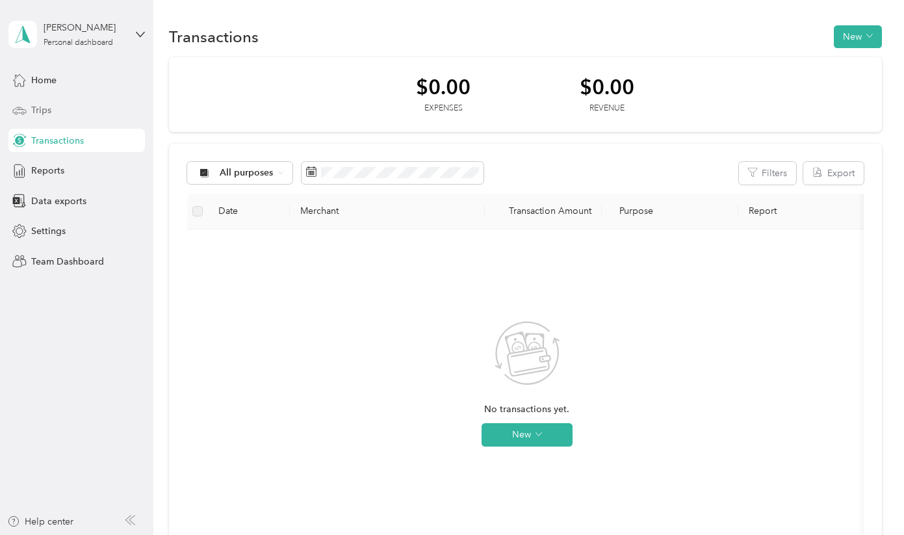
click at [41, 114] on span "Trips" at bounding box center [41, 110] width 20 height 14
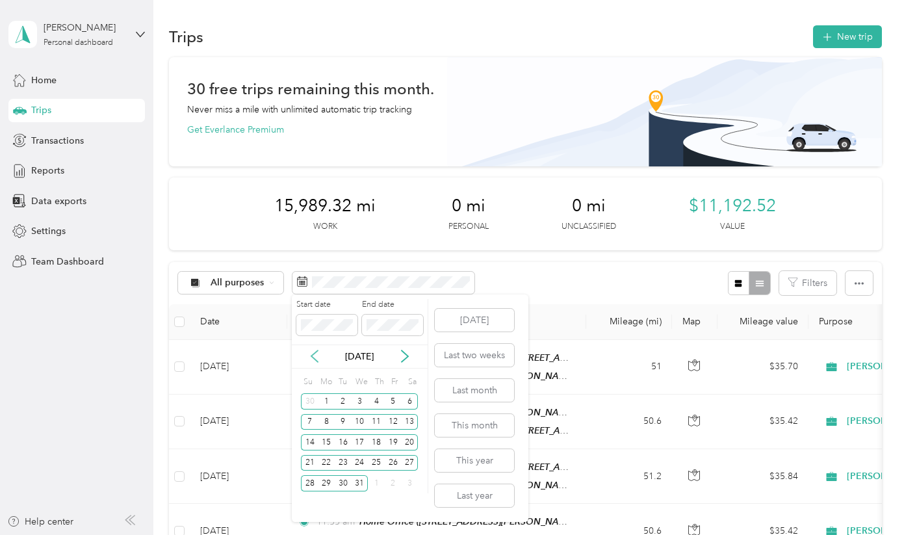
click at [313, 359] on icon at bounding box center [314, 356] width 13 height 13
click at [311, 501] on div "31" at bounding box center [309, 504] width 17 height 16
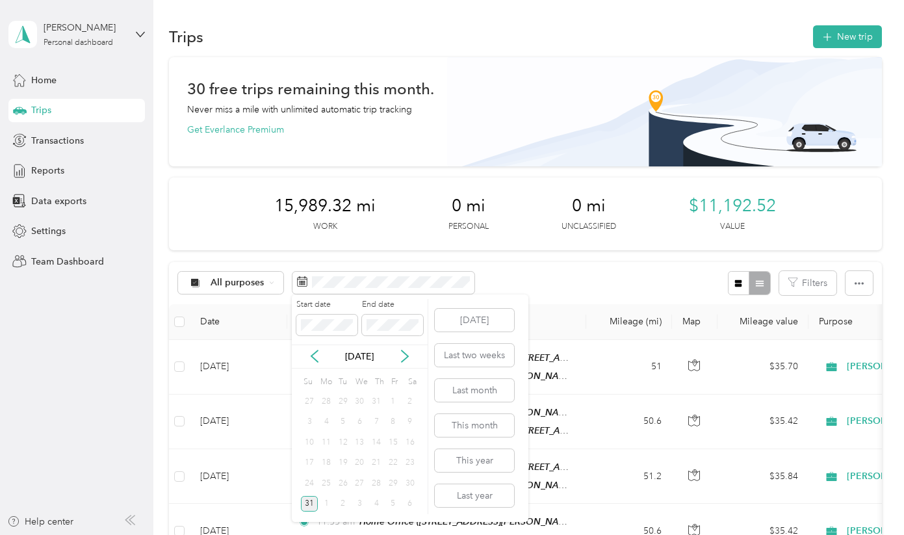
click at [307, 504] on div "31" at bounding box center [309, 504] width 17 height 16
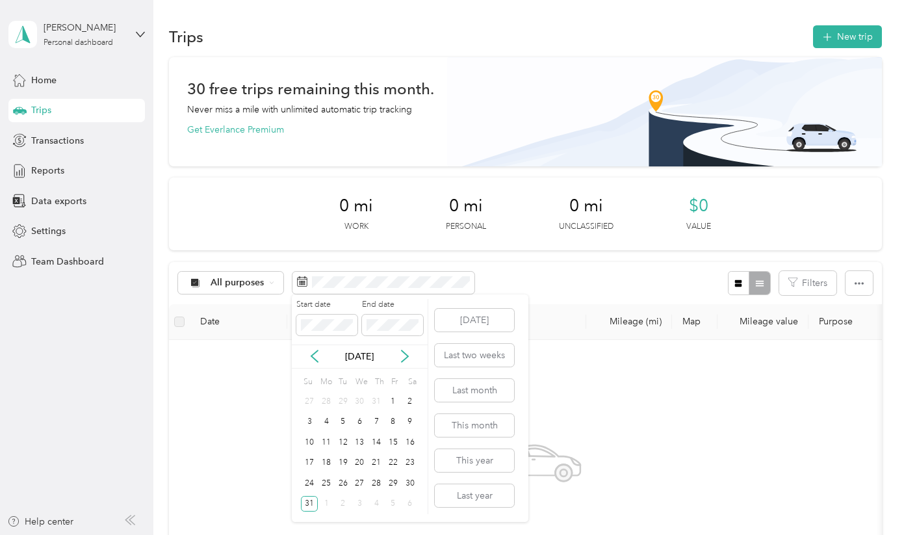
click at [307, 359] on div "Aug 2025" at bounding box center [360, 357] width 136 height 14
click at [312, 359] on icon at bounding box center [314, 356] width 13 height 13
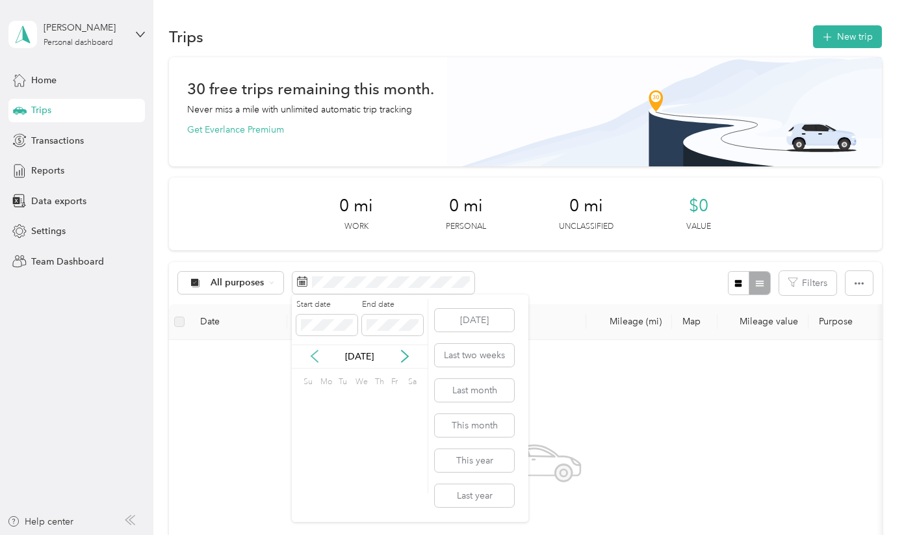
click at [312, 359] on icon at bounding box center [314, 356] width 13 height 13
click at [357, 398] on div "1" at bounding box center [360, 401] width 17 height 16
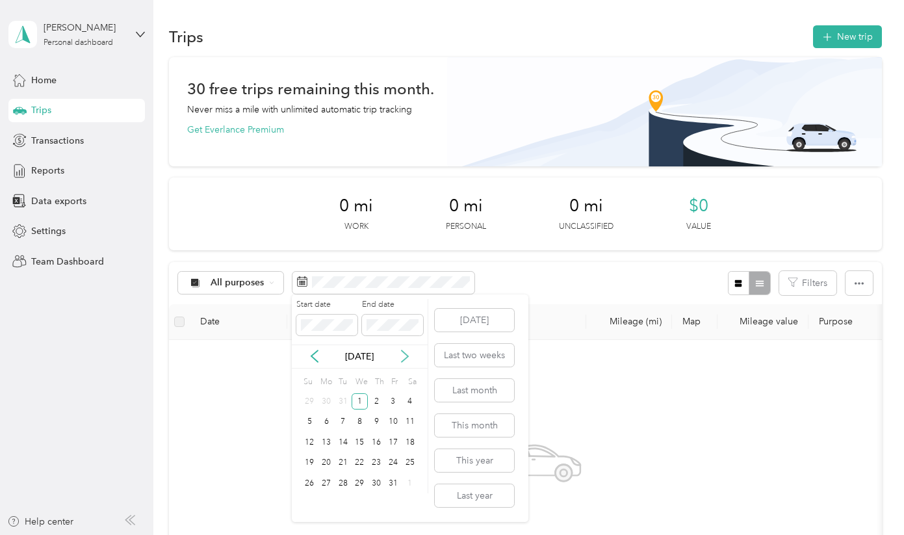
click at [405, 359] on icon at bounding box center [405, 357] width 6 height 12
click at [414, 404] on div "1" at bounding box center [410, 401] width 17 height 16
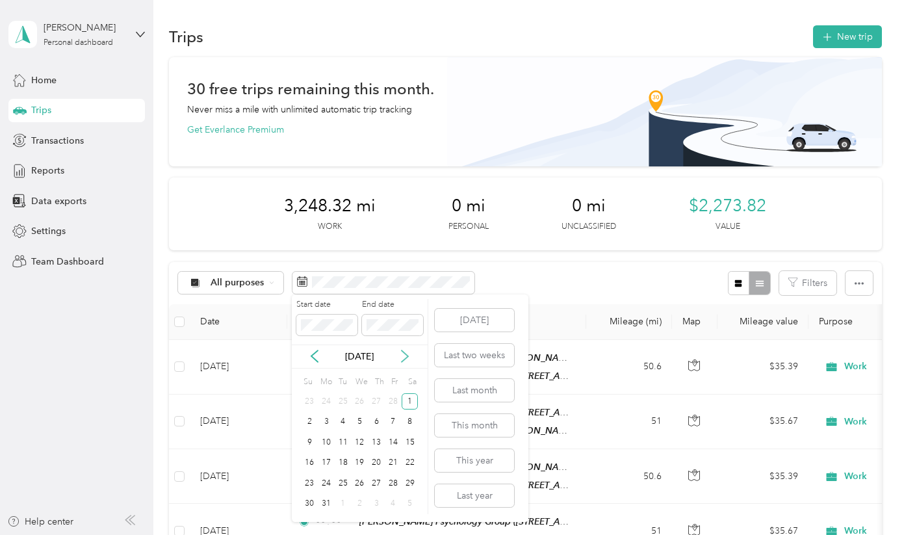
click at [404, 356] on icon at bounding box center [404, 356] width 13 height 13
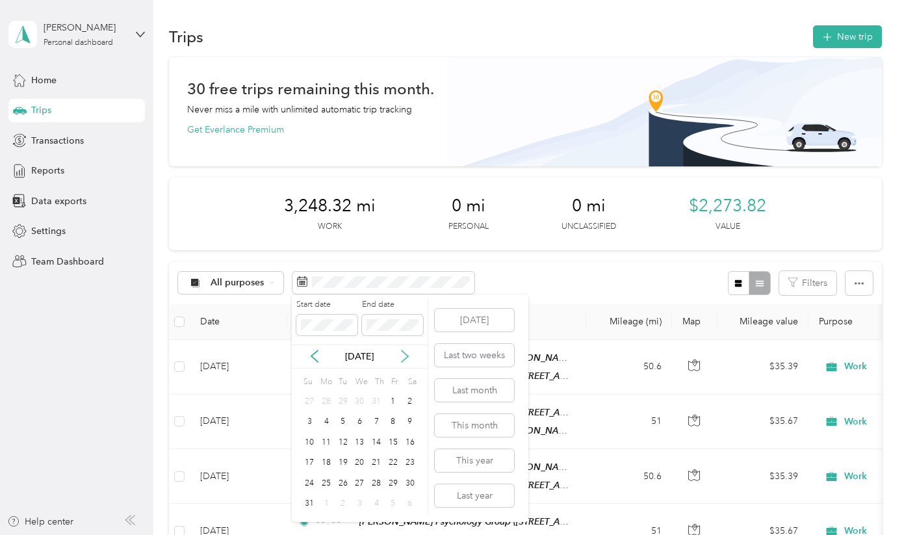
click at [404, 356] on icon at bounding box center [404, 356] width 13 height 13
click at [320, 356] on icon at bounding box center [314, 356] width 13 height 13
click at [313, 500] on div "31" at bounding box center [309, 504] width 17 height 16
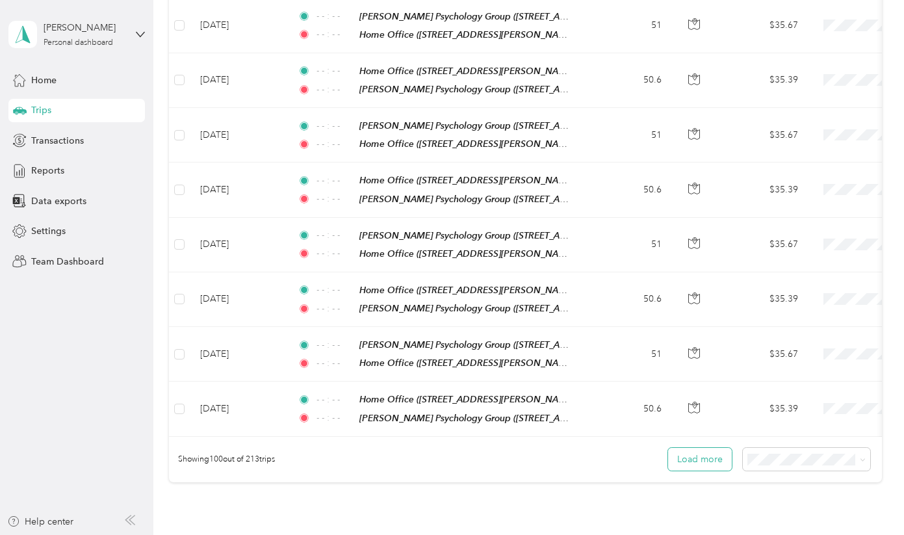
scroll to position [5378, 0]
click at [713, 448] on button "Load more" at bounding box center [700, 459] width 64 height 23
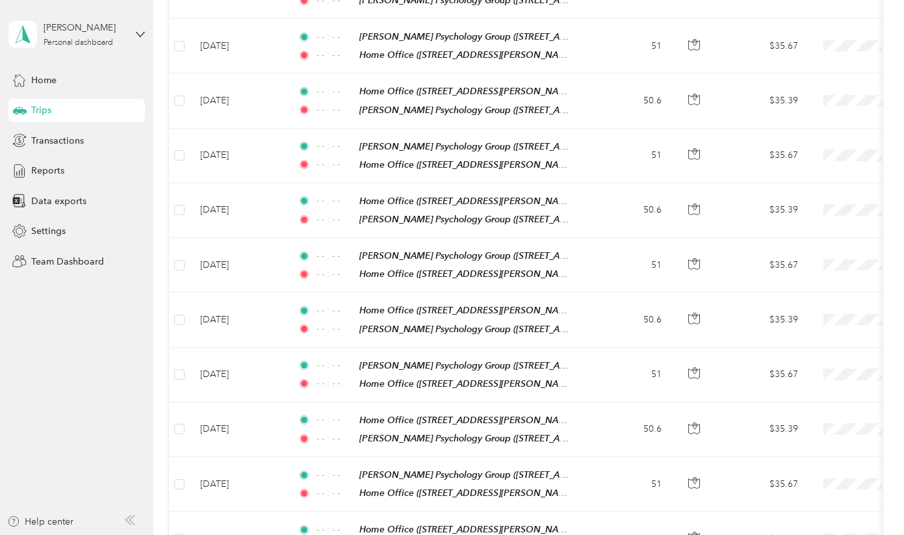
scroll to position [10724, 0]
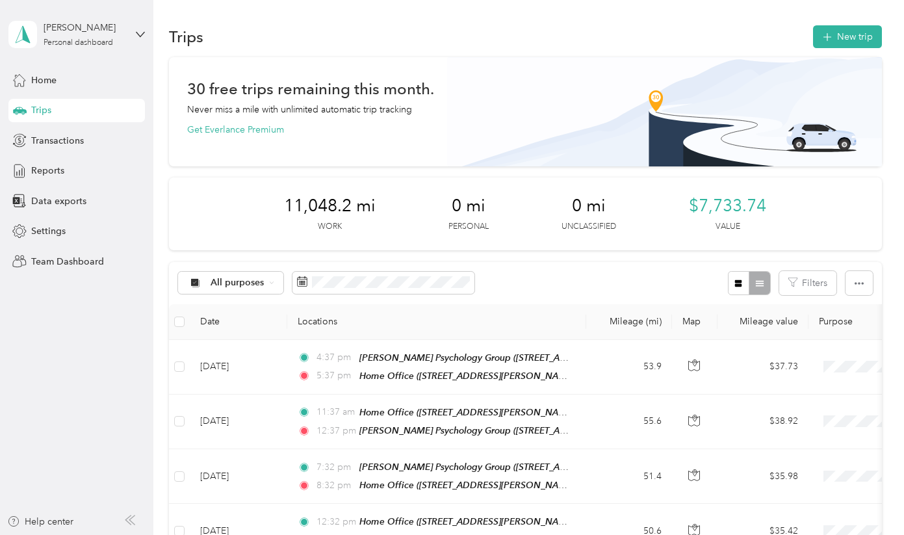
scroll to position [0, 0]
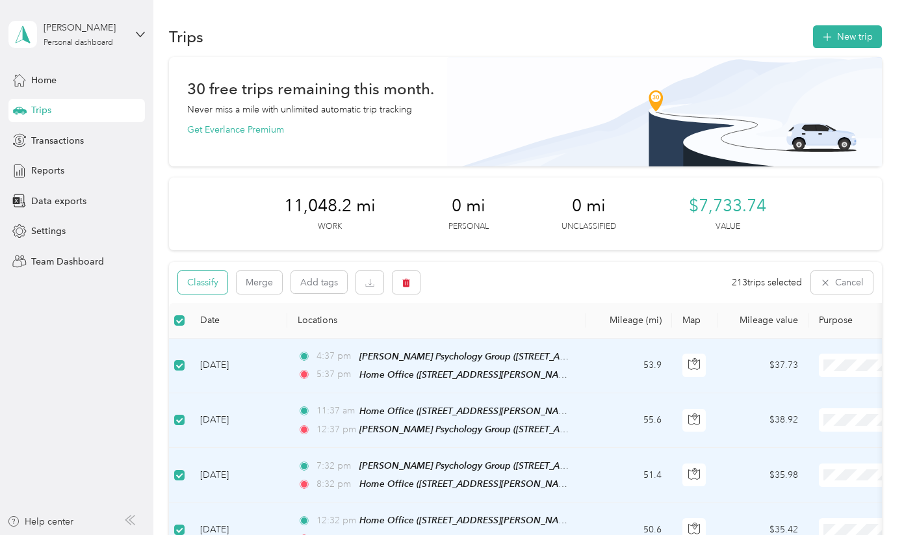
click at [201, 283] on button "Classify" at bounding box center [202, 282] width 49 height 23
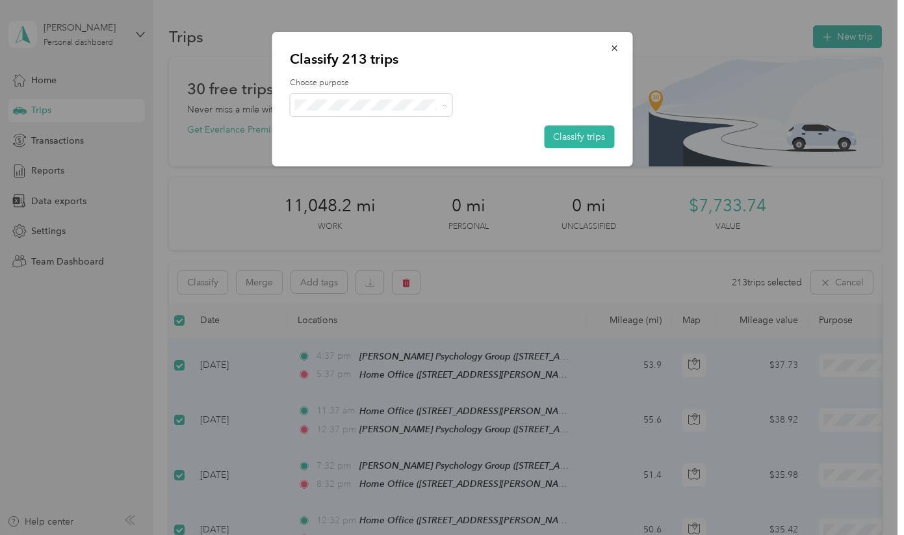
click at [365, 125] on span "John Im, Licensed Clinical Social Worker, Inc." at bounding box center [439, 129] width 235 height 14
click at [591, 133] on button "Classify trips" at bounding box center [579, 136] width 70 height 23
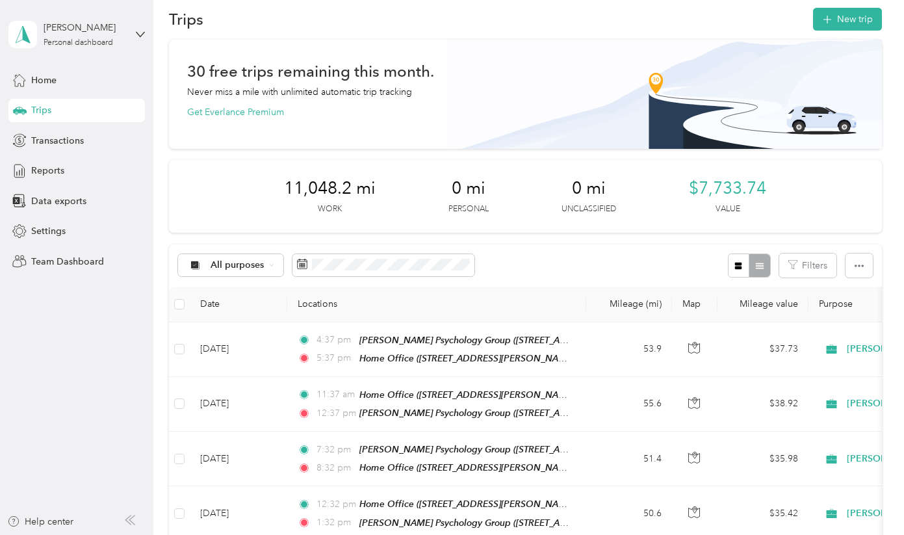
scroll to position [18, 0]
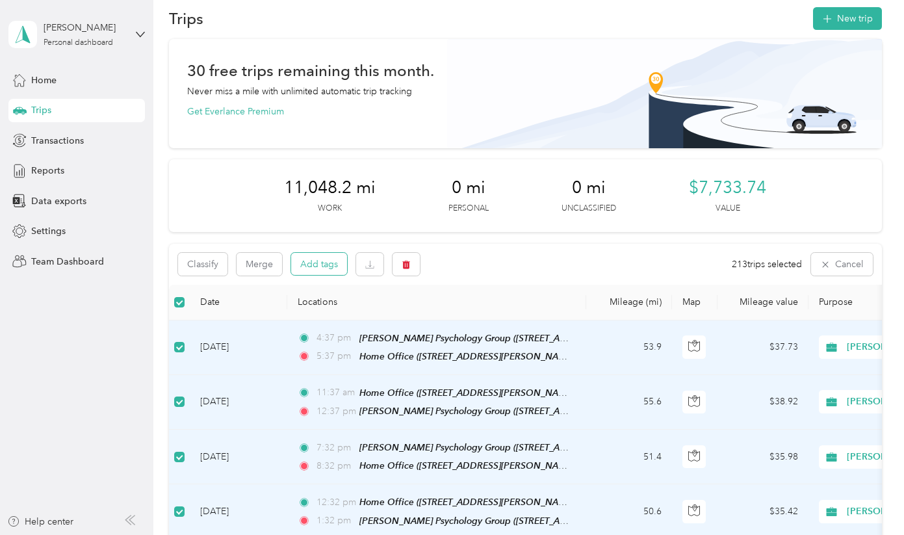
click at [316, 264] on button "Add tags" at bounding box center [319, 264] width 56 height 22
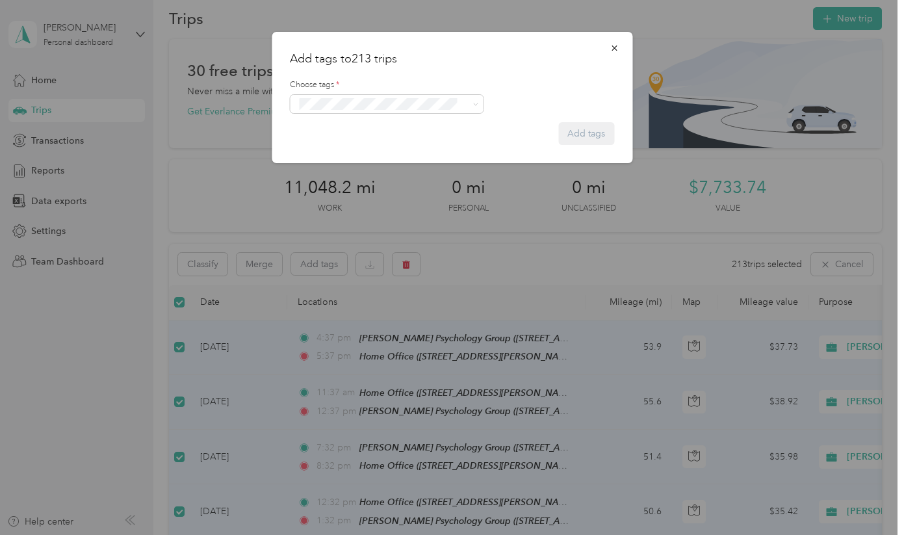
click at [346, 126] on span "Psychotherapy" at bounding box center [334, 125] width 52 height 12
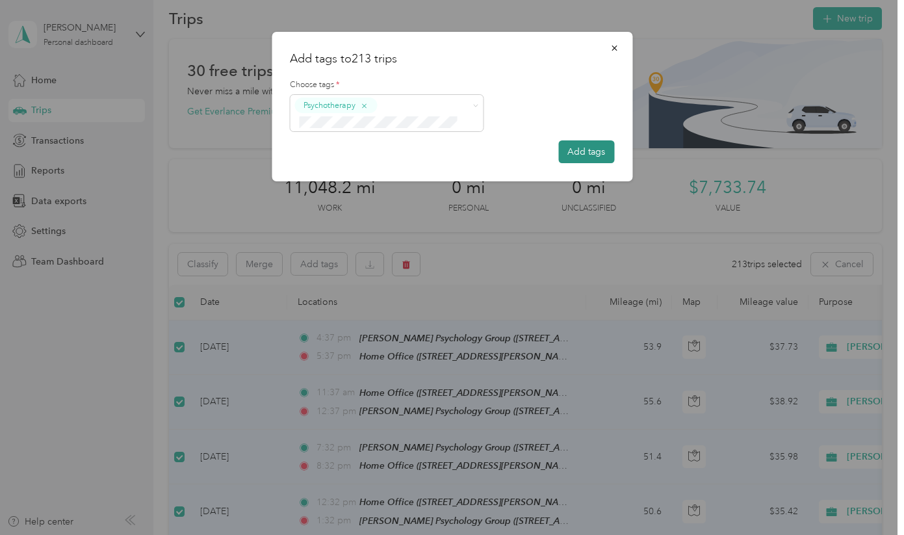
click at [591, 148] on button "Add tags" at bounding box center [586, 151] width 56 height 23
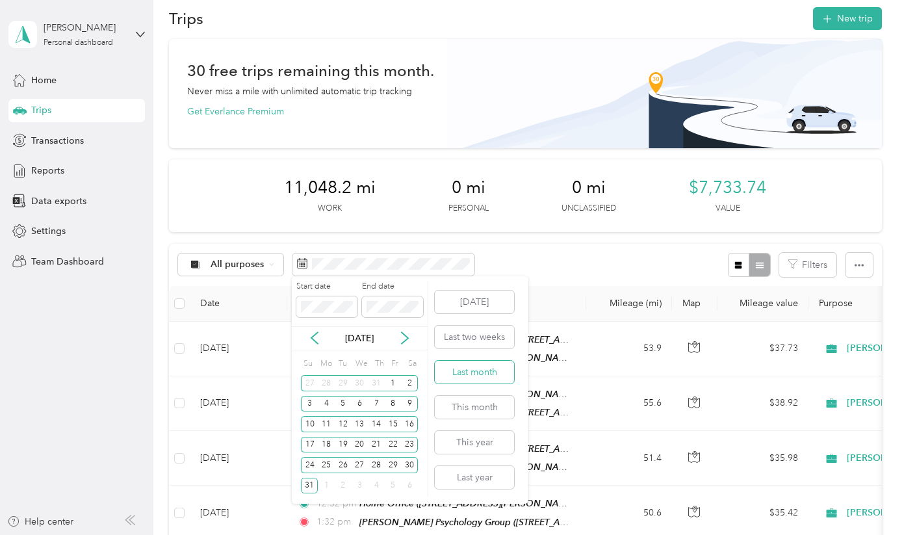
click at [471, 372] on button "Last month" at bounding box center [474, 372] width 79 height 23
click at [466, 409] on button "This month" at bounding box center [474, 407] width 79 height 23
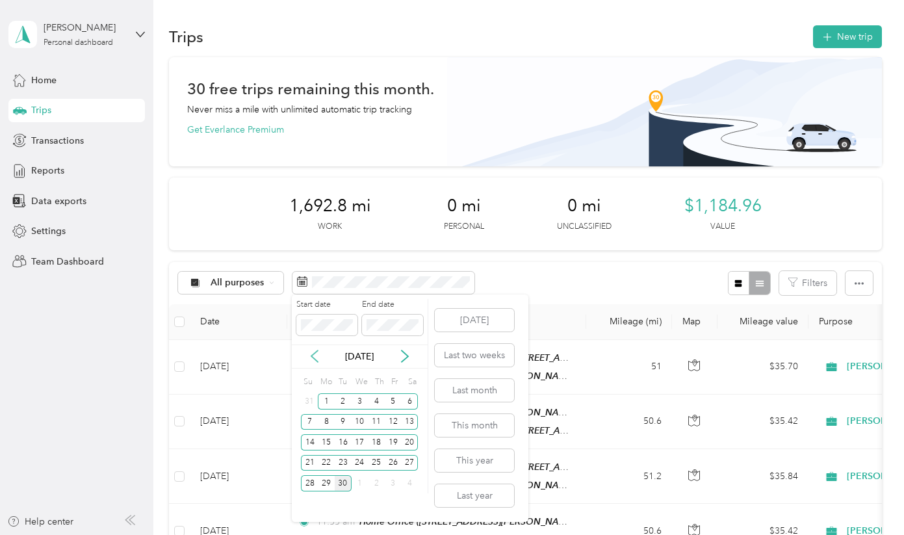
click at [318, 355] on icon at bounding box center [314, 356] width 13 height 13
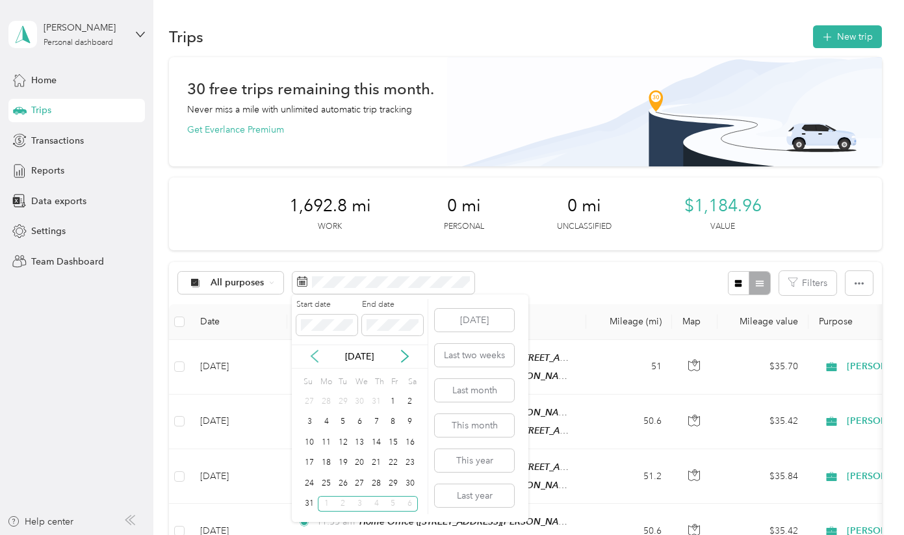
click at [318, 355] on icon at bounding box center [314, 356] width 13 height 13
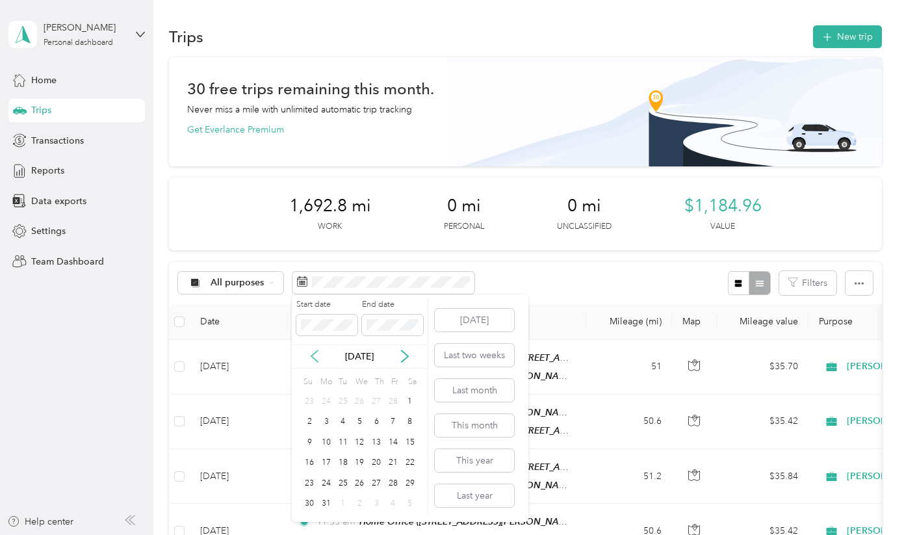
click at [318, 355] on icon at bounding box center [314, 356] width 13 height 13
click at [357, 402] on div "1" at bounding box center [360, 401] width 17 height 16
click at [406, 360] on icon at bounding box center [404, 356] width 13 height 13
click at [398, 481] on div "28" at bounding box center [393, 483] width 17 height 16
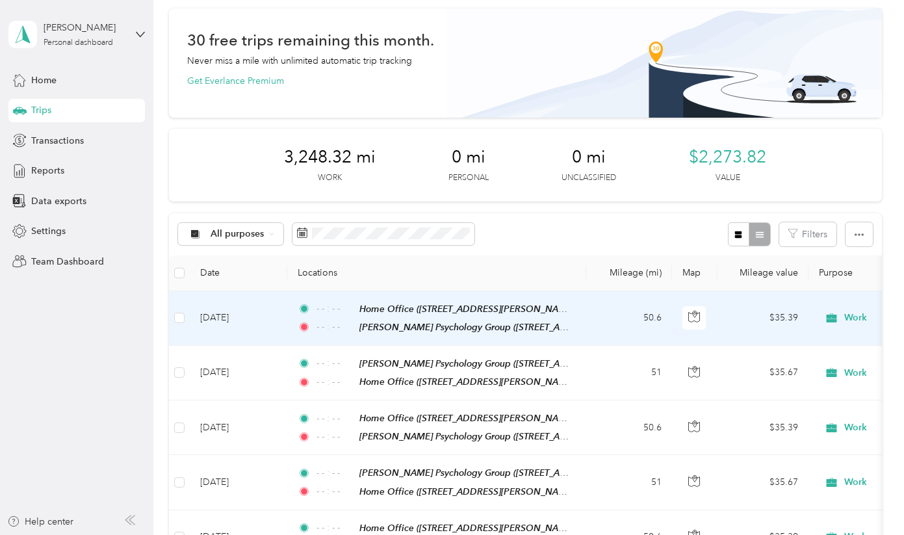
scroll to position [40, 0]
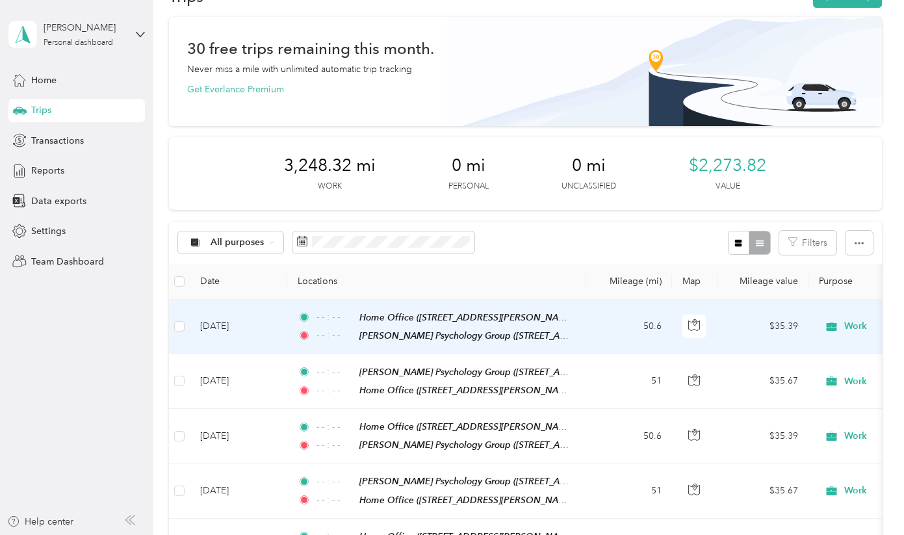
click at [633, 320] on td "50.6" at bounding box center [629, 327] width 86 height 55
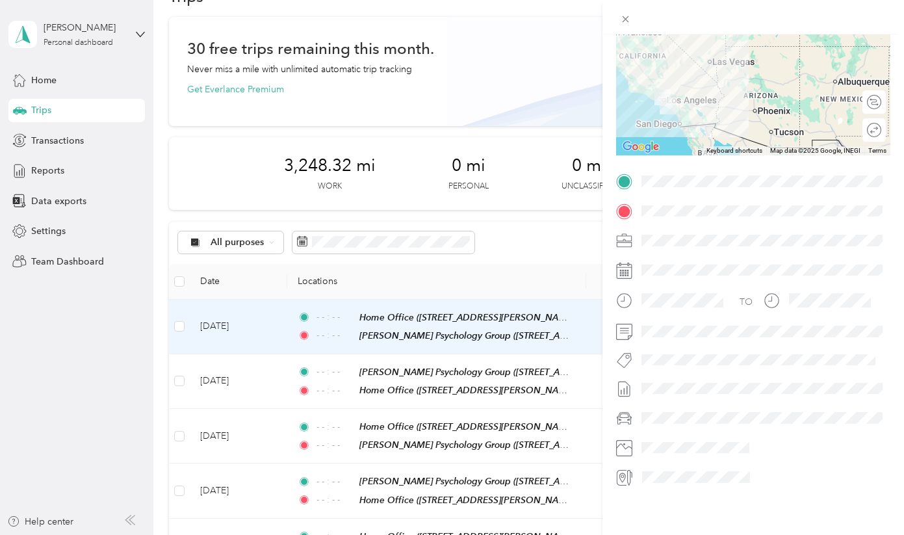
scroll to position [215, 0]
click at [625, 20] on icon at bounding box center [625, 19] width 11 height 11
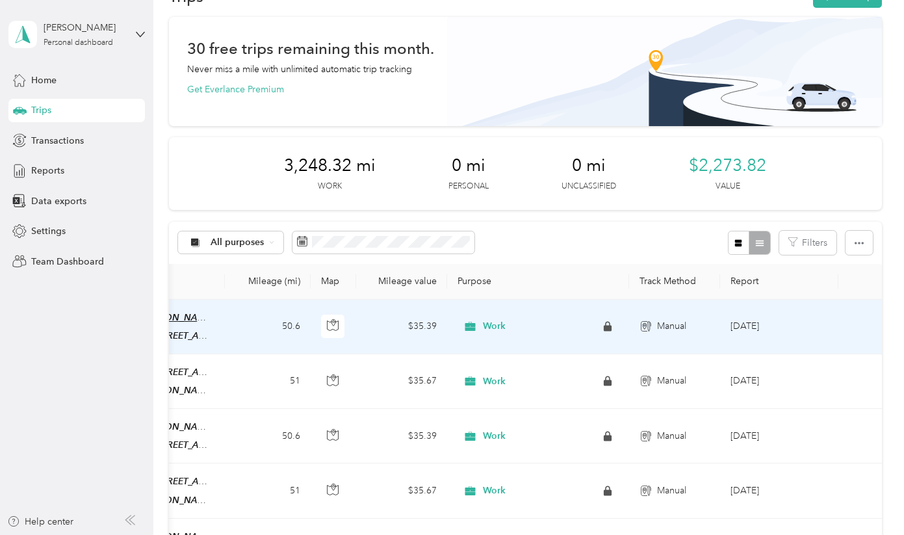
scroll to position [0, 361]
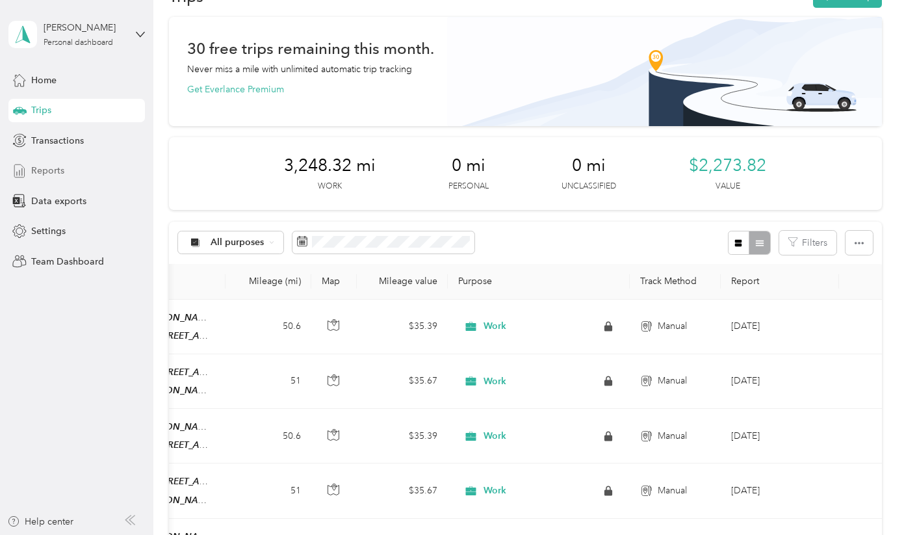
click at [43, 166] on span "Reports" at bounding box center [47, 171] width 33 height 14
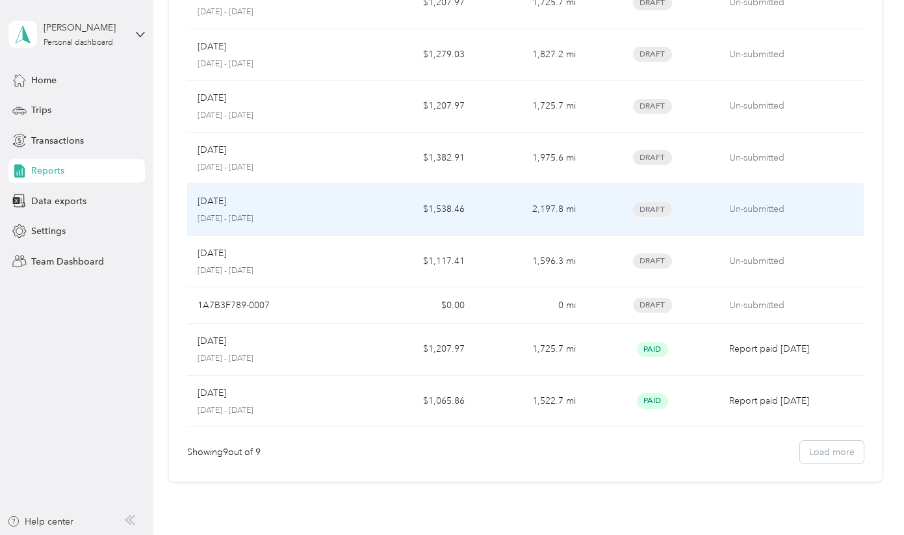
scroll to position [168, 0]
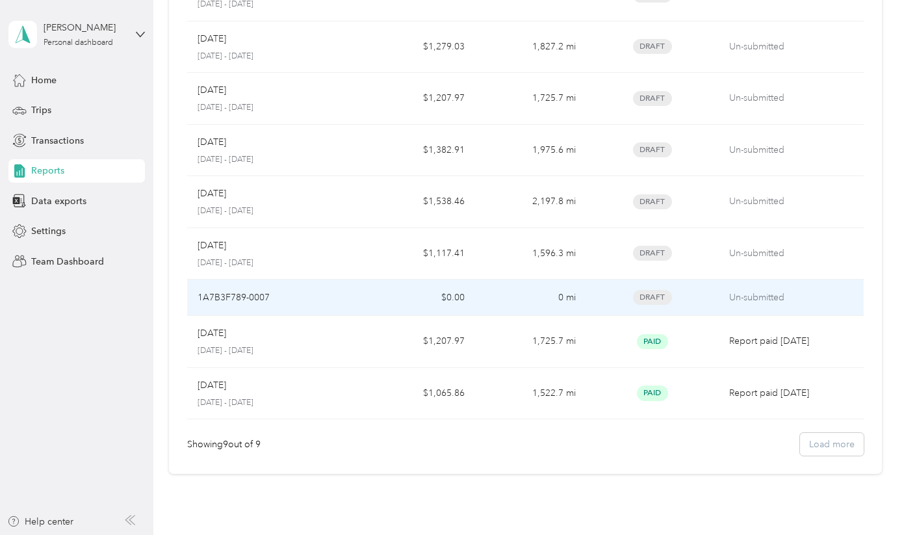
click at [340, 292] on div "1A7B3F789-0007" at bounding box center [276, 298] width 157 height 14
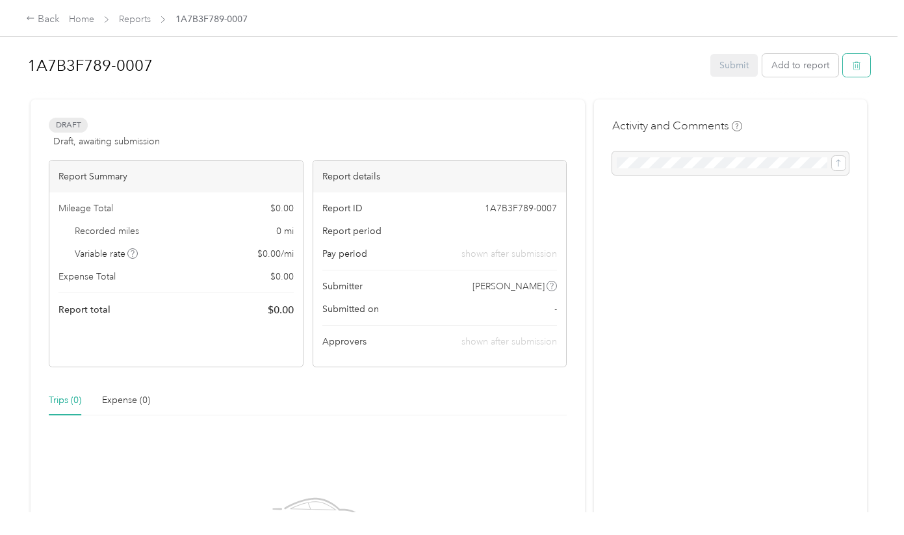
click at [862, 71] on button "button" at bounding box center [856, 65] width 27 height 23
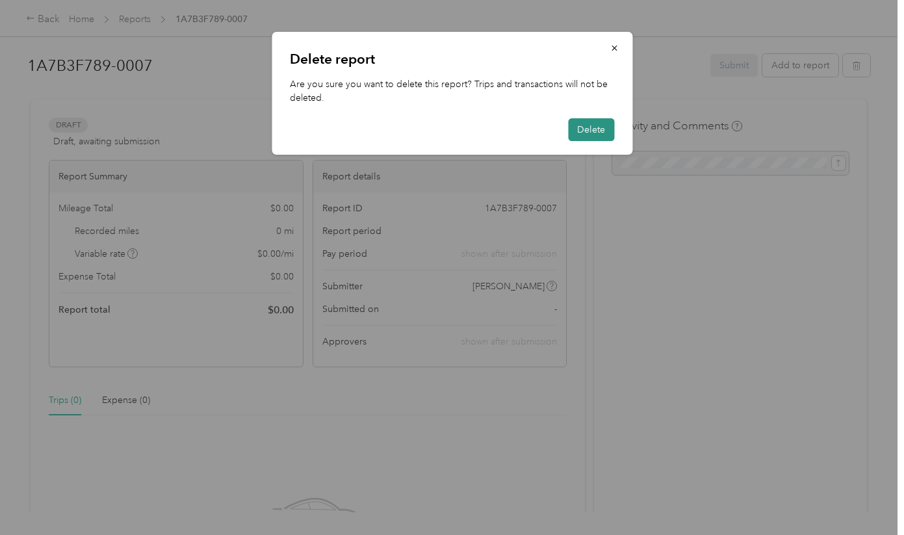
click at [585, 129] on button "Delete" at bounding box center [591, 129] width 46 height 23
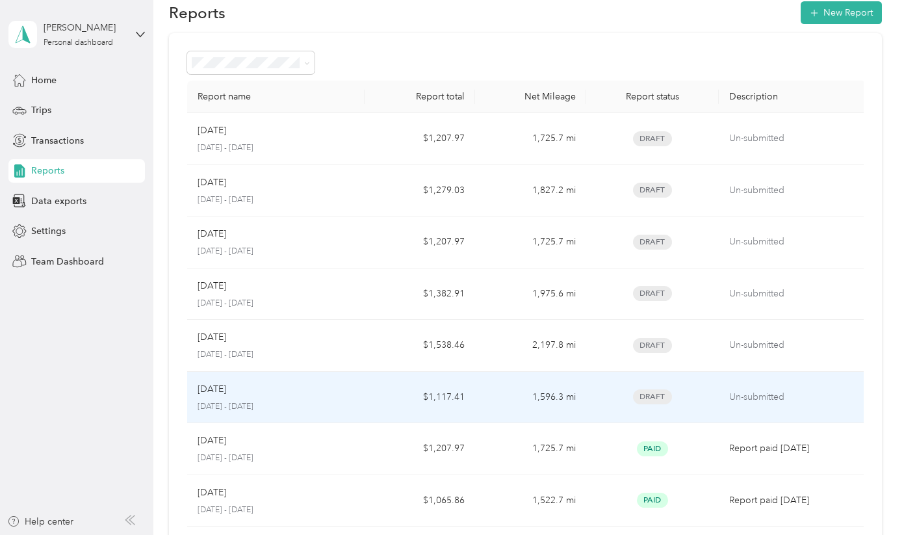
scroll to position [20, 0]
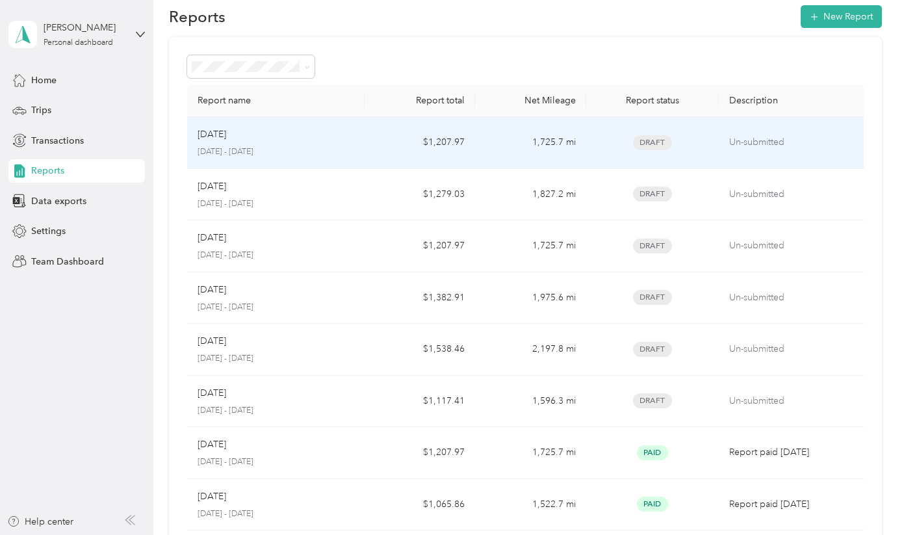
click at [319, 135] on div "Mar 2025" at bounding box center [276, 134] width 157 height 14
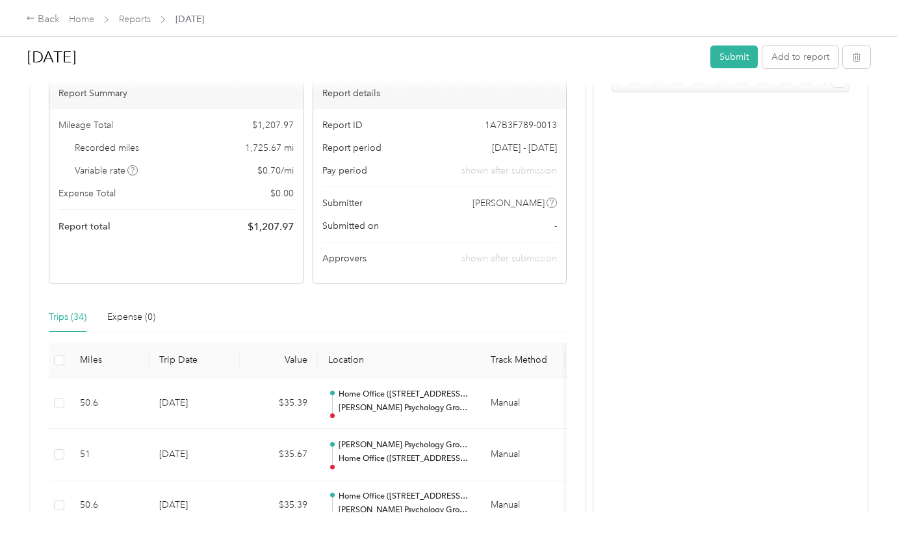
scroll to position [92, 0]
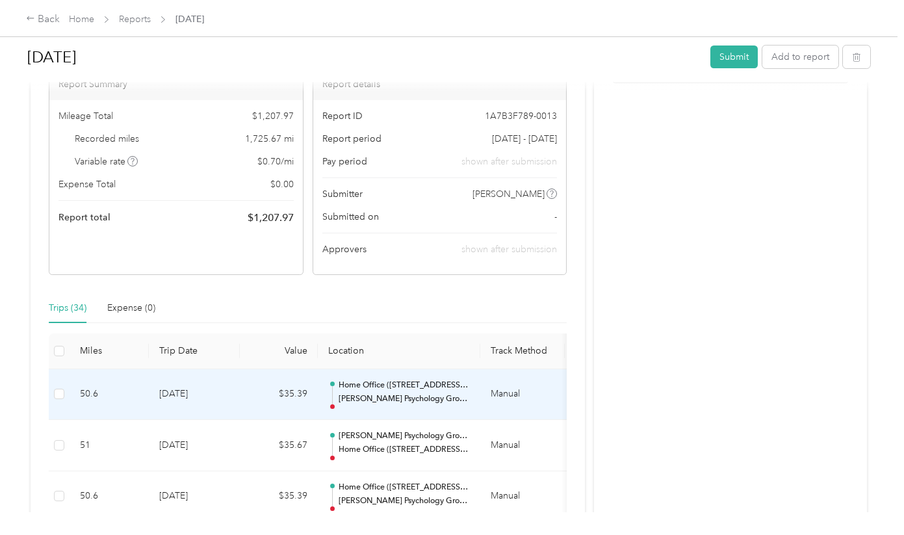
click at [246, 387] on td "$35.39" at bounding box center [279, 394] width 78 height 51
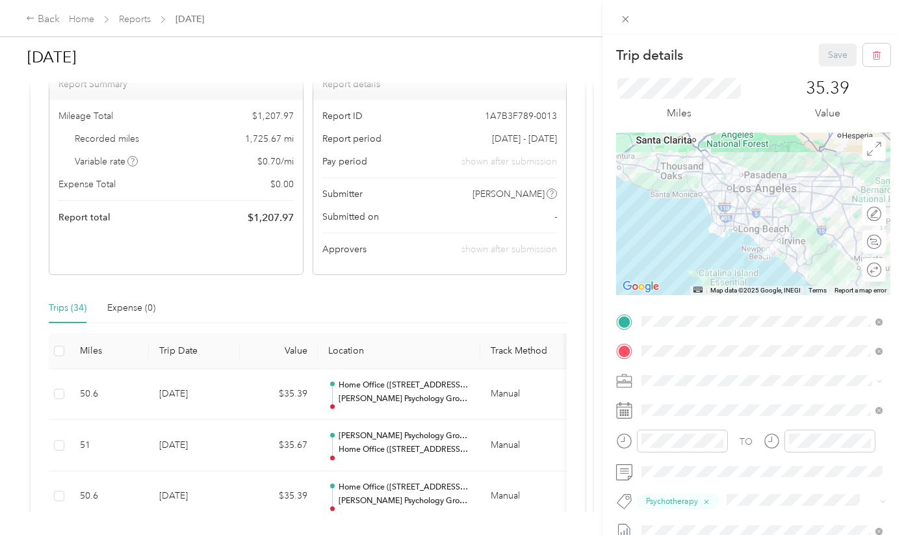
scroll to position [0, 0]
click at [628, 20] on icon at bounding box center [625, 19] width 11 height 11
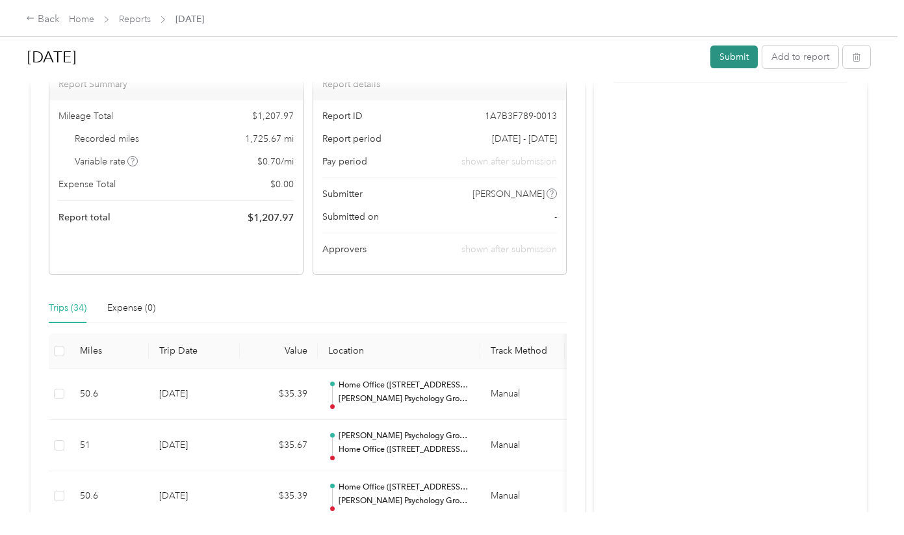
click at [749, 55] on button "Submit" at bounding box center [733, 56] width 47 height 23
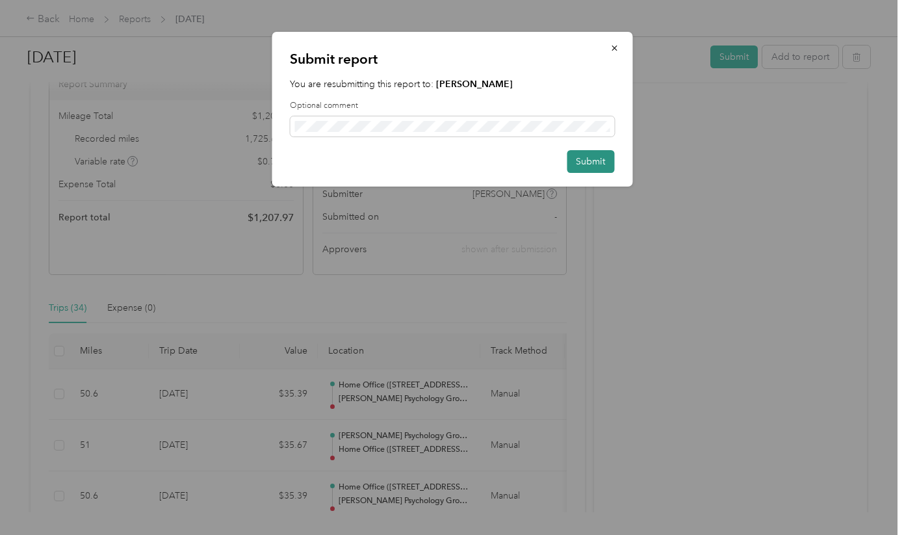
click at [589, 159] on button "Submit" at bounding box center [590, 161] width 47 height 23
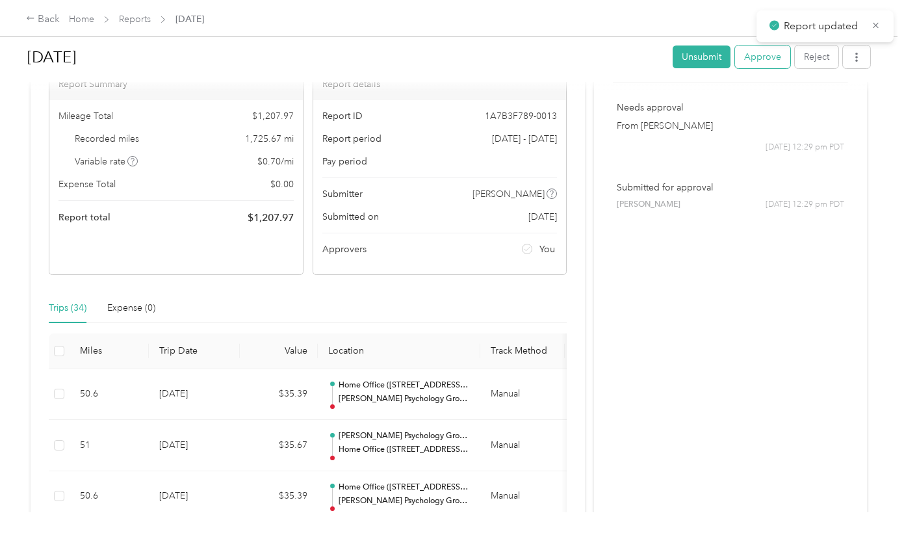
click at [757, 57] on button "Approve" at bounding box center [762, 56] width 55 height 23
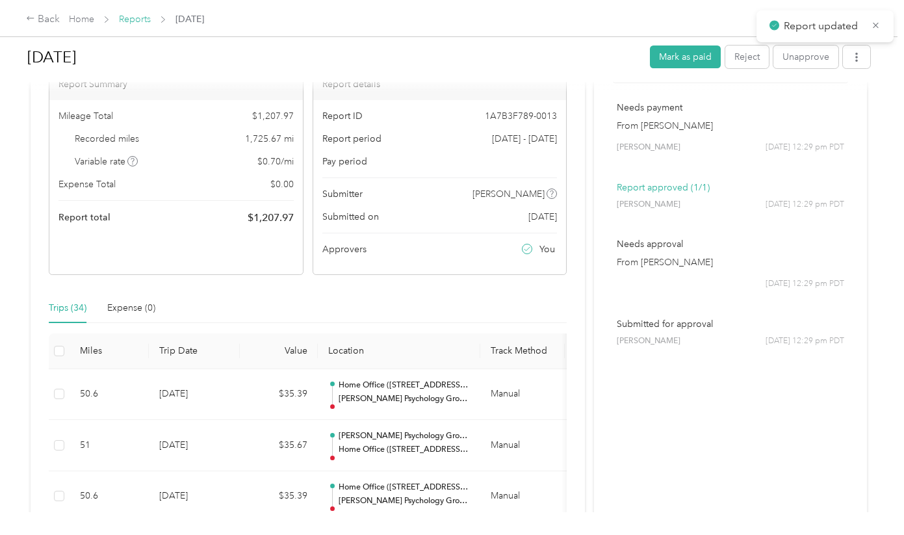
click at [125, 18] on link "Reports" at bounding box center [135, 19] width 32 height 11
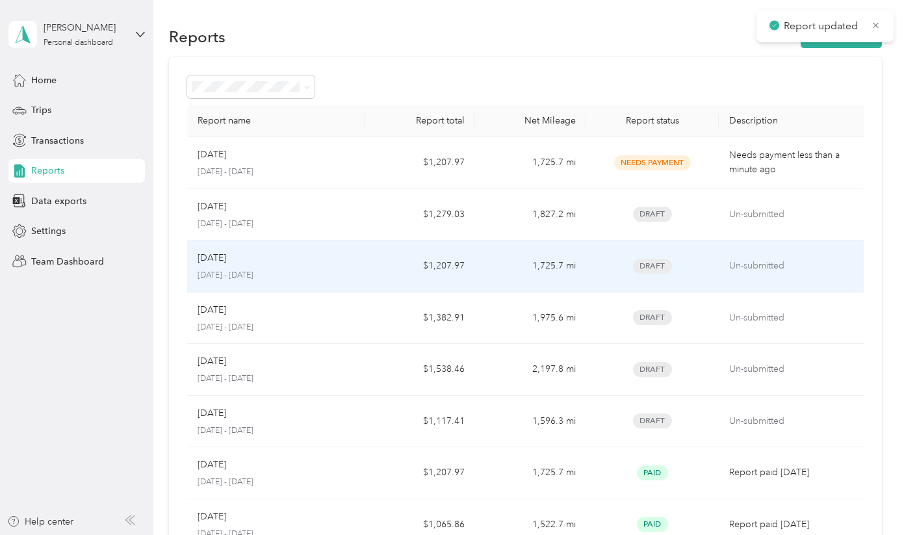
click at [309, 211] on div "Apr 2025" at bounding box center [276, 207] width 157 height 14
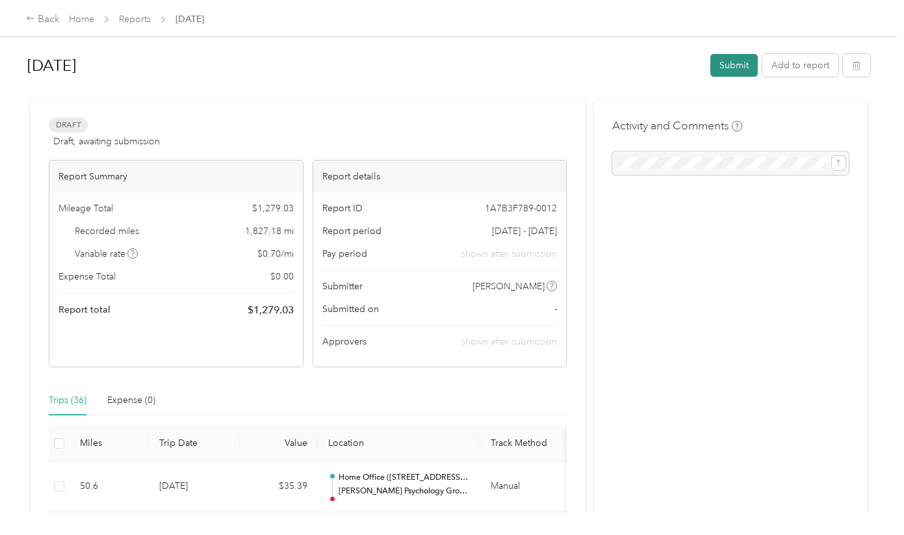
click at [743, 70] on button "Submit" at bounding box center [733, 65] width 47 height 23
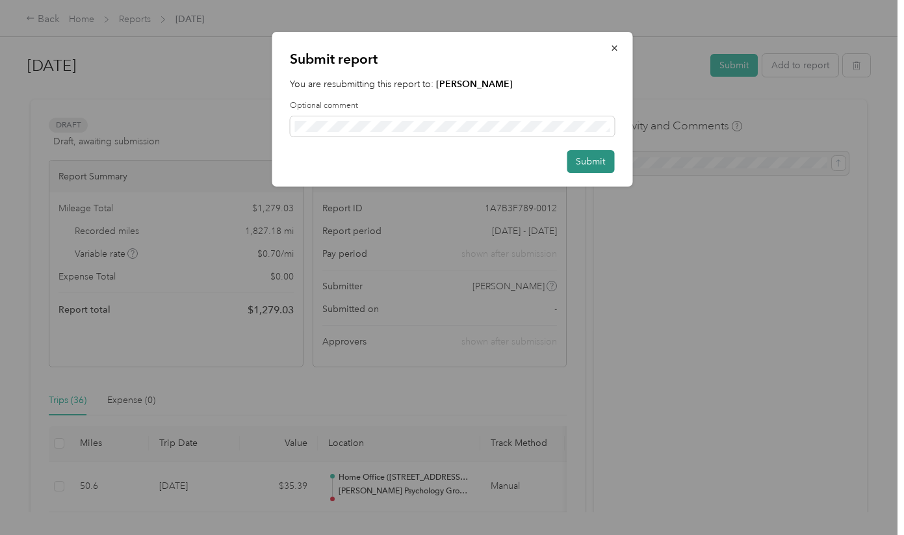
click at [595, 162] on button "Submit" at bounding box center [590, 161] width 47 height 23
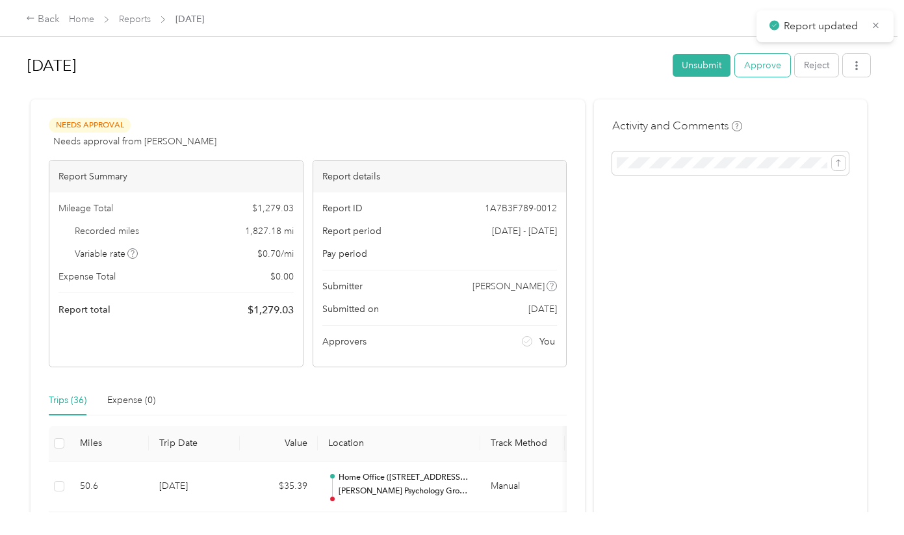
click at [765, 58] on button "Approve" at bounding box center [762, 65] width 55 height 23
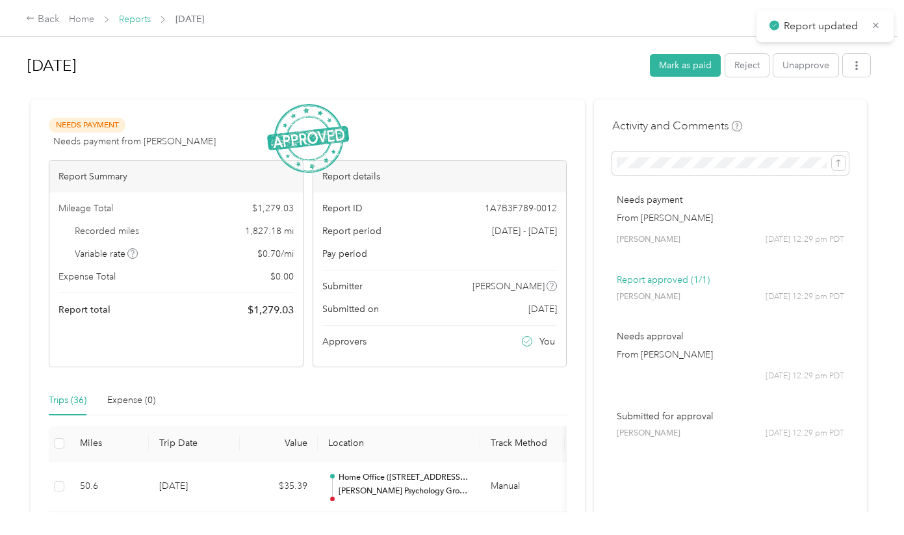
click at [141, 17] on link "Reports" at bounding box center [135, 19] width 32 height 11
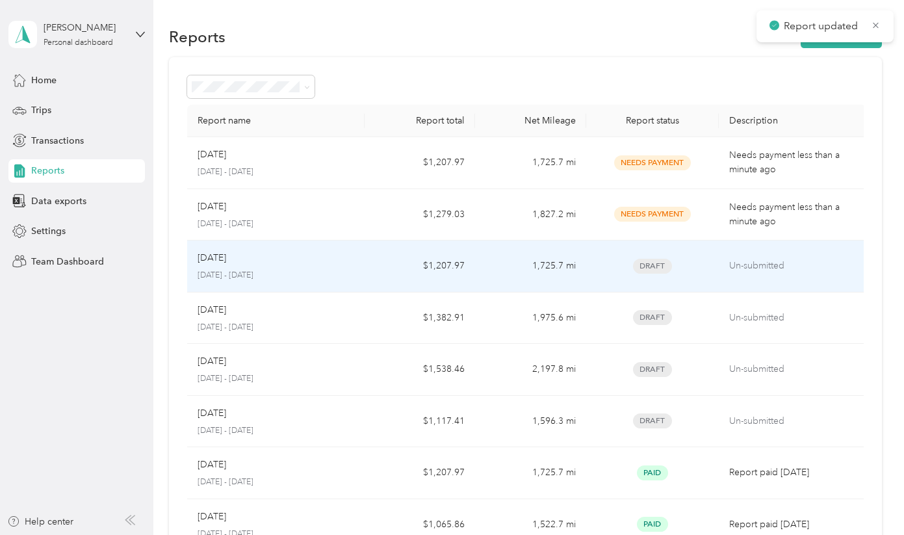
click at [321, 259] on div "May 2025" at bounding box center [276, 258] width 157 height 14
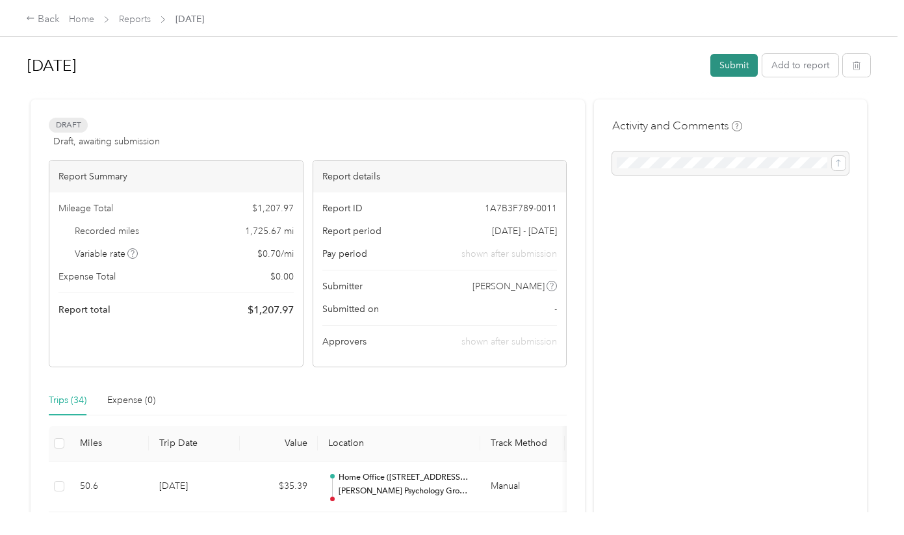
click at [747, 68] on button "Submit" at bounding box center [733, 65] width 47 height 23
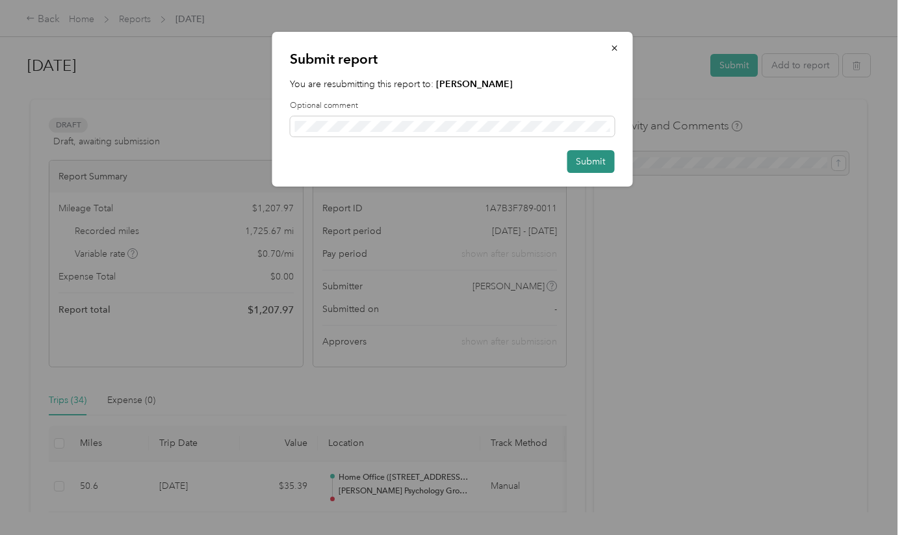
click at [597, 163] on button "Submit" at bounding box center [590, 161] width 47 height 23
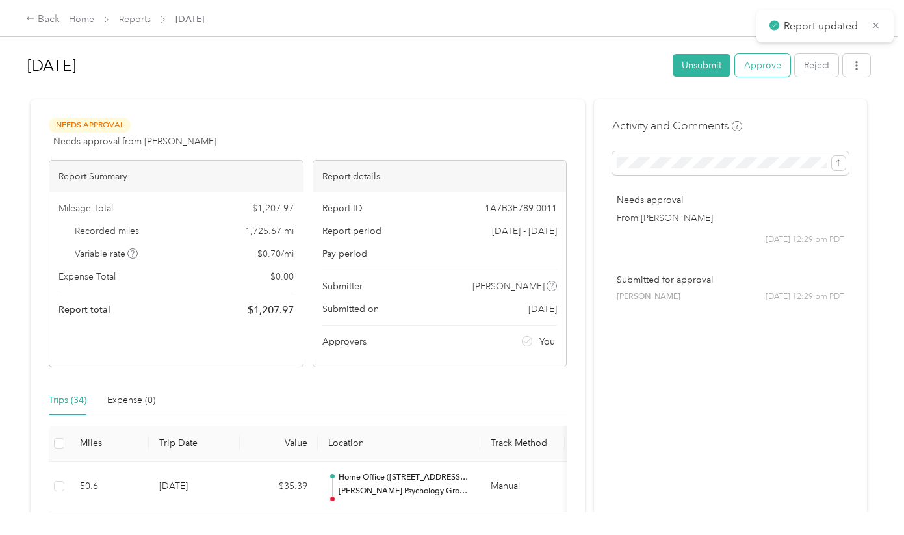
click at [766, 67] on button "Approve" at bounding box center [762, 65] width 55 height 23
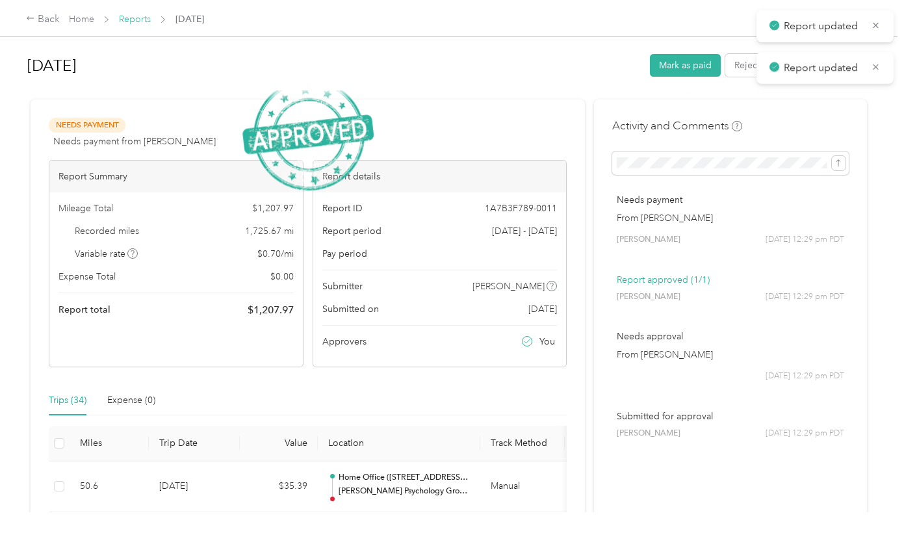
click at [145, 19] on link "Reports" at bounding box center [135, 19] width 32 height 11
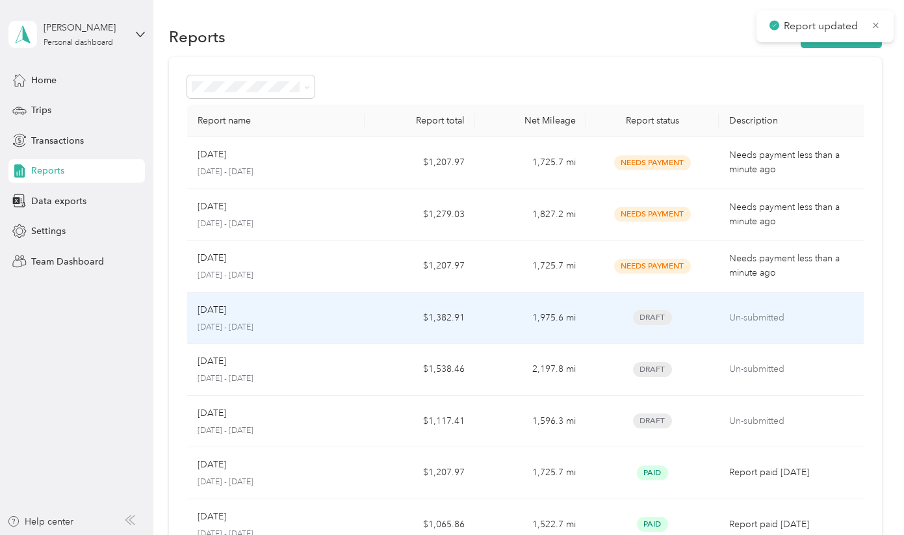
click at [343, 314] on div "Jun 2025" at bounding box center [276, 310] width 157 height 14
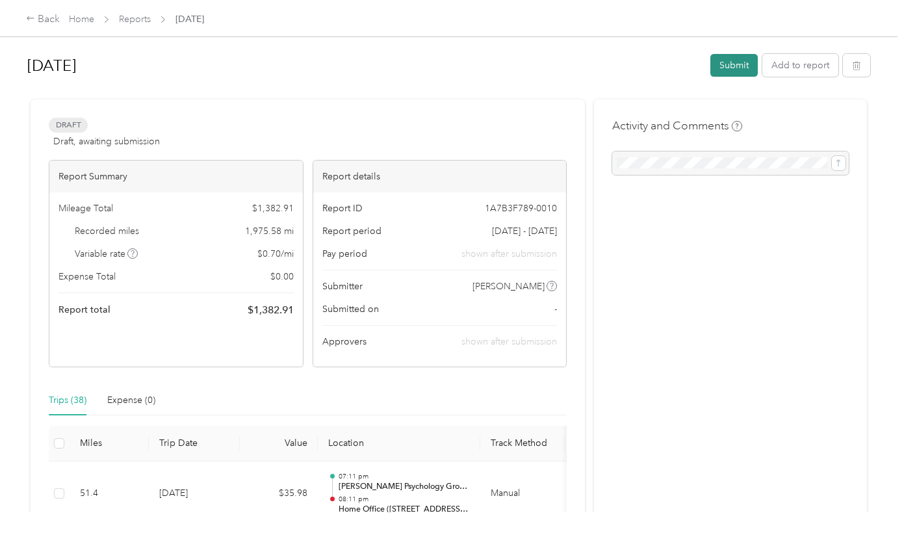
click at [743, 62] on button "Submit" at bounding box center [733, 65] width 47 height 23
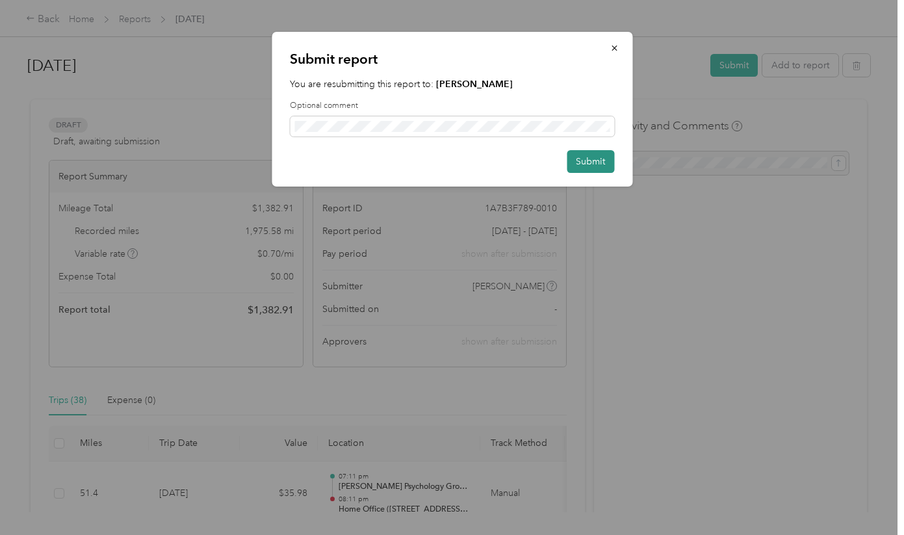
click at [598, 159] on button "Submit" at bounding box center [590, 161] width 47 height 23
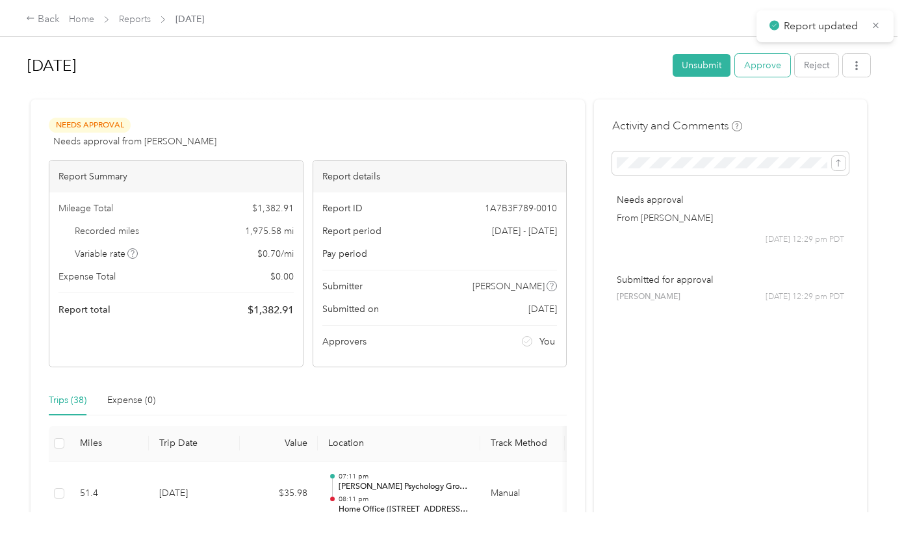
click at [762, 68] on button "Approve" at bounding box center [762, 65] width 55 height 23
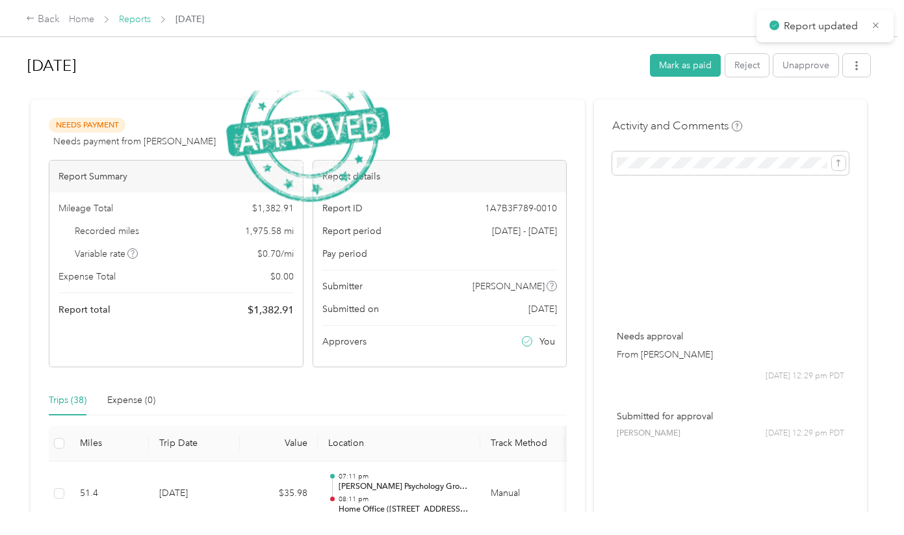
click at [141, 19] on link "Reports" at bounding box center [135, 19] width 32 height 11
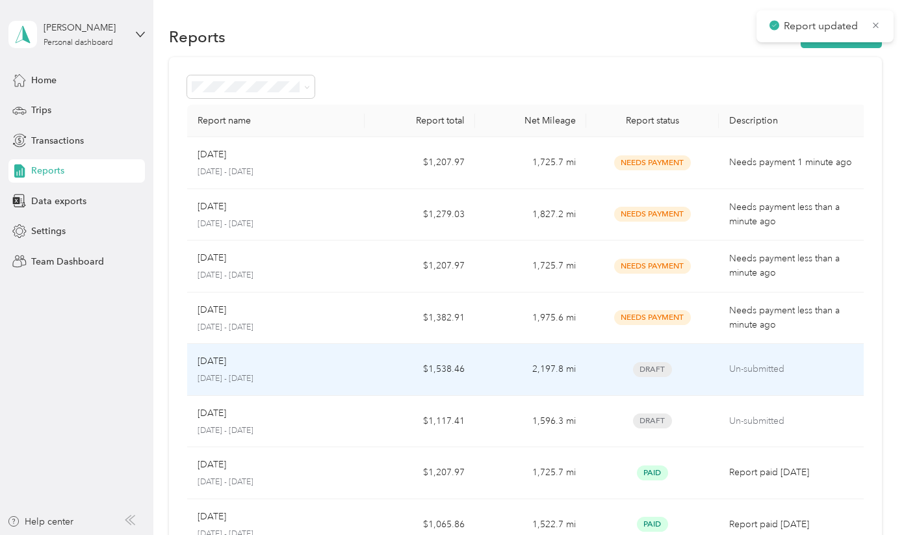
click at [280, 358] on div "Jul 2025" at bounding box center [276, 361] width 157 height 14
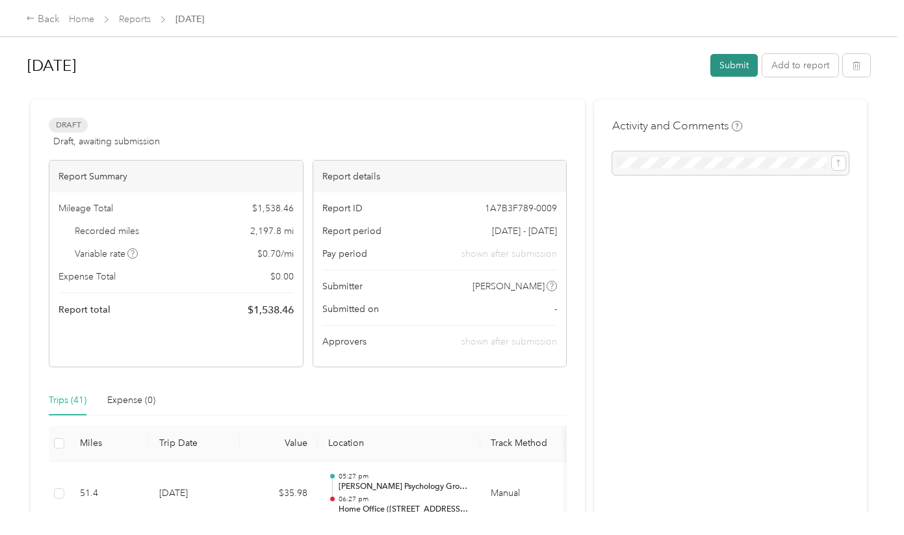
click at [734, 66] on button "Submit" at bounding box center [733, 65] width 47 height 23
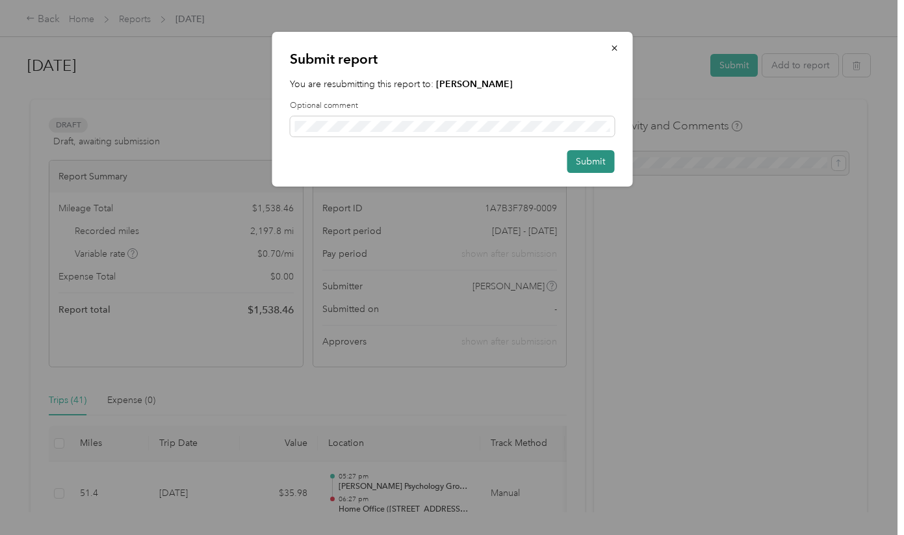
click at [593, 153] on button "Submit" at bounding box center [590, 161] width 47 height 23
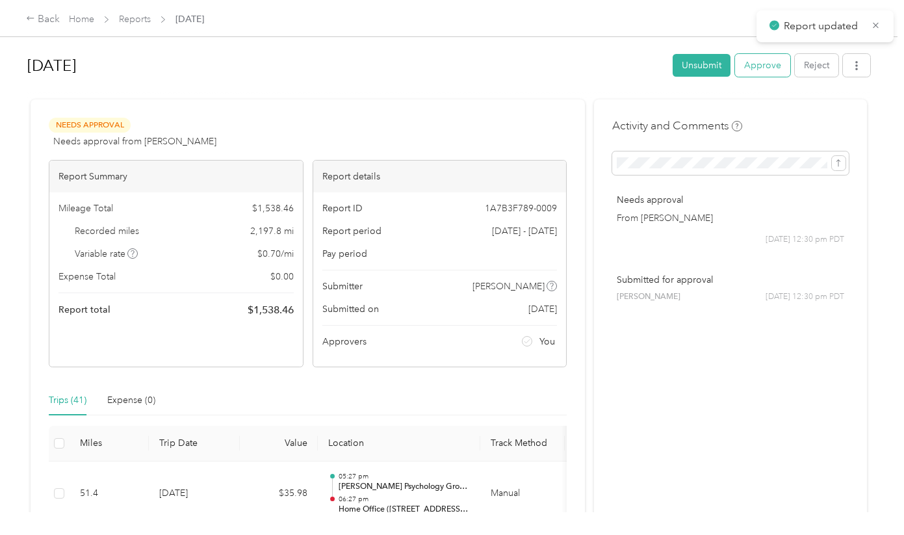
click at [764, 60] on button "Approve" at bounding box center [762, 65] width 55 height 23
click at [134, 19] on link "Reports" at bounding box center [135, 19] width 32 height 11
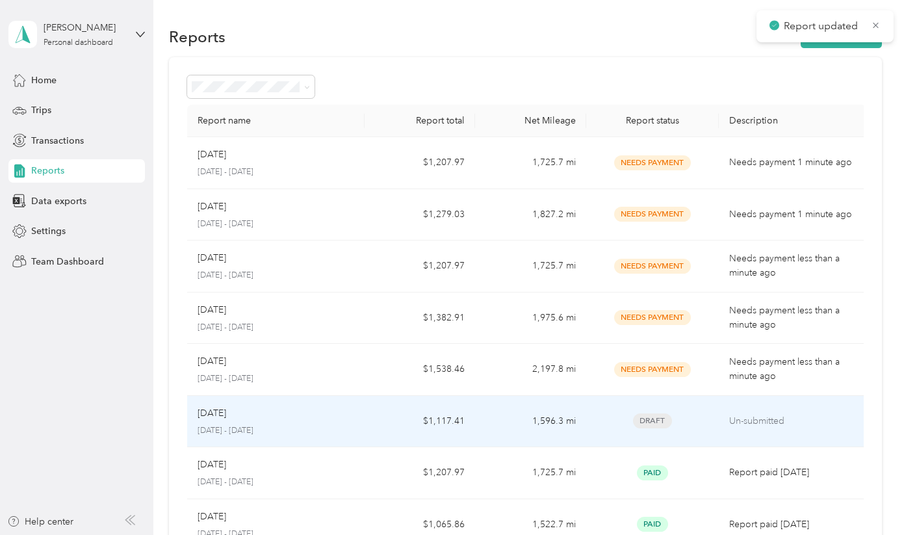
click at [317, 417] on div "Aug 2025" at bounding box center [276, 413] width 157 height 14
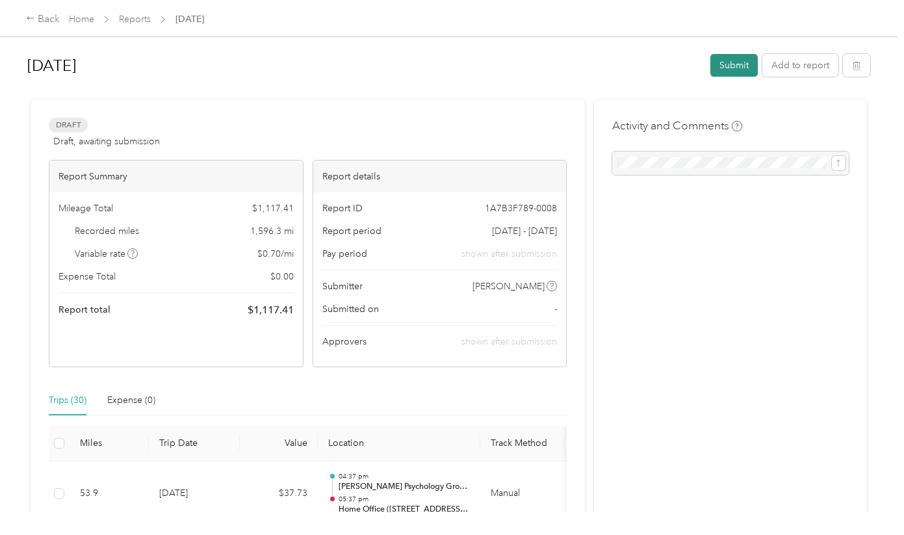
click at [746, 64] on button "Submit" at bounding box center [733, 65] width 47 height 23
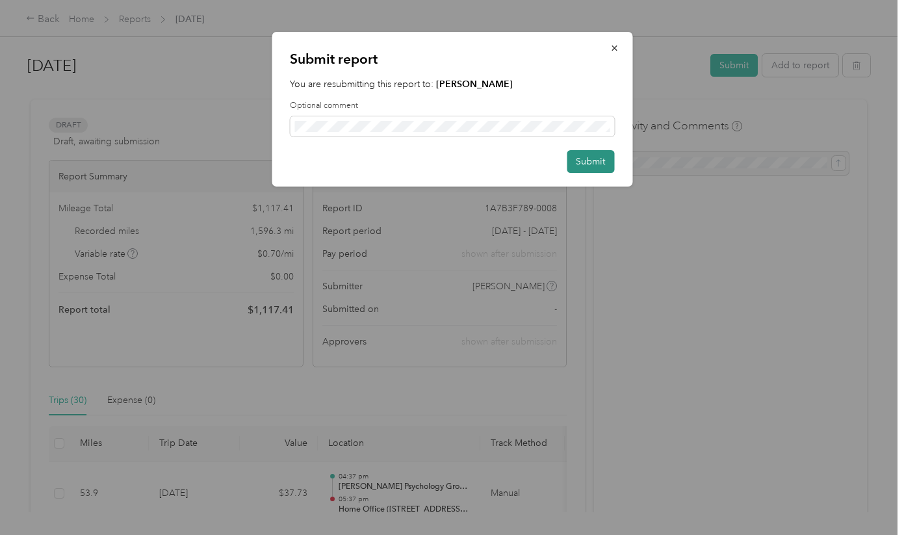
click at [584, 162] on button "Submit" at bounding box center [590, 161] width 47 height 23
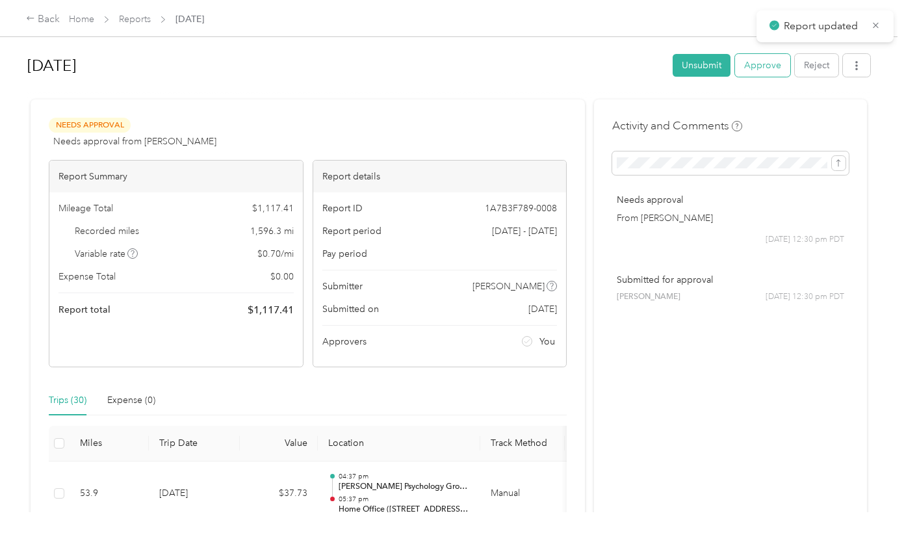
click at [761, 72] on button "Approve" at bounding box center [762, 65] width 55 height 23
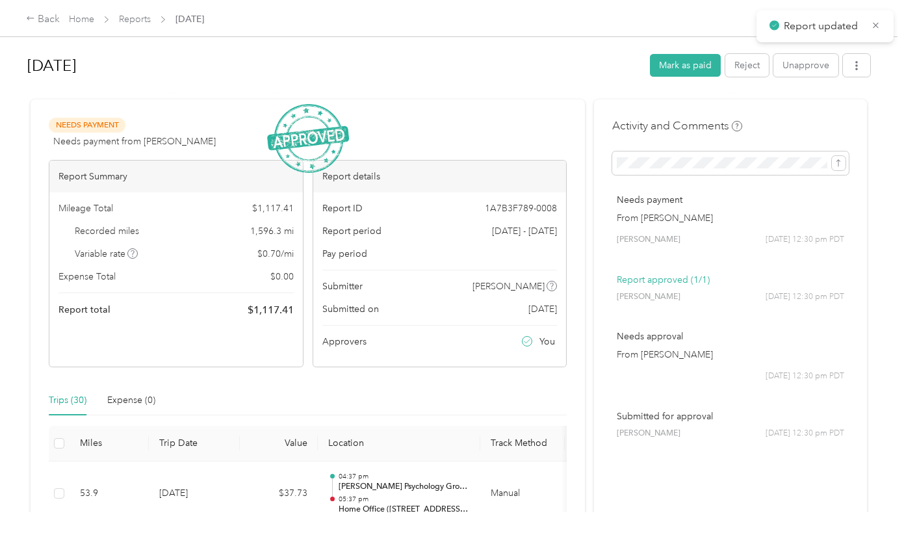
click at [132, 29] on div "Back Home Reports Aug 2025" at bounding box center [452, 18] width 904 height 36
click at [133, 13] on span "Reports" at bounding box center [135, 19] width 32 height 14
click at [134, 19] on link "Reports" at bounding box center [135, 19] width 32 height 11
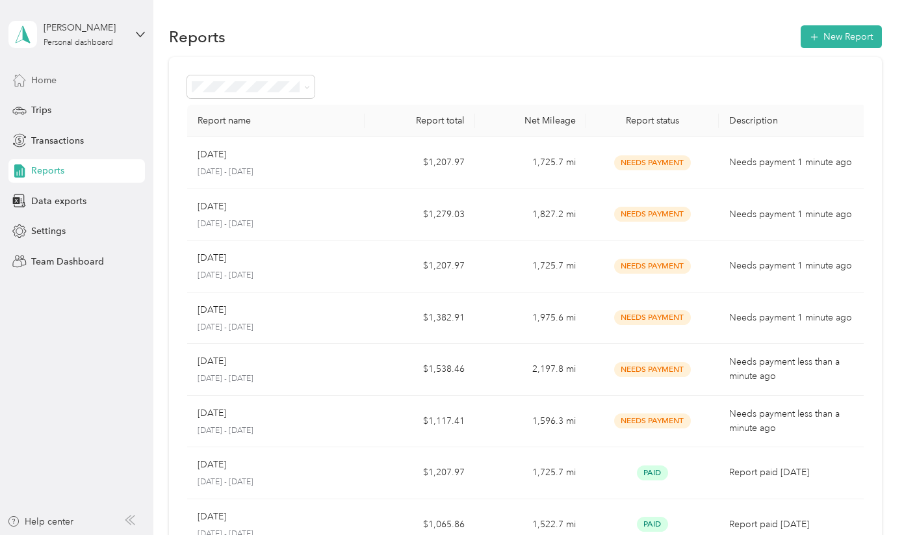
click at [51, 73] on span "Home" at bounding box center [43, 80] width 25 height 14
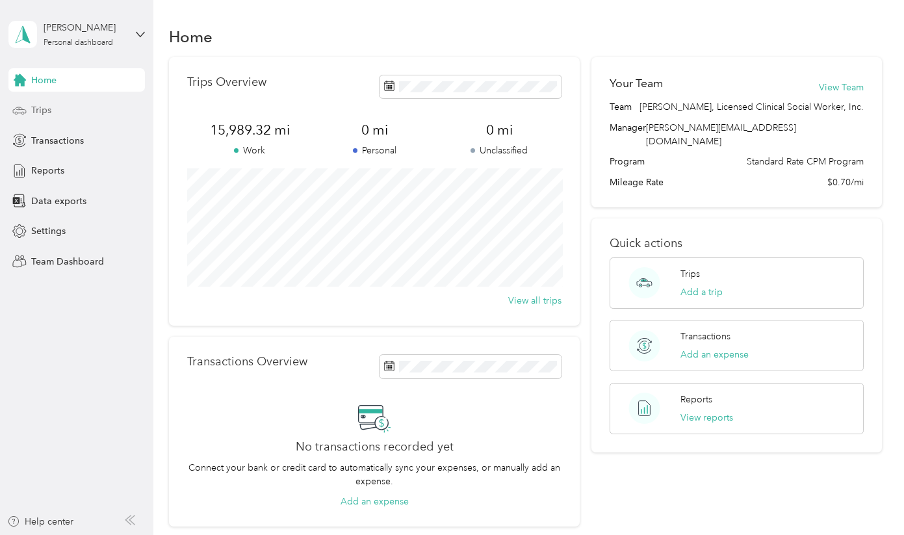
click at [42, 107] on span "Trips" at bounding box center [41, 110] width 20 height 14
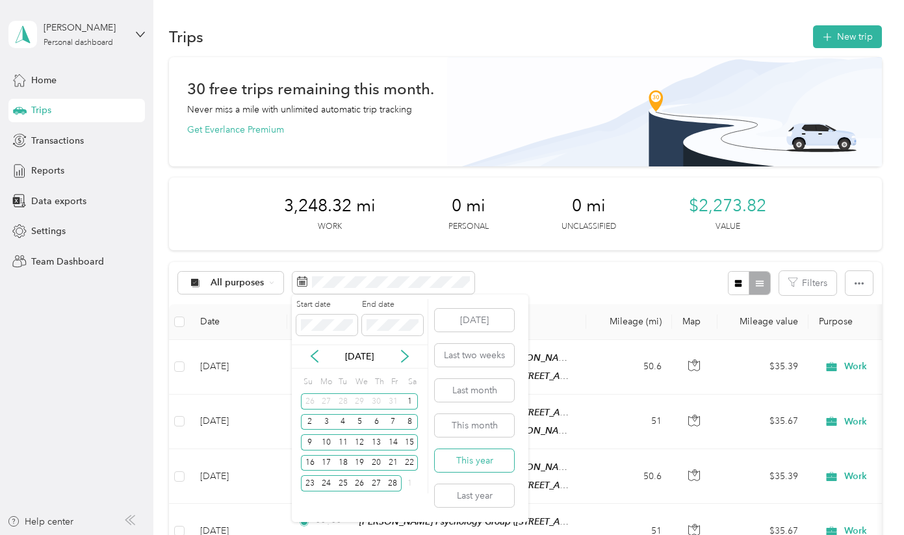
click at [466, 462] on button "This year" at bounding box center [474, 460] width 79 height 23
